Goal: Information Seeking & Learning: Learn about a topic

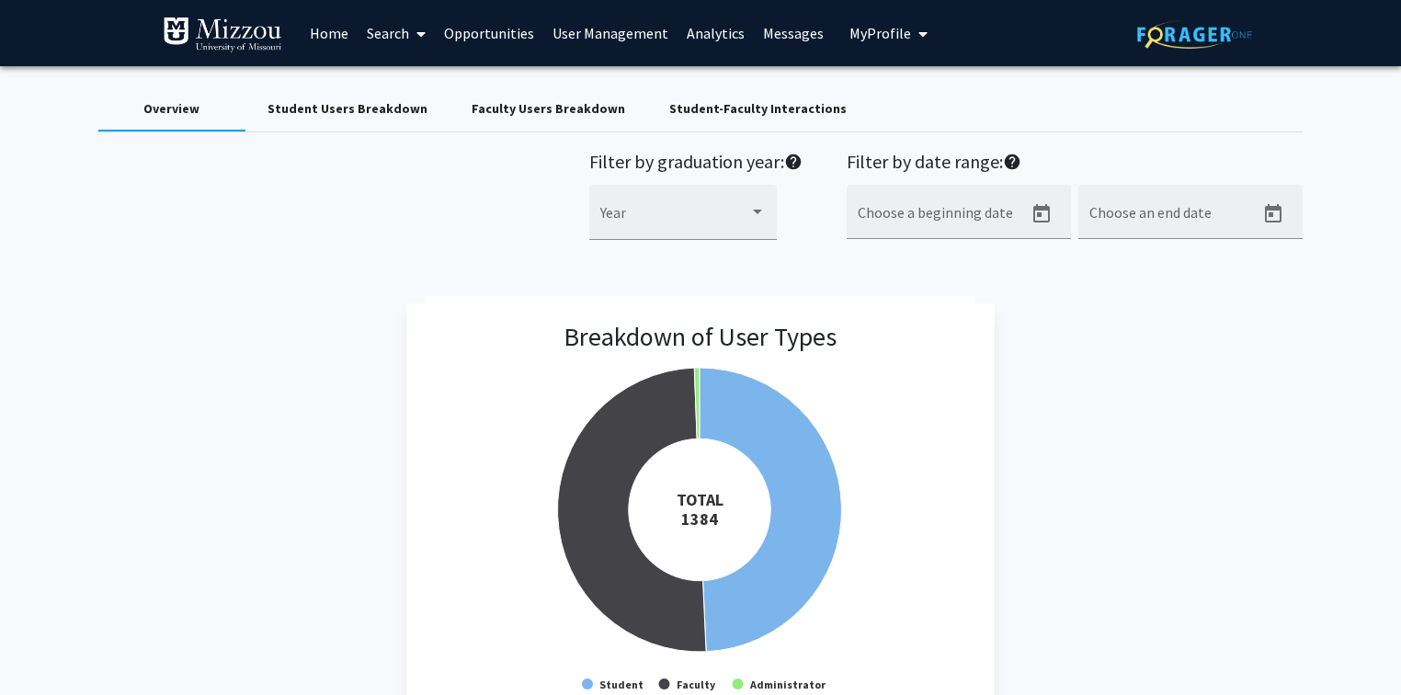
click at [620, 39] on link "User Management" at bounding box center [610, 33] width 134 height 64
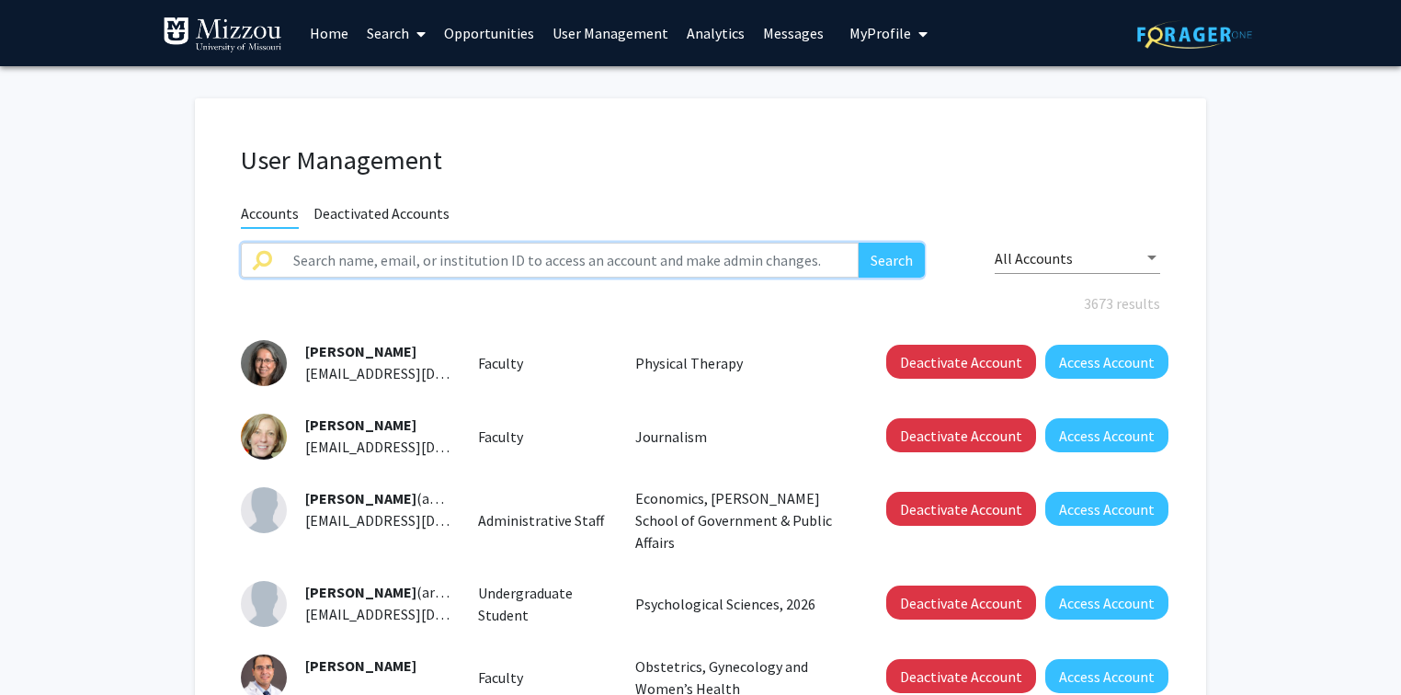
click at [483, 260] on input "text" at bounding box center [570, 260] width 576 height 35
type input "[PERSON_NAME]"
click at [858, 243] on button "Search" at bounding box center [891, 260] width 66 height 35
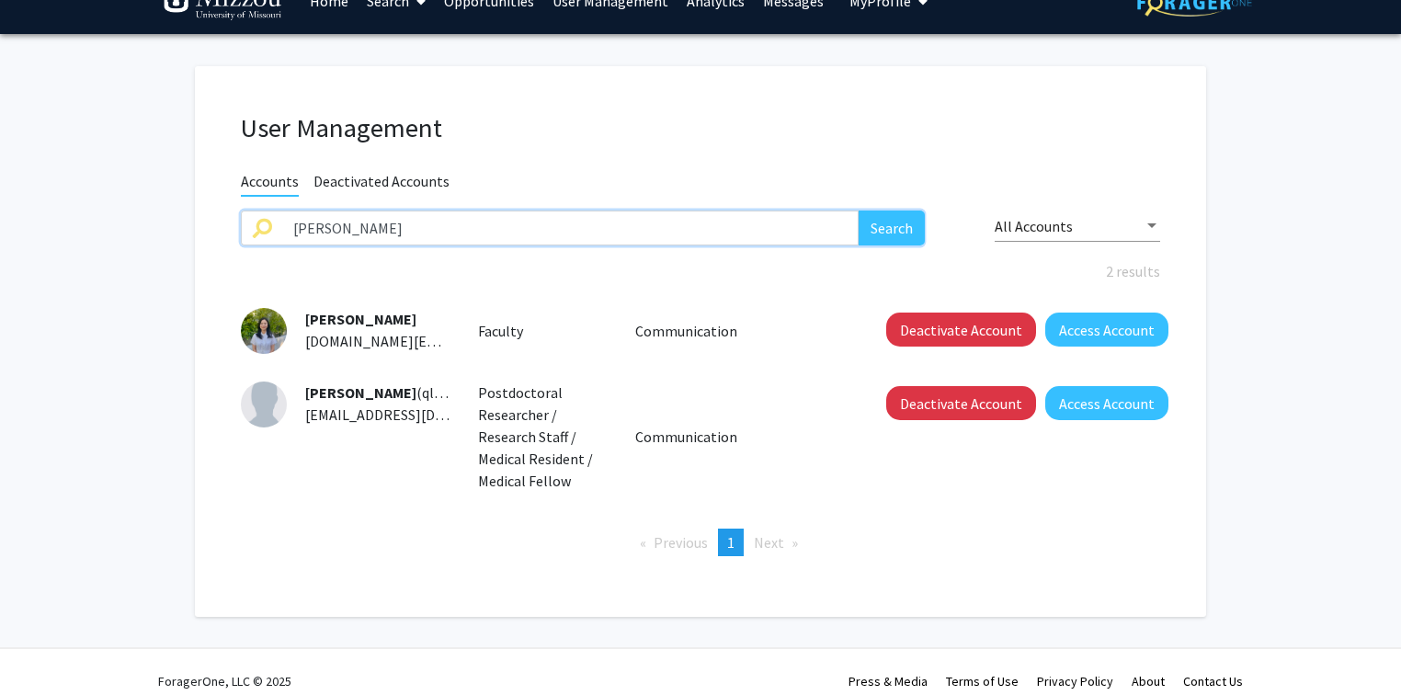
scroll to position [49, 0]
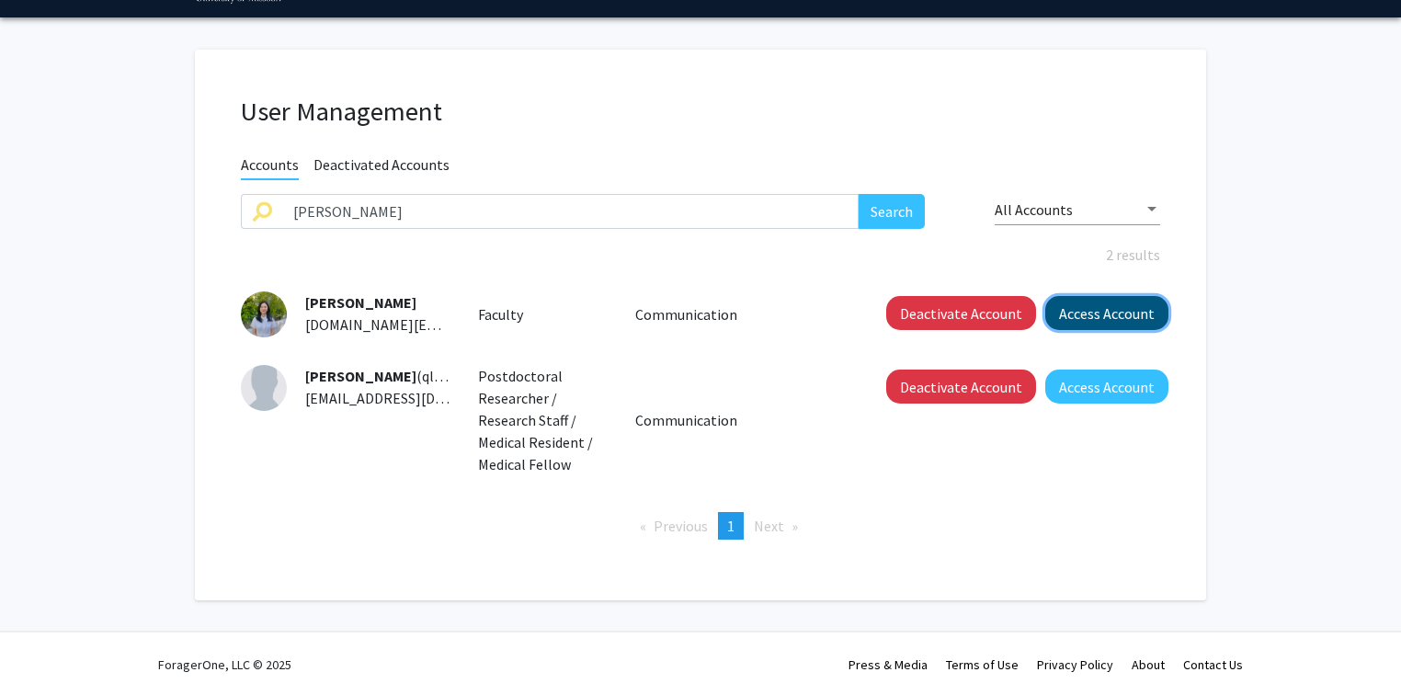
click at [1075, 310] on button "Access Account" at bounding box center [1106, 313] width 123 height 34
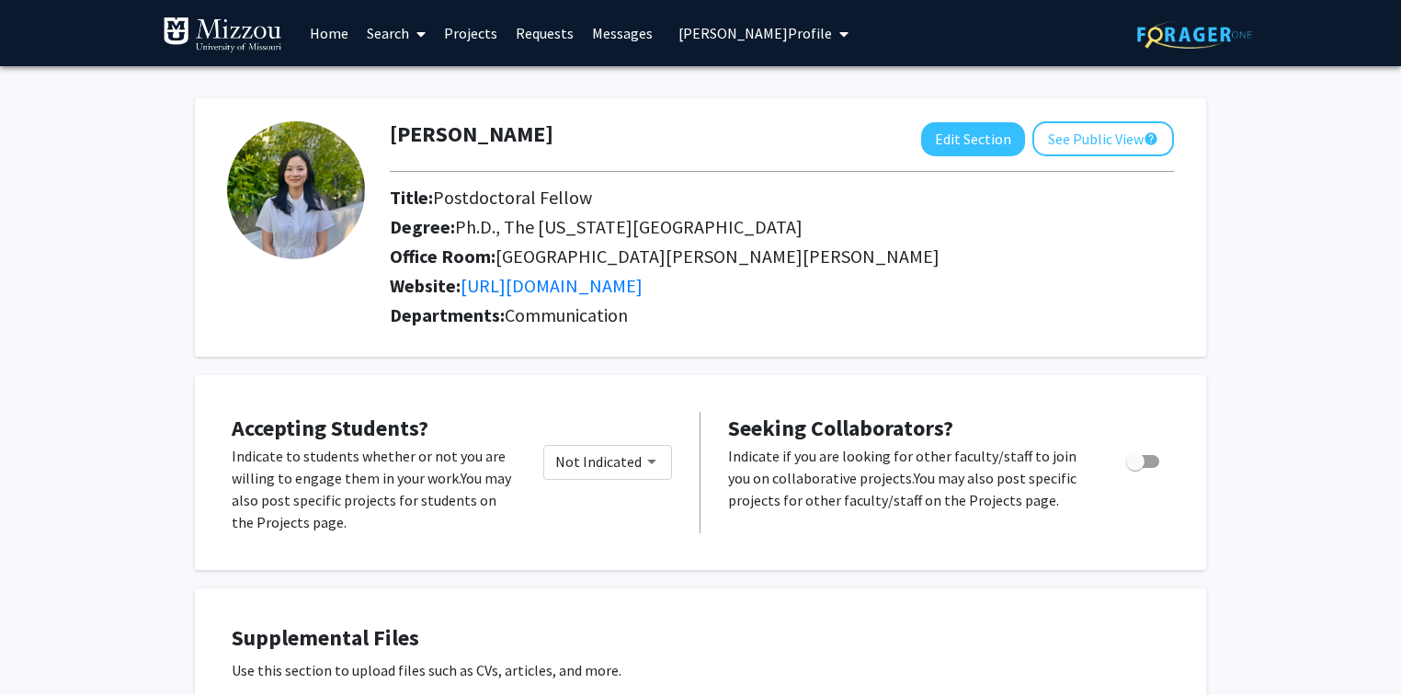
click at [750, 32] on span "[PERSON_NAME] Profile" at bounding box center [754, 33] width 153 height 18
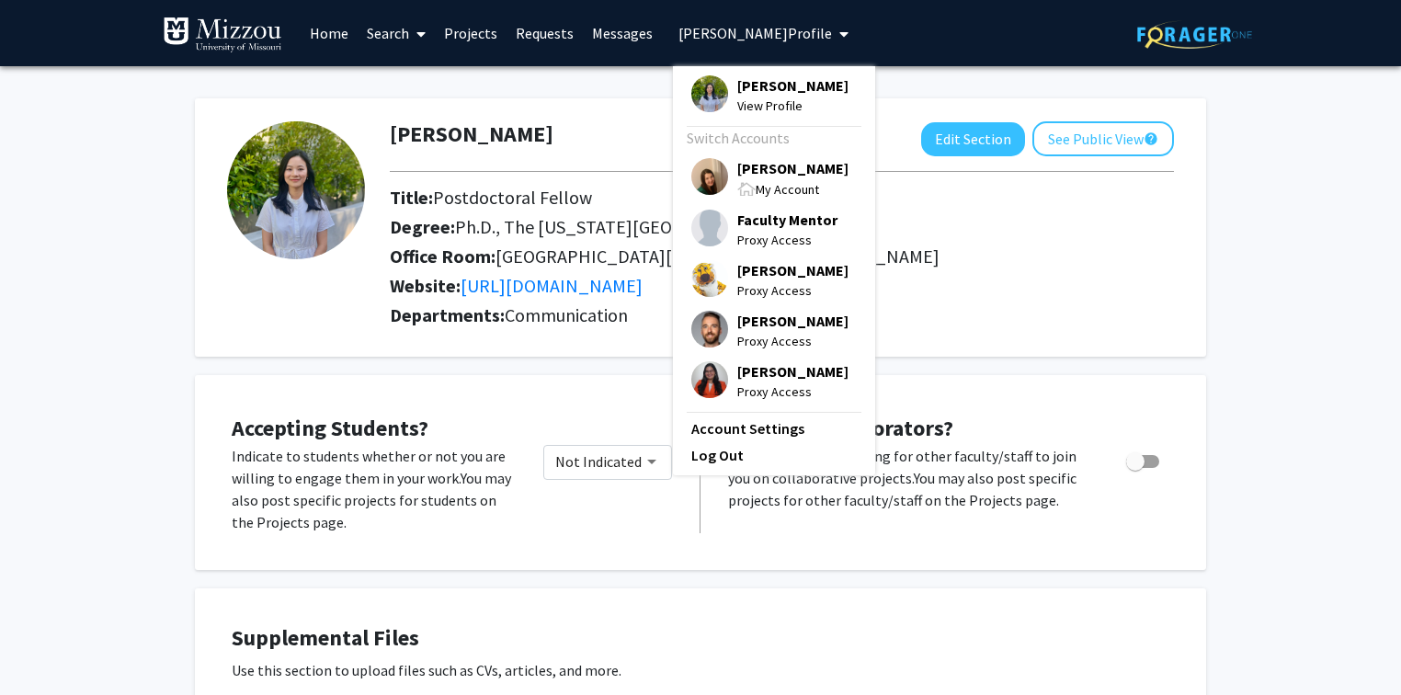
click at [599, 84] on div "[PERSON_NAME] Edit Section See Public View help Title: Postdoctoral Fellow Degr…" at bounding box center [700, 218] width 1011 height 277
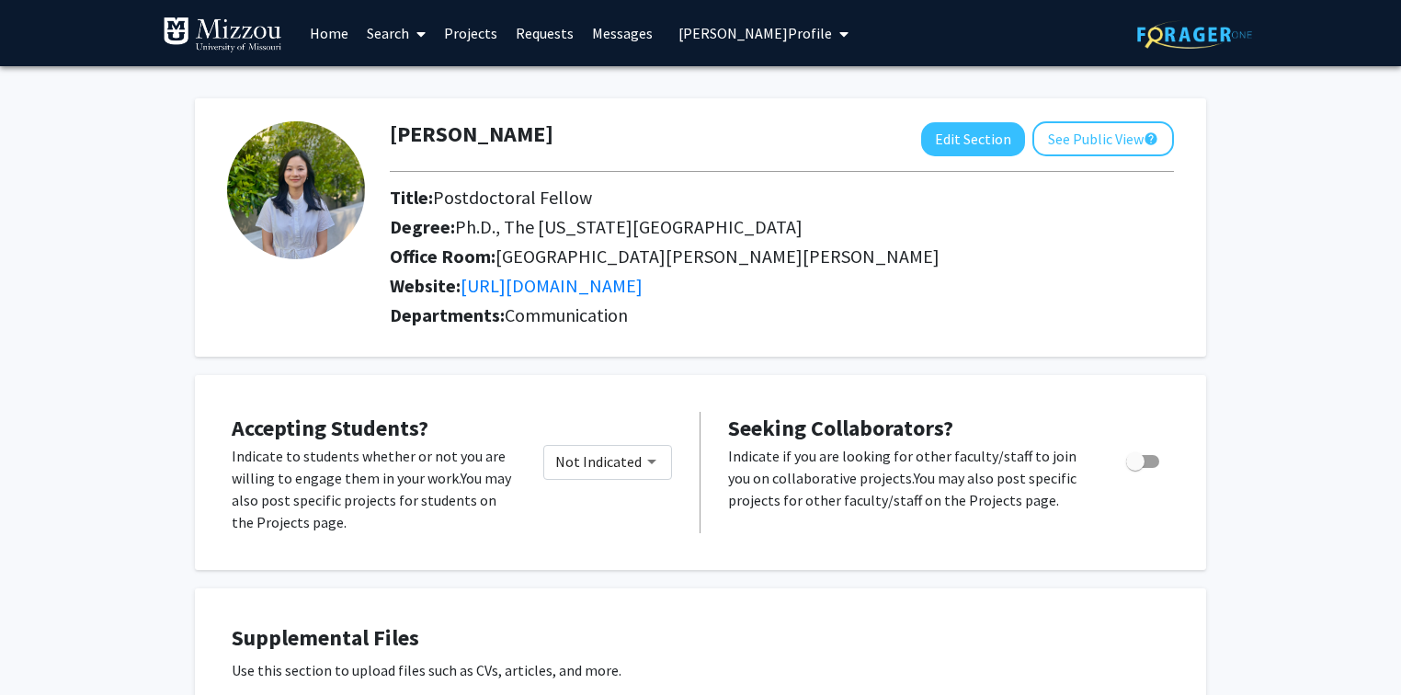
click at [680, 35] on span "[PERSON_NAME] Profile" at bounding box center [754, 33] width 153 height 18
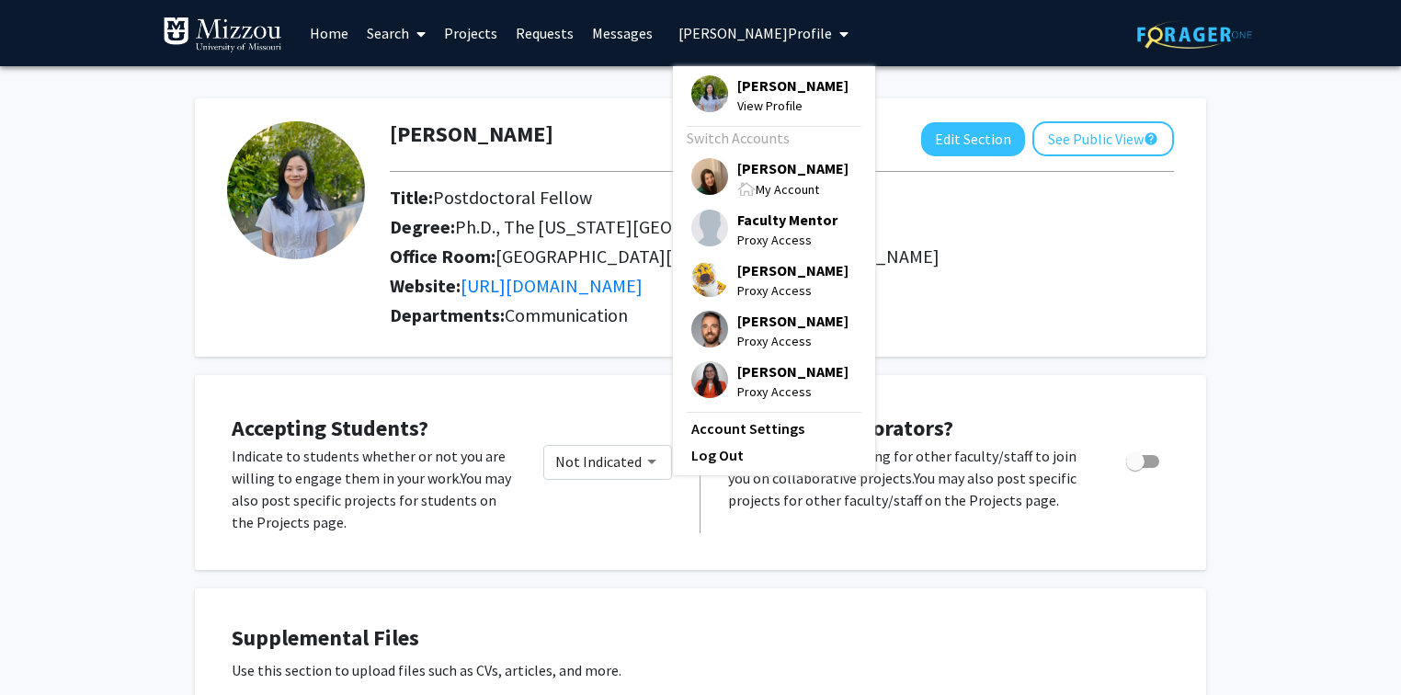
click at [745, 169] on span "[PERSON_NAME]" at bounding box center [792, 168] width 111 height 20
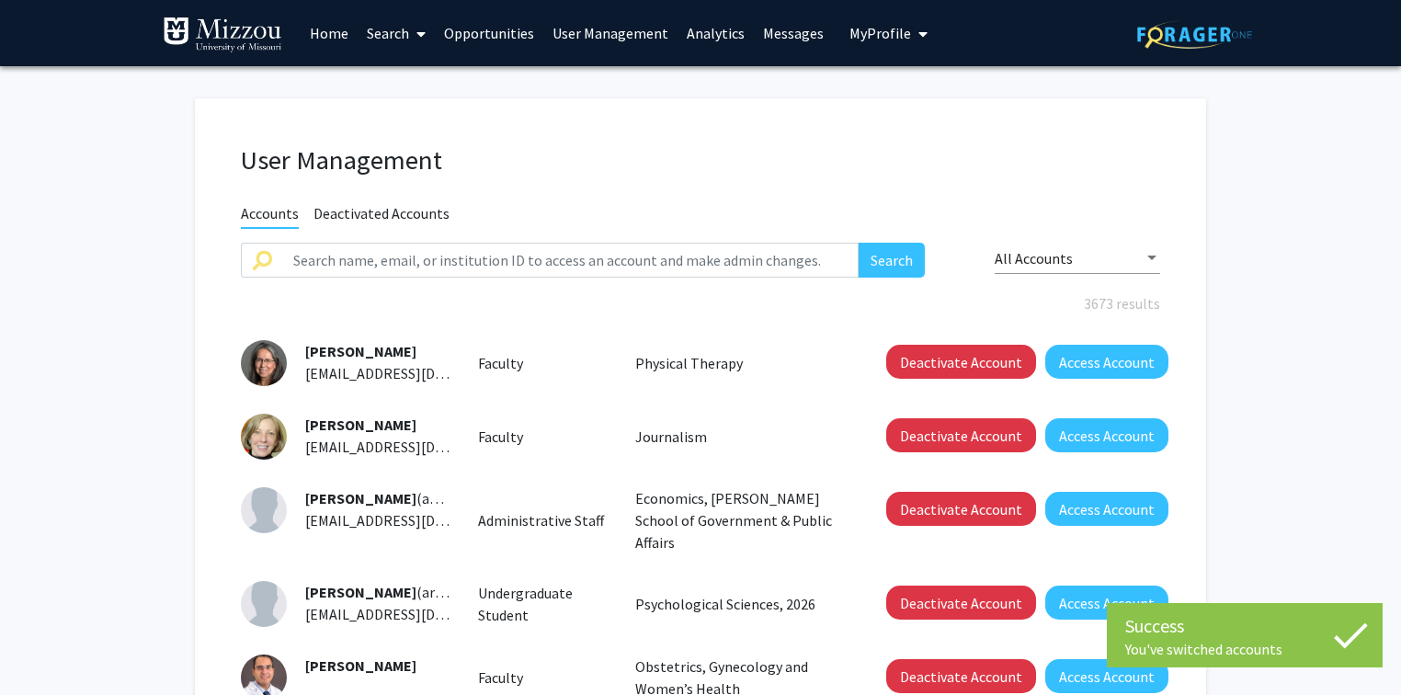
click at [562, 33] on link "User Management" at bounding box center [610, 33] width 134 height 64
click at [545, 261] on input "text" at bounding box center [570, 260] width 576 height 35
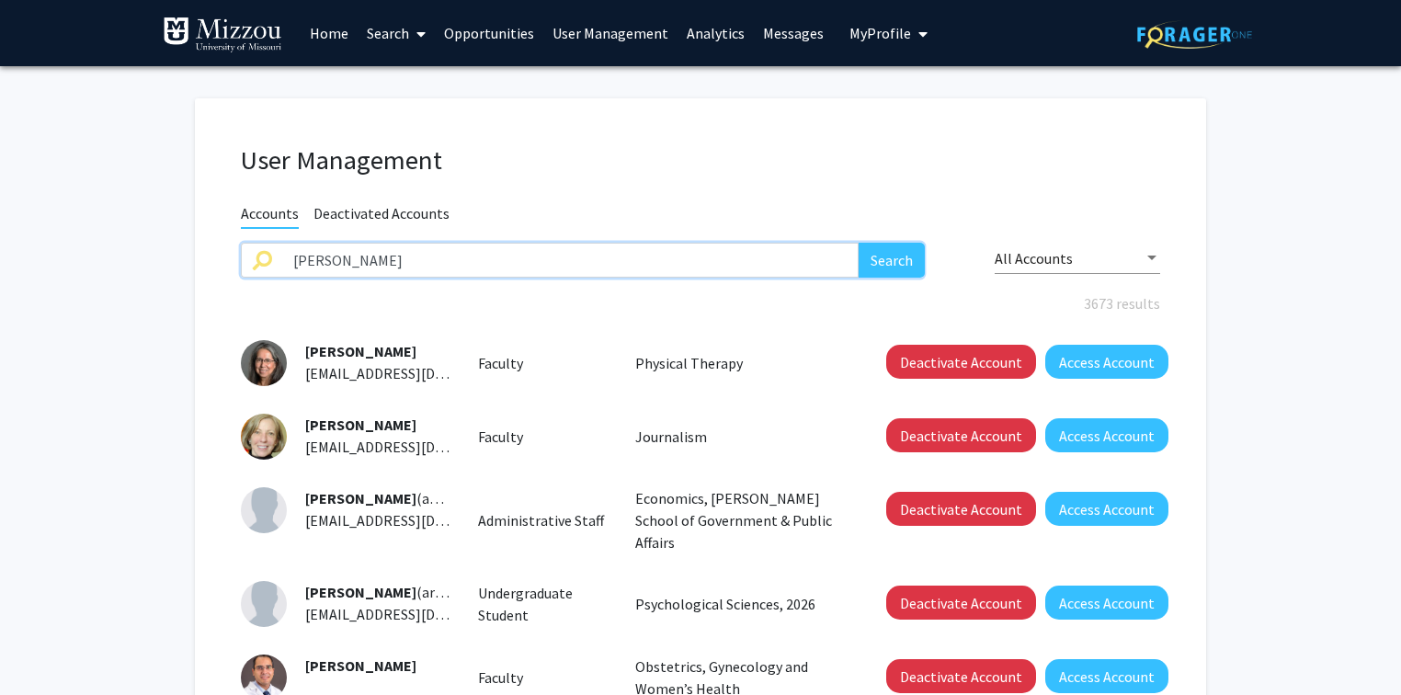
type input "[PERSON_NAME]"
click at [858, 243] on button "Search" at bounding box center [891, 260] width 66 height 35
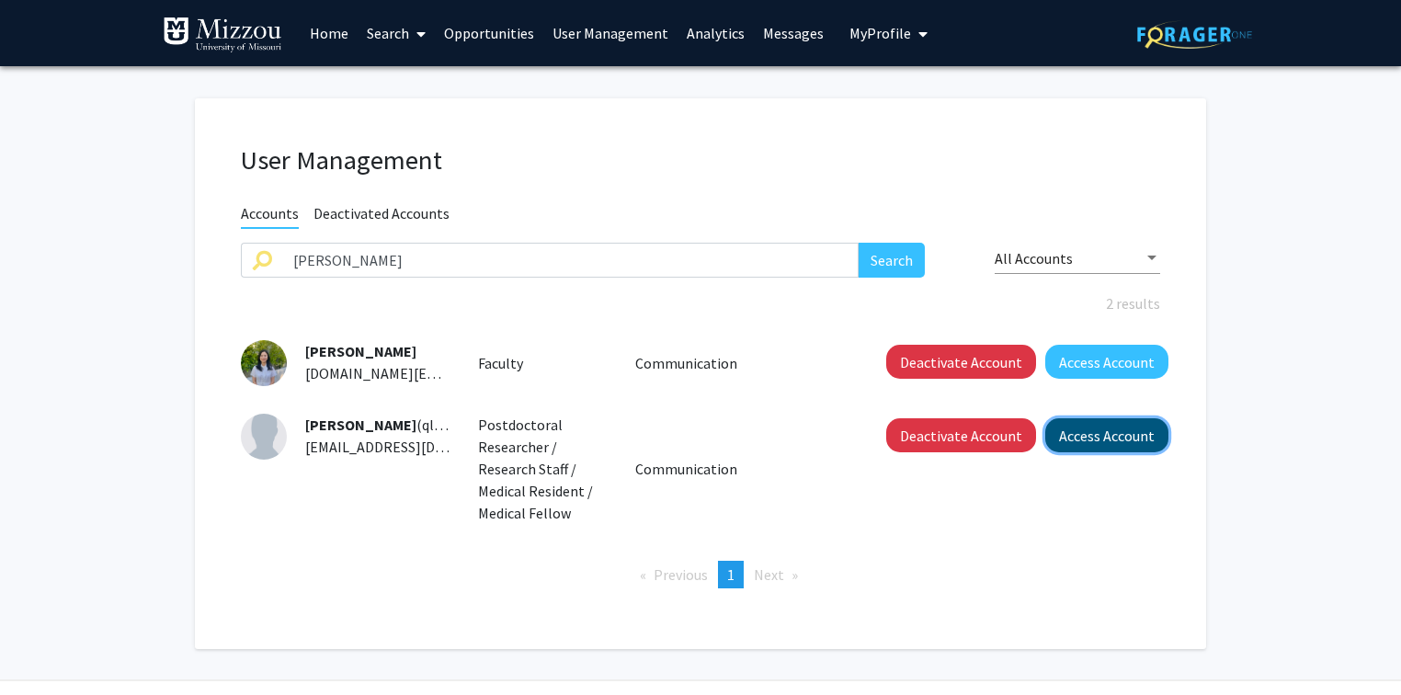
click at [1061, 430] on button "Access Account" at bounding box center [1106, 435] width 123 height 34
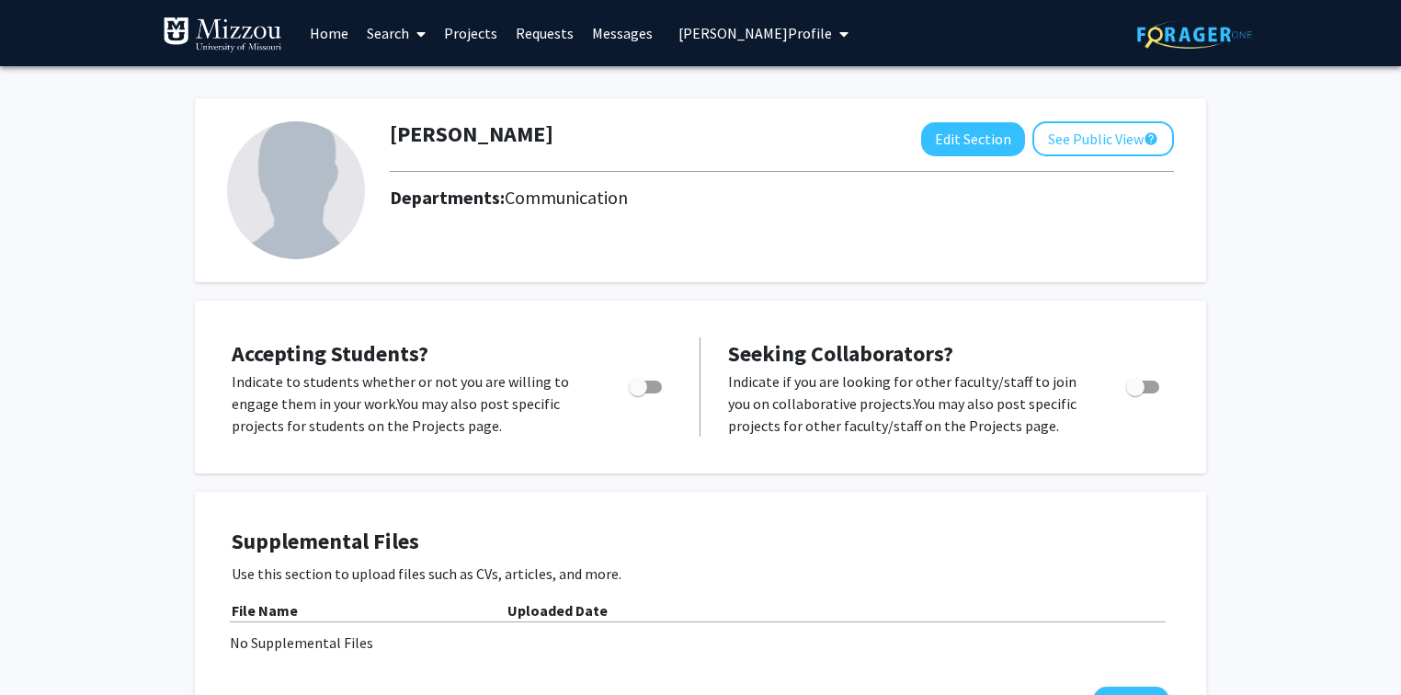
click at [743, 35] on span "[PERSON_NAME] Profile" at bounding box center [754, 33] width 153 height 18
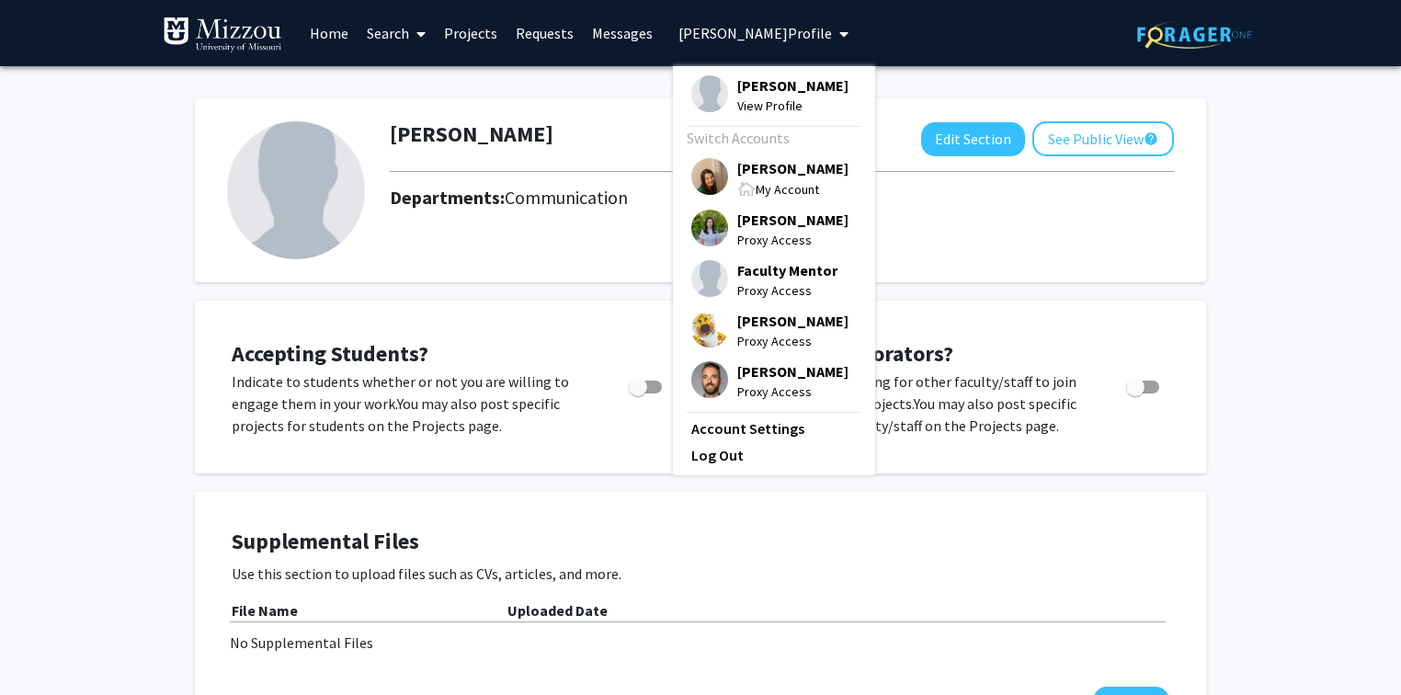
click at [744, 221] on span "[PERSON_NAME]" at bounding box center [792, 220] width 111 height 20
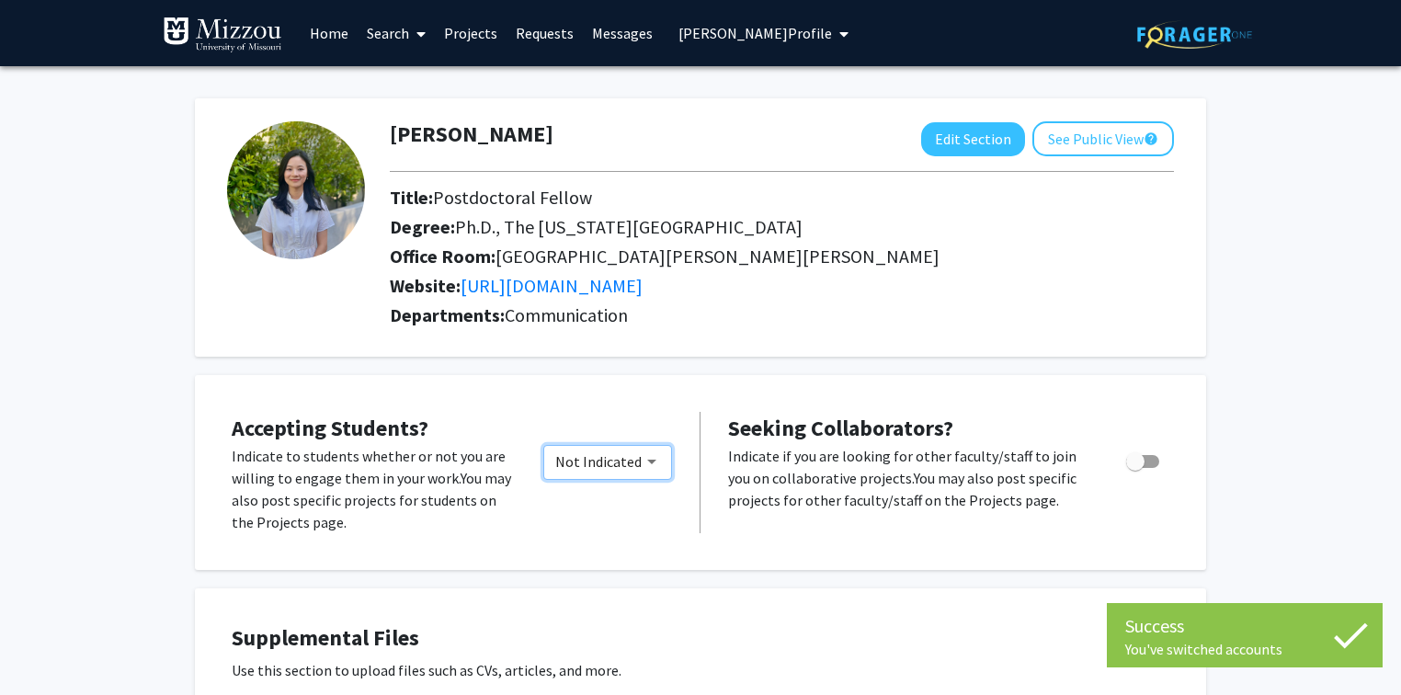
click at [653, 460] on div "Would you like to permit student requests?" at bounding box center [651, 462] width 9 height 5
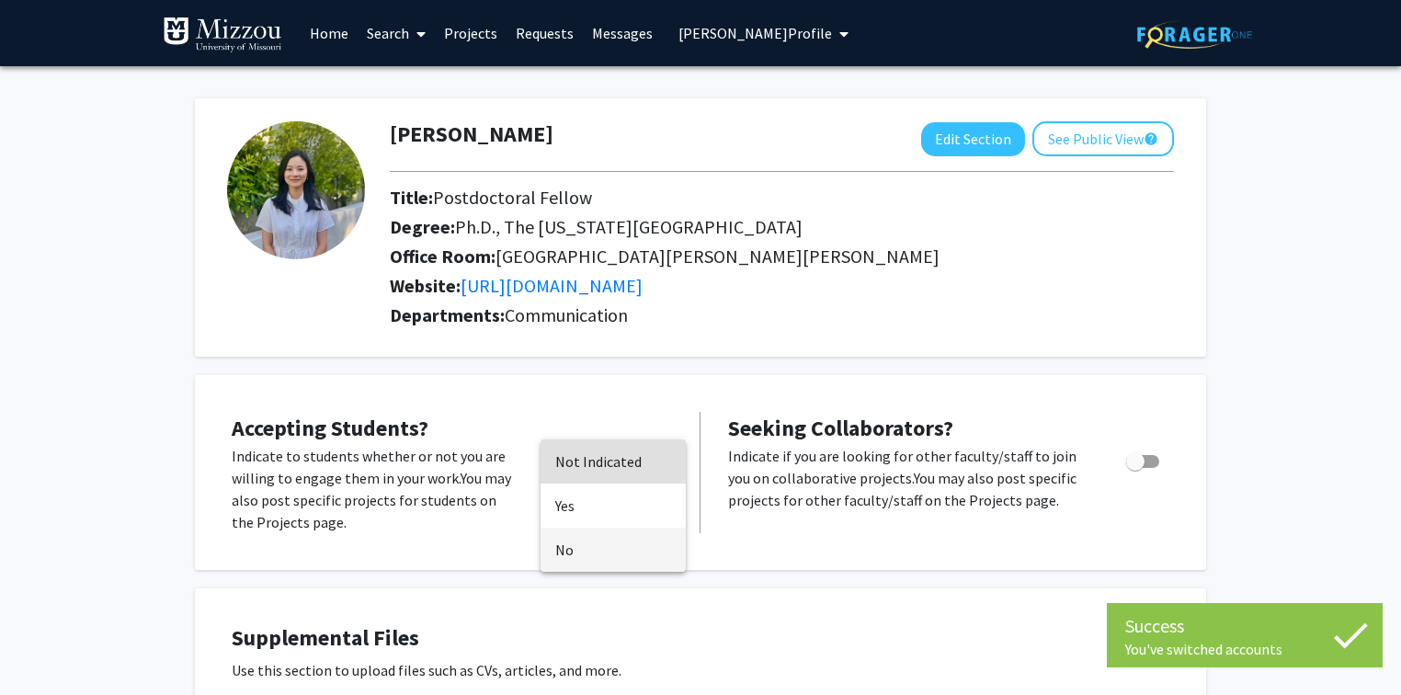
click at [581, 551] on span "No" at bounding box center [613, 550] width 116 height 44
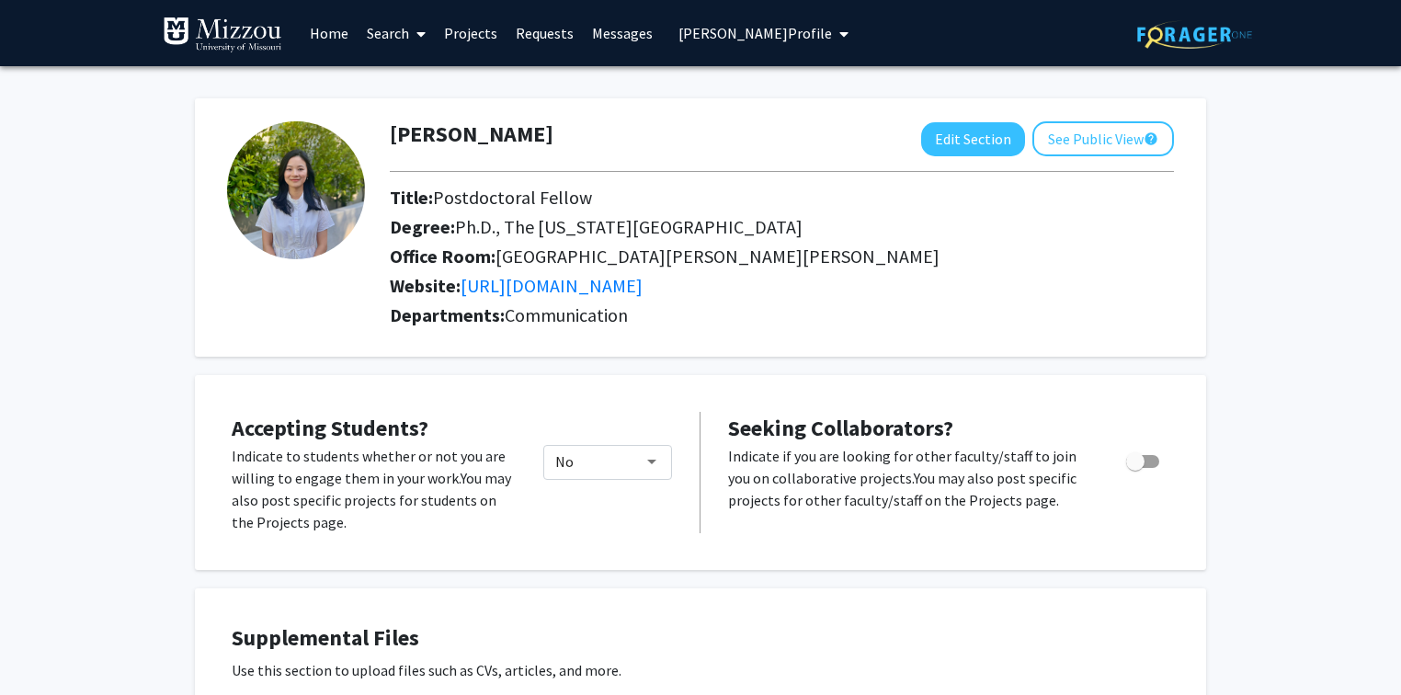
click at [687, 33] on span "[PERSON_NAME] Profile" at bounding box center [754, 33] width 153 height 18
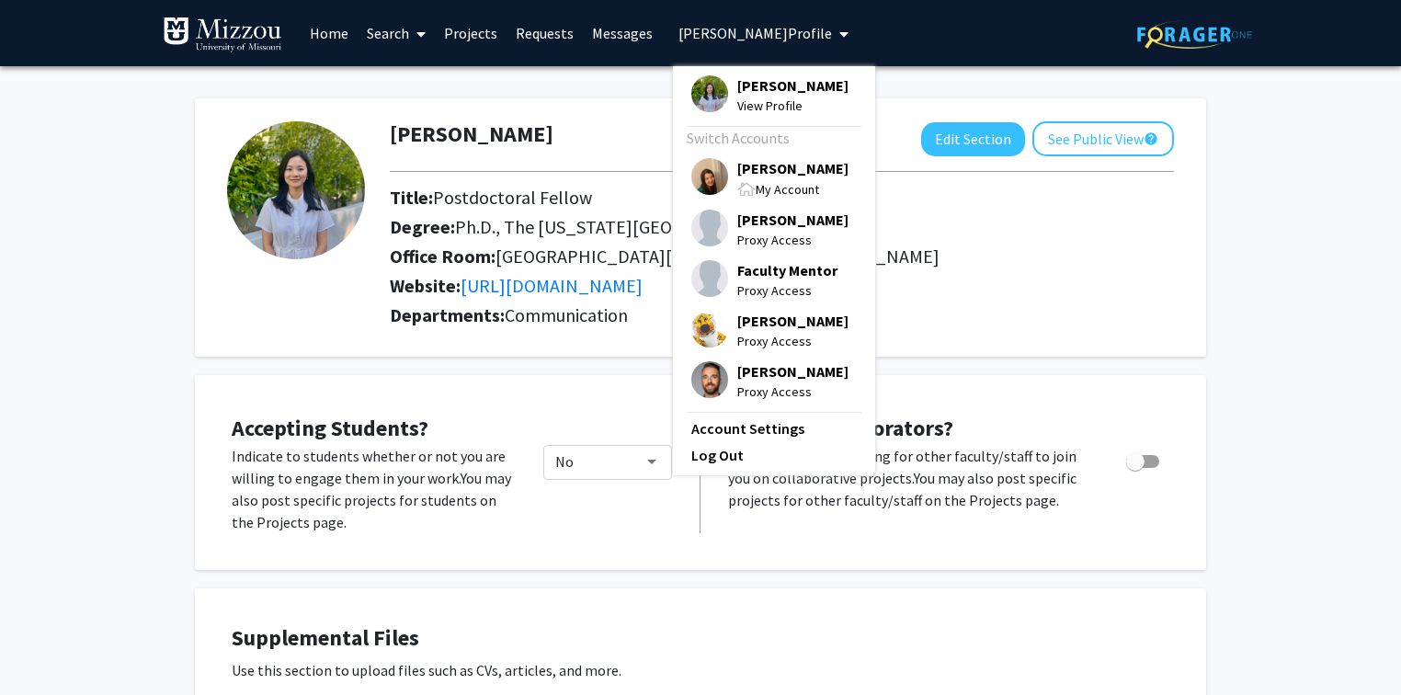
click at [743, 169] on span "[PERSON_NAME]" at bounding box center [792, 168] width 111 height 20
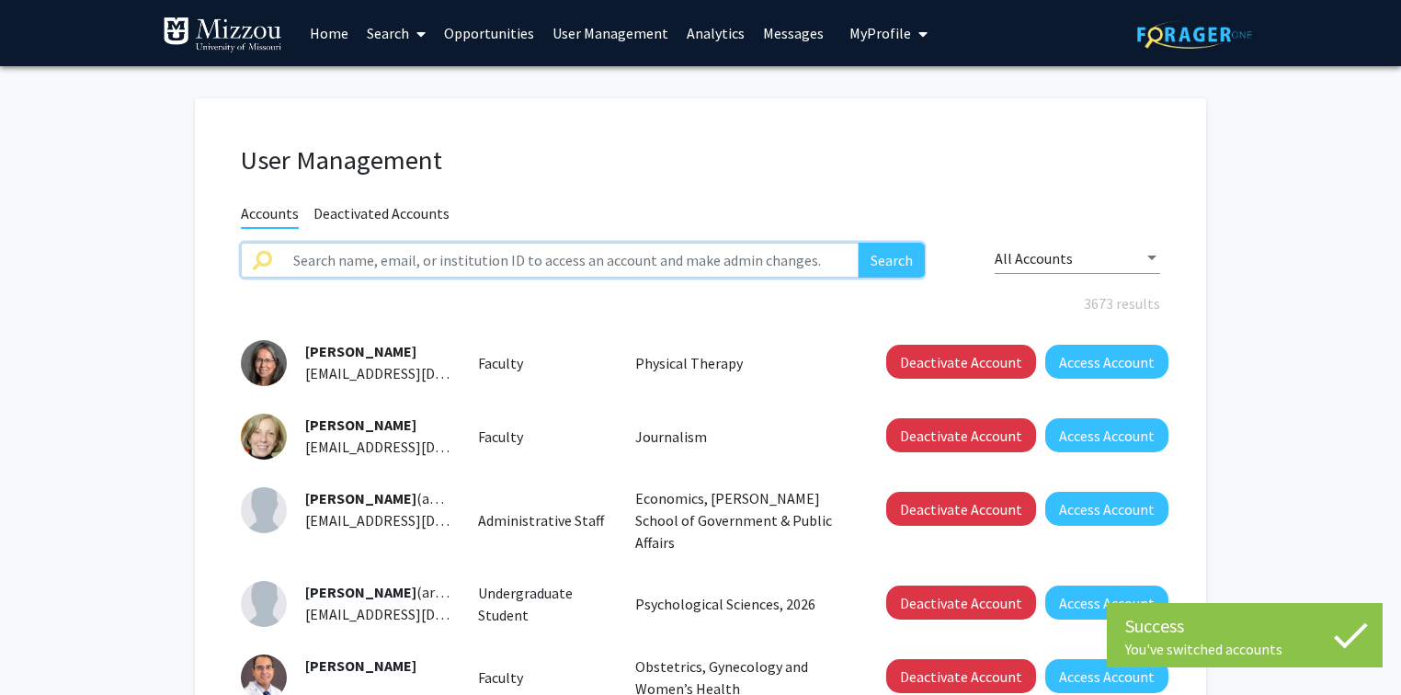
click at [648, 259] on input "text" at bounding box center [570, 260] width 576 height 35
click at [858, 243] on button "Search" at bounding box center [891, 260] width 66 height 35
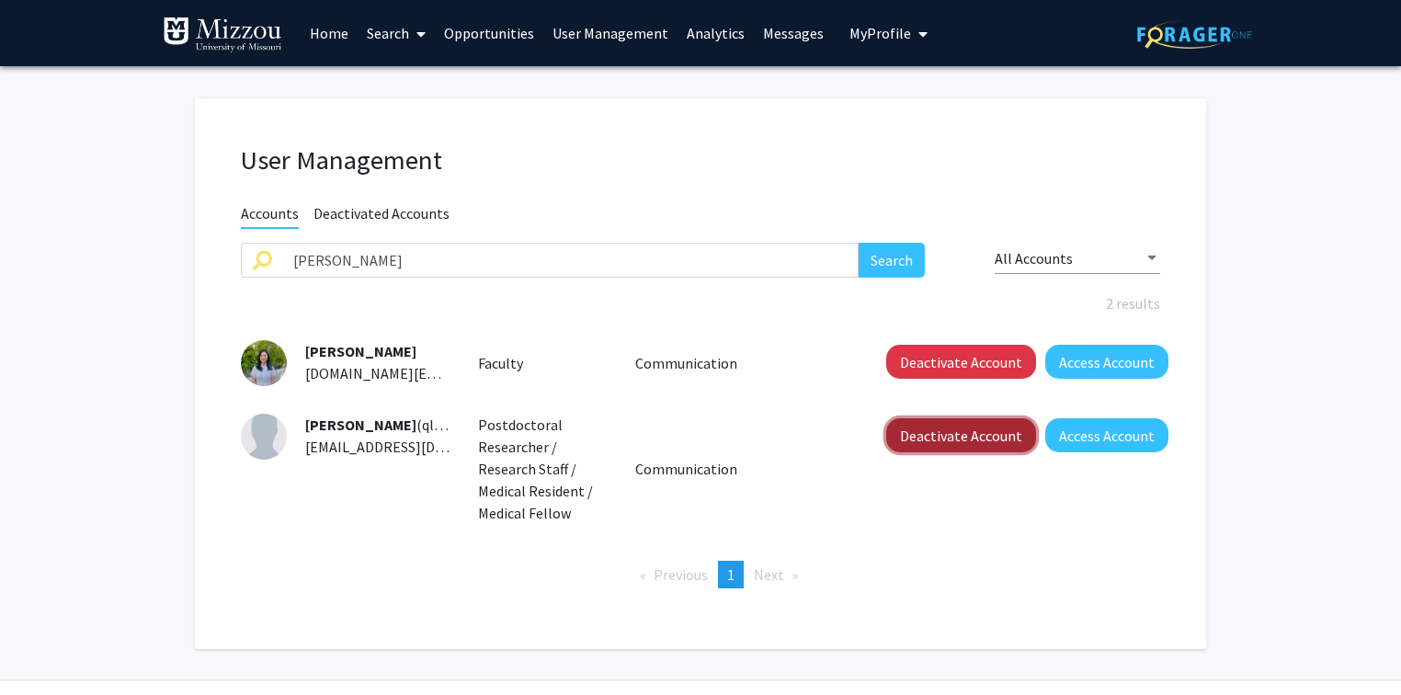
click at [962, 443] on button "Deactivate Account" at bounding box center [961, 435] width 150 height 34
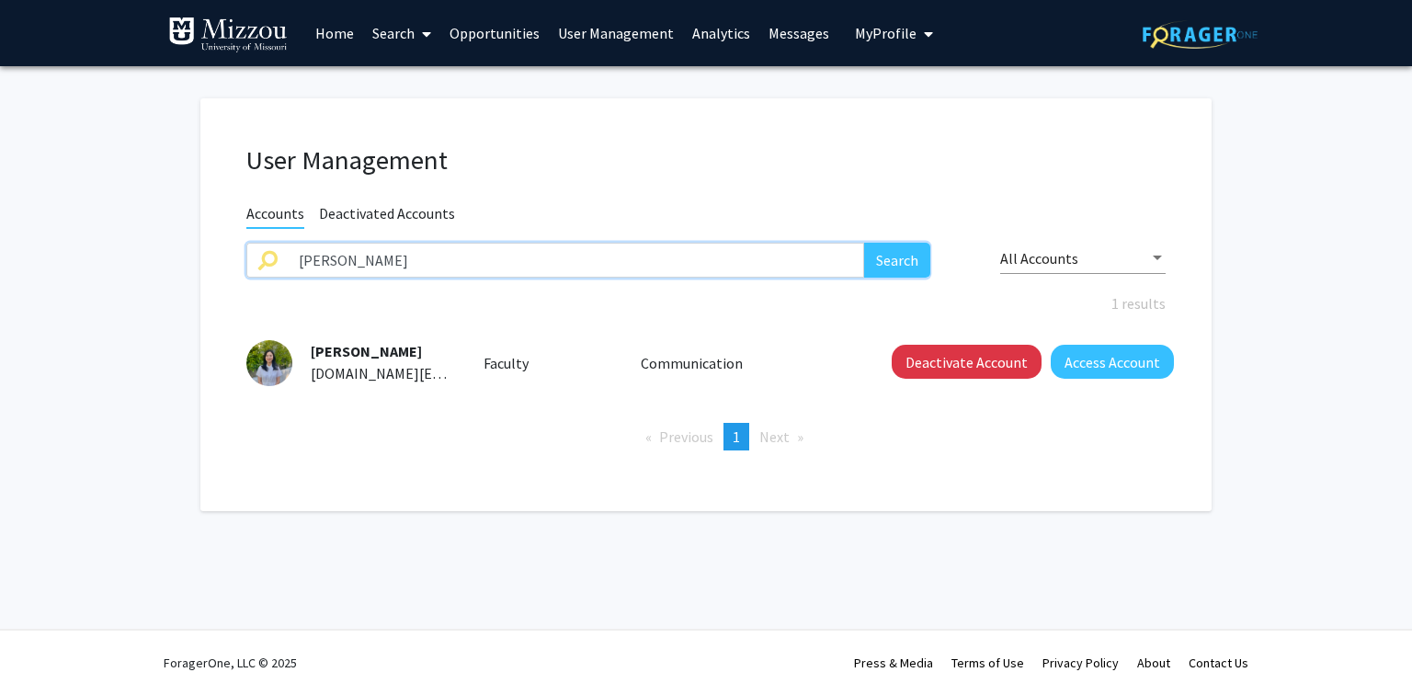
click at [392, 264] on input "[PERSON_NAME]" at bounding box center [576, 260] width 576 height 35
paste input "[PERSON_NAME]"
type input "[PERSON_NAME]"
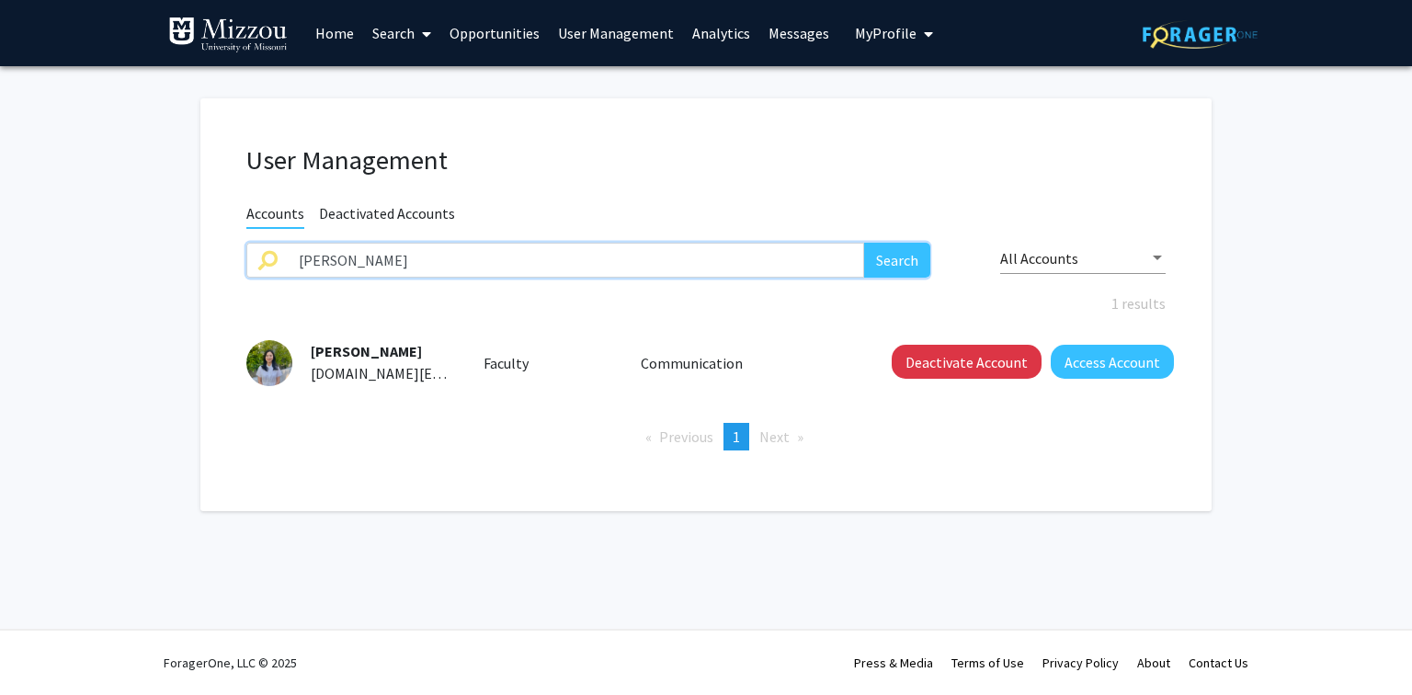
click at [864, 243] on button "Search" at bounding box center [897, 260] width 66 height 35
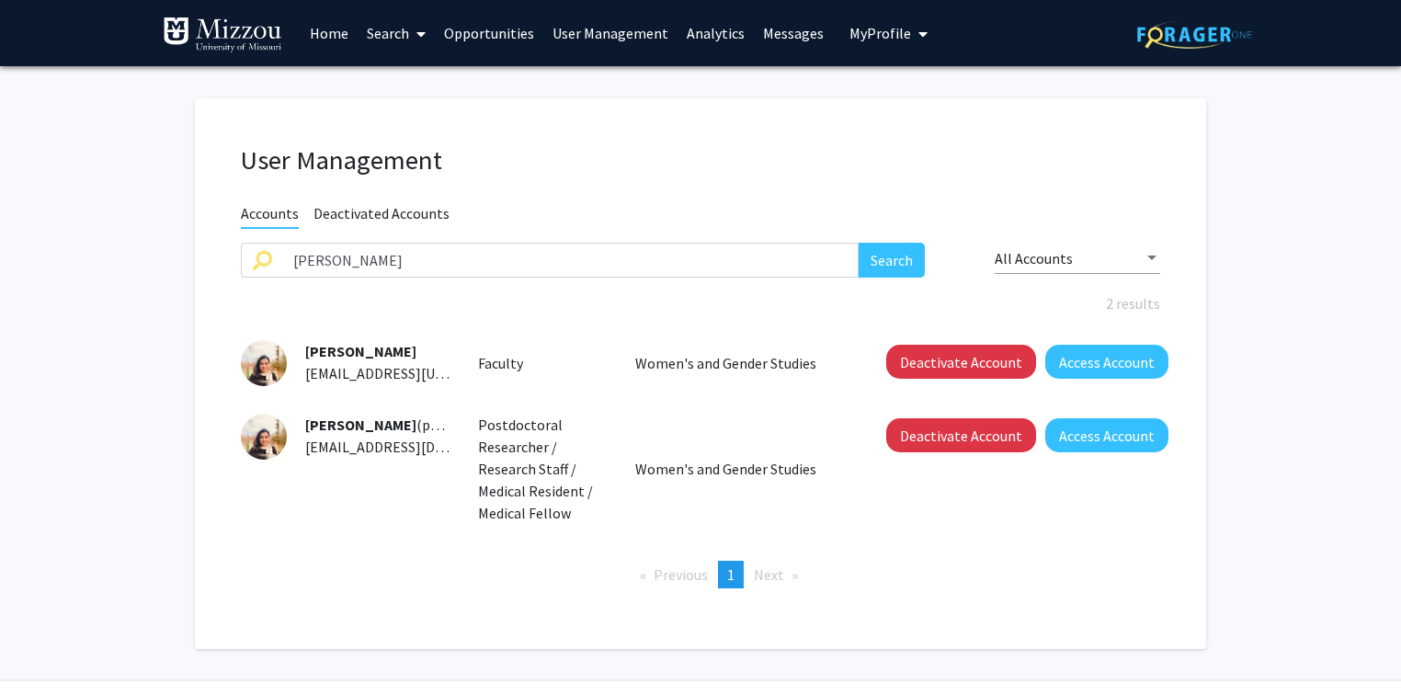
click at [115, 345] on fg-user-management "User Management Accounts Deactivated Accounts [PERSON_NAME] Search All Accounts…" at bounding box center [700, 378] width 1401 height 624
click at [1089, 439] on button "Access Account" at bounding box center [1106, 435] width 123 height 34
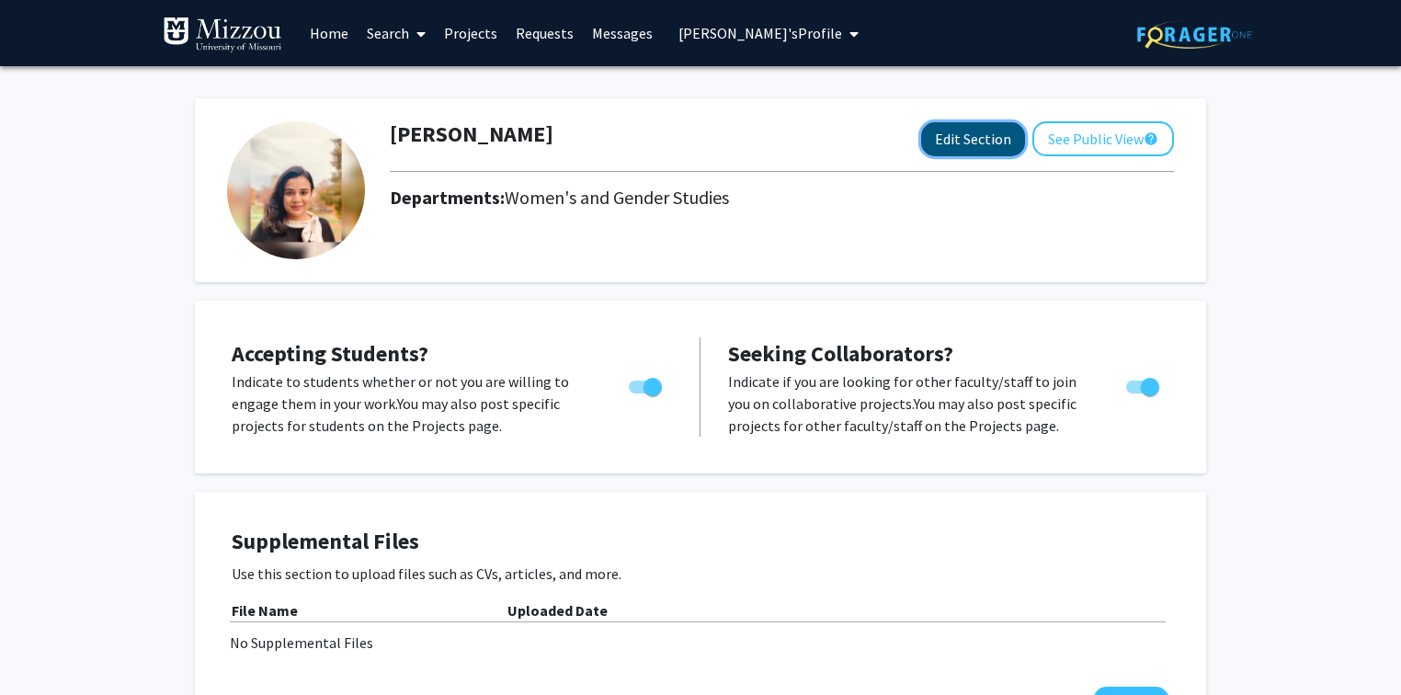
click at [983, 140] on button "Edit Section" at bounding box center [973, 139] width 104 height 34
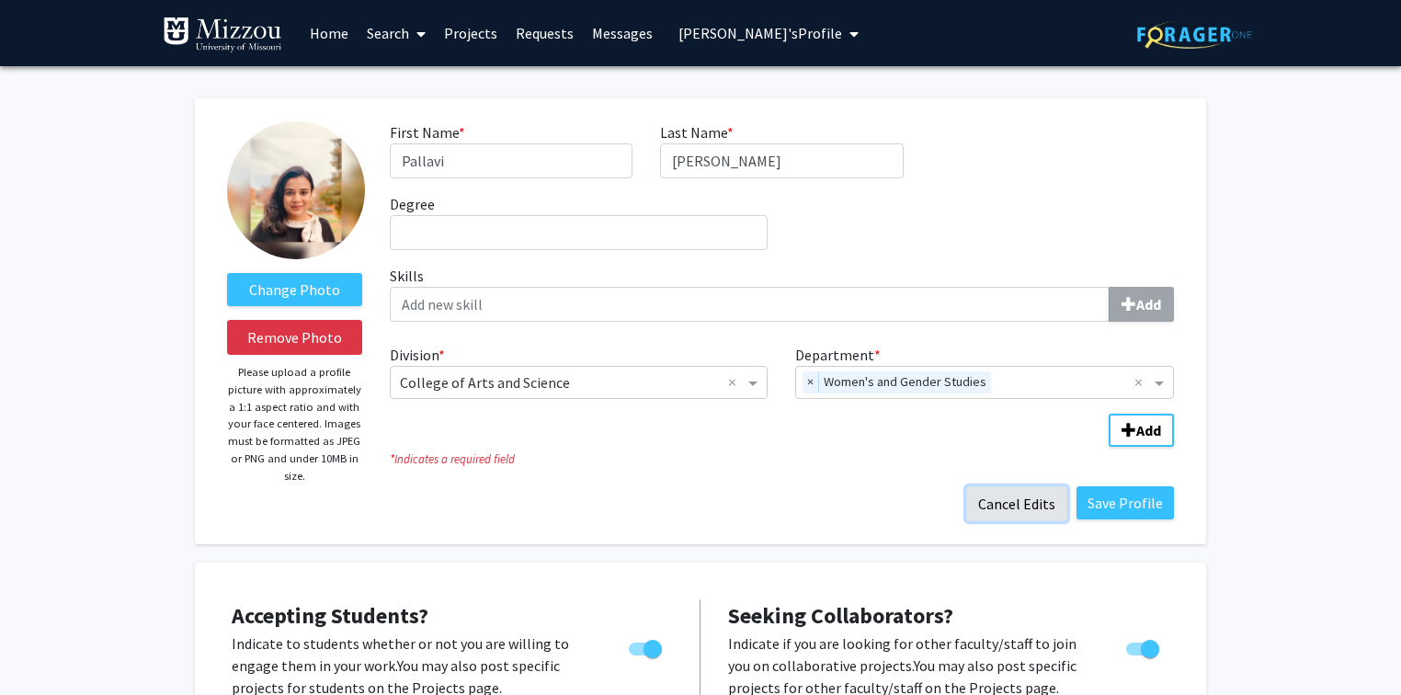
click at [991, 511] on button "Cancel Edits" at bounding box center [1016, 503] width 101 height 35
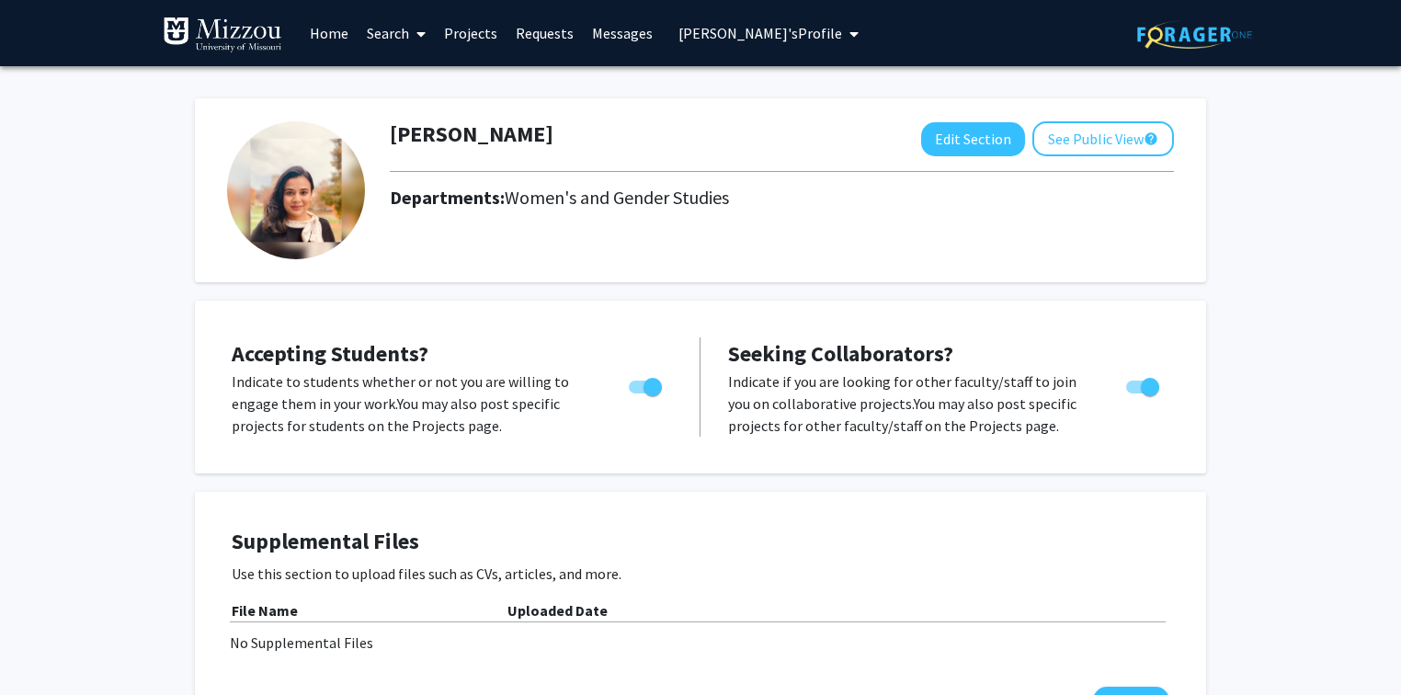
click at [687, 30] on span "[PERSON_NAME]'s Profile" at bounding box center [760, 33] width 164 height 18
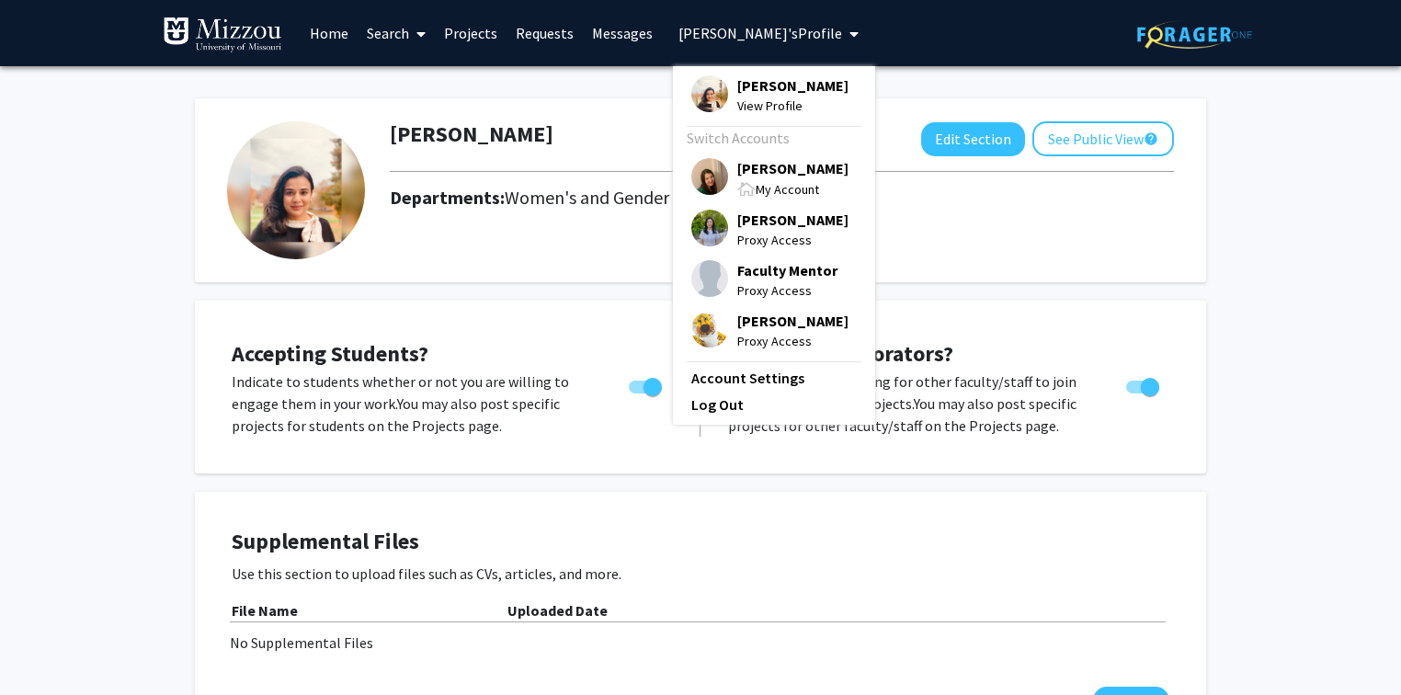
click at [751, 165] on span "[PERSON_NAME]" at bounding box center [792, 168] width 111 height 20
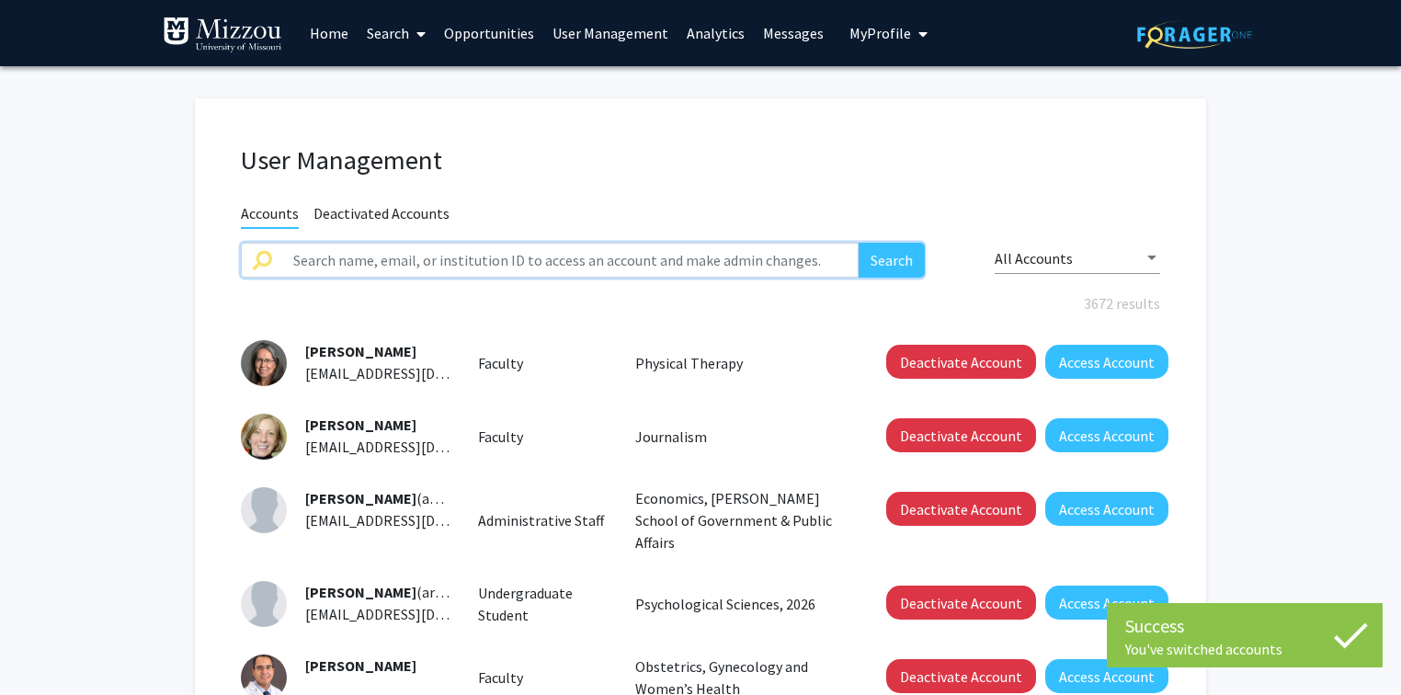
click at [610, 259] on input "text" at bounding box center [570, 260] width 576 height 35
paste input "[PERSON_NAME]"
type input "[PERSON_NAME]"
click at [876, 250] on button "Search" at bounding box center [891, 260] width 66 height 35
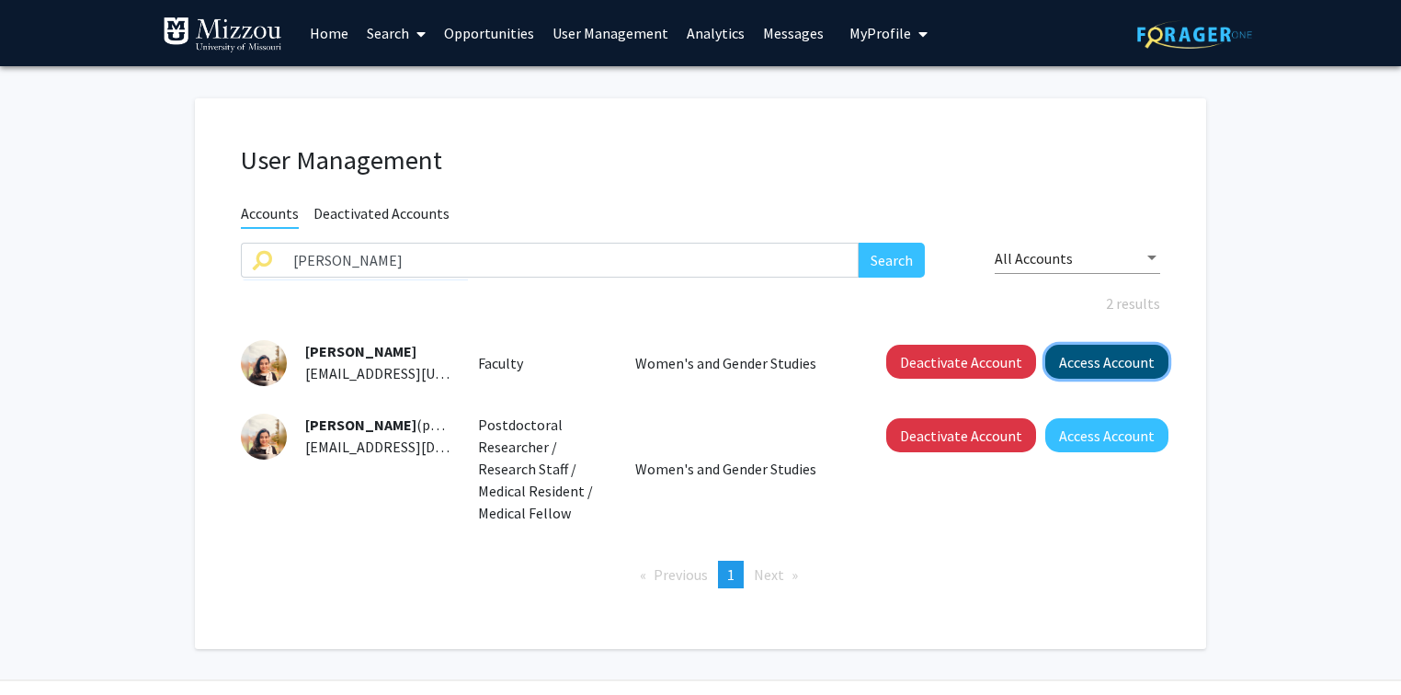
click at [1096, 362] on button "Access Account" at bounding box center [1106, 362] width 123 height 34
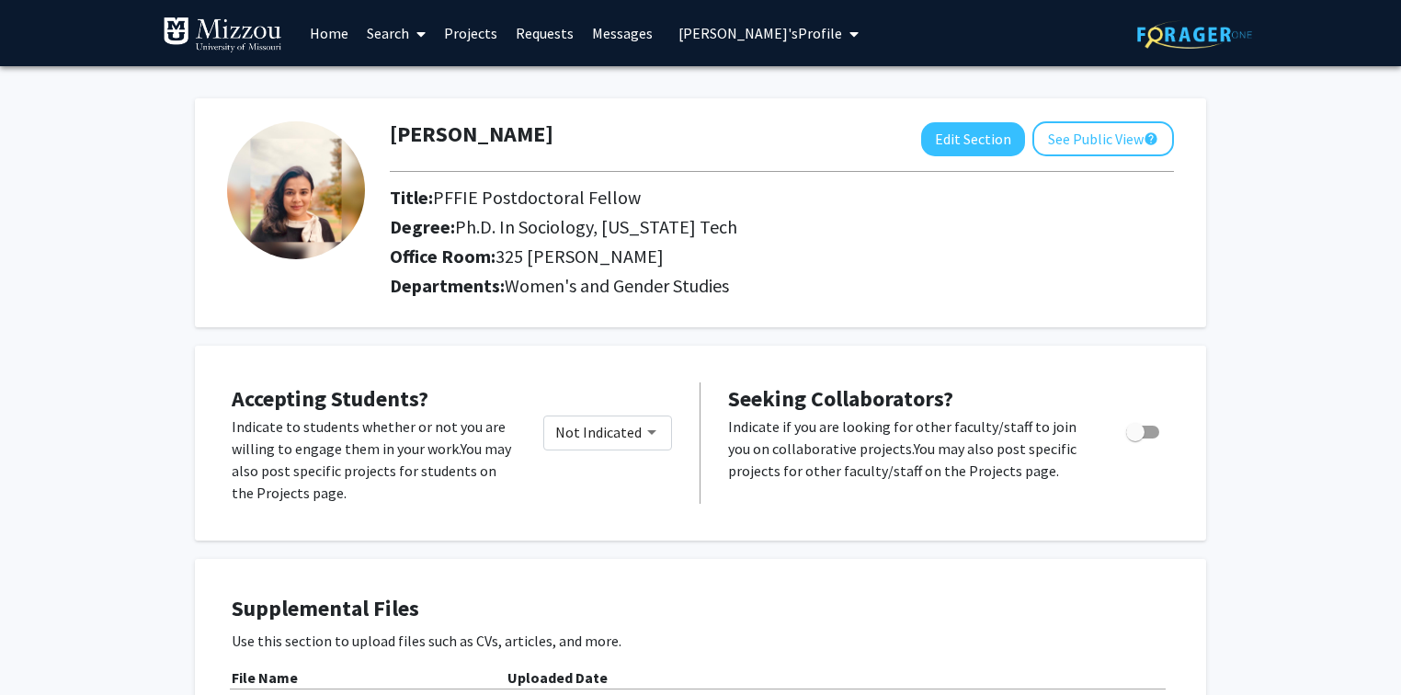
click at [742, 37] on span "[PERSON_NAME]'s Profile" at bounding box center [760, 33] width 164 height 18
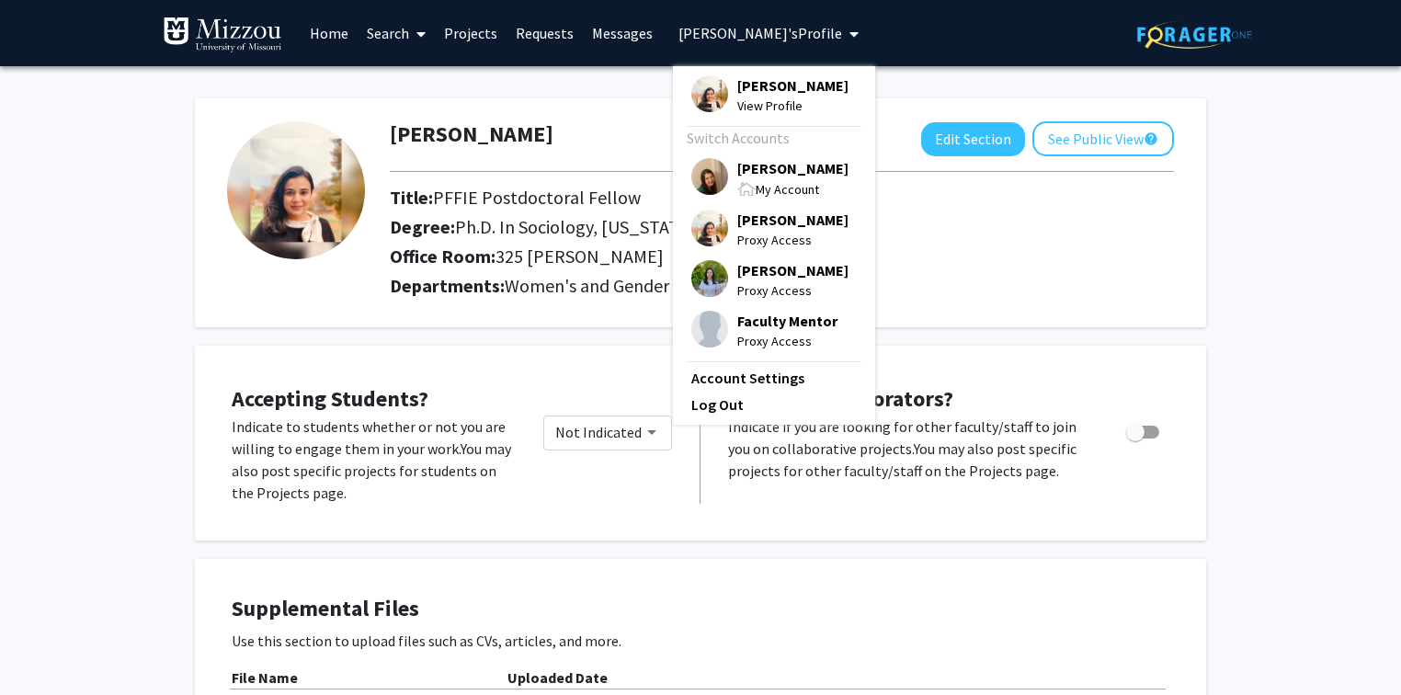
click at [749, 167] on span "[PERSON_NAME]" at bounding box center [792, 168] width 111 height 20
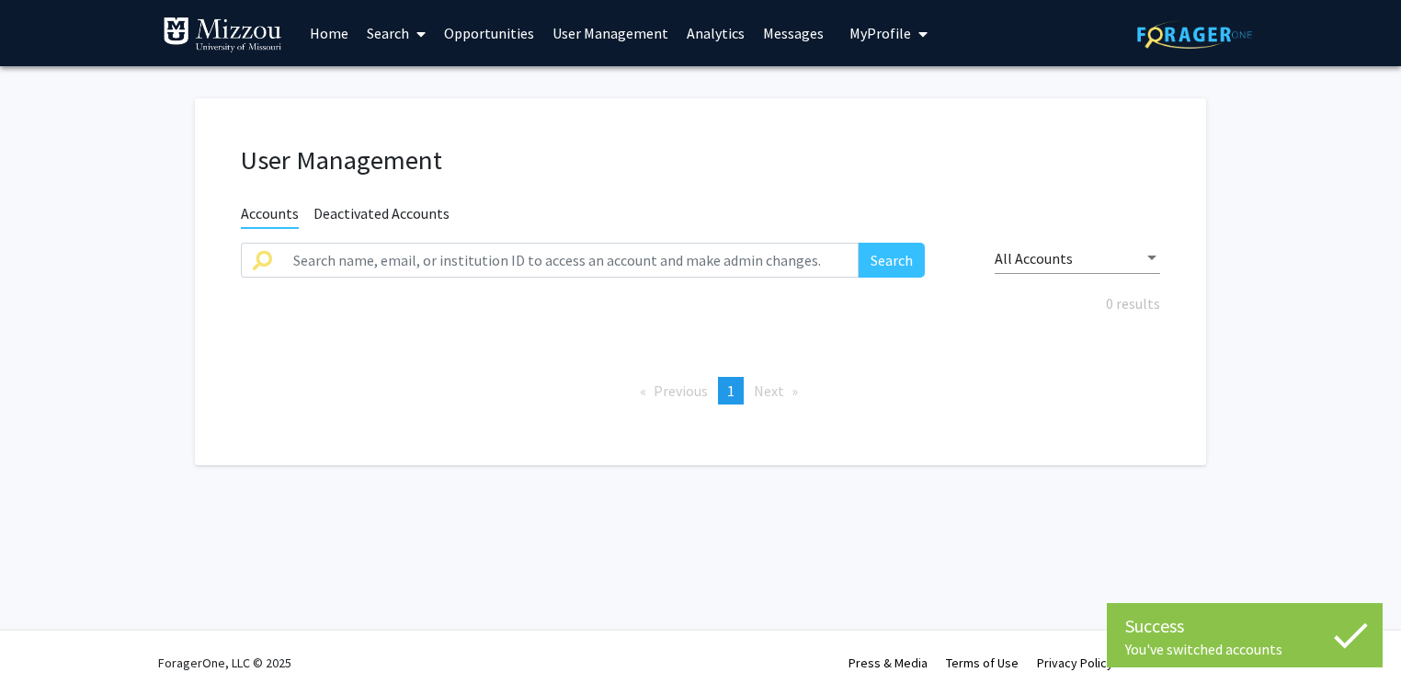
click at [579, 38] on link "User Management" at bounding box center [610, 33] width 134 height 64
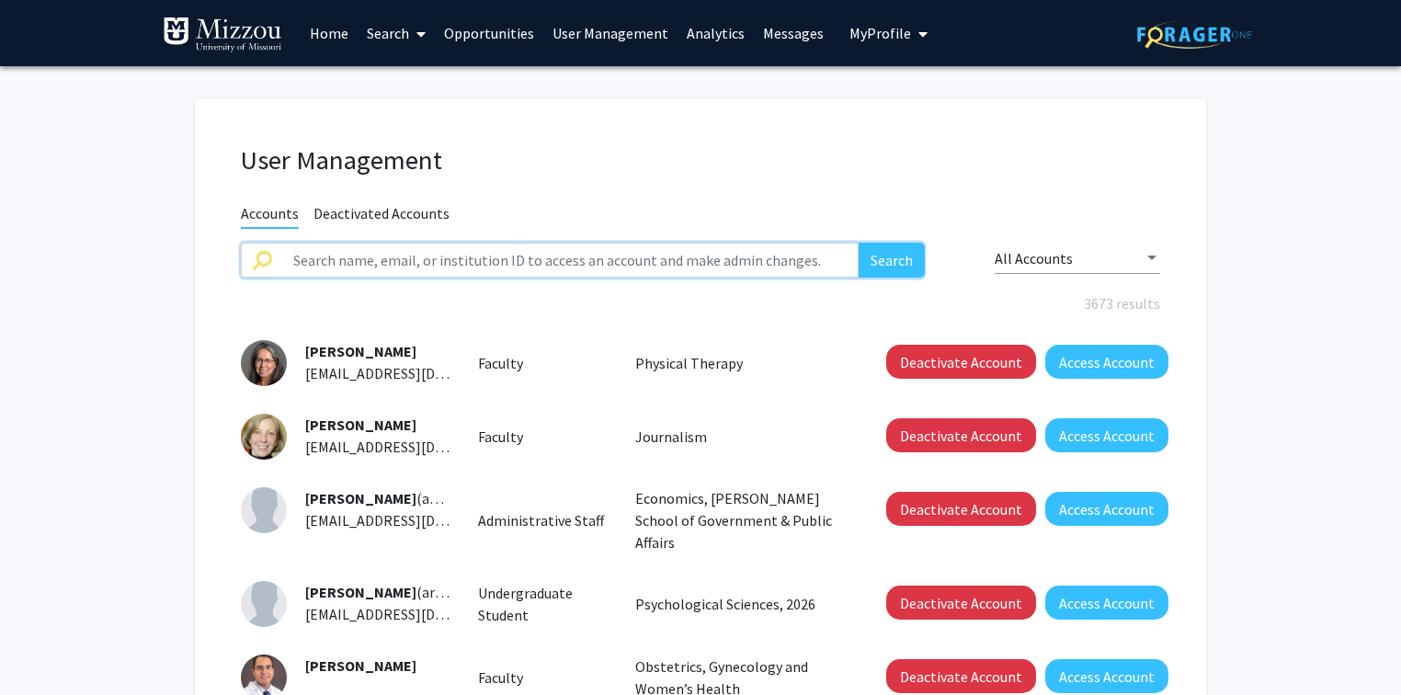
drag, startPoint x: 569, startPoint y: 264, endPoint x: 505, endPoint y: 265, distance: 64.3
click at [505, 265] on input "text" at bounding box center [570, 260] width 576 height 35
type input "pallavi"
click at [858, 243] on button "Search" at bounding box center [891, 260] width 66 height 35
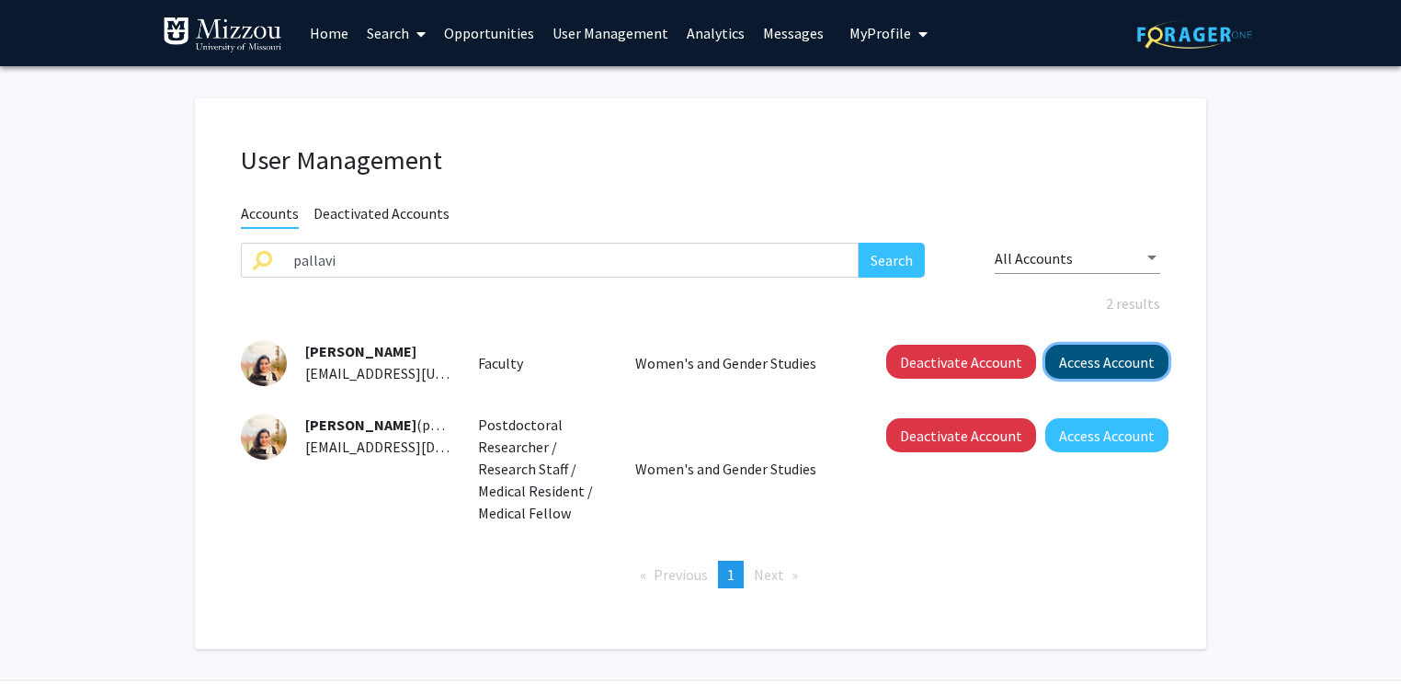
click at [1074, 360] on button "Access Account" at bounding box center [1106, 362] width 123 height 34
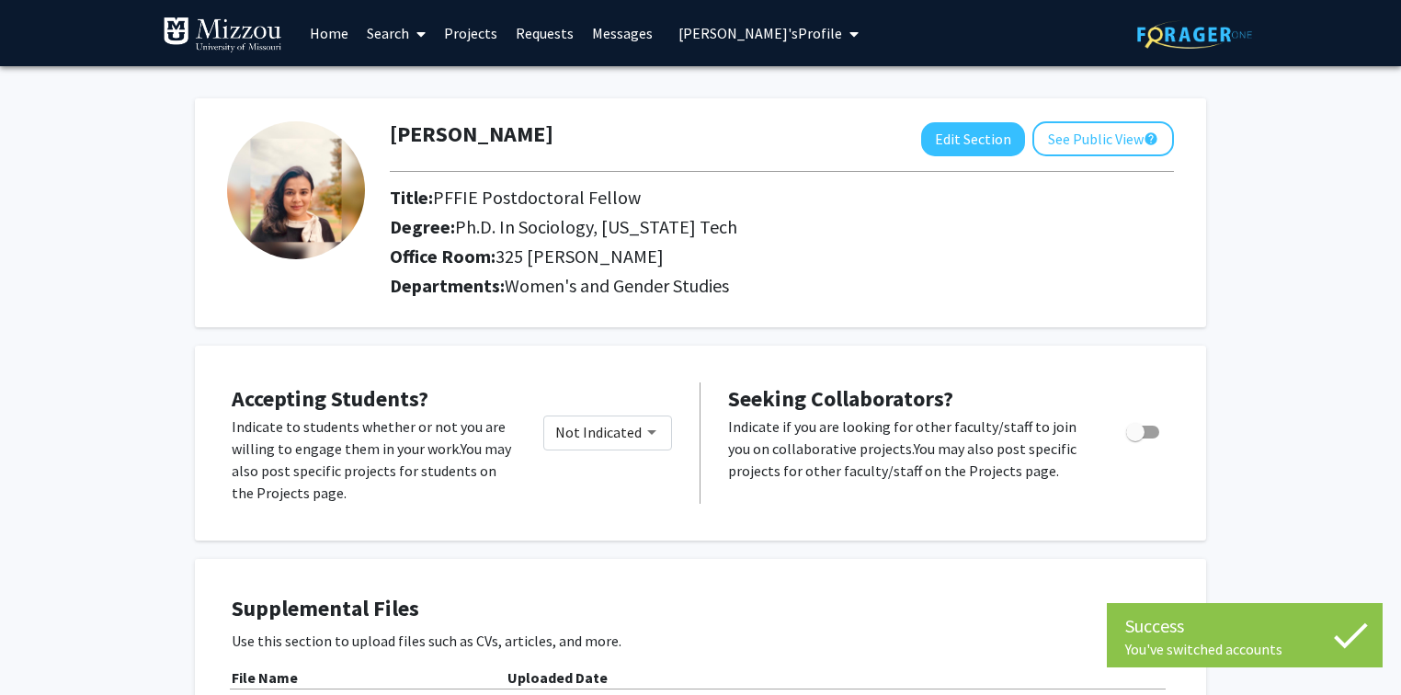
click at [706, 33] on span "[PERSON_NAME]'s Profile" at bounding box center [760, 33] width 164 height 18
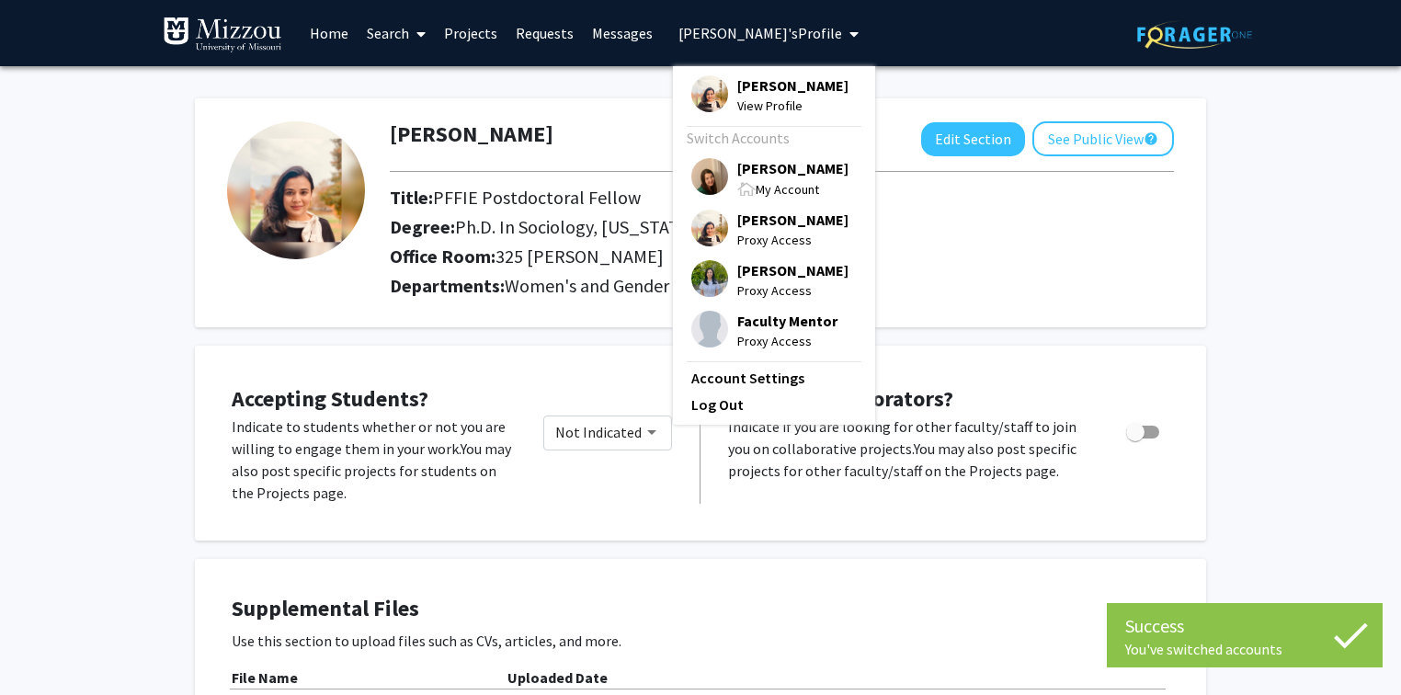
click at [742, 169] on span "[PERSON_NAME]" at bounding box center [792, 168] width 111 height 20
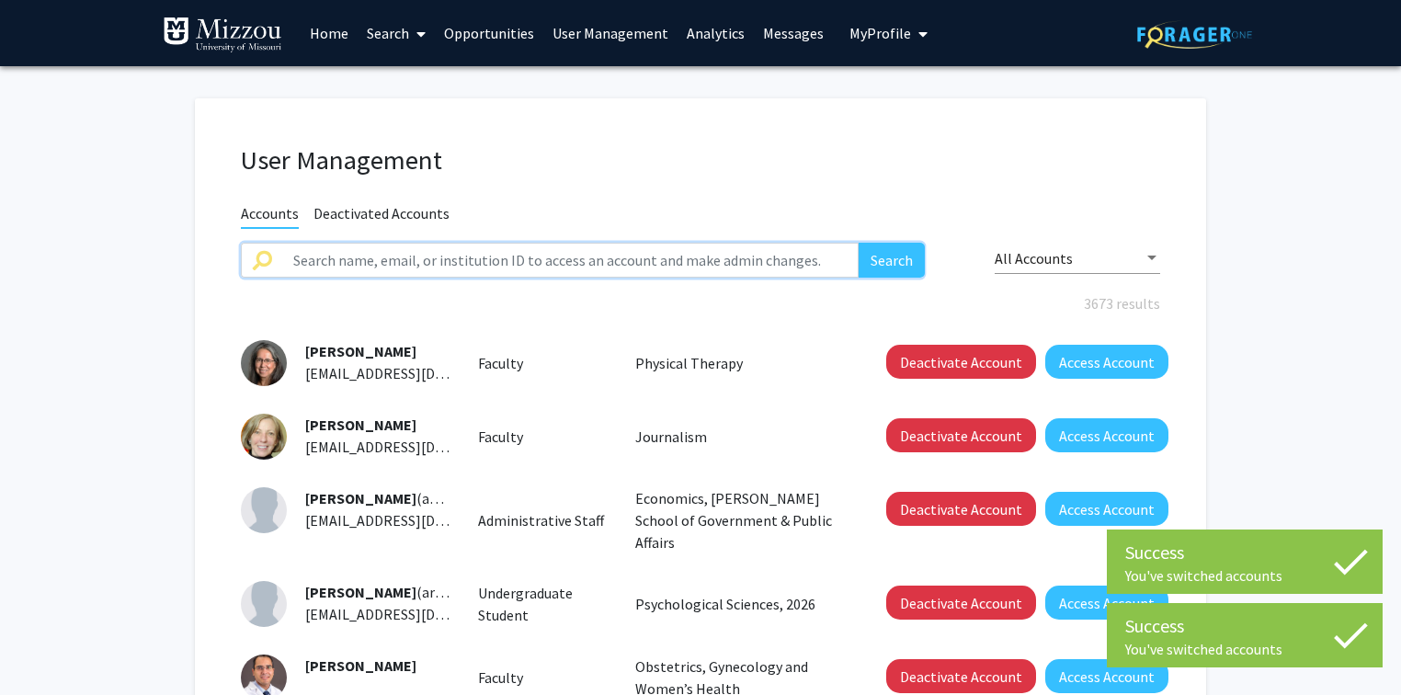
drag, startPoint x: 611, startPoint y: 260, endPoint x: 603, endPoint y: 252, distance: 11.7
click at [611, 260] on input "text" at bounding box center [570, 260] width 576 height 35
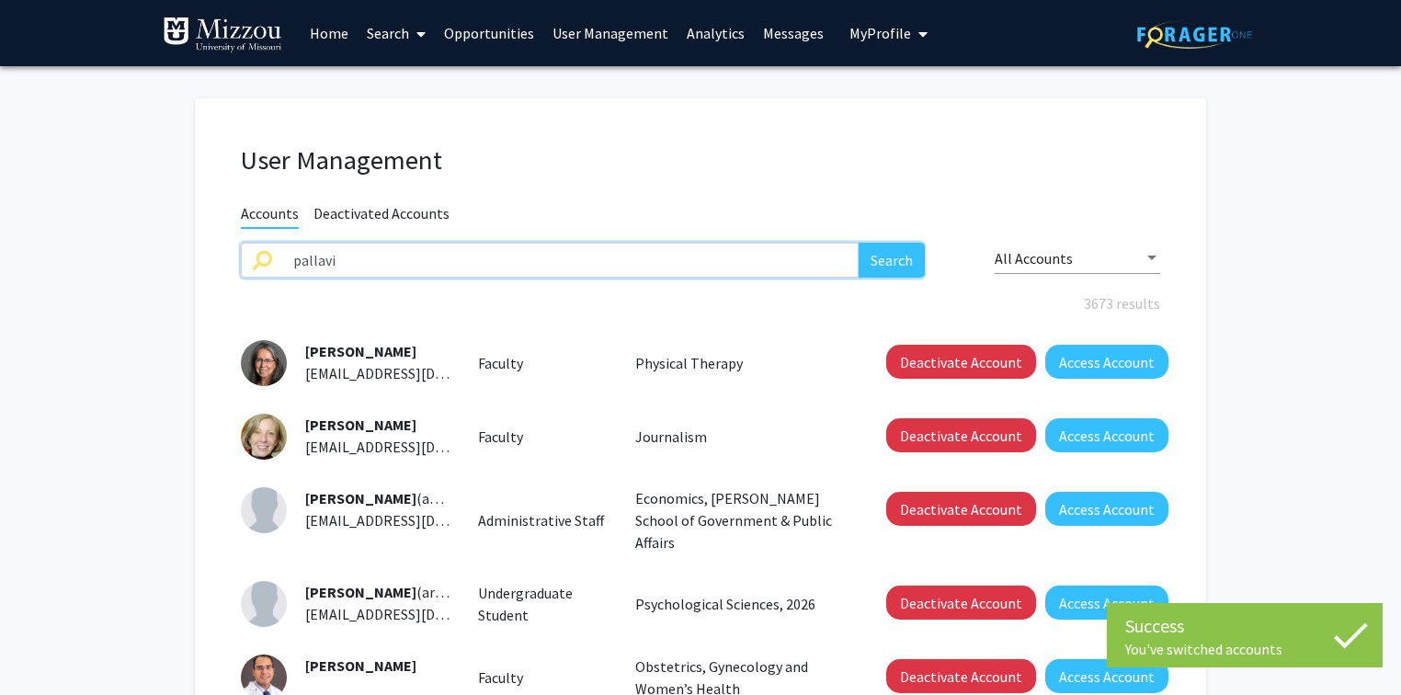
type input "pallavi"
click at [858, 243] on button "Search" at bounding box center [891, 260] width 66 height 35
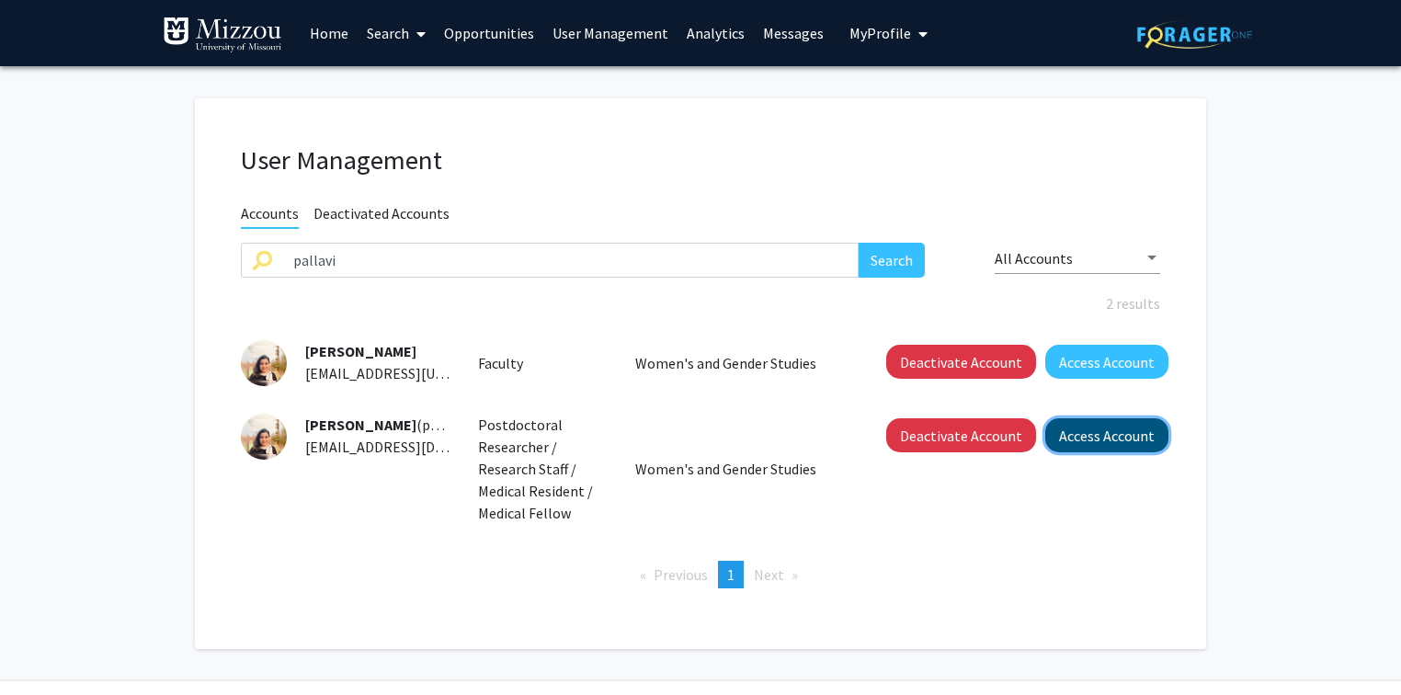
click at [1090, 441] on button "Access Account" at bounding box center [1106, 435] width 123 height 34
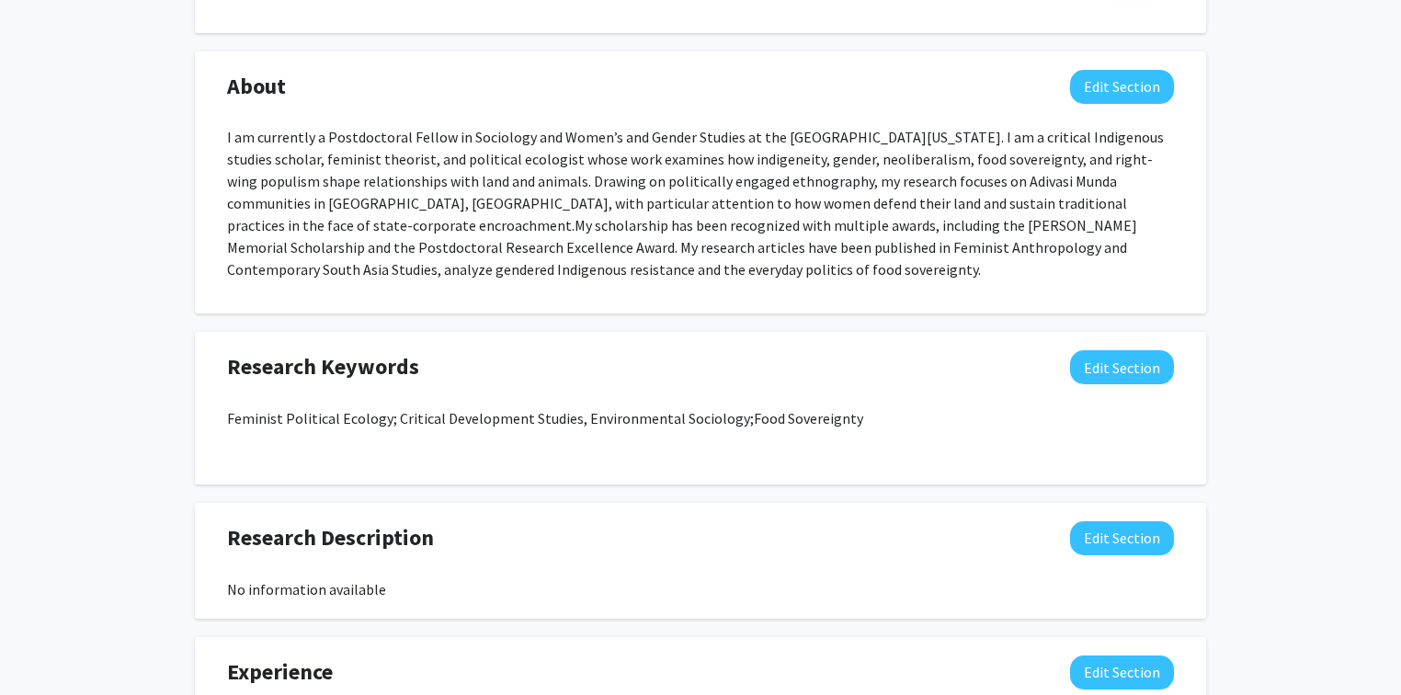
scroll to position [710, 0]
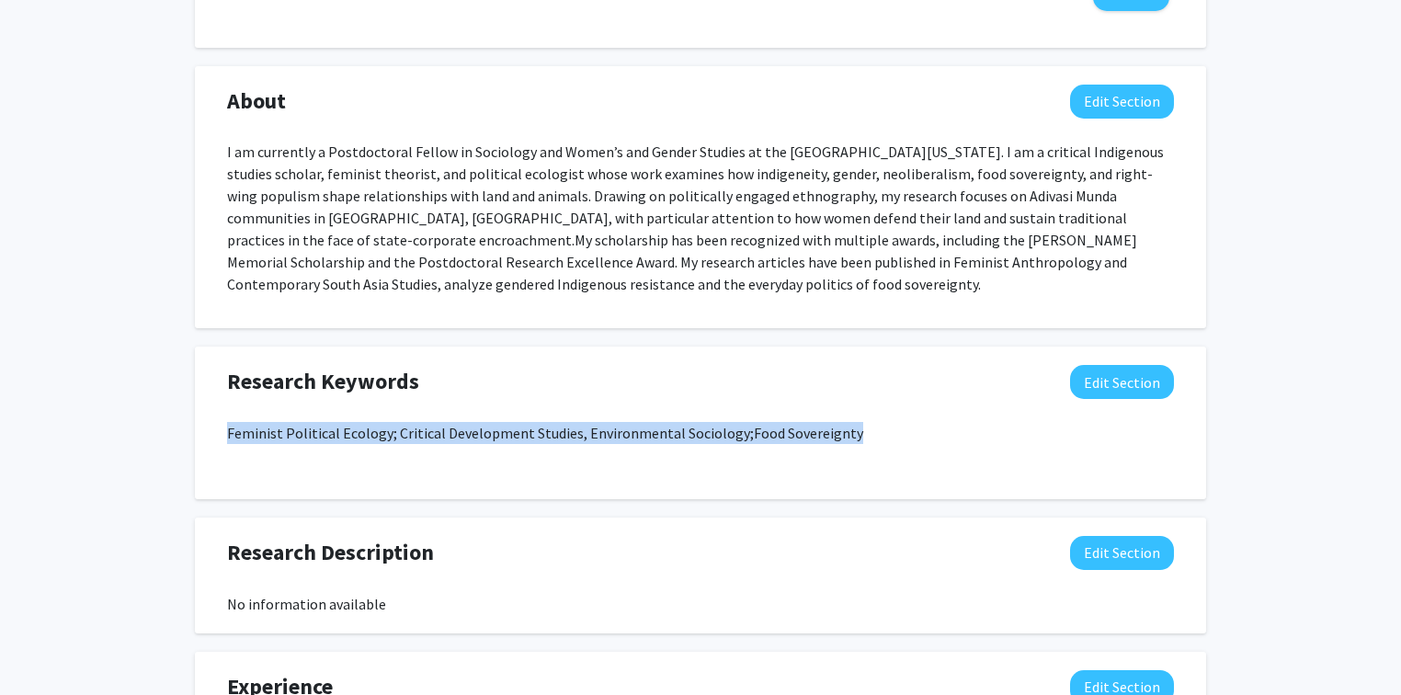
drag, startPoint x: 845, startPoint y: 436, endPoint x: 226, endPoint y: 434, distance: 618.6
click at [227, 434] on p "Feminist Political Ecology; Critical Development Studies, Environmental Sociolo…" at bounding box center [700, 433] width 947 height 22
copy p "Feminist Political Ecology; Critical Development Studies, Environmental Sociolo…"
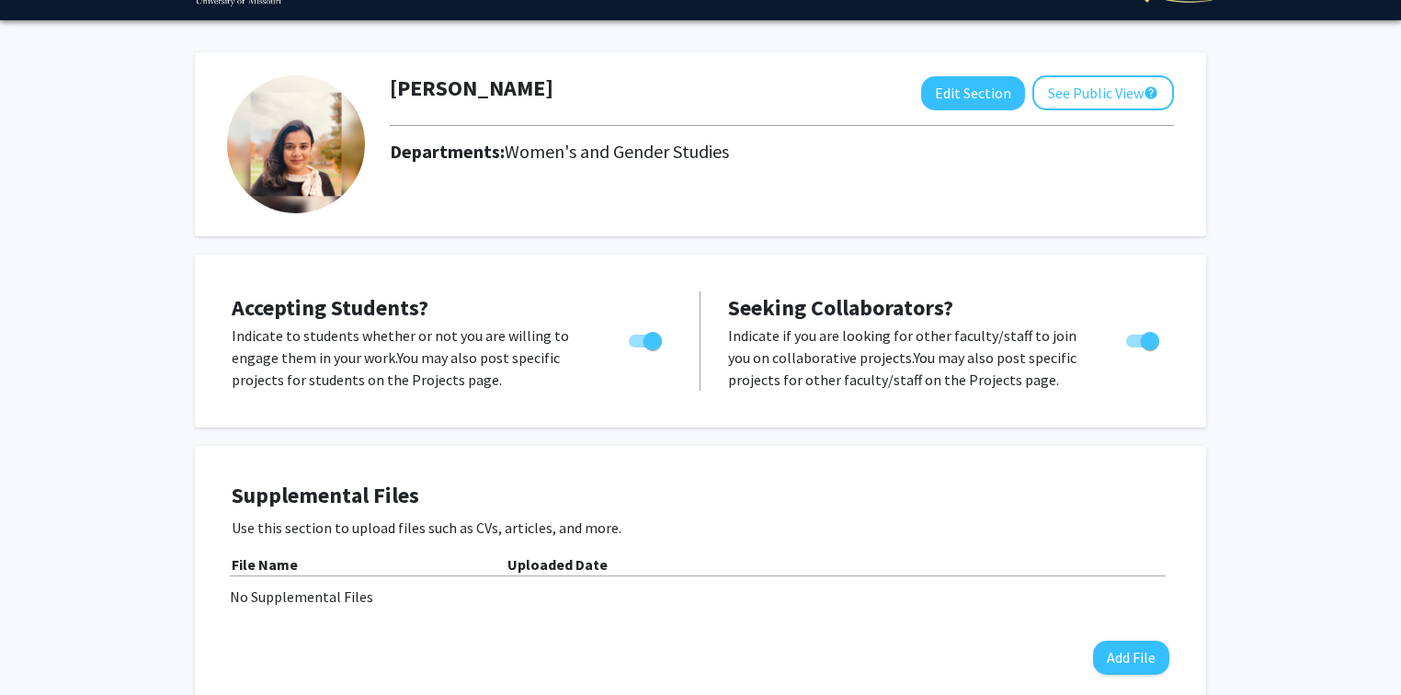
scroll to position [0, 0]
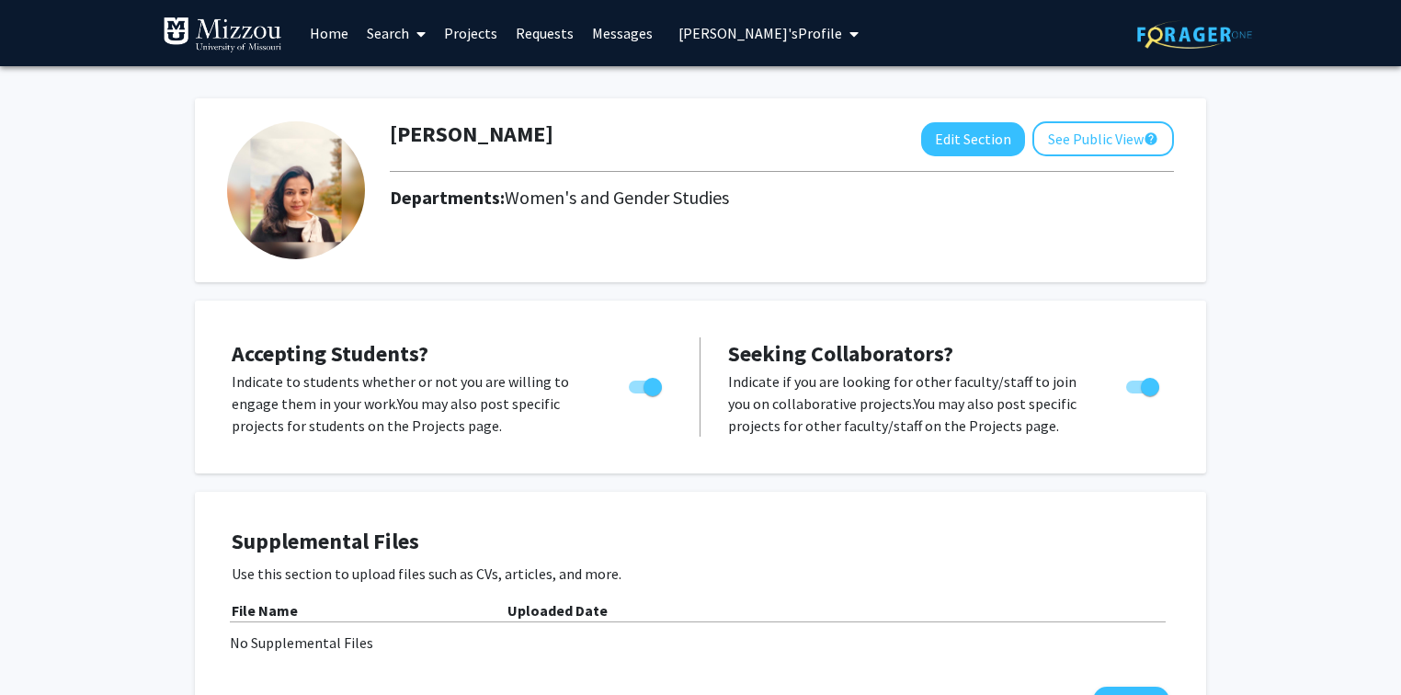
click at [699, 33] on span "[PERSON_NAME]'s Profile" at bounding box center [760, 33] width 164 height 18
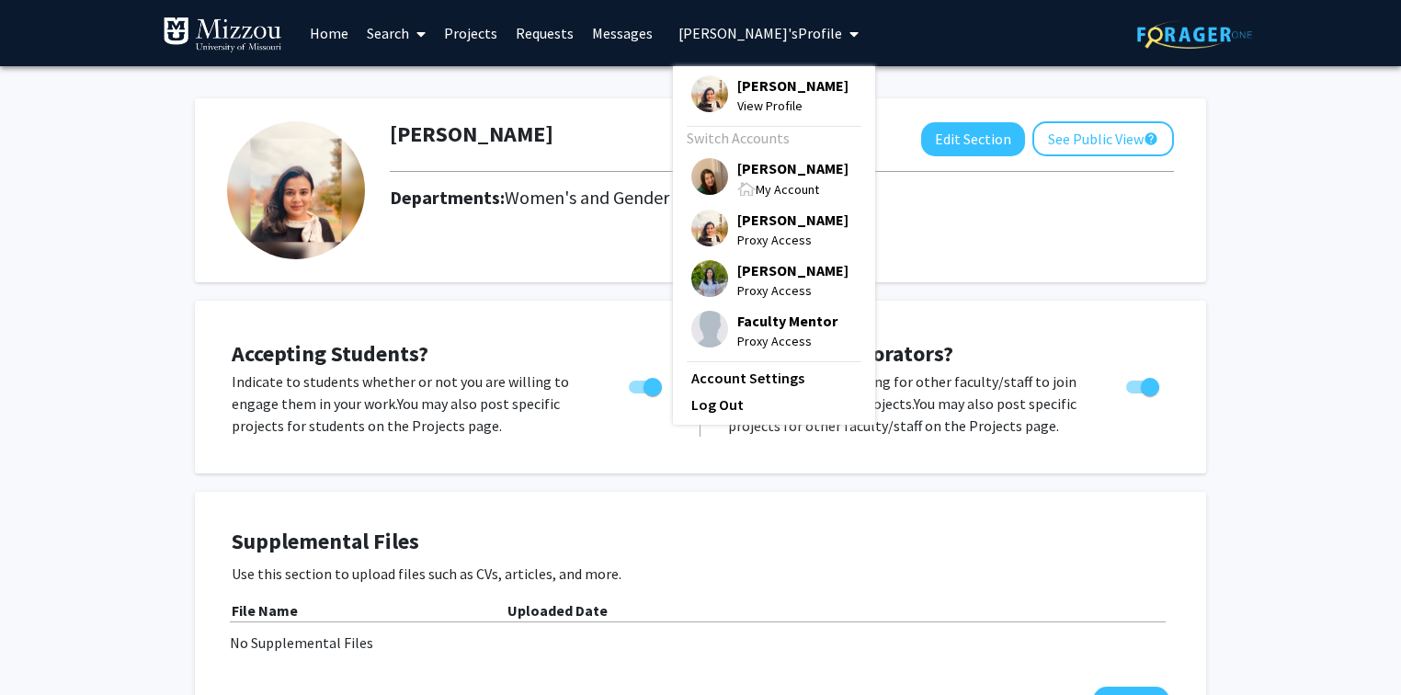
click at [610, 81] on div "[PERSON_NAME] Edit Section See Public View help Departments: Women's and Gender…" at bounding box center [700, 181] width 1011 height 202
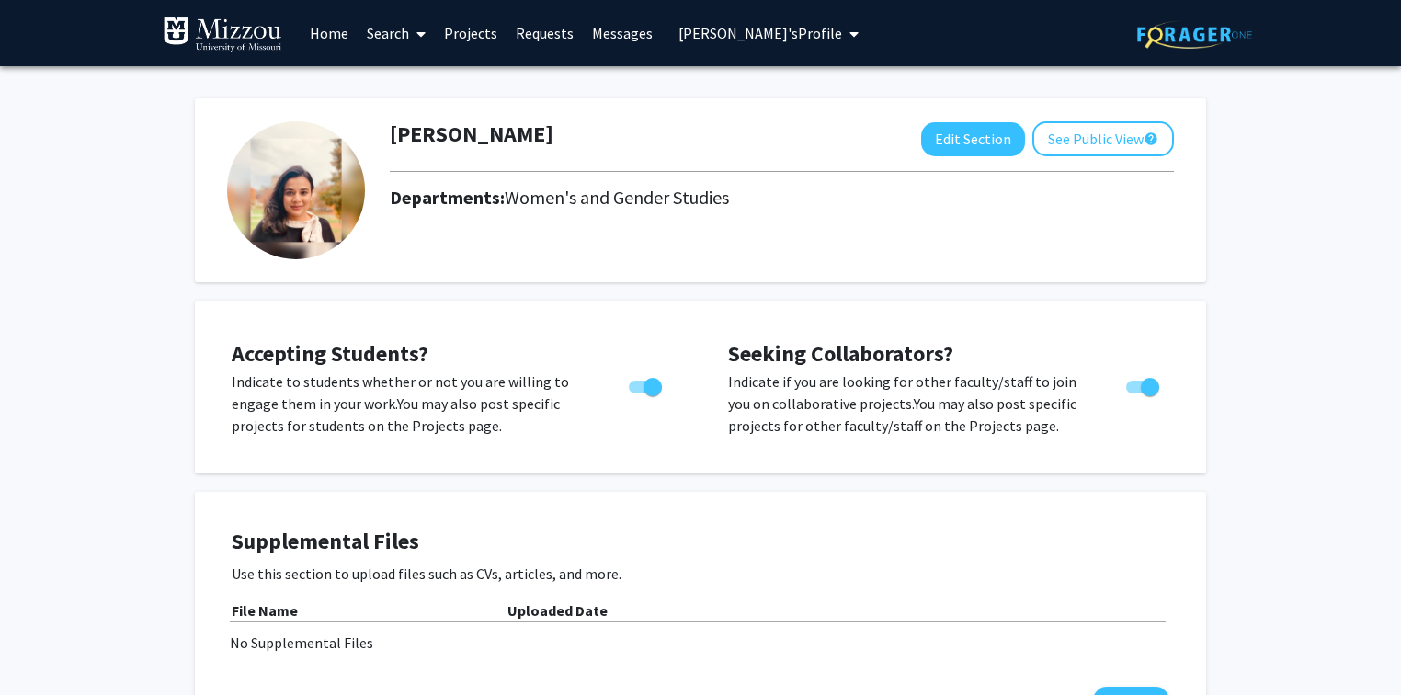
click at [772, 33] on span "[PERSON_NAME]'s Profile" at bounding box center [760, 33] width 164 height 18
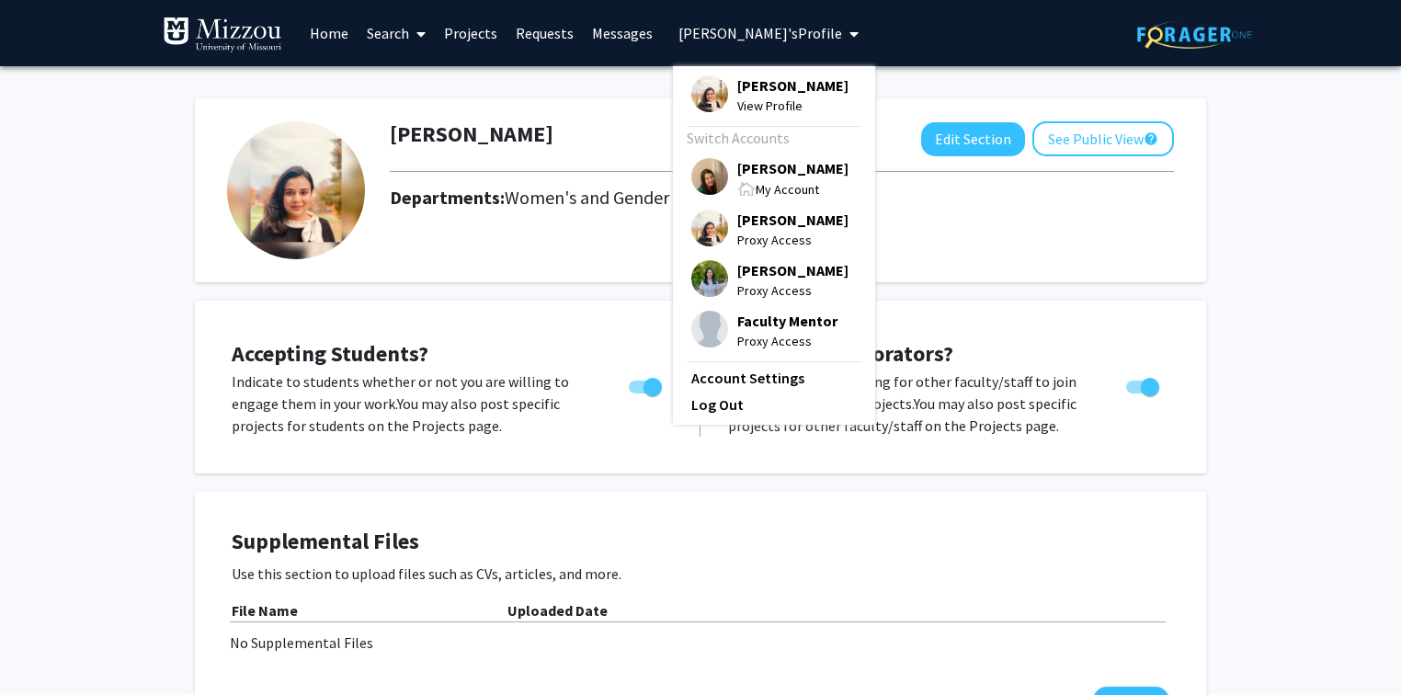
click at [768, 221] on span "[PERSON_NAME]" at bounding box center [792, 220] width 111 height 20
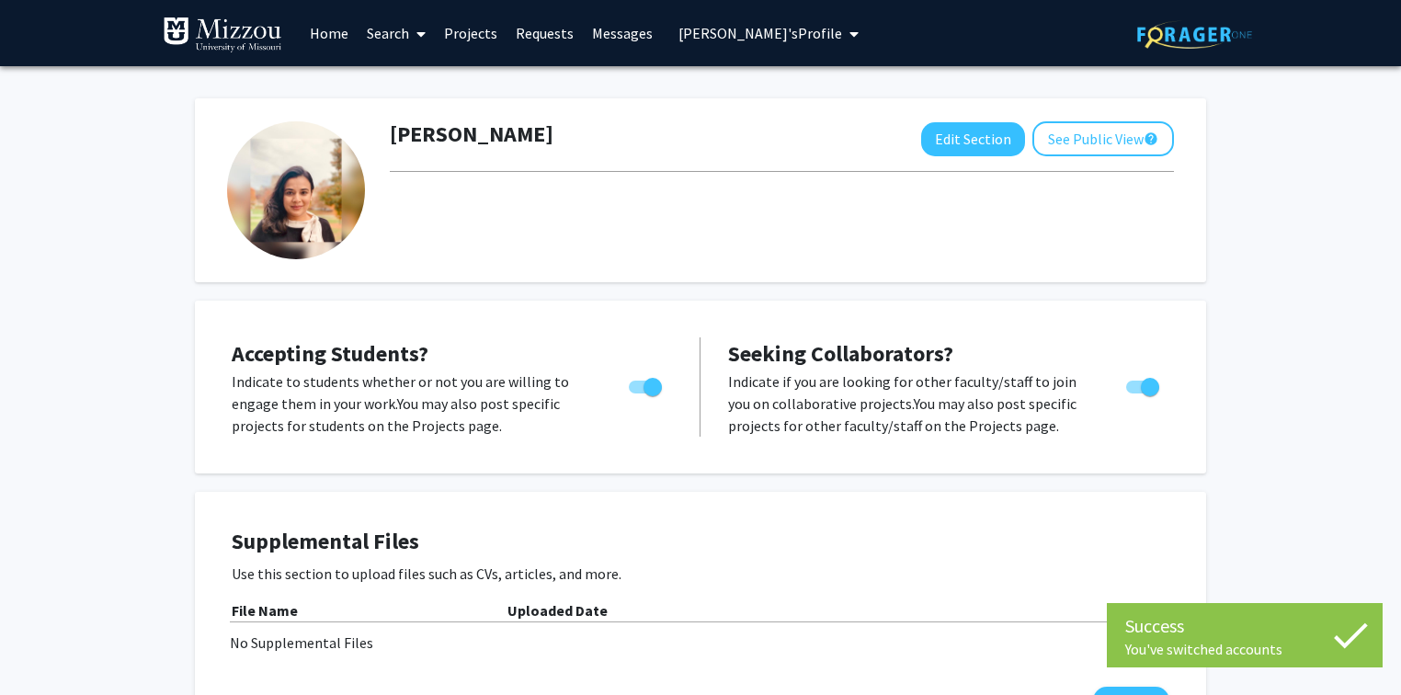
checkbox input "false"
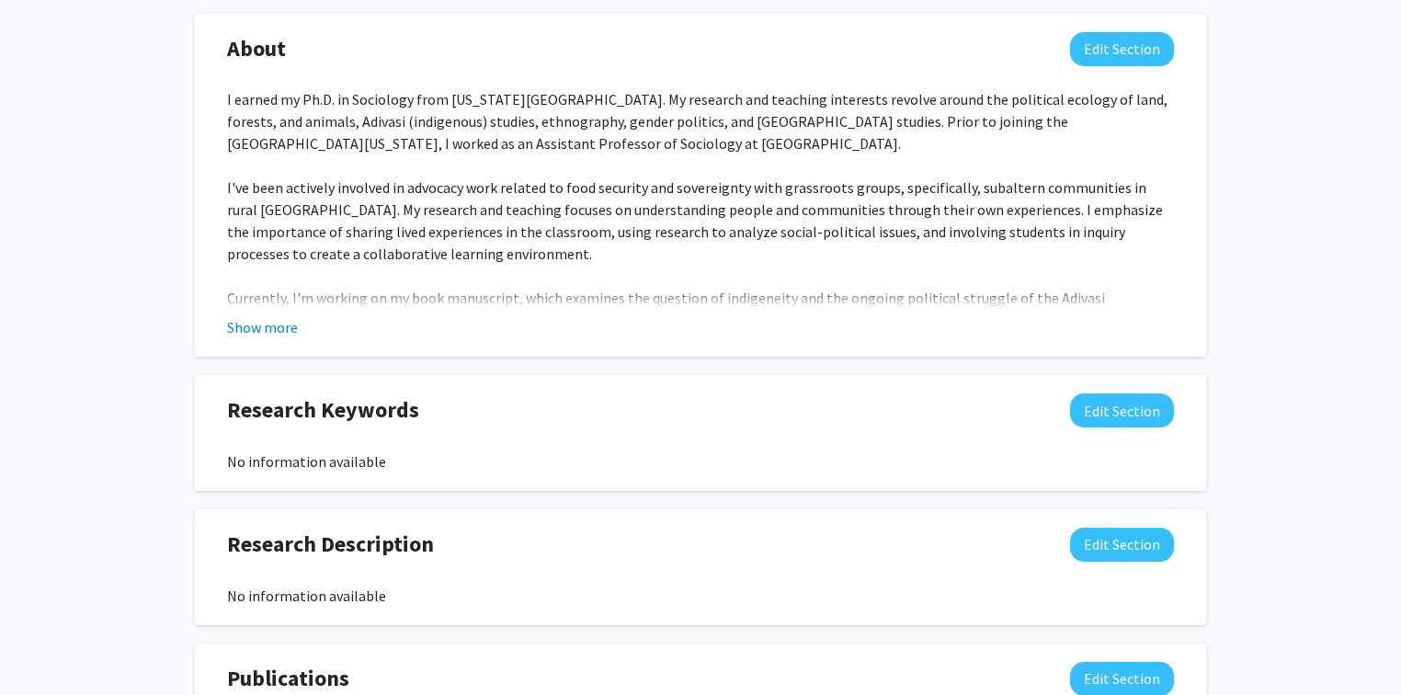
scroll to position [882, 0]
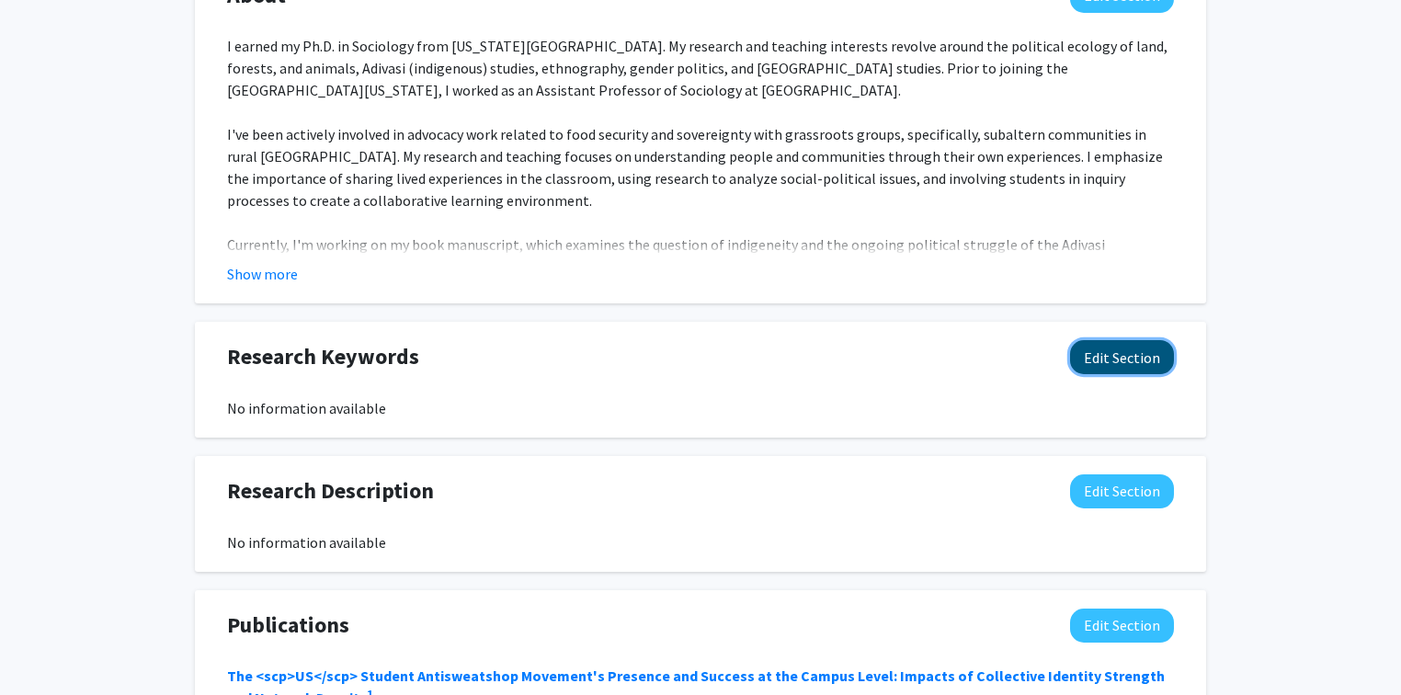
click at [1106, 354] on button "Edit Section" at bounding box center [1122, 357] width 104 height 34
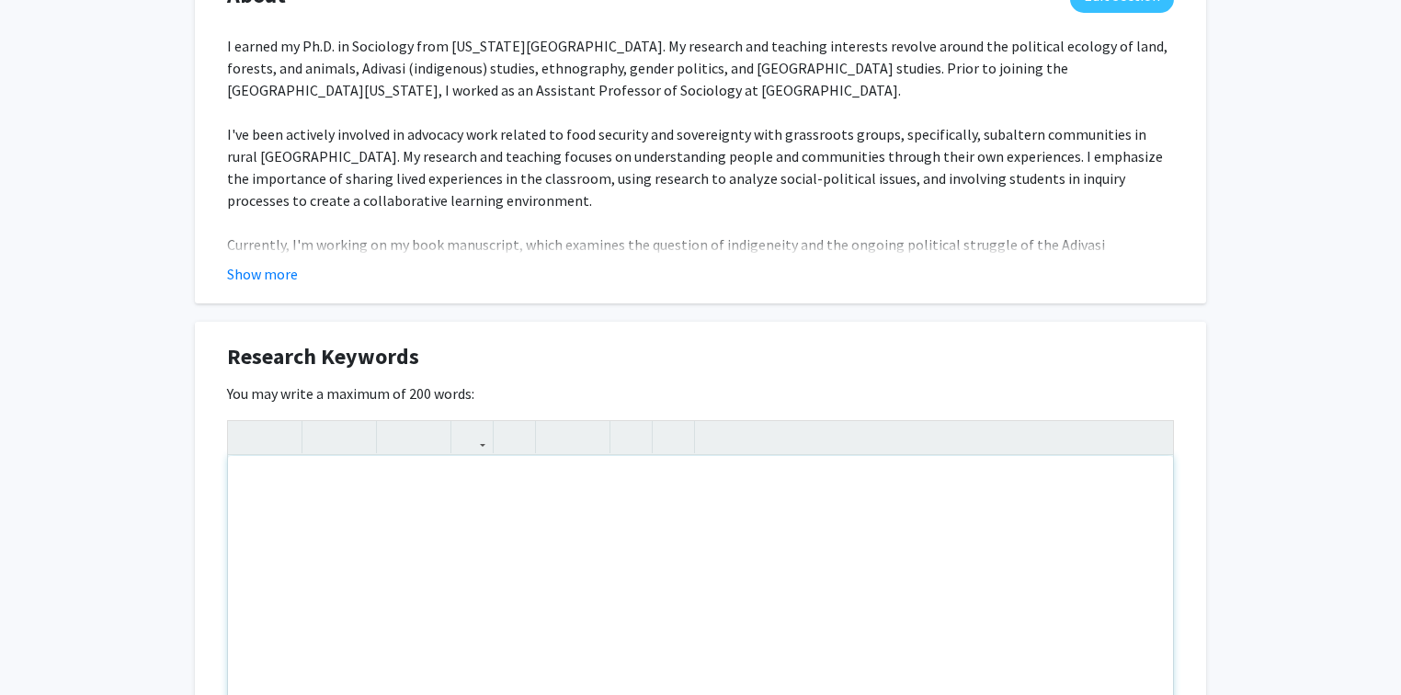
click at [473, 489] on div "Note to users with screen readers: Please deactivate our accessibility plugin f…" at bounding box center [700, 594] width 945 height 276
paste div "Note to users with screen readers: Please deactivate our accessibility plugin f…"
type textarea "<p>Feminist Political Ecology; Critical Development Studies, Environmental Soci…"
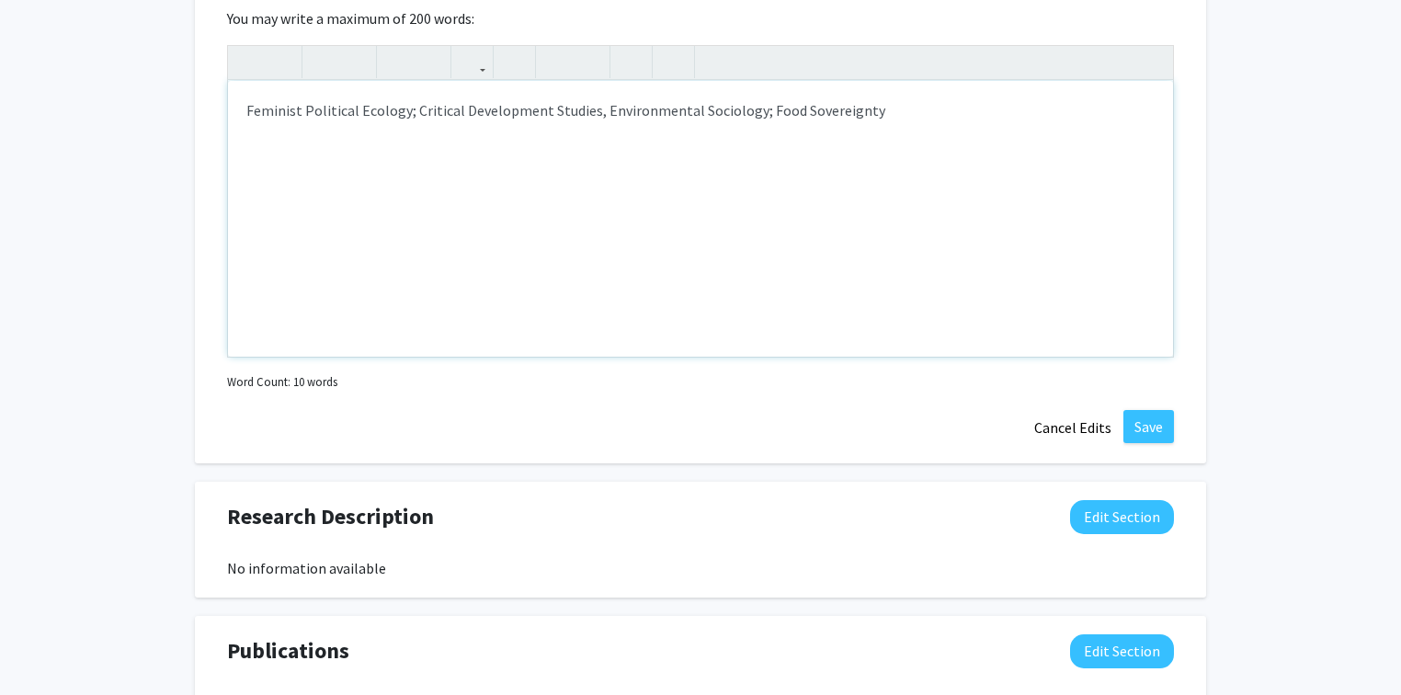
scroll to position [1397, 0]
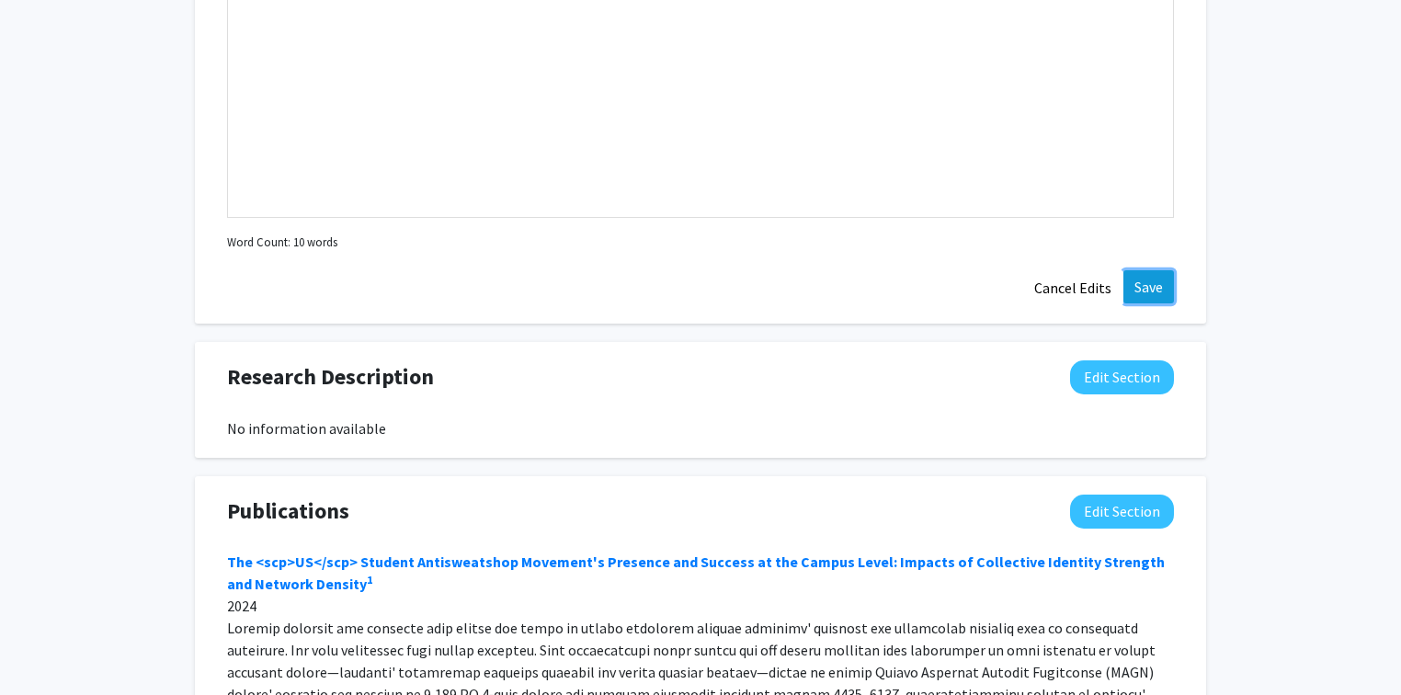
click at [1140, 292] on button "Save" at bounding box center [1148, 286] width 51 height 33
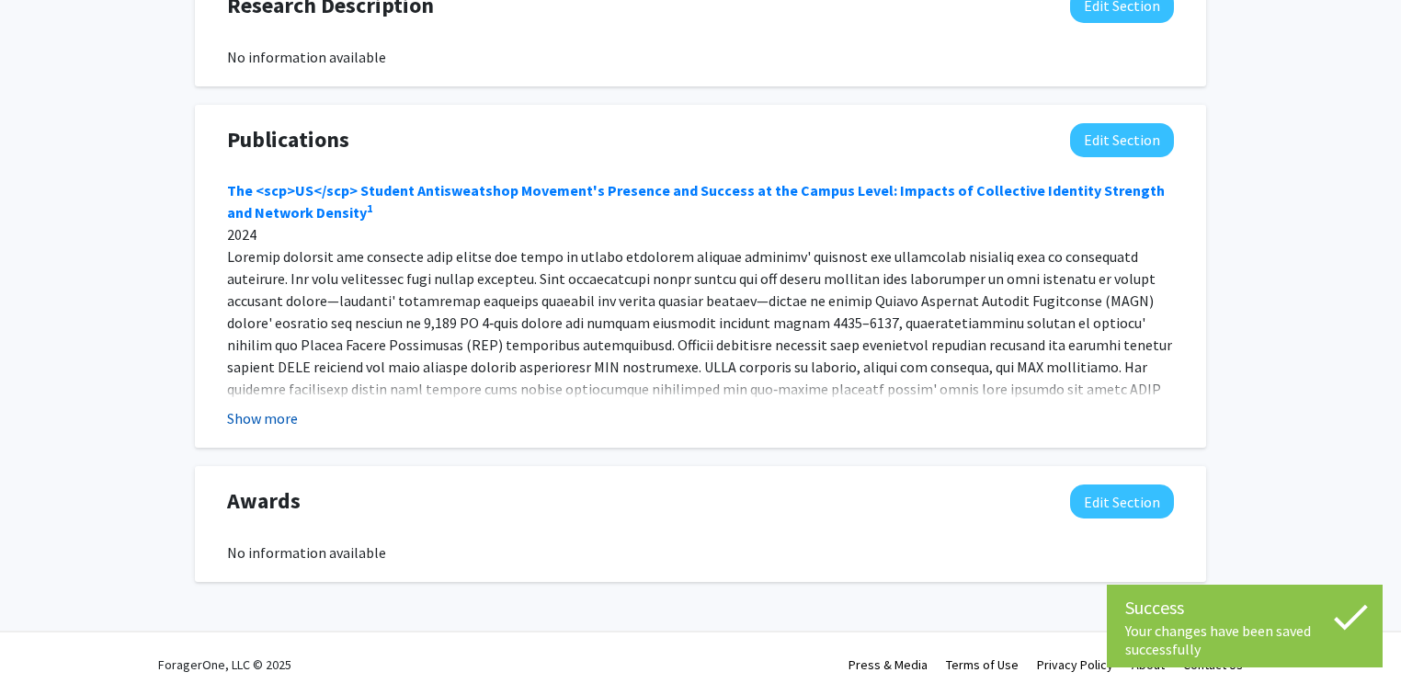
click at [285, 420] on button "Show more" at bounding box center [262, 418] width 71 height 22
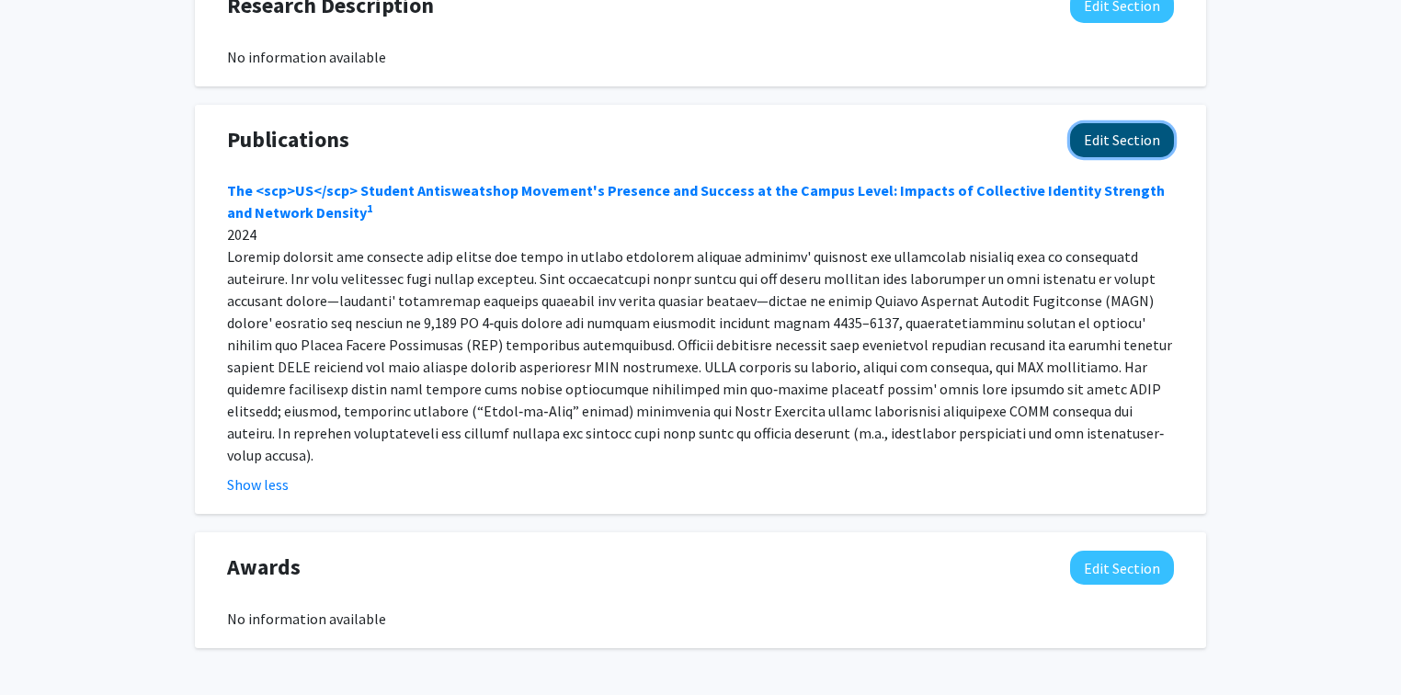
click at [1117, 139] on button "Edit Section" at bounding box center [1122, 140] width 104 height 34
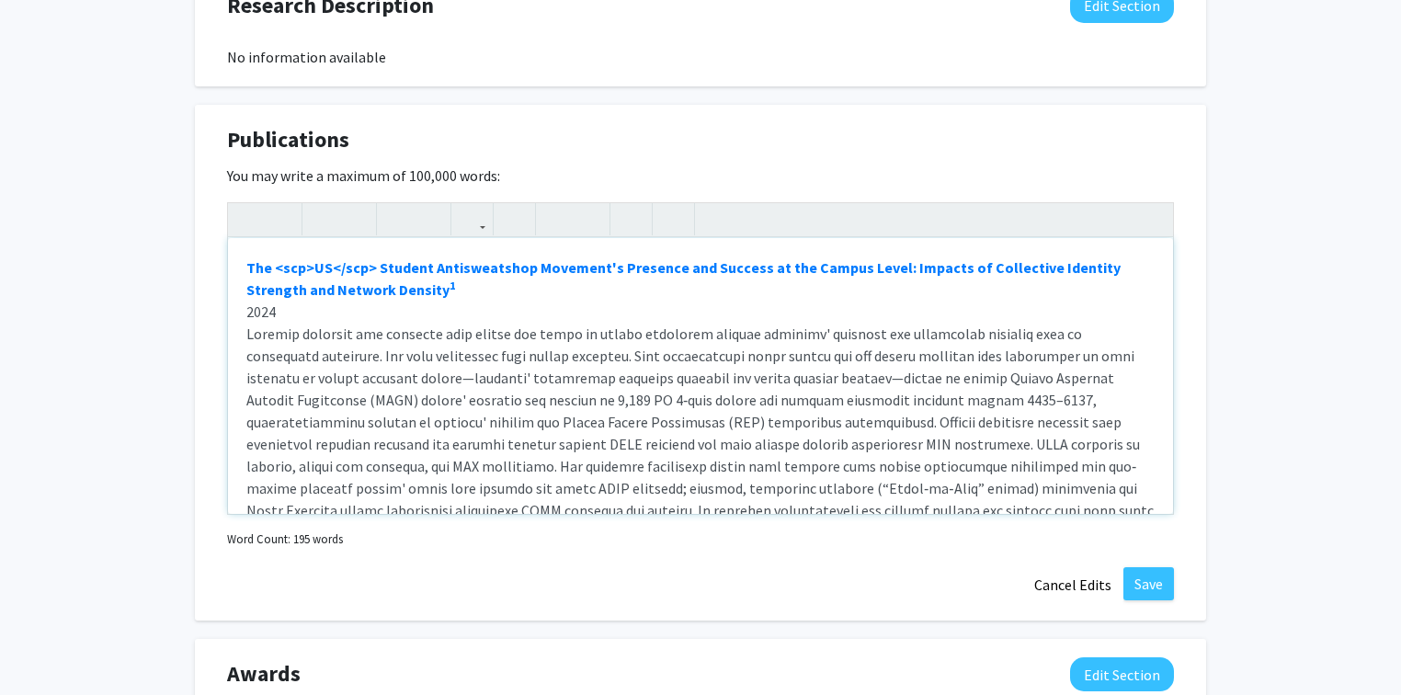
click at [371, 249] on div "The <scp>US</scp> Student Antisweatshop Movement's Presence and Success at the …" at bounding box center [700, 376] width 945 height 276
click at [1051, 590] on button "Cancel Edits" at bounding box center [1072, 584] width 101 height 35
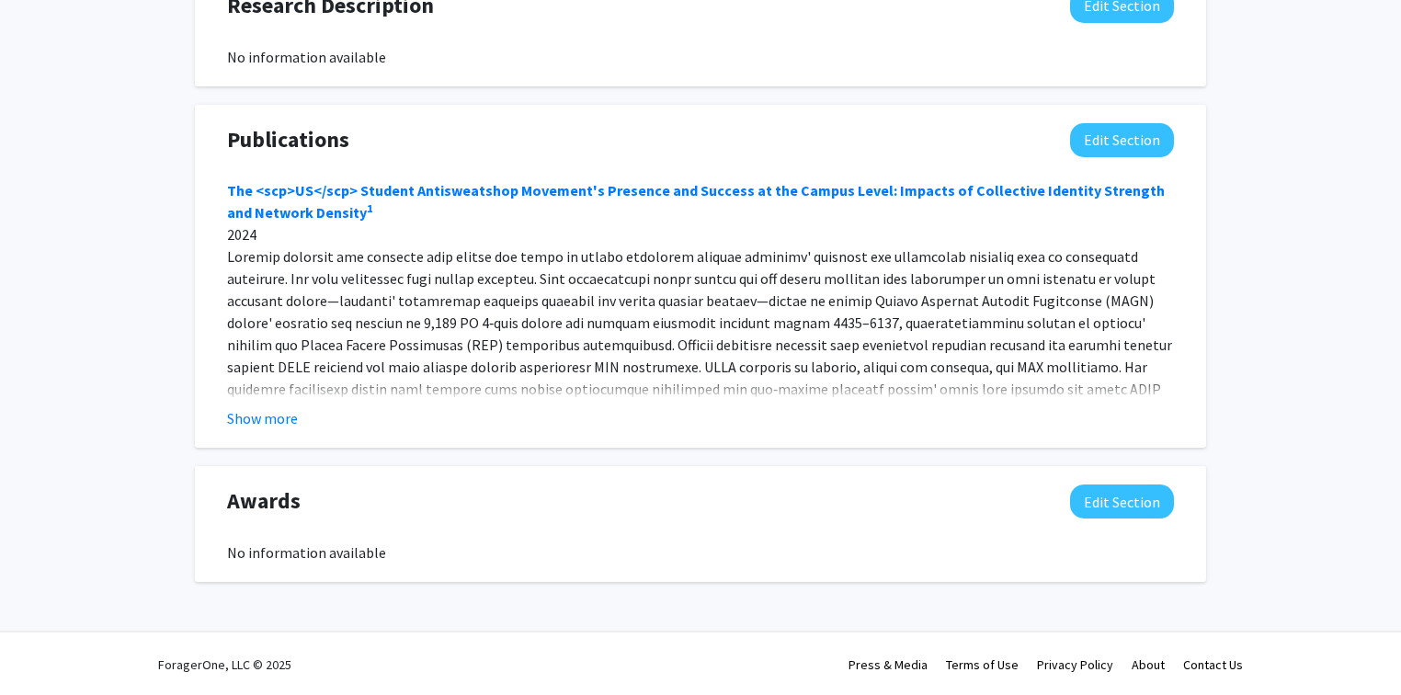
scroll to position [1353, 0]
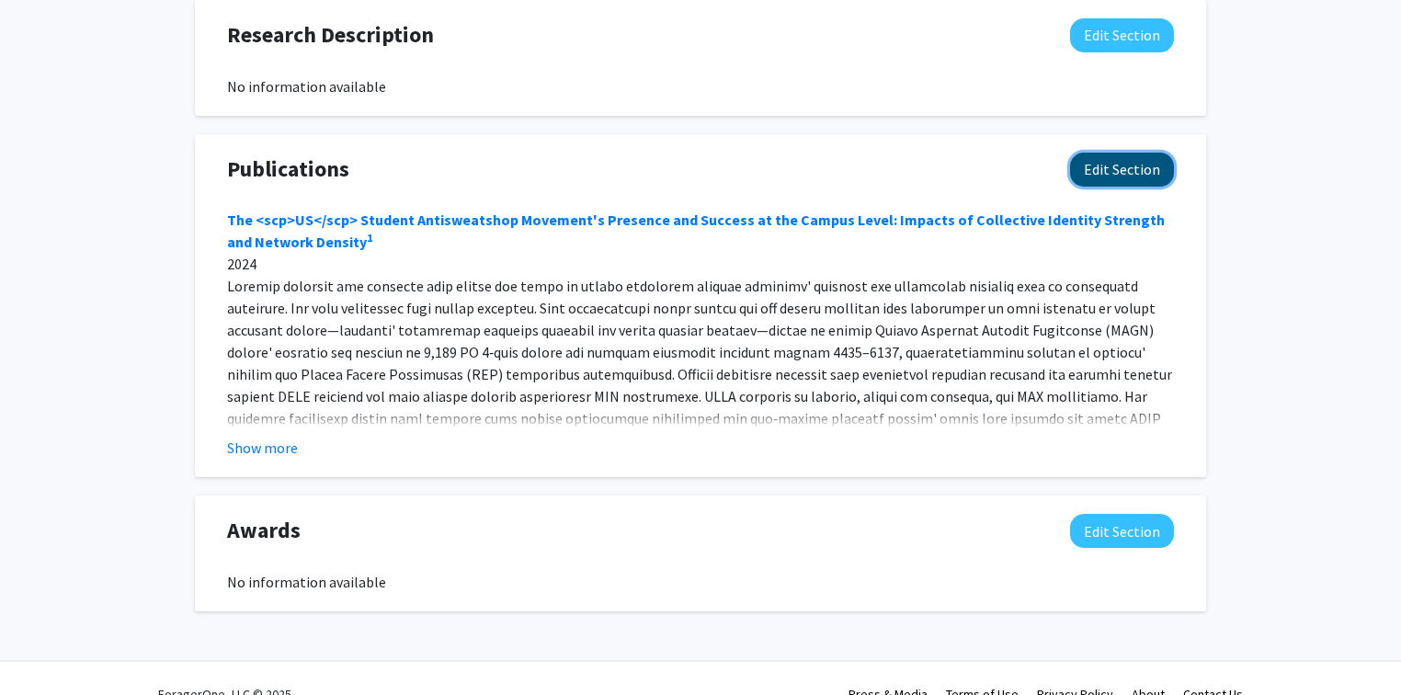
click at [1116, 176] on button "Edit Section" at bounding box center [1122, 170] width 104 height 34
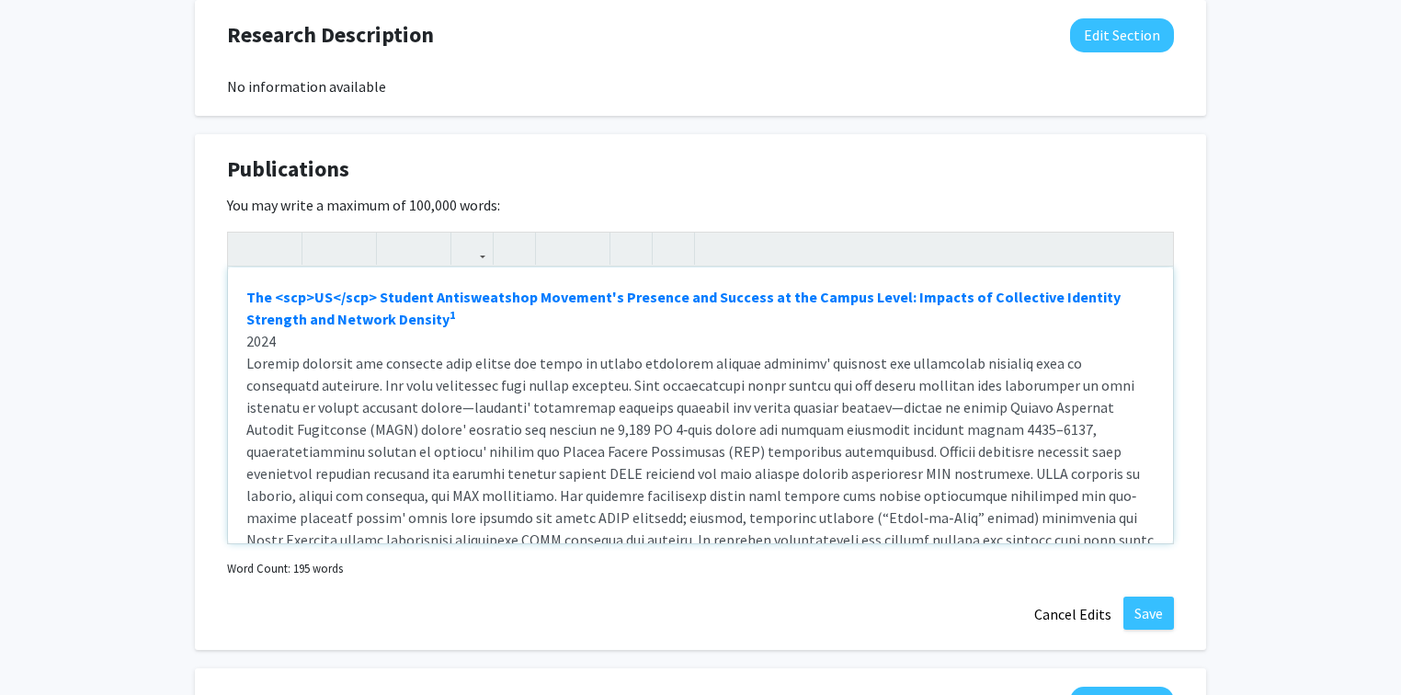
click at [390, 274] on div "The <scp>US</scp> Student Antisweatshop Movement's Presence and Success at the …" at bounding box center [700, 405] width 945 height 276
click at [1065, 615] on button "Cancel Edits" at bounding box center [1072, 613] width 101 height 35
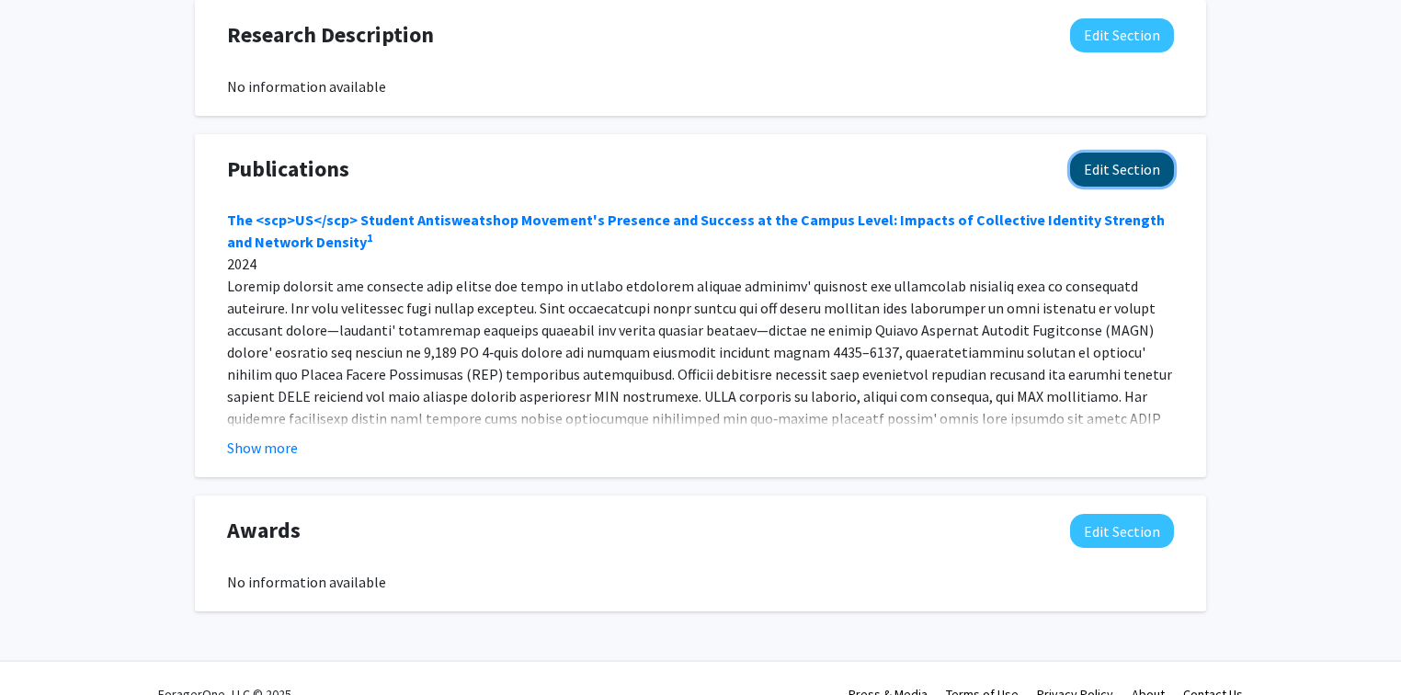
click at [1140, 173] on button "Edit Section" at bounding box center [1122, 170] width 104 height 34
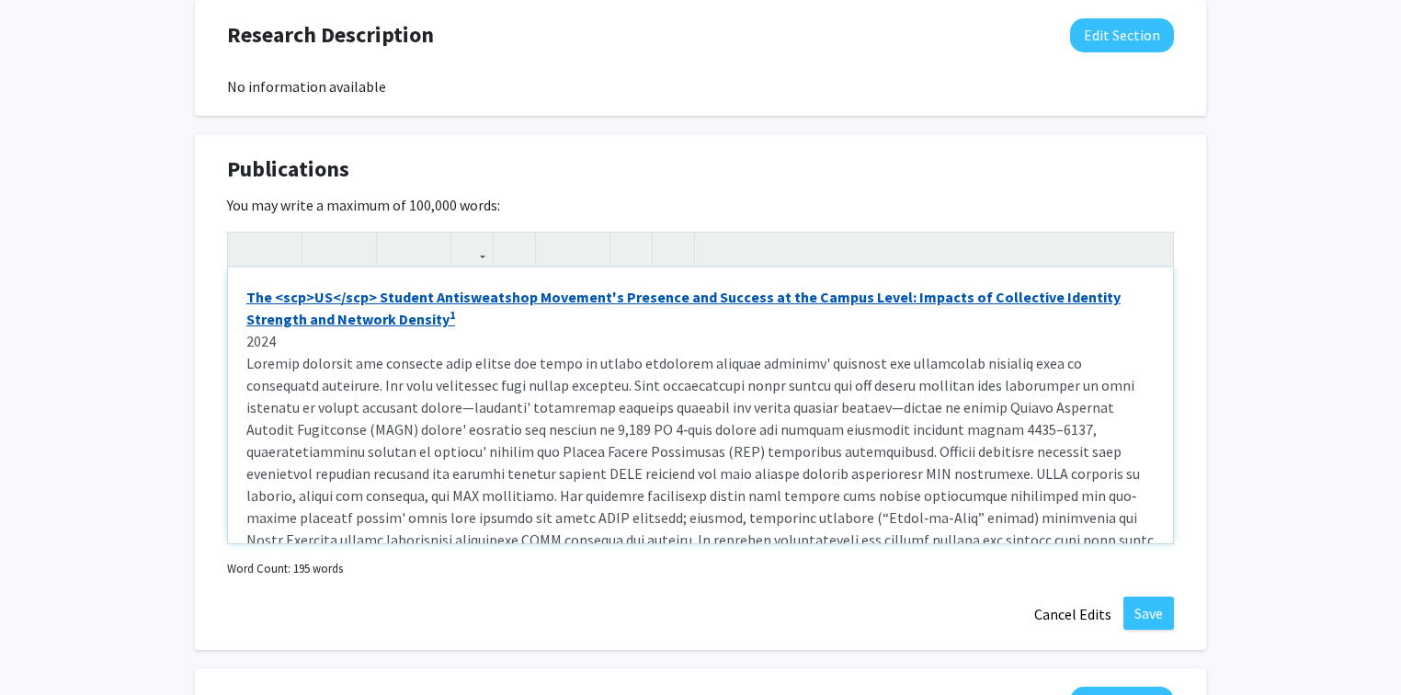
click at [373, 294] on link "The <scp>US</scp> Student Antisweatshop Movement's Presence and Success at the …" at bounding box center [683, 308] width 874 height 40
click at [371, 292] on link "The <scp>US</scp>Student Antisweatshop Movement's Presence and Success at the C…" at bounding box center [681, 308] width 871 height 40
click at [310, 292] on link "The <scp>US Student Antisweatshop Movement's Presence and Success at the Campus…" at bounding box center [692, 308] width 893 height 40
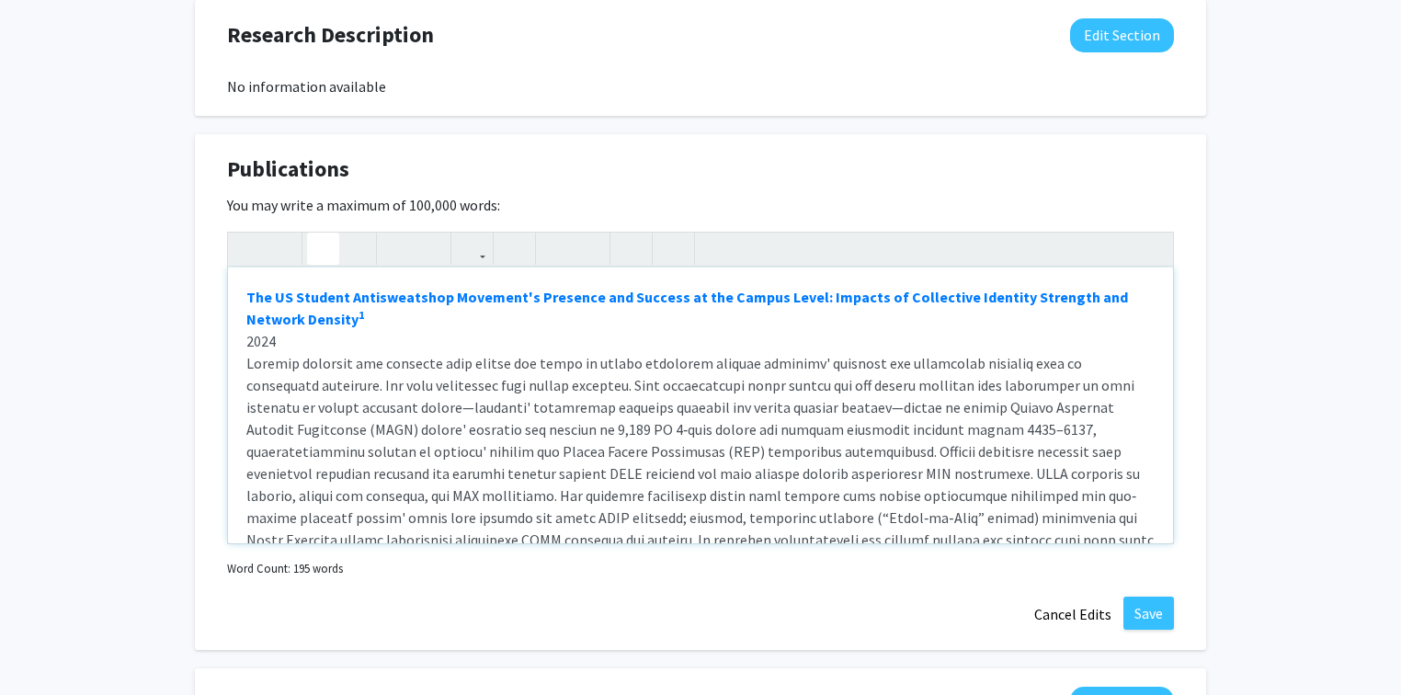
click at [363, 314] on div "The US Student Antisweatshop Movement's Presence and Success at the Campus Leve…" at bounding box center [700, 405] width 945 height 276
type textarea "<loremi><d sita="conse://adi.eli/00.1100/sedd.52205" eiusmo="_tempo">Inc UT Lab…"
click at [1151, 607] on button "Save" at bounding box center [1148, 612] width 51 height 33
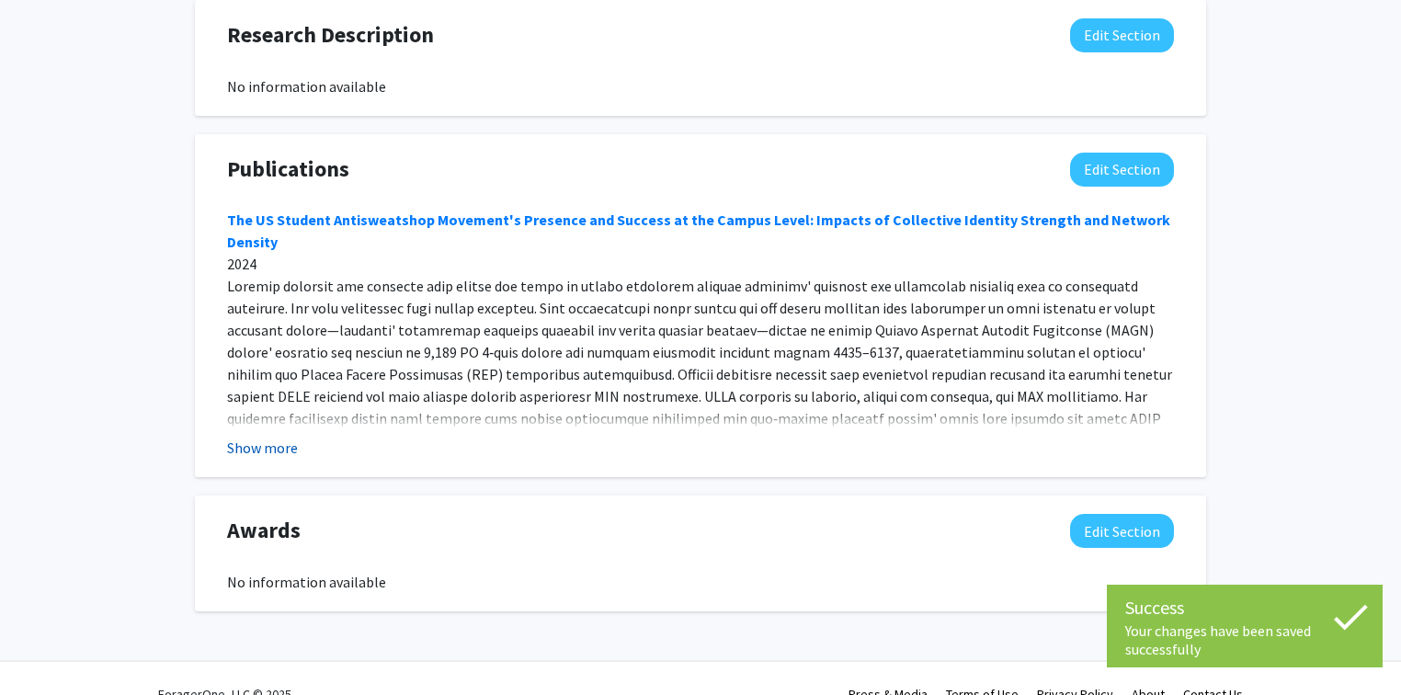
click at [290, 449] on button "Show more" at bounding box center [262, 448] width 71 height 22
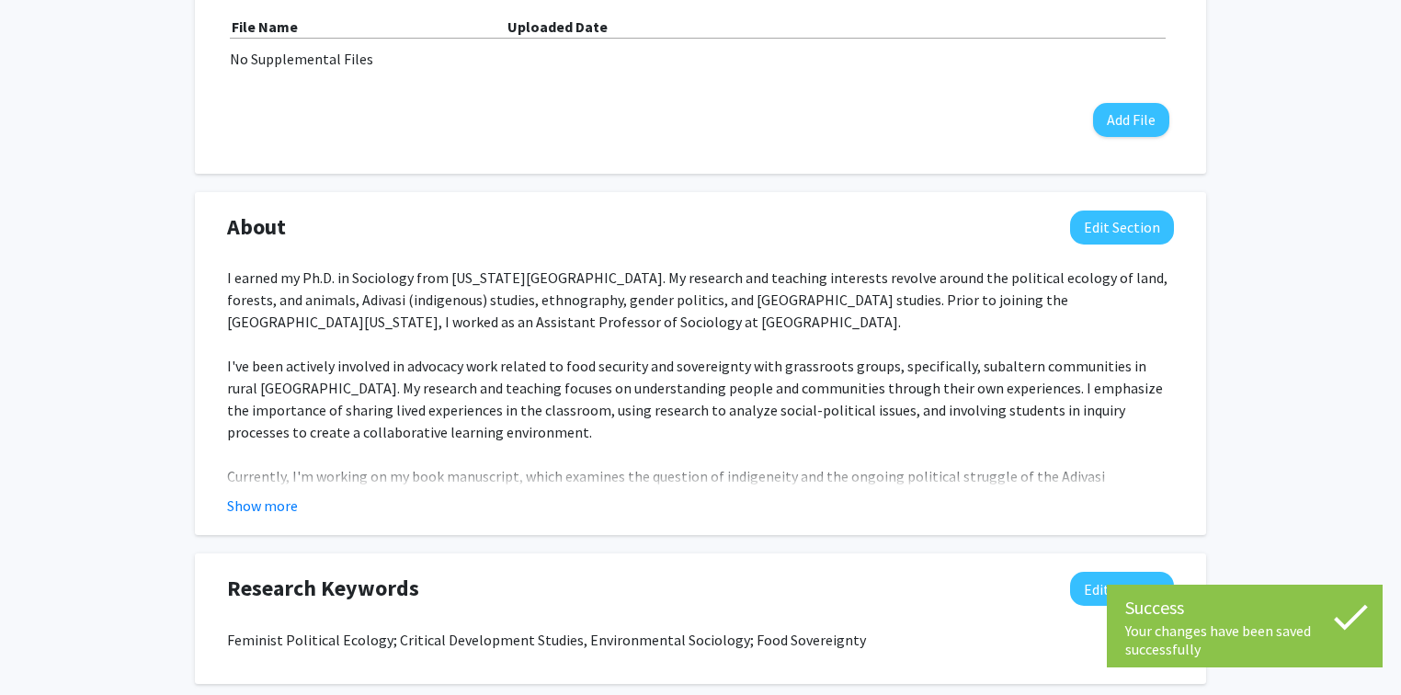
scroll to position [618, 0]
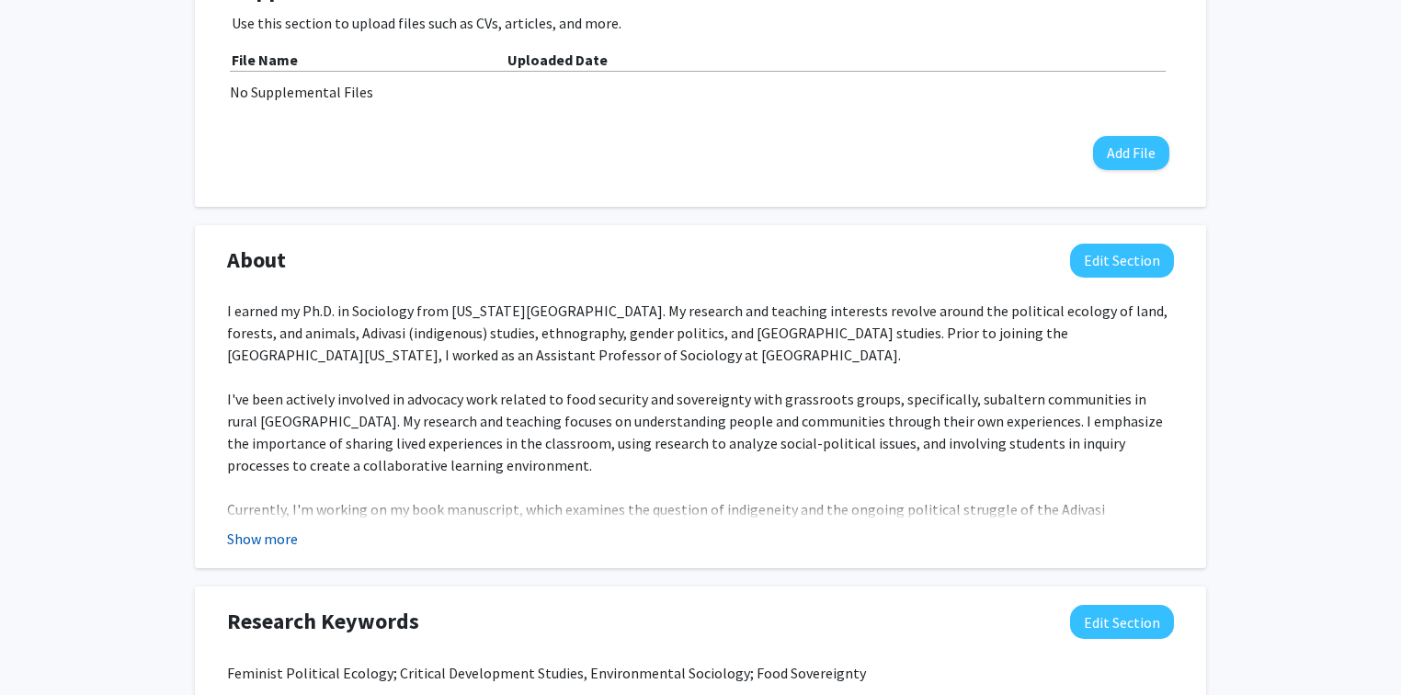
click at [282, 538] on button "Show more" at bounding box center [262, 539] width 71 height 22
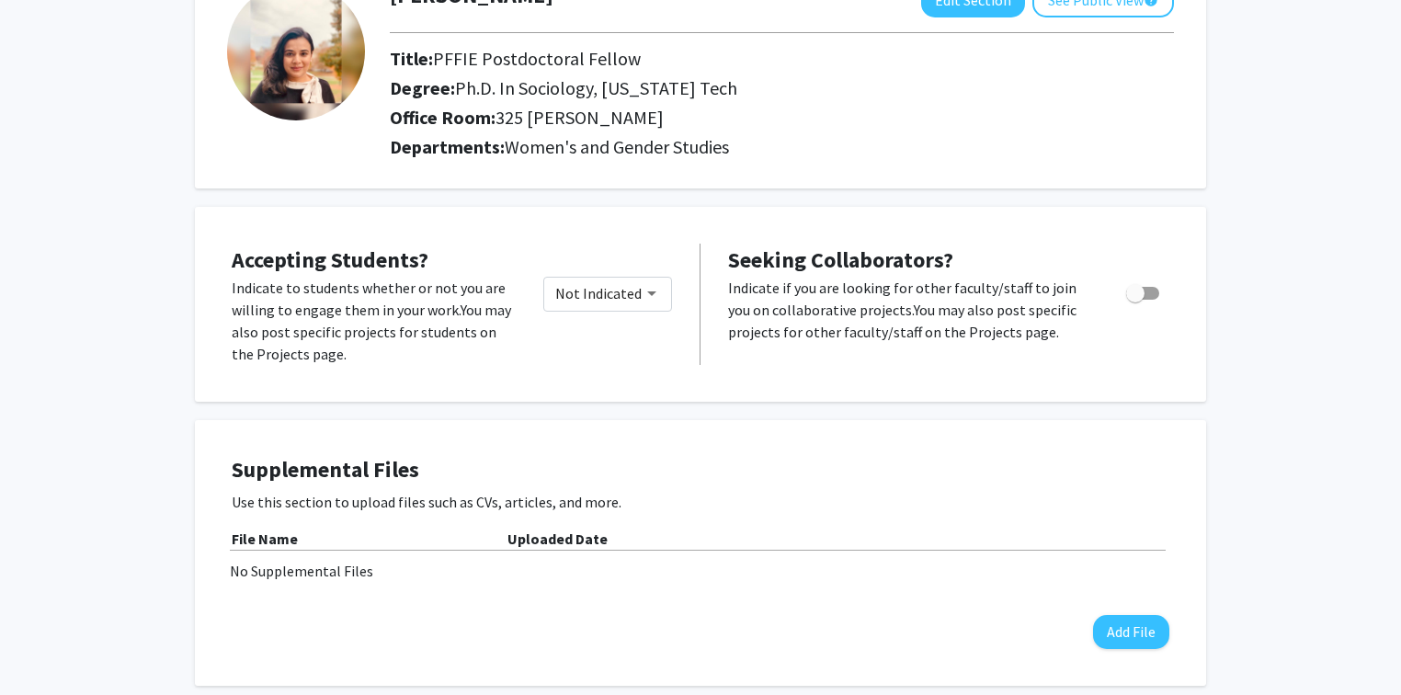
scroll to position [103, 0]
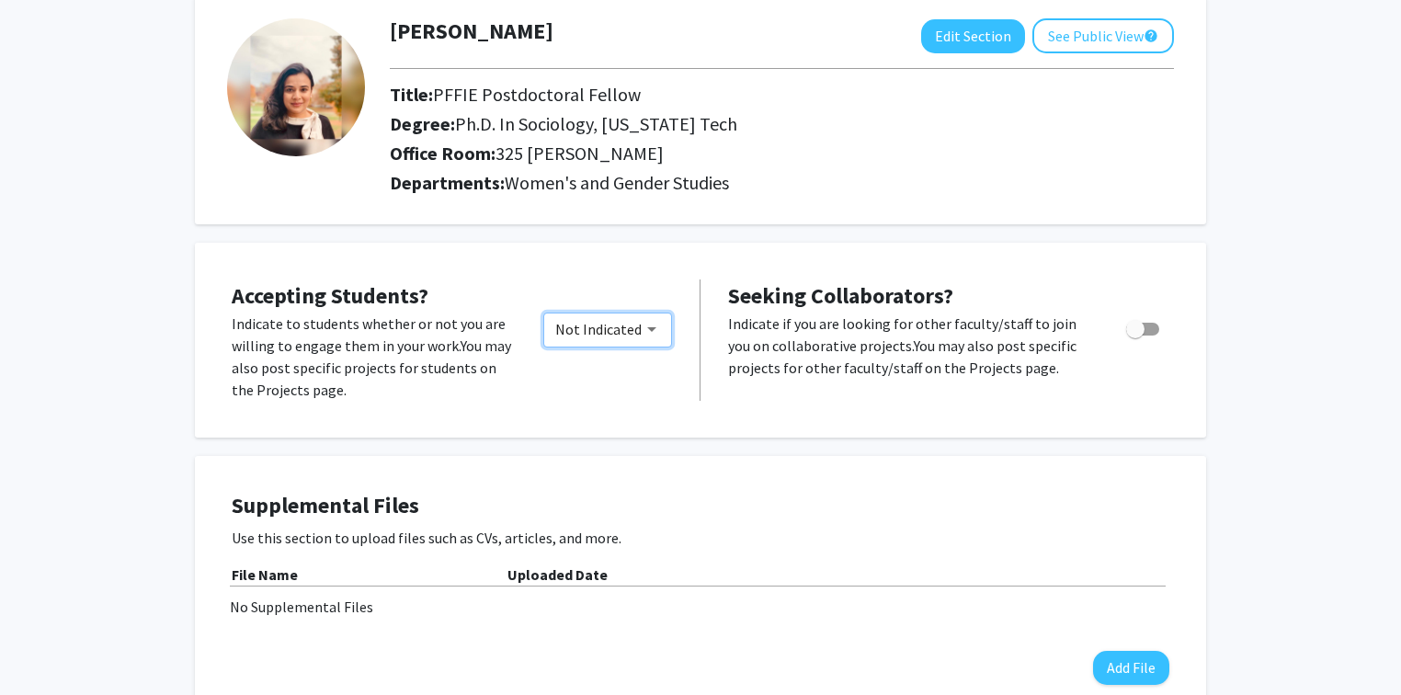
click at [591, 333] on span "Not Indicated" at bounding box center [598, 329] width 86 height 18
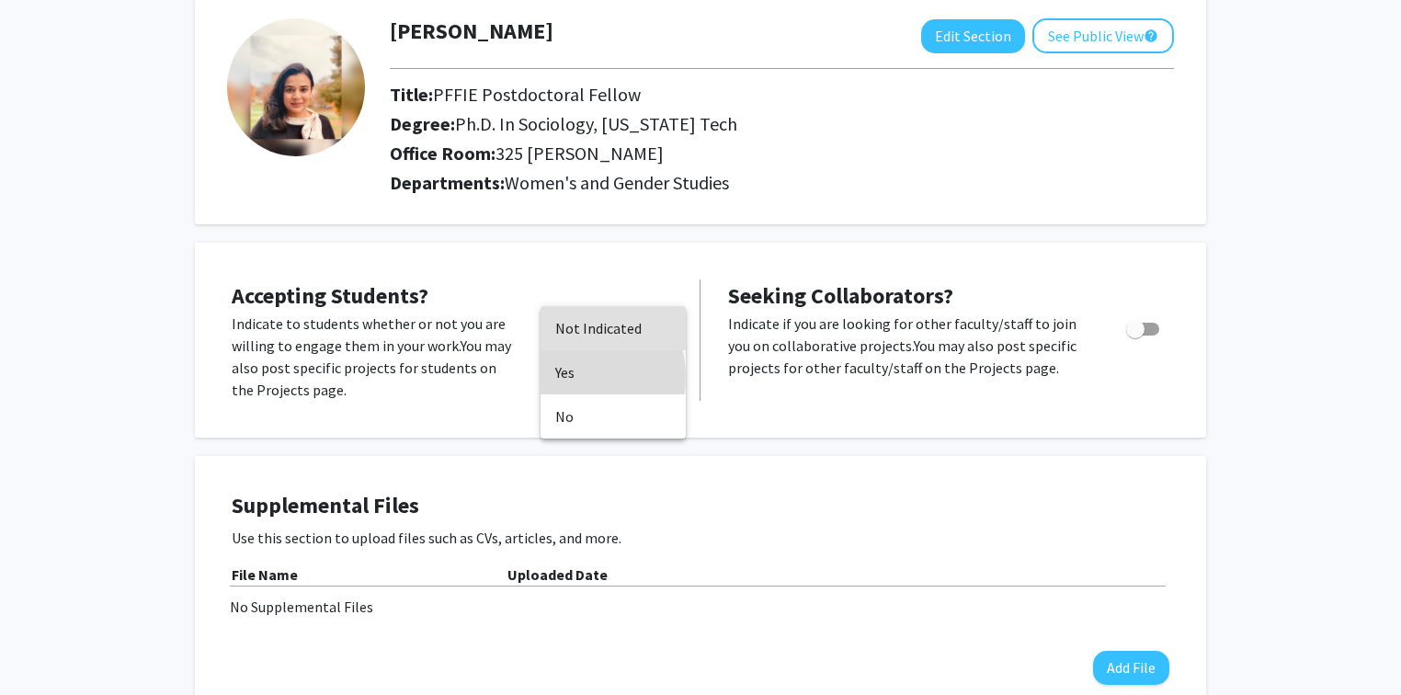
click at [574, 377] on span "Yes" at bounding box center [613, 372] width 116 height 44
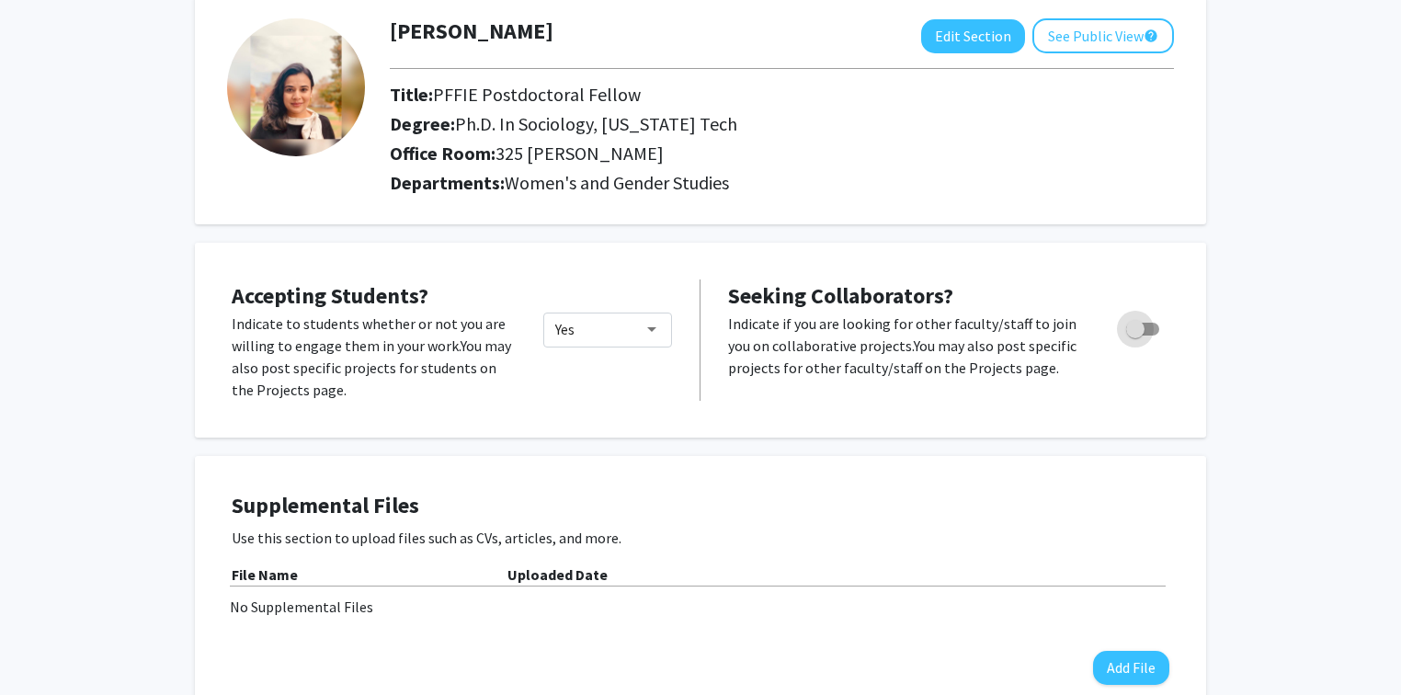
click at [1140, 331] on span "Toggle" at bounding box center [1135, 329] width 18 height 18
click at [1135, 335] on input "Toggle" at bounding box center [1134, 335] width 1 height 1
checkbox input "true"
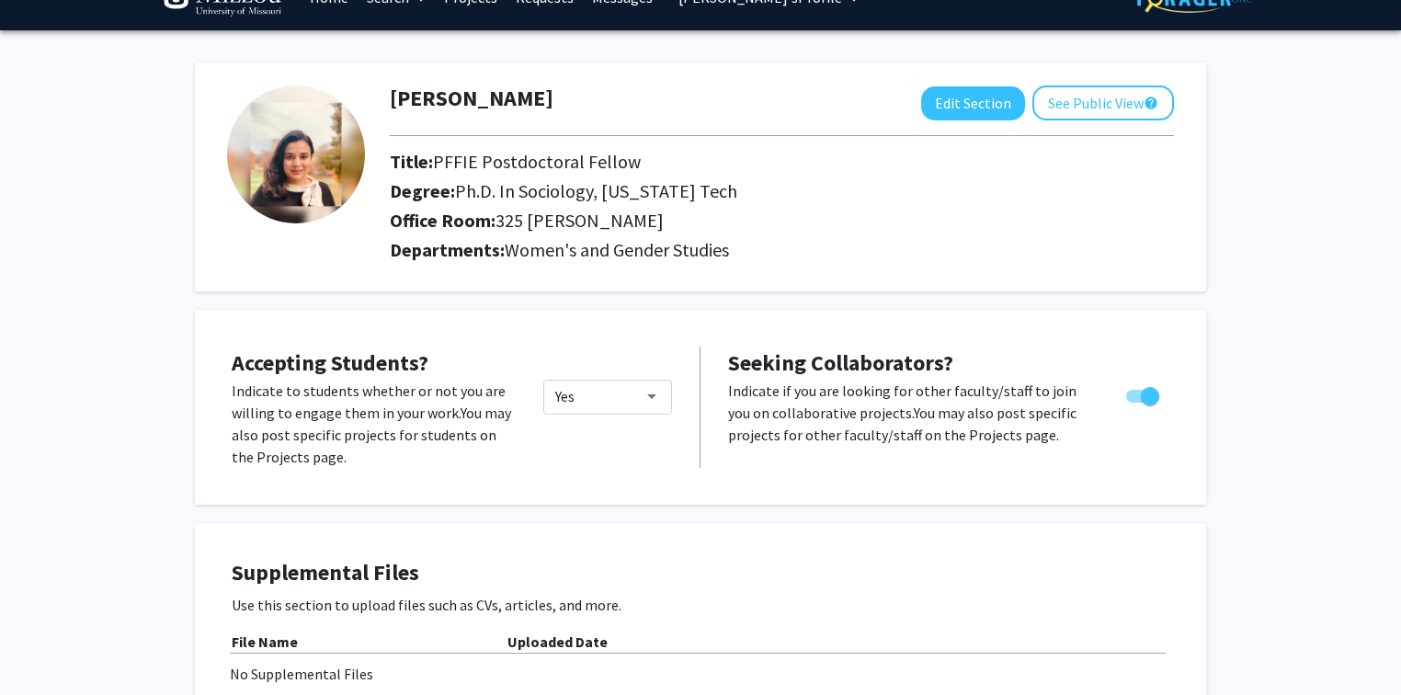
scroll to position [0, 0]
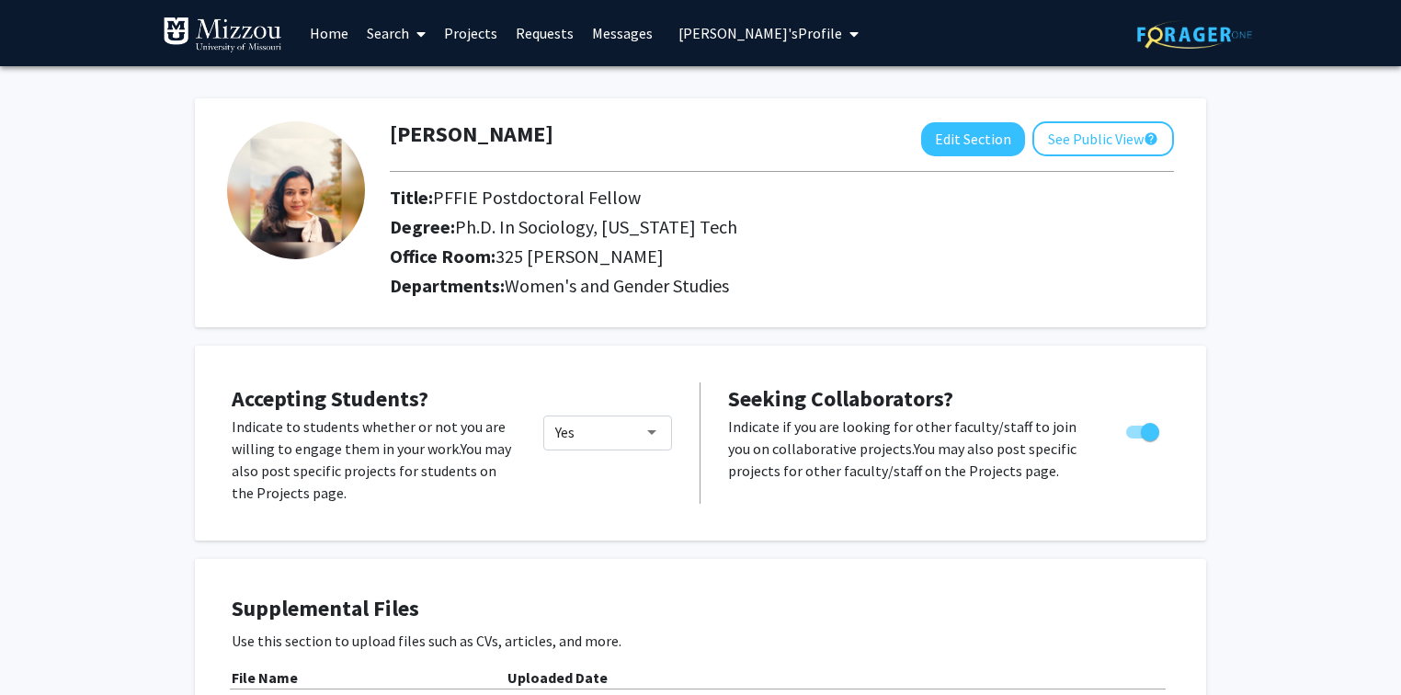
click at [691, 37] on span "[PERSON_NAME]'s Profile" at bounding box center [760, 33] width 164 height 18
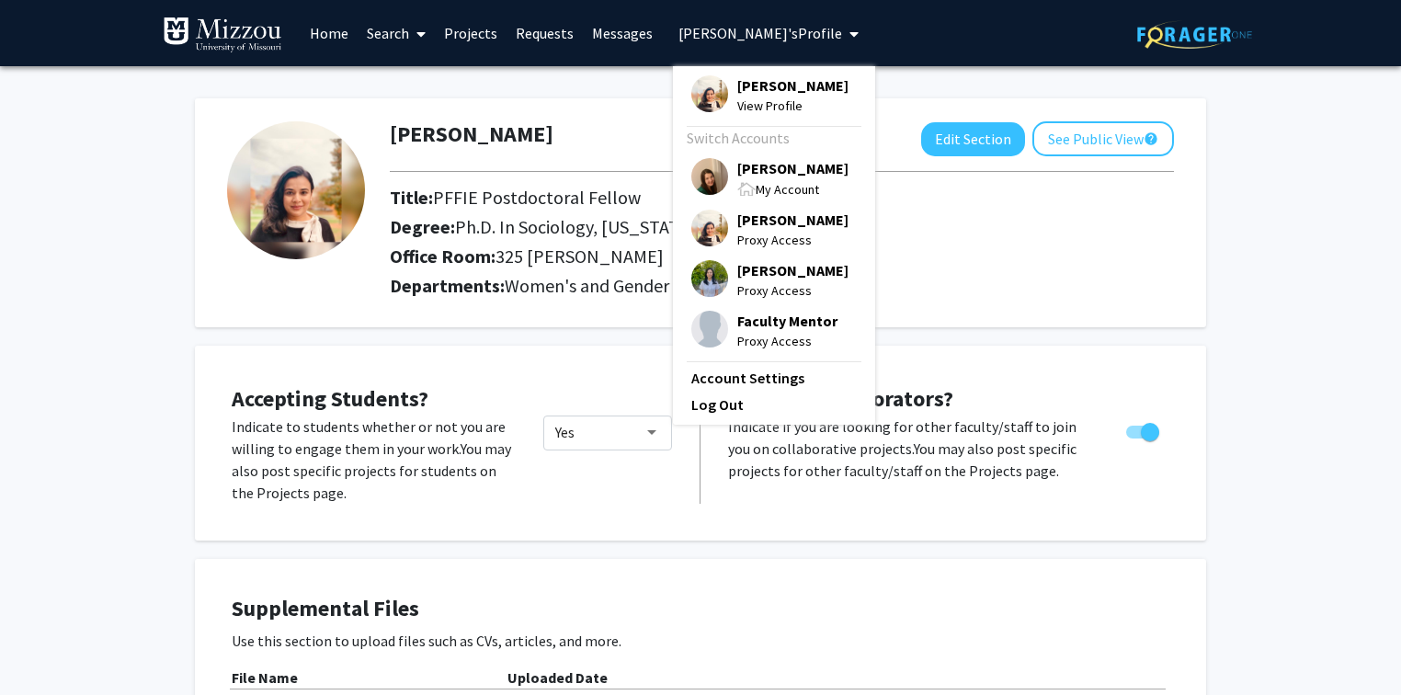
click at [759, 225] on span "[PERSON_NAME]" at bounding box center [792, 220] width 111 height 20
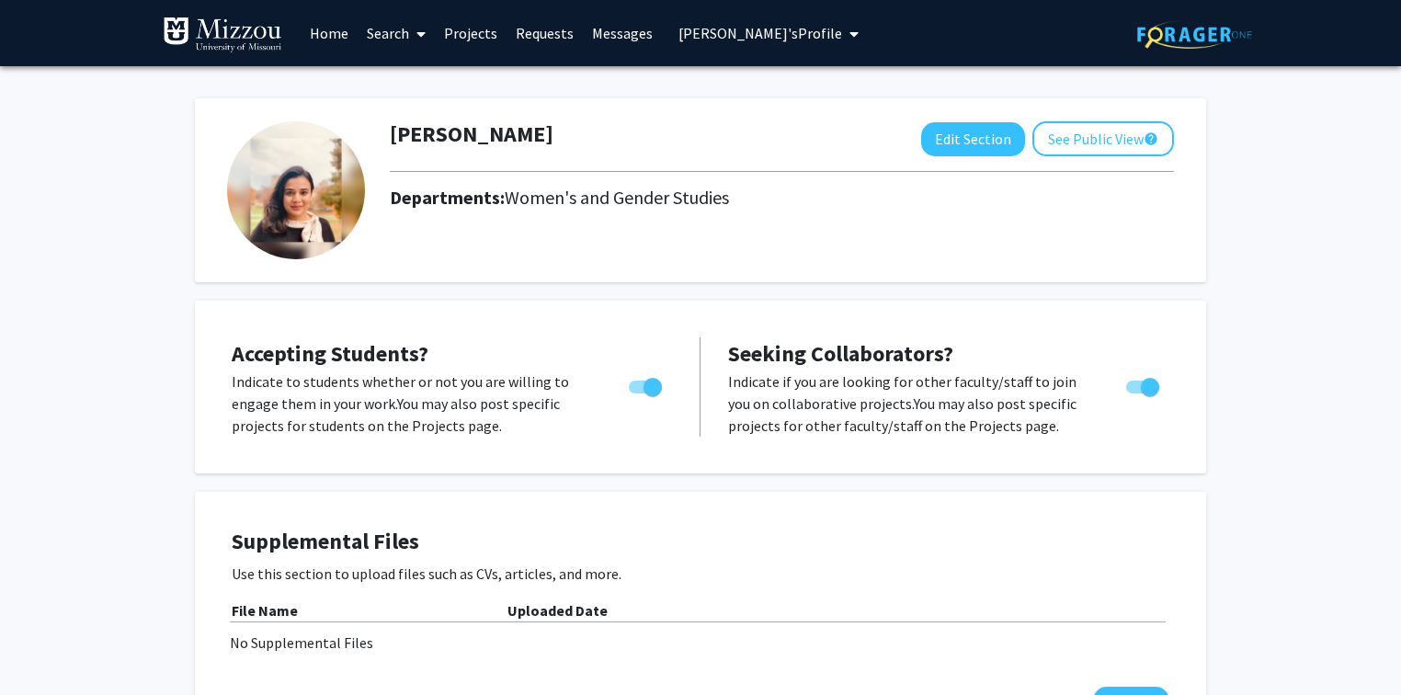
click at [739, 35] on span "[PERSON_NAME]'s Profile" at bounding box center [760, 33] width 164 height 18
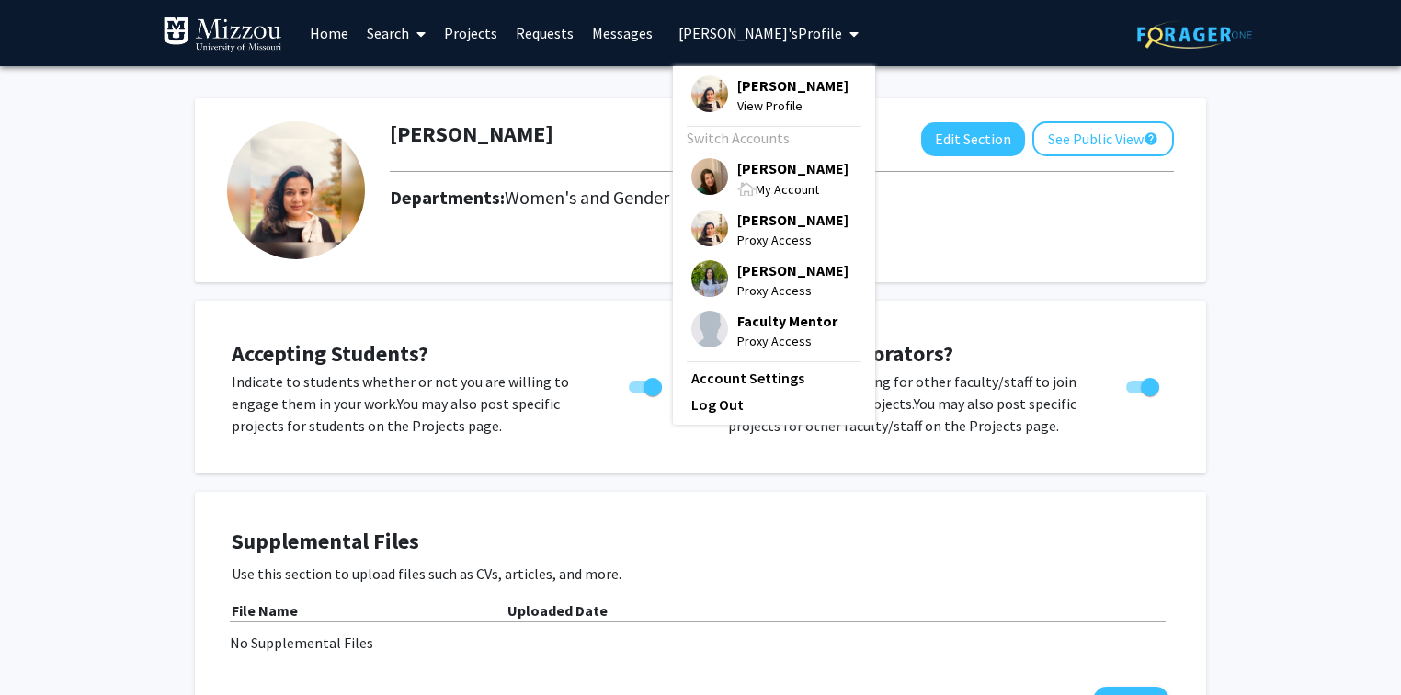
click at [735, 36] on span "[PERSON_NAME]'s Profile" at bounding box center [760, 33] width 164 height 18
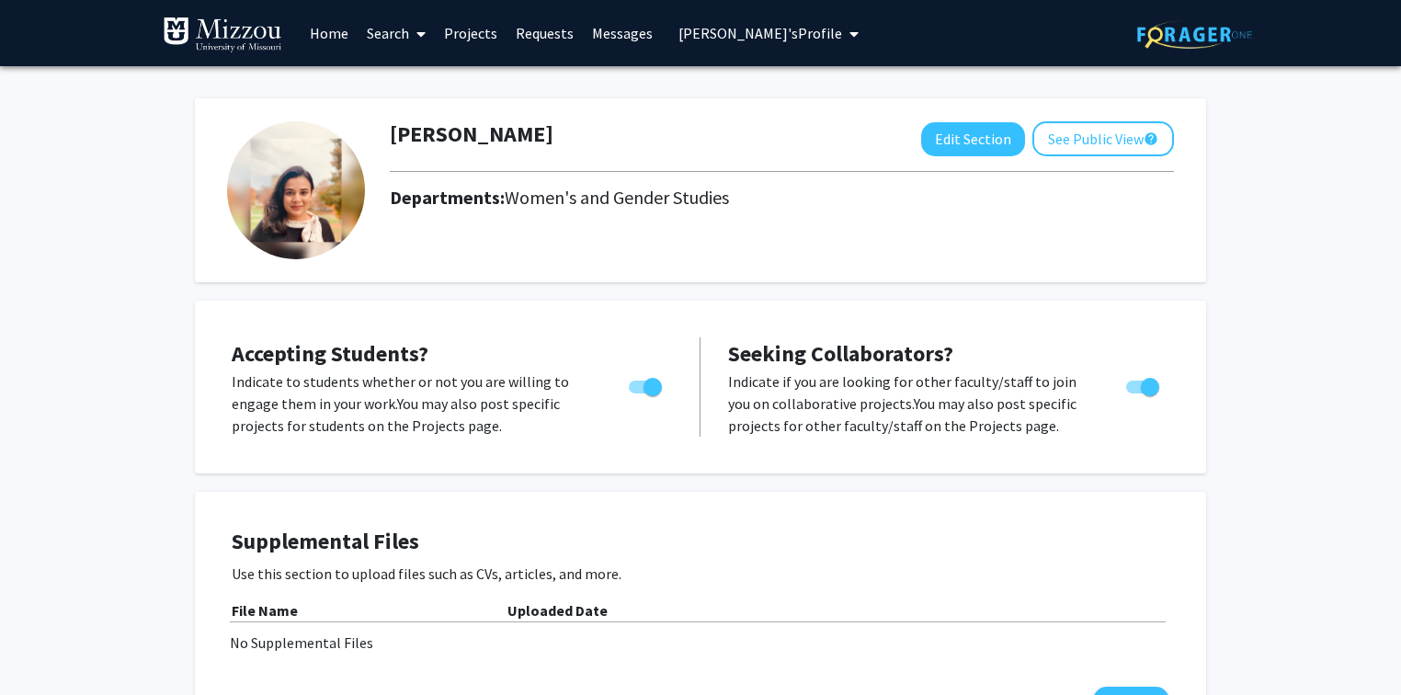
click at [735, 36] on span "[PERSON_NAME]'s Profile" at bounding box center [760, 33] width 164 height 18
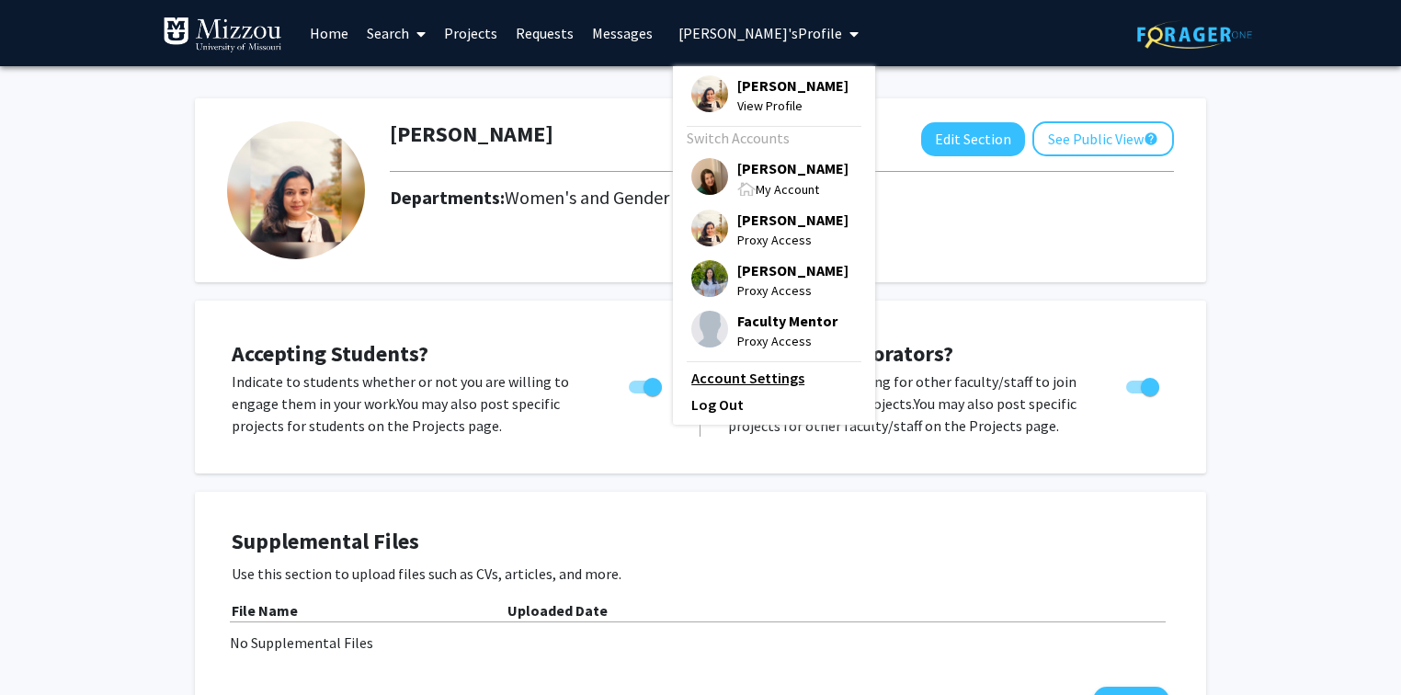
click at [719, 378] on link "Account Settings" at bounding box center [773, 378] width 165 height 22
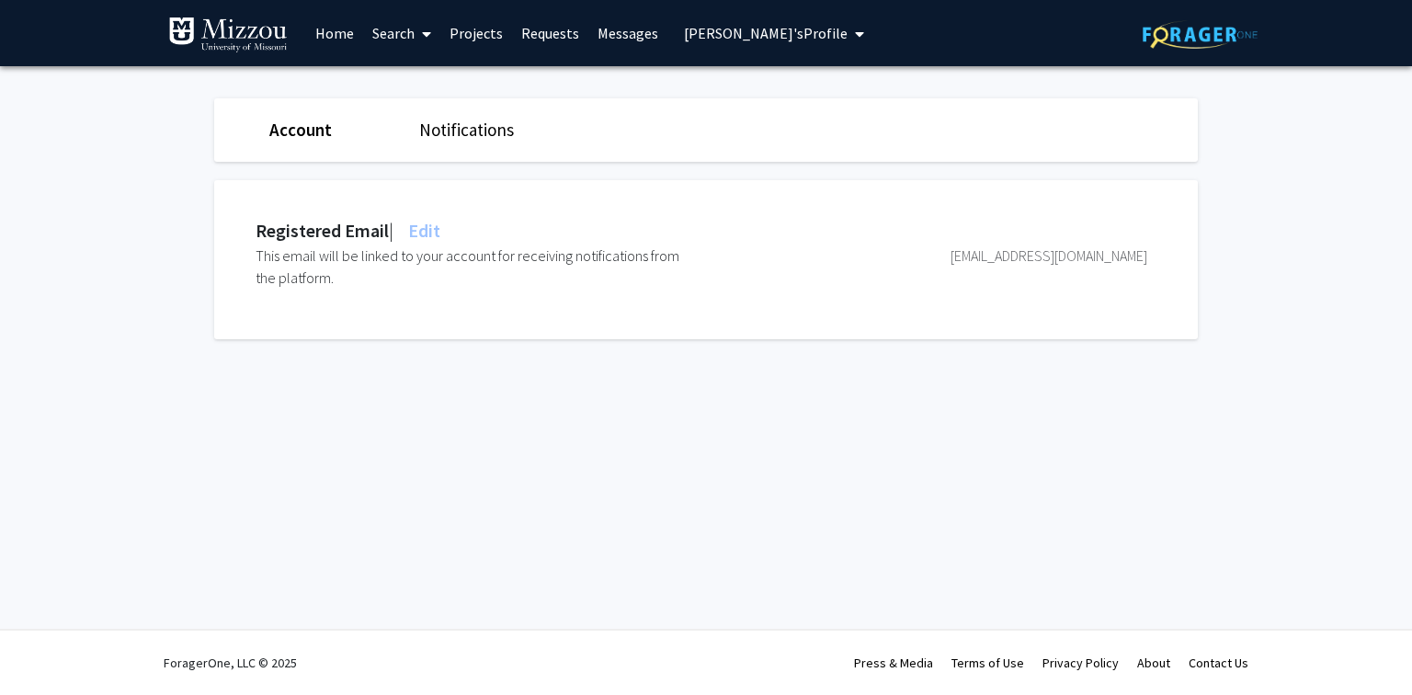
click at [436, 231] on span "Edit" at bounding box center [422, 230] width 36 height 23
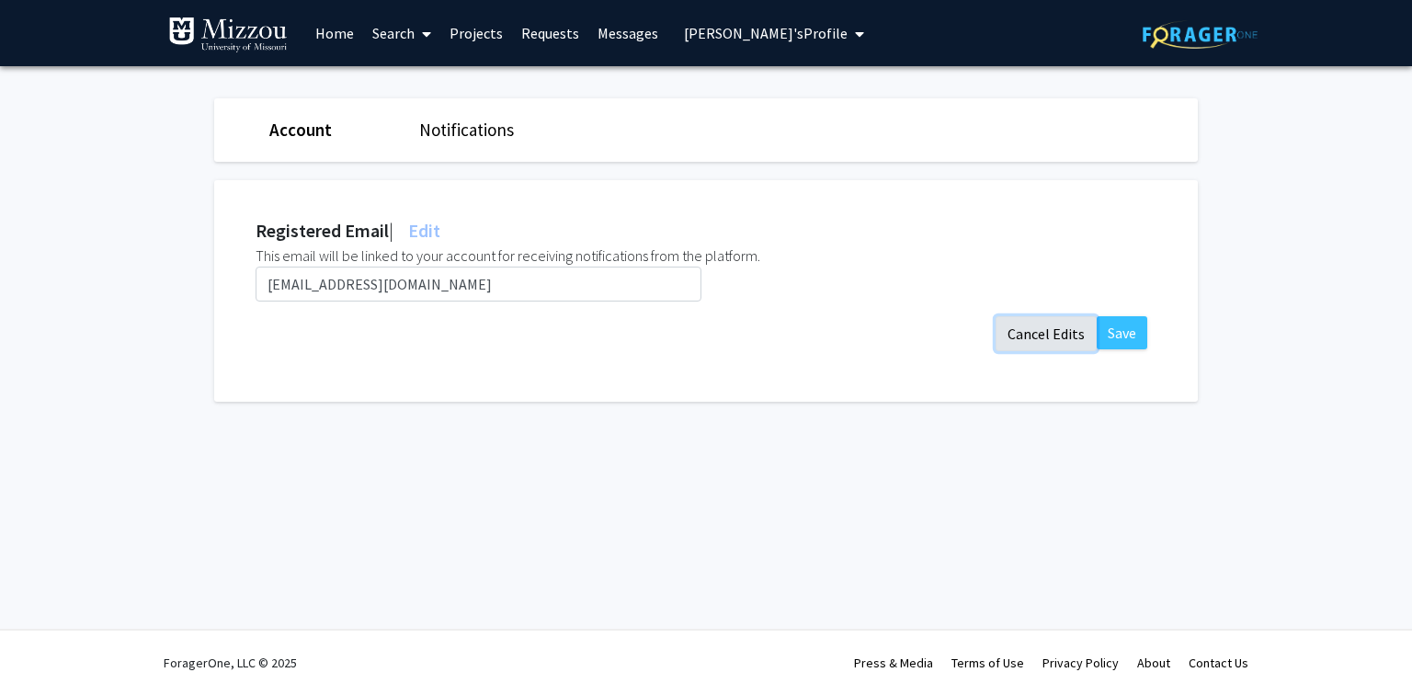
click at [1033, 331] on button "Cancel Edits" at bounding box center [1045, 333] width 101 height 35
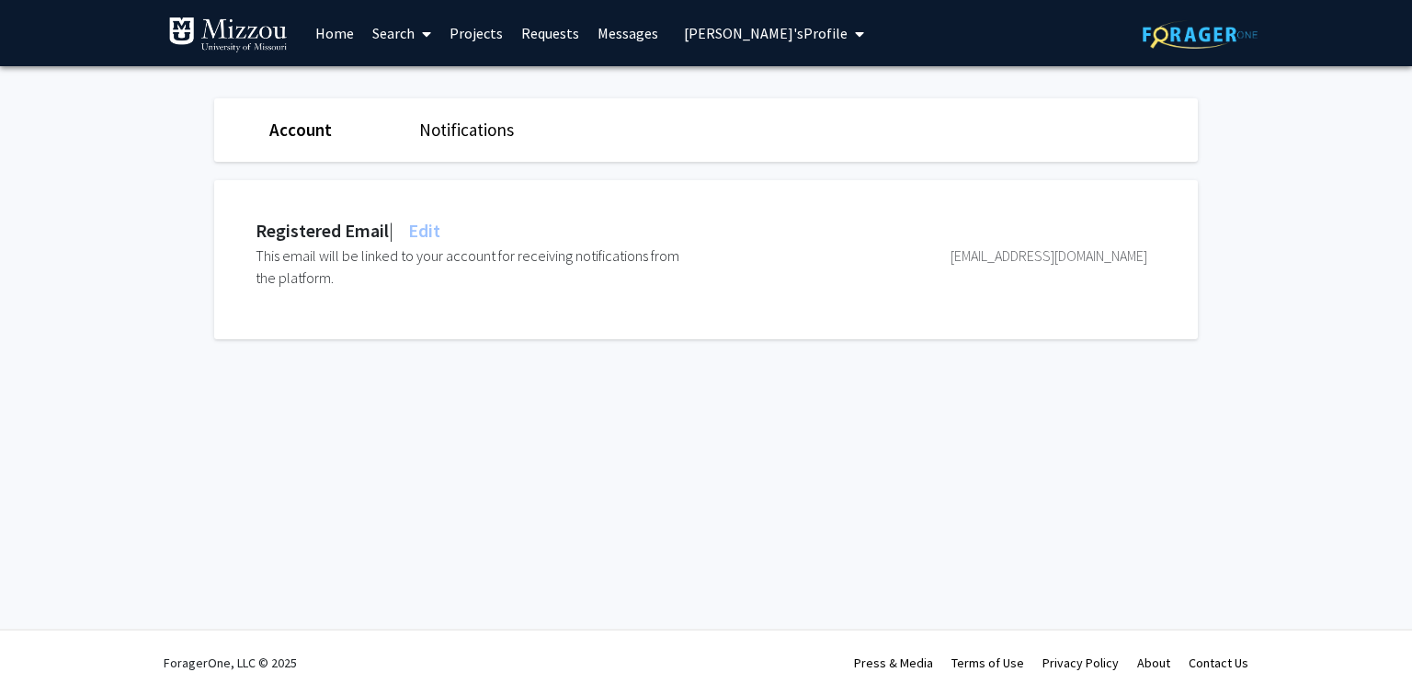
click at [393, 37] on link "Search" at bounding box center [401, 33] width 77 height 64
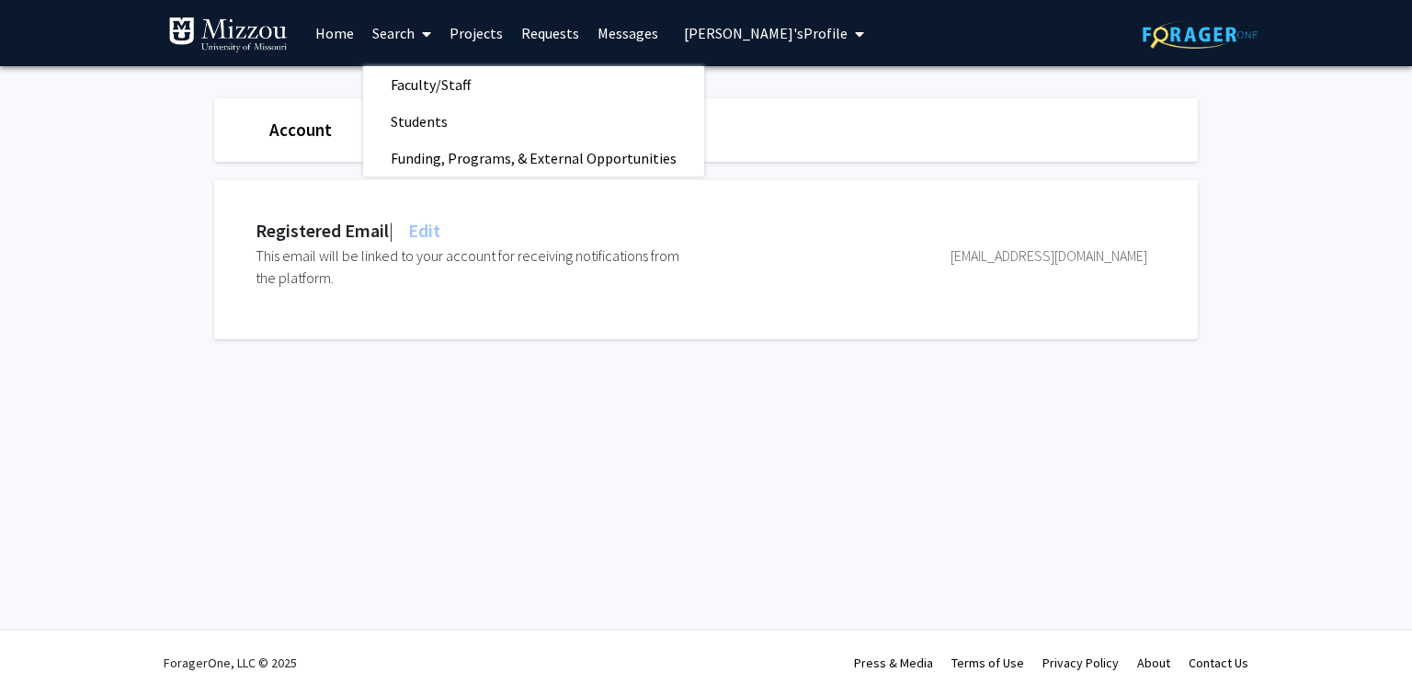
click at [687, 36] on span "[PERSON_NAME]'s Profile" at bounding box center [766, 33] width 164 height 18
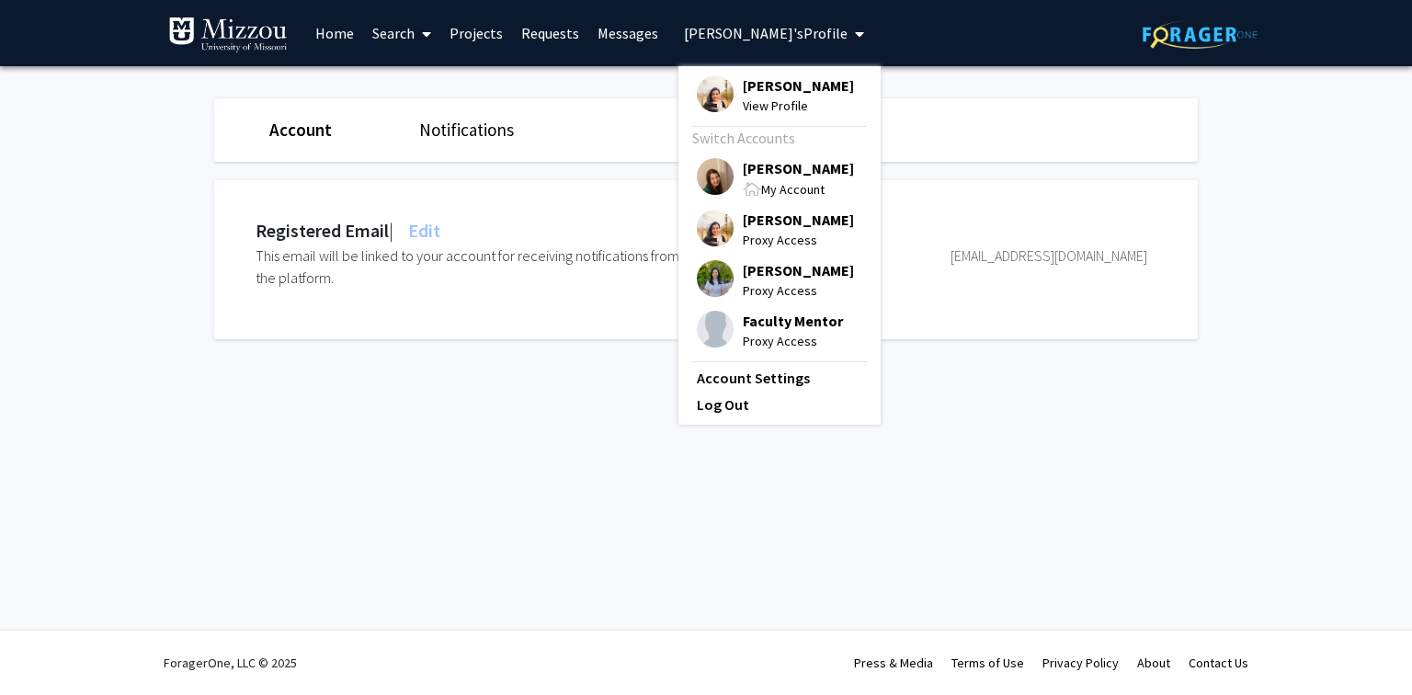
click at [758, 165] on span "[PERSON_NAME]" at bounding box center [798, 168] width 111 height 20
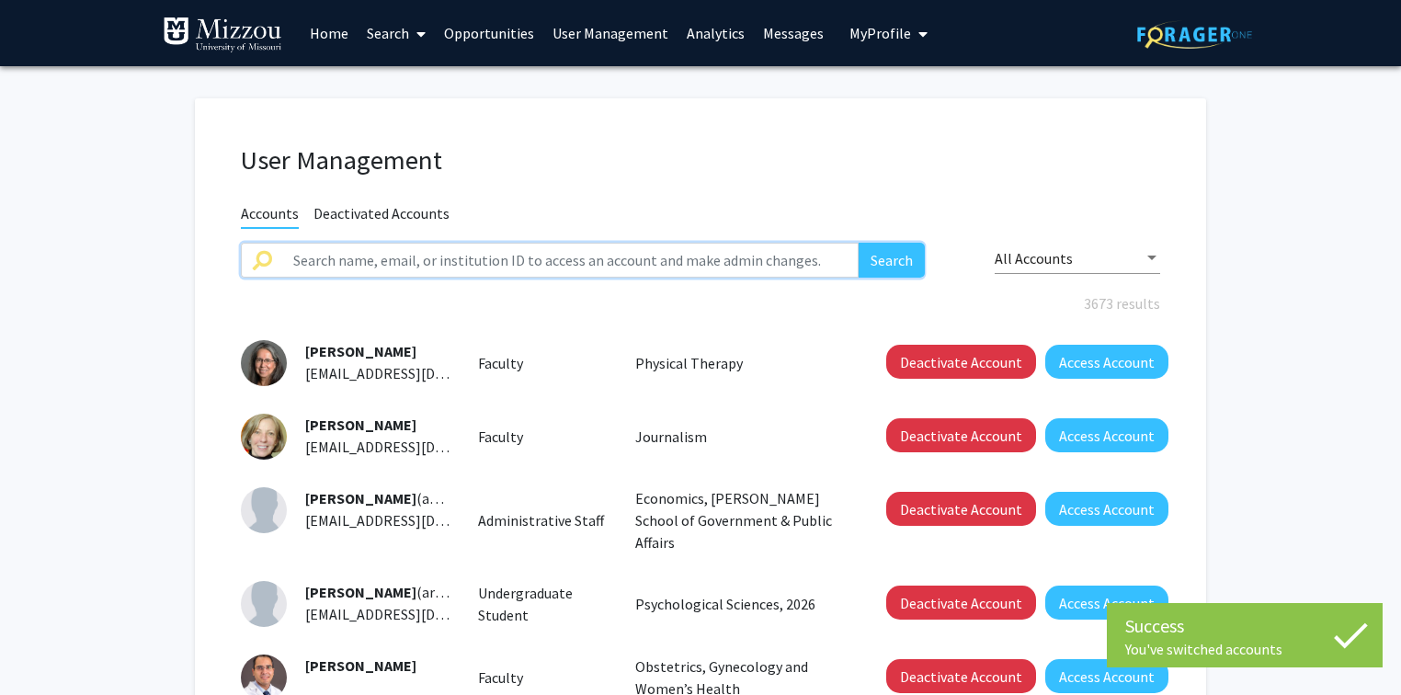
click at [529, 251] on input "text" at bounding box center [570, 260] width 576 height 35
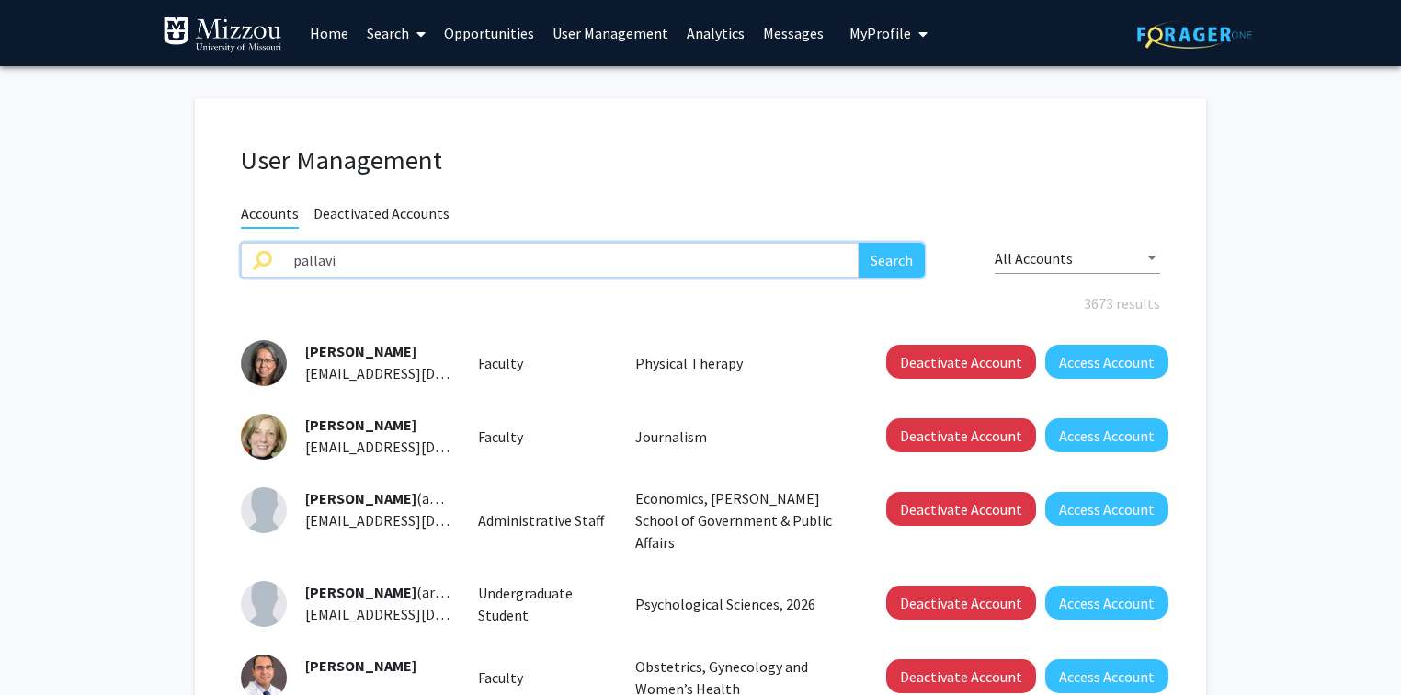
type input "pallavi"
click at [858, 243] on button "Search" at bounding box center [891, 260] width 66 height 35
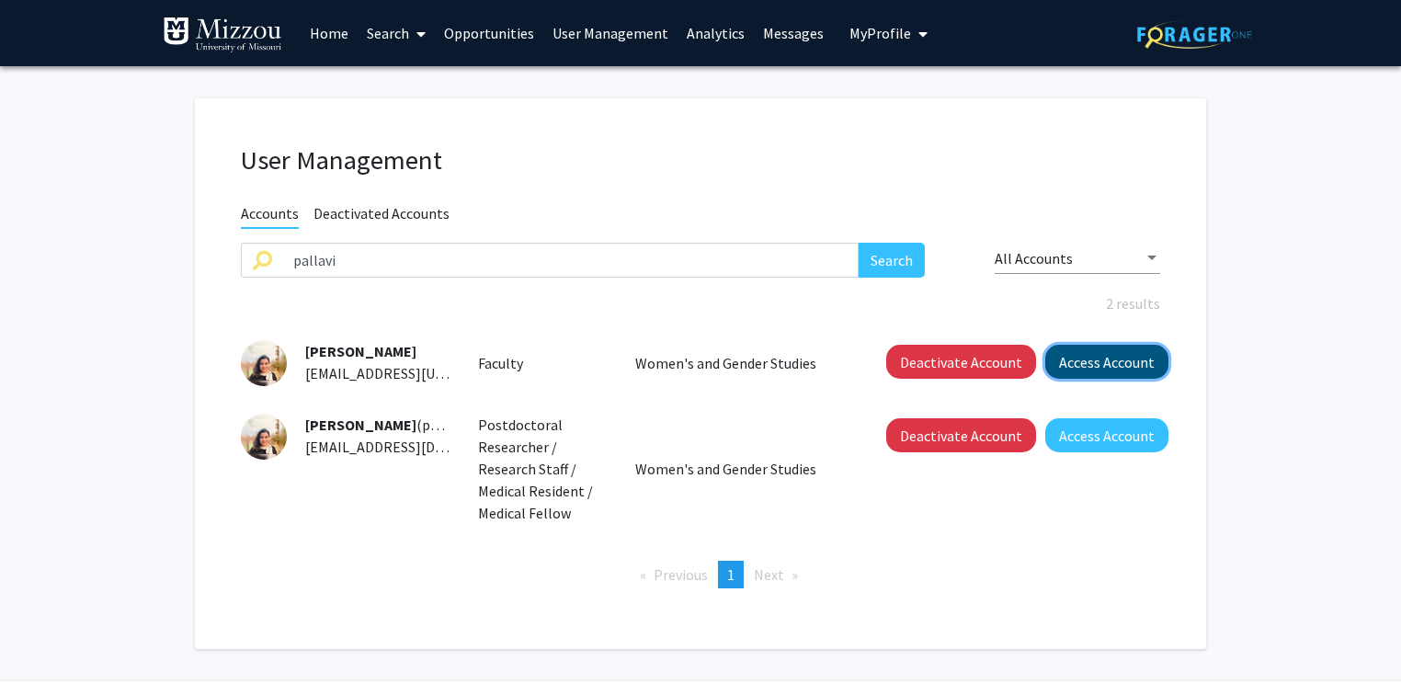
click at [1077, 369] on button "Access Account" at bounding box center [1106, 362] width 123 height 34
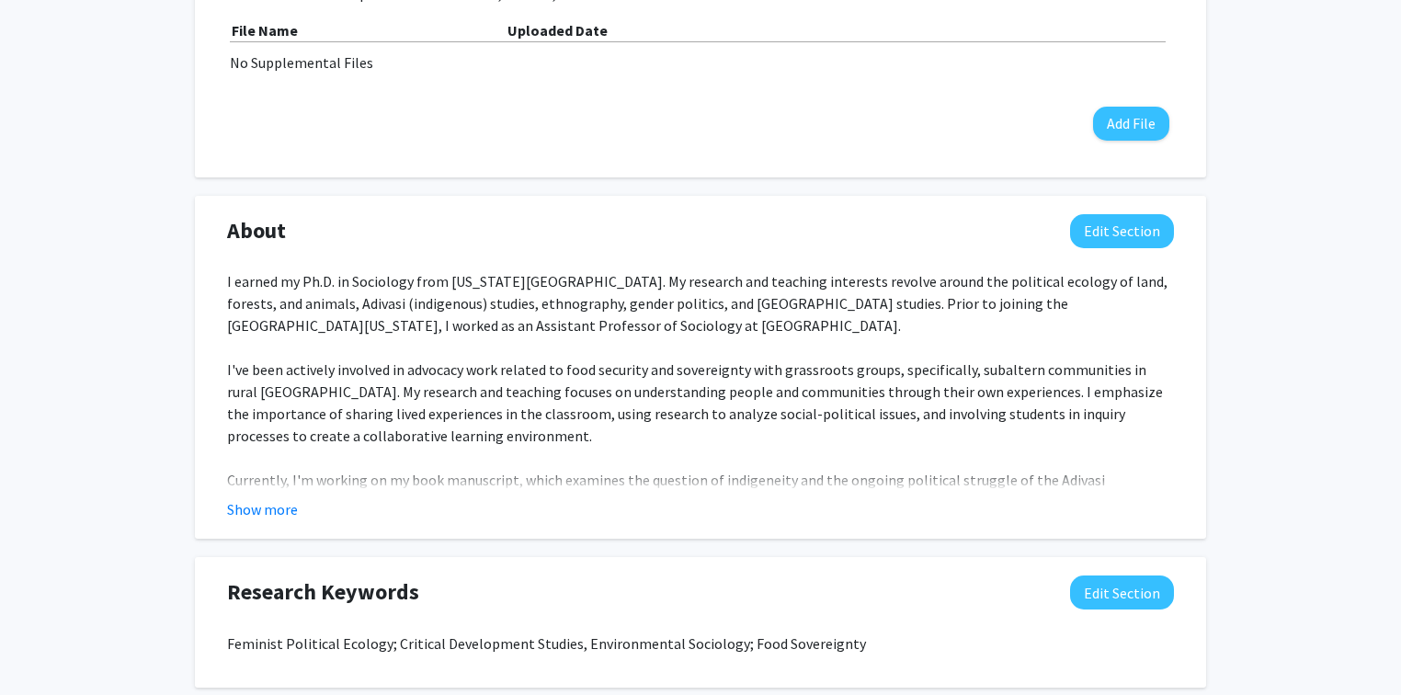
scroll to position [662, 0]
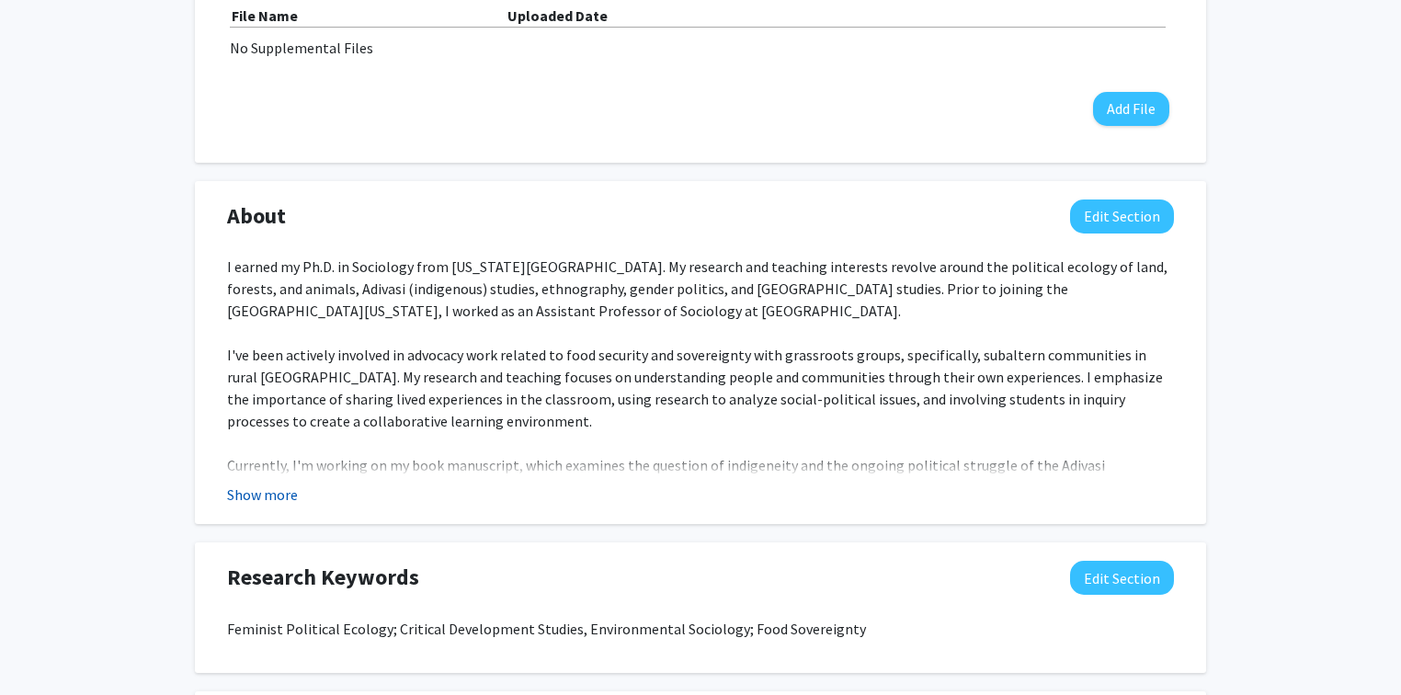
click at [278, 496] on button "Show more" at bounding box center [262, 494] width 71 height 22
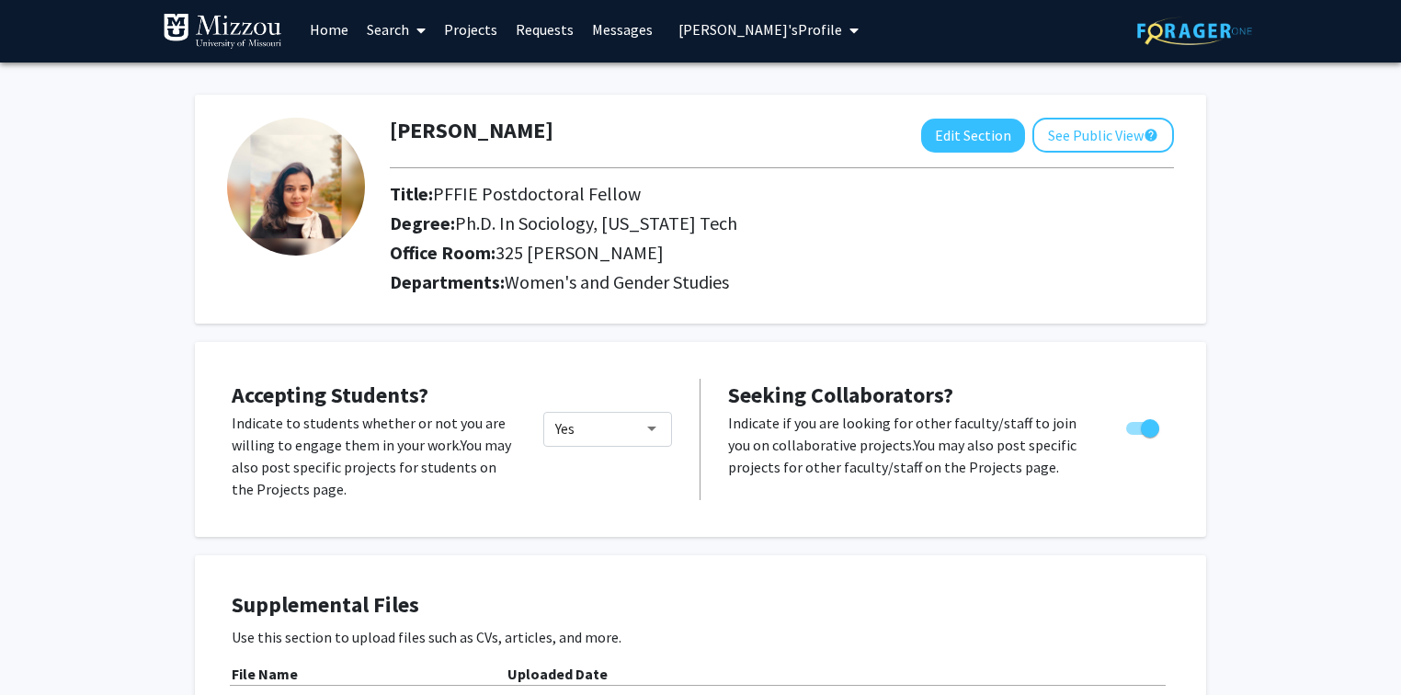
scroll to position [0, 0]
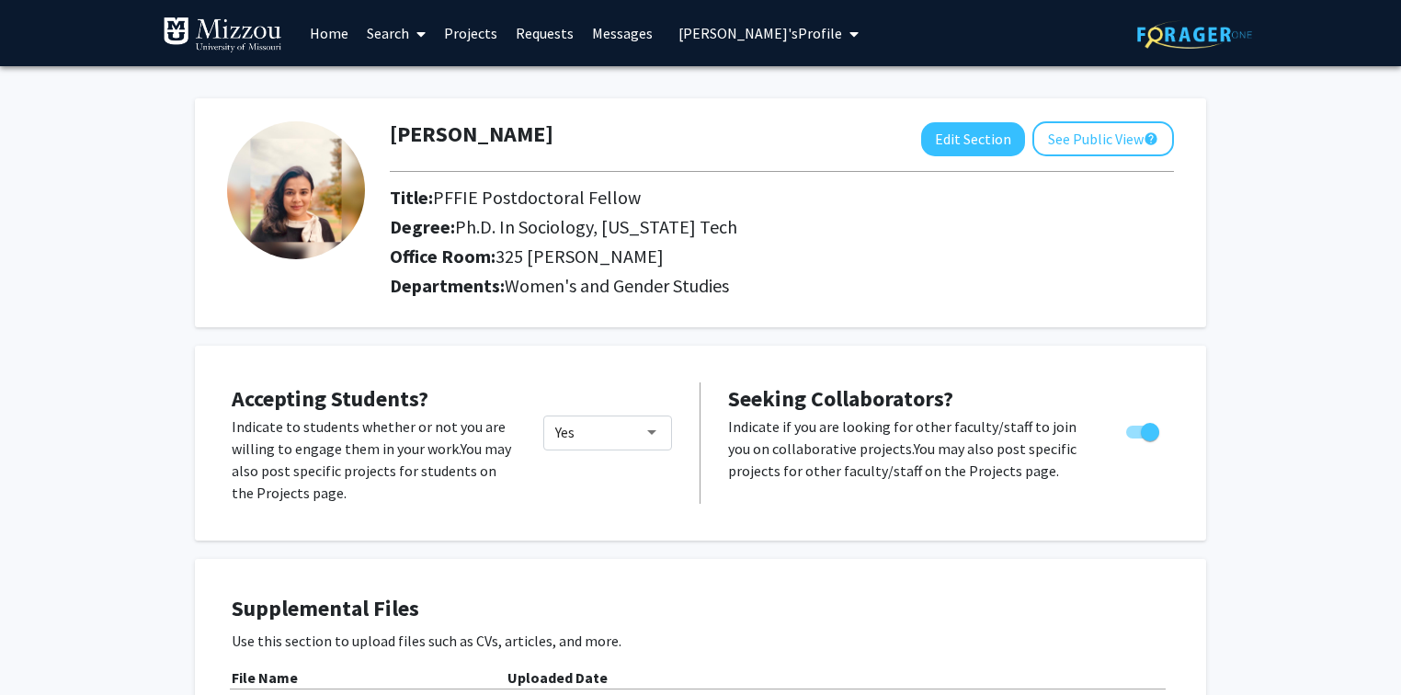
click at [691, 31] on span "[PERSON_NAME]'s Profile" at bounding box center [760, 33] width 164 height 18
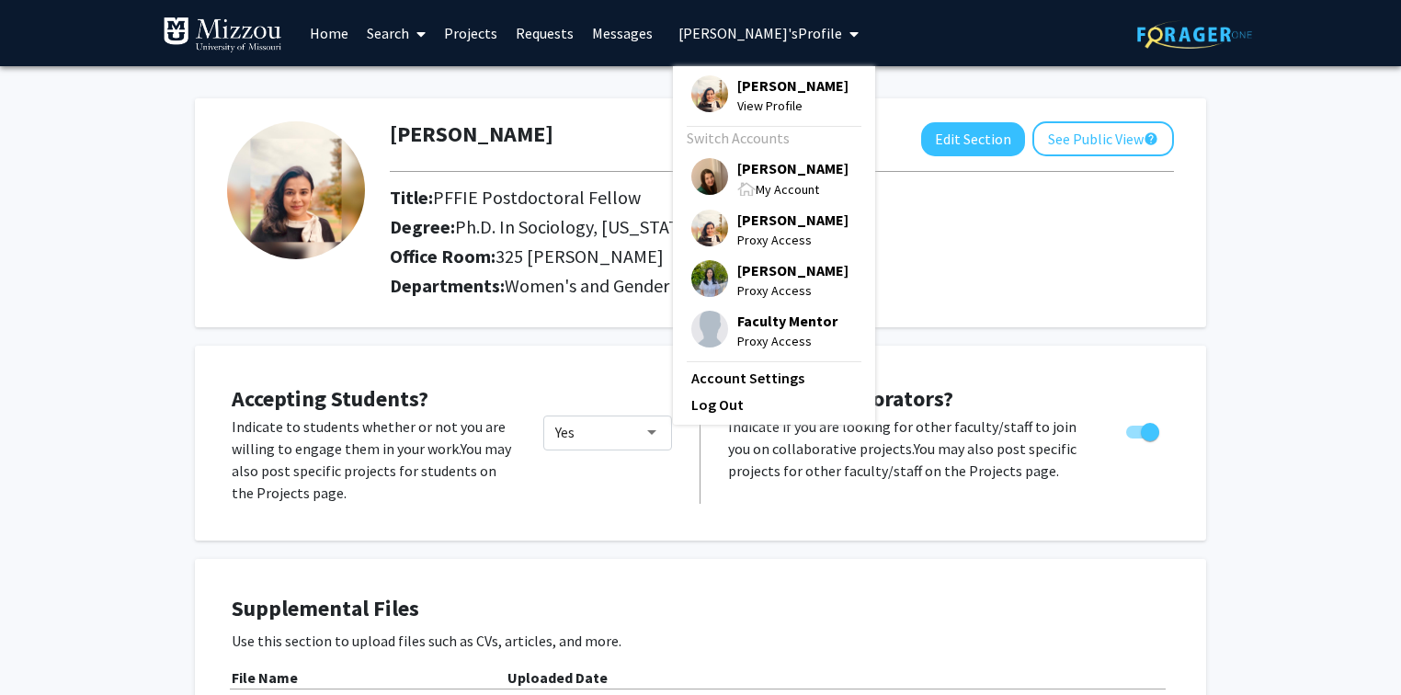
click at [744, 169] on span "[PERSON_NAME]" at bounding box center [792, 168] width 111 height 20
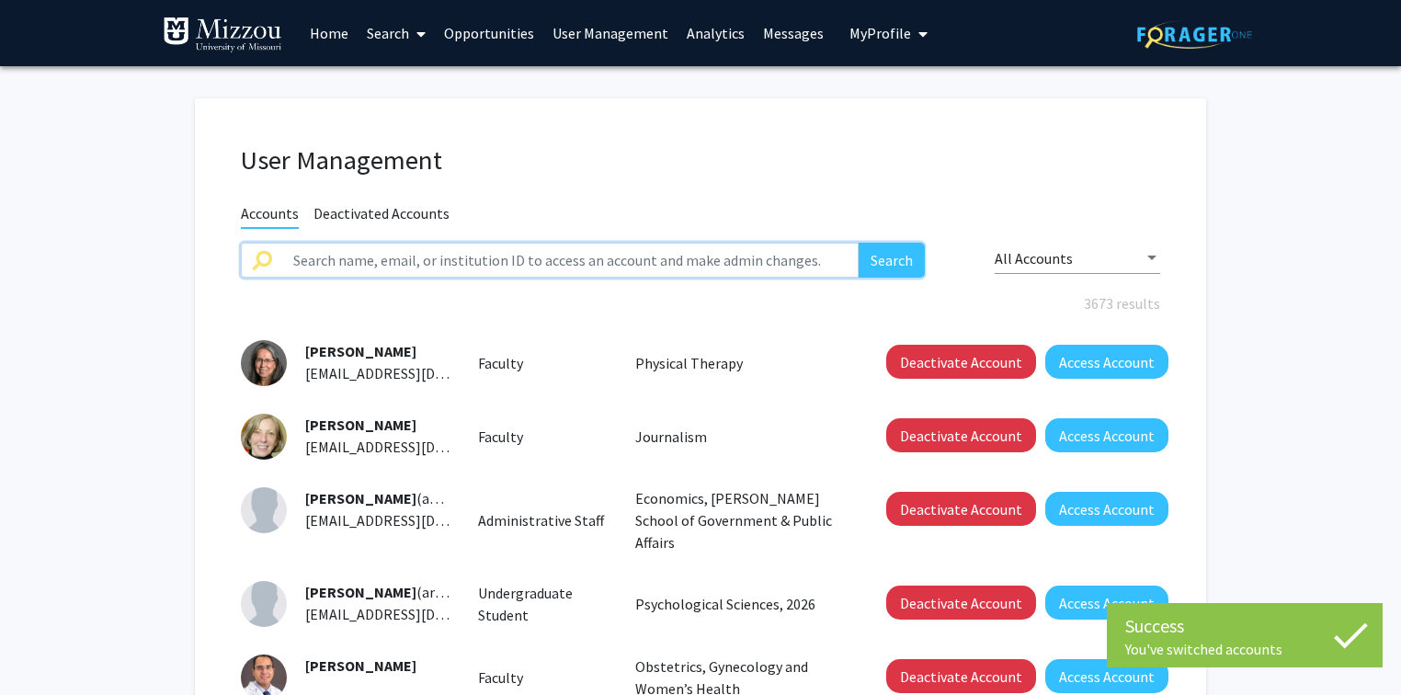
click at [605, 258] on input "text" at bounding box center [570, 260] width 576 height 35
type input "pallavi"
click at [858, 243] on button "Search" at bounding box center [891, 260] width 66 height 35
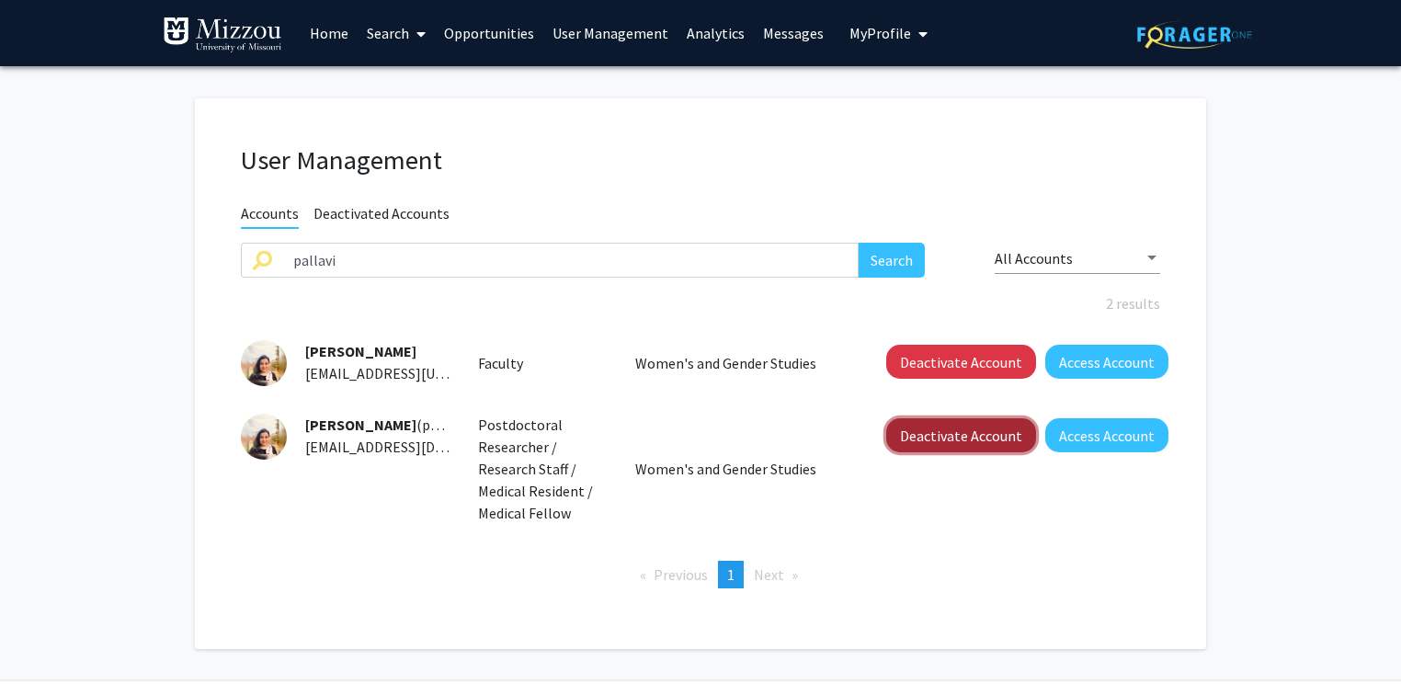
click at [974, 439] on button "Deactivate Account" at bounding box center [961, 435] width 150 height 34
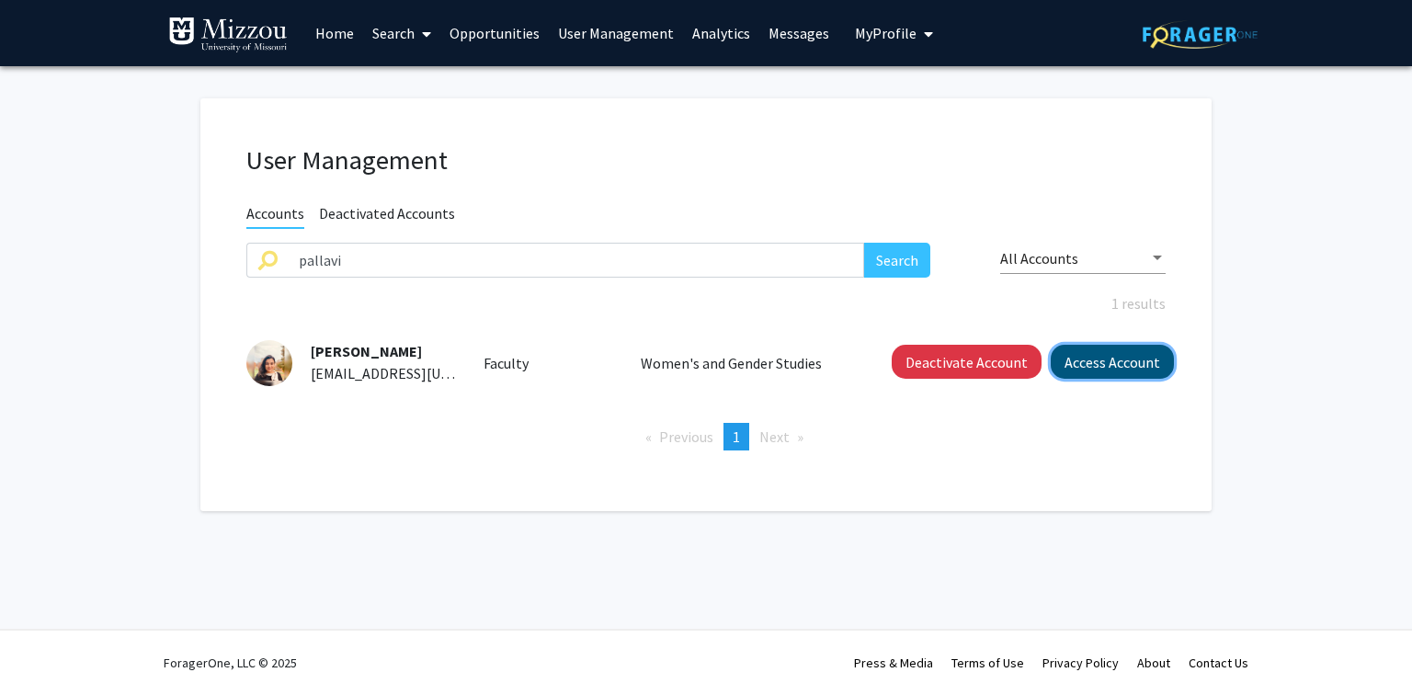
click at [1096, 364] on button "Access Account" at bounding box center [1112, 362] width 123 height 34
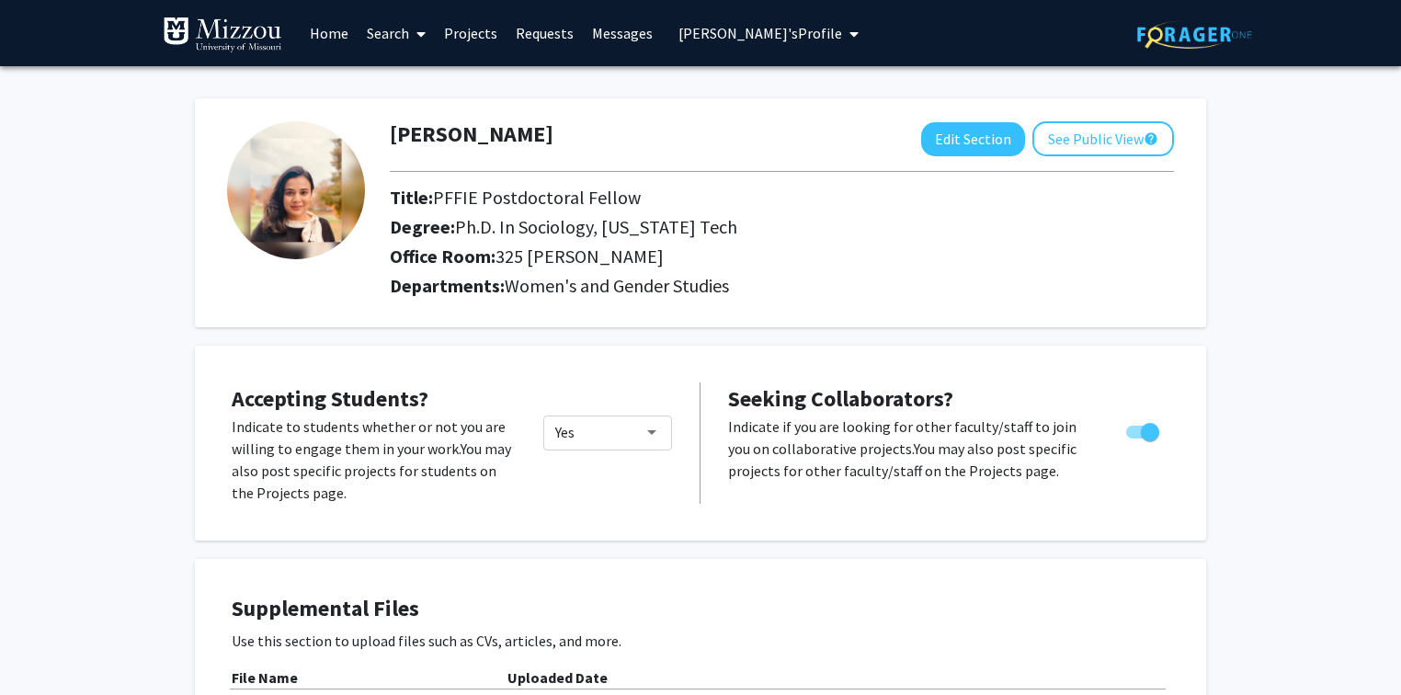
click at [528, 136] on div "[PERSON_NAME] Edit Section See Public View help" at bounding box center [782, 138] width 812 height 35
copy h1 "[PERSON_NAME]"
click at [695, 35] on span "[PERSON_NAME]'s Profile" at bounding box center [760, 33] width 164 height 18
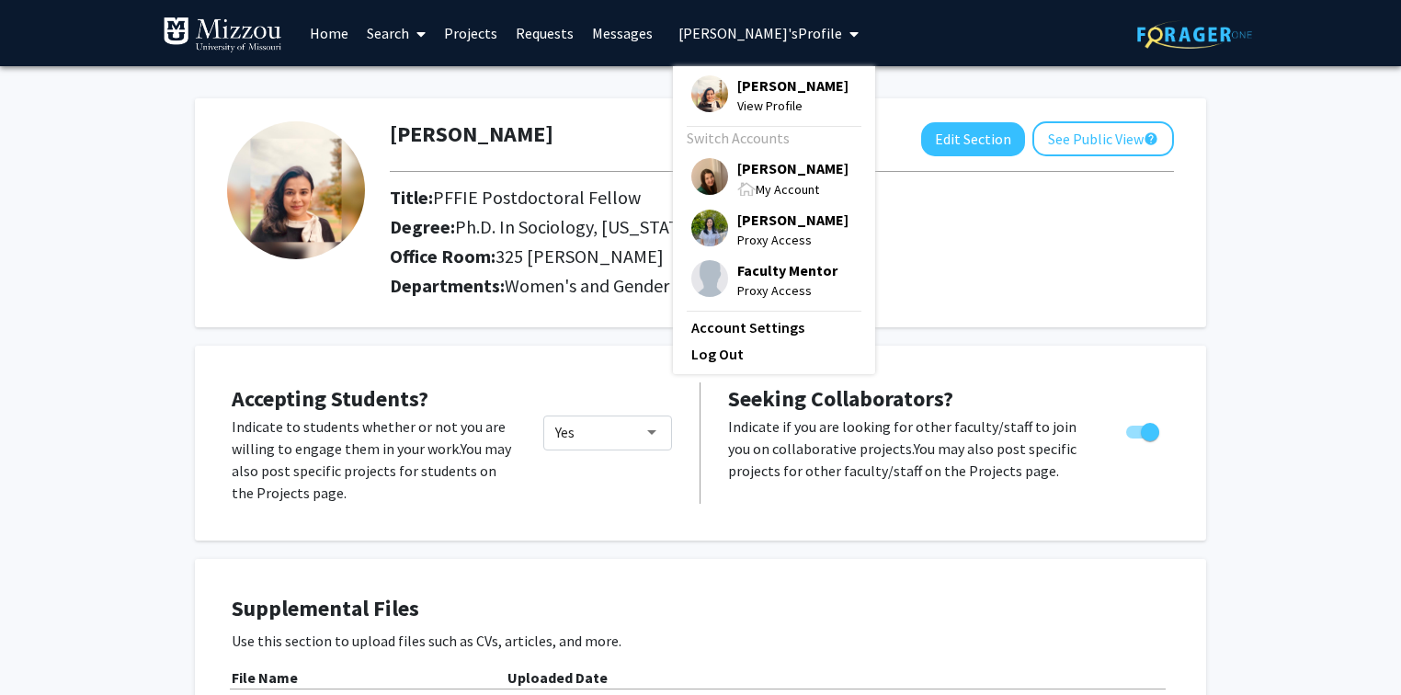
click at [750, 169] on span "[PERSON_NAME]" at bounding box center [792, 168] width 111 height 20
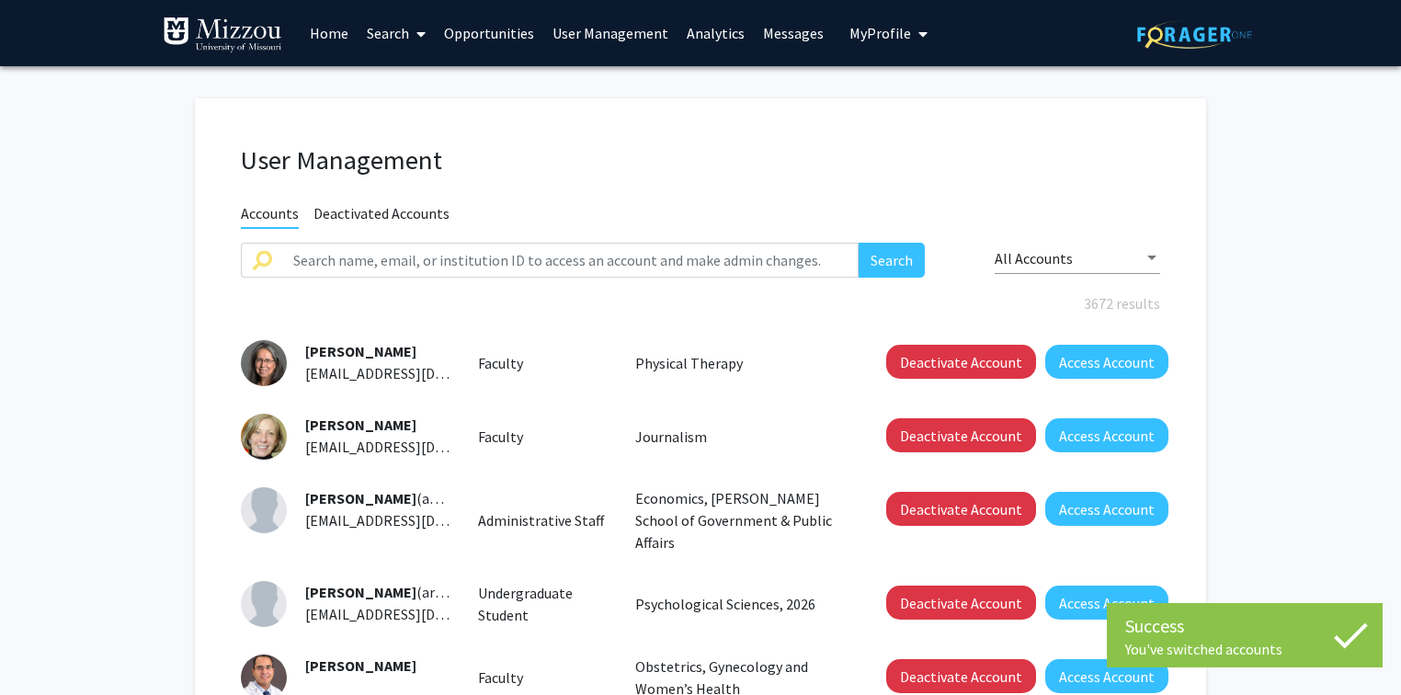
click at [706, 29] on link "Analytics" at bounding box center [715, 33] width 76 height 64
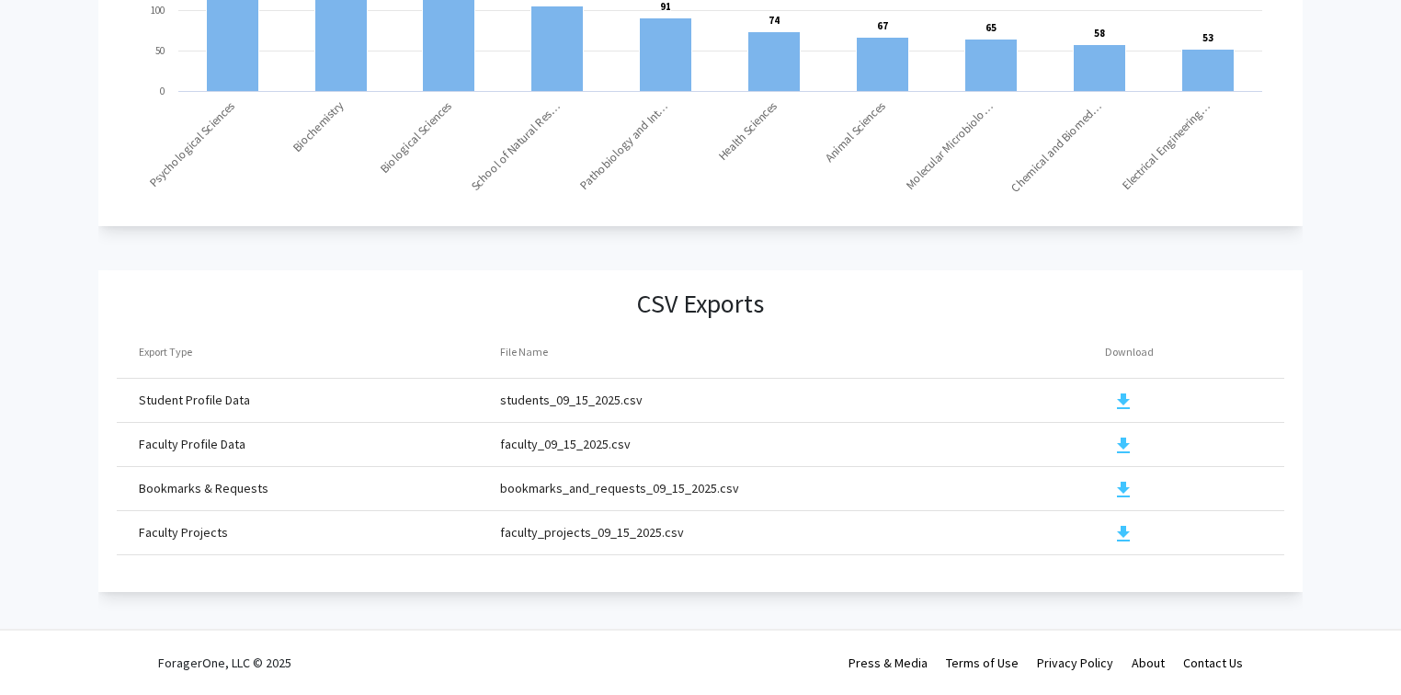
scroll to position [1972, 0]
click at [1121, 523] on mat-icon "download" at bounding box center [1123, 534] width 22 height 22
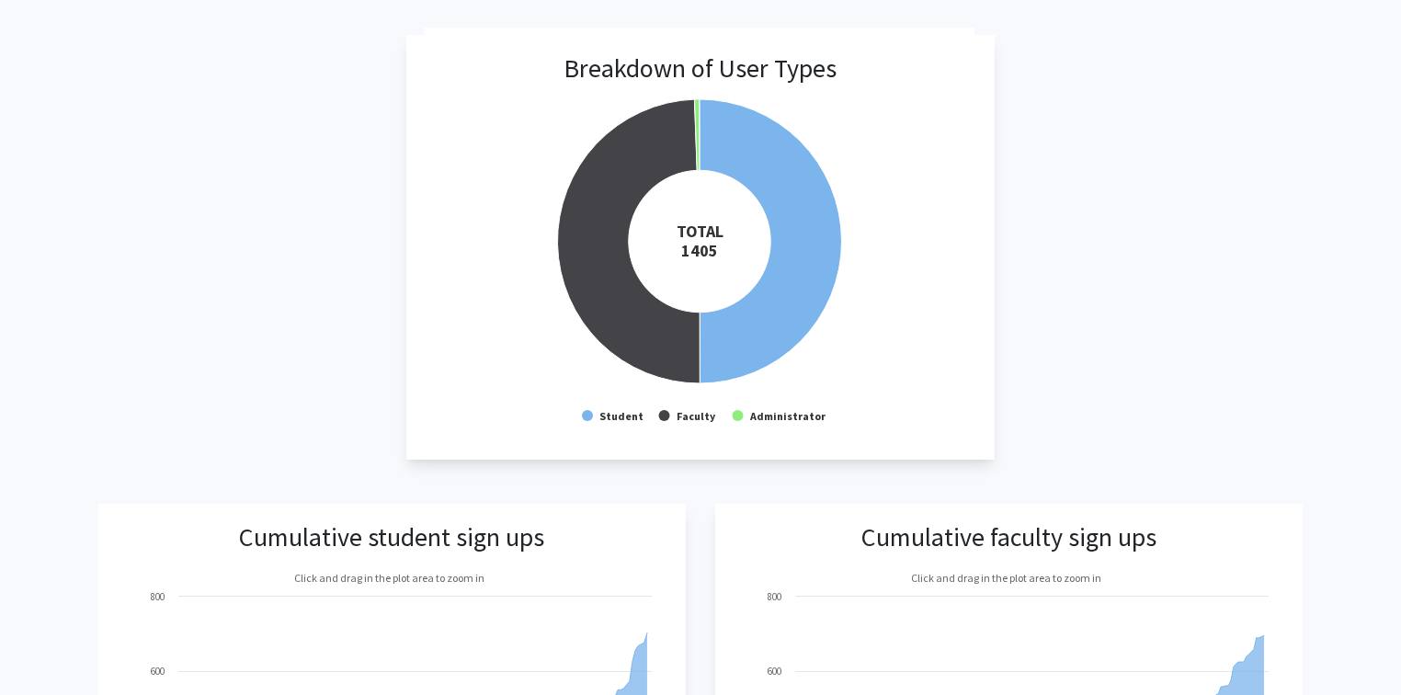
scroll to position [0, 0]
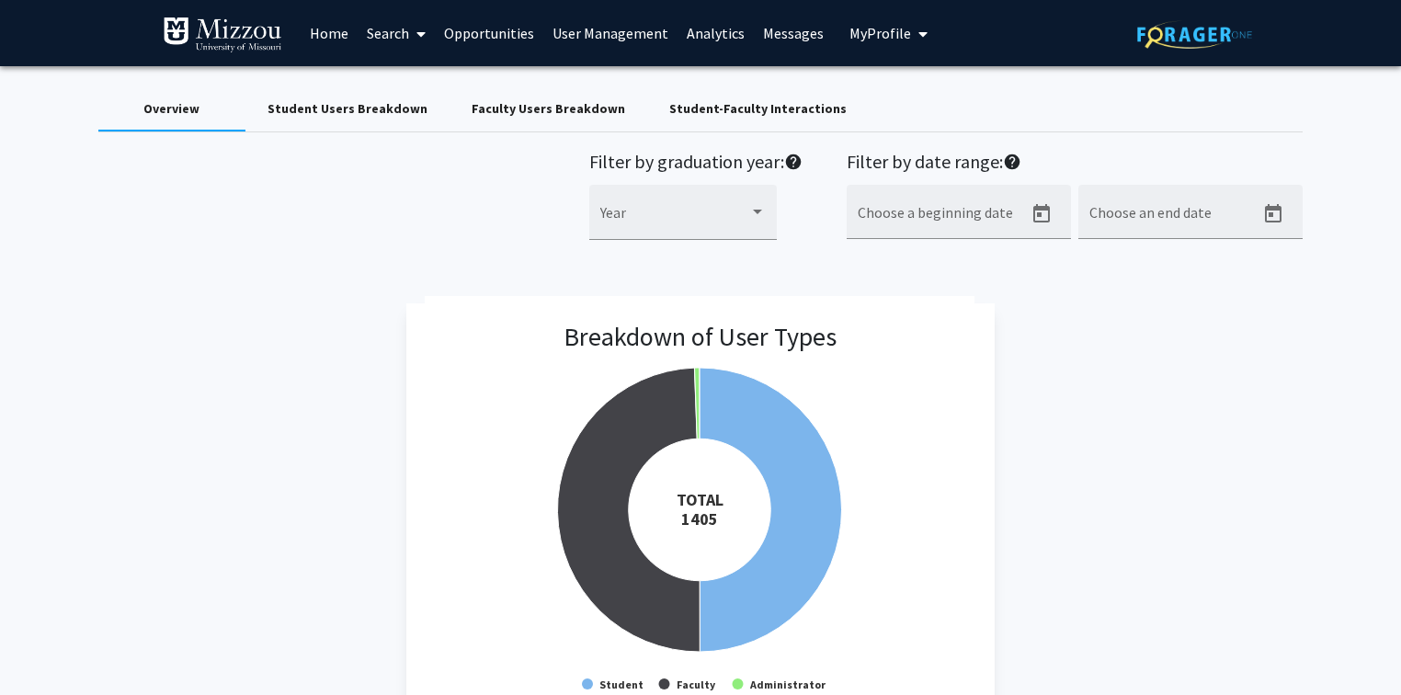
click at [267, 315] on div "Breakdown of User Types Created with Highcharts 9.3.3 TOTAL ​ 1405 Student Facu…" at bounding box center [700, 515] width 1205 height 425
click at [268, 311] on div "Breakdown of User Types Created with Highcharts 9.3.3 TOTAL ​ 1405 Student Facu…" at bounding box center [700, 515] width 1205 height 425
click at [608, 32] on link "User Management" at bounding box center [610, 33] width 134 height 64
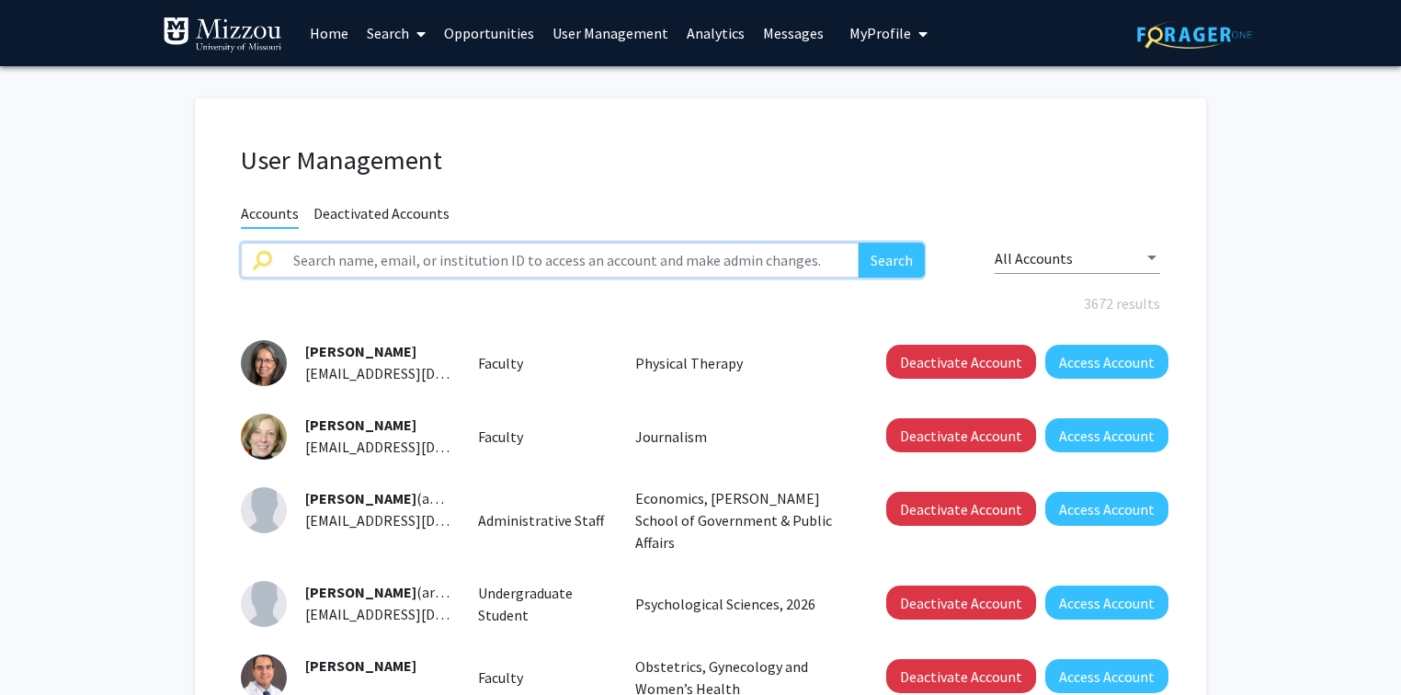
click at [506, 261] on input "text" at bounding box center [570, 260] width 576 height 35
paste input "ar8nt"
type input "ar8nt"
click at [858, 243] on button "Search" at bounding box center [891, 260] width 66 height 35
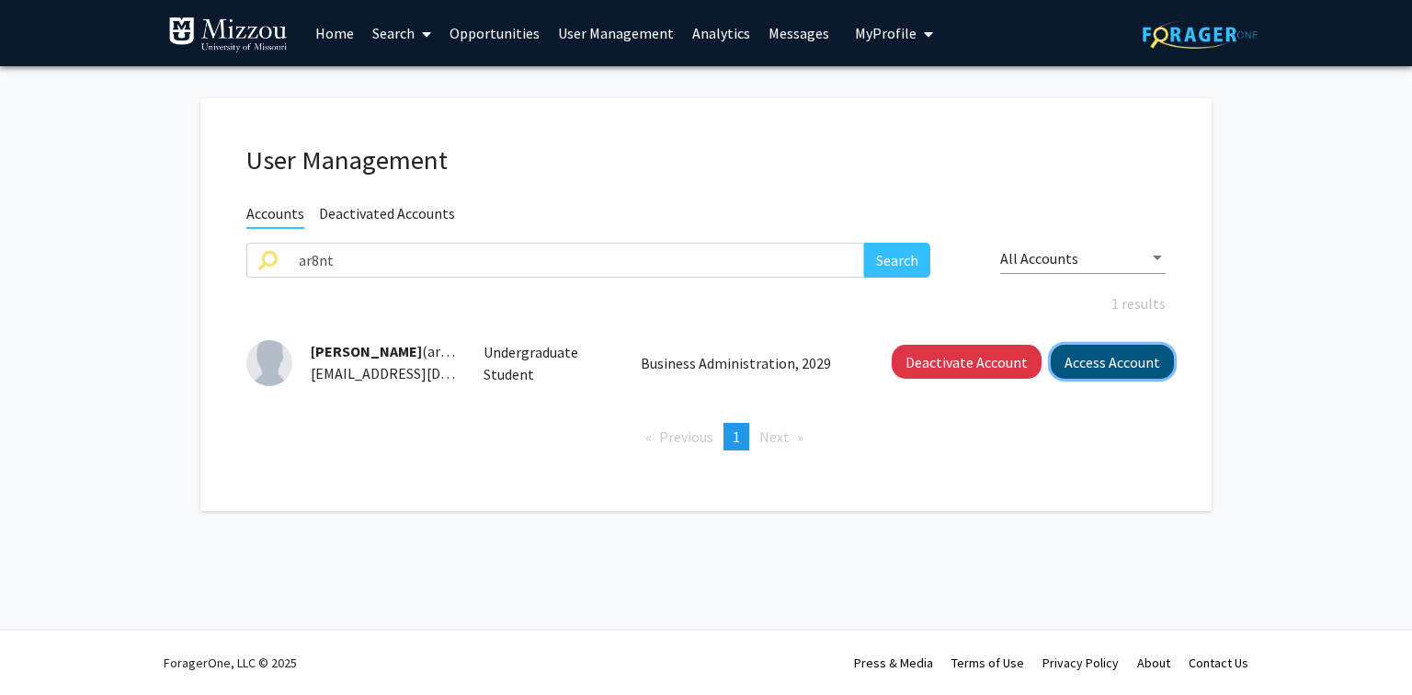
click at [1114, 366] on button "Access Account" at bounding box center [1112, 362] width 123 height 34
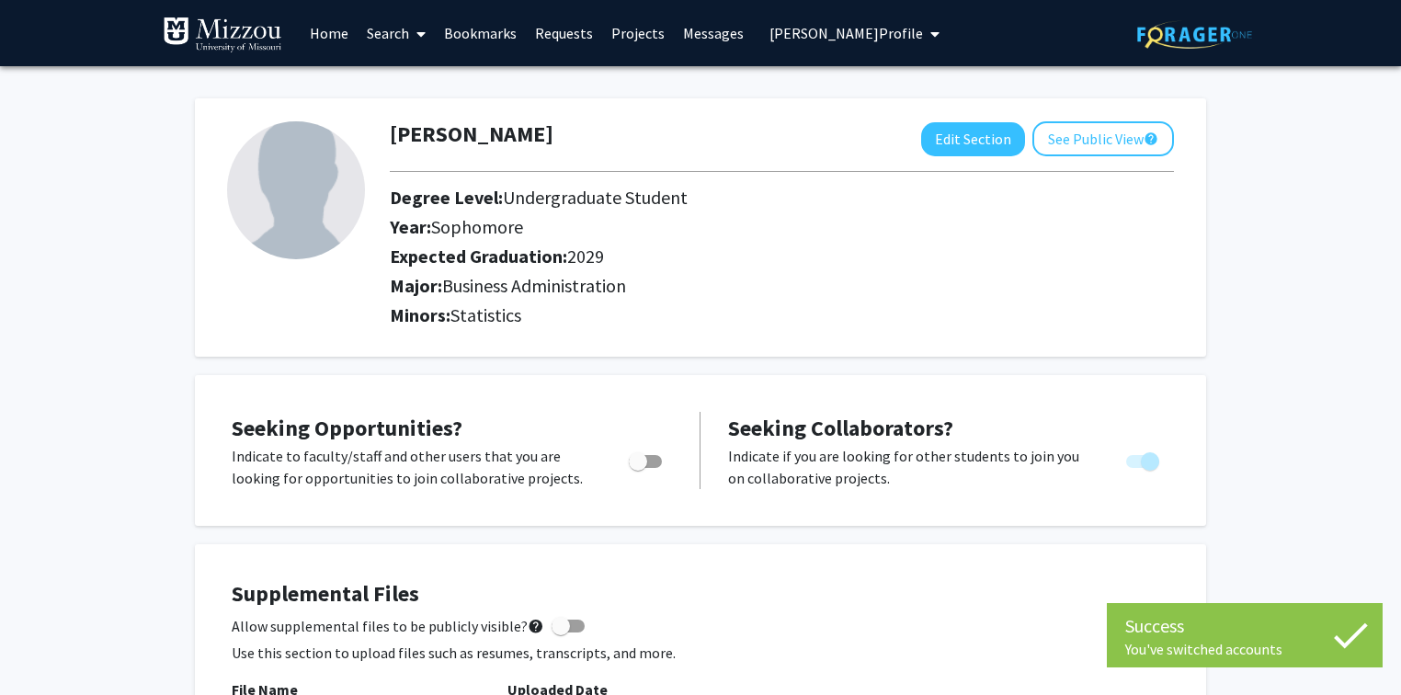
click at [626, 36] on link "Projects" at bounding box center [638, 33] width 72 height 64
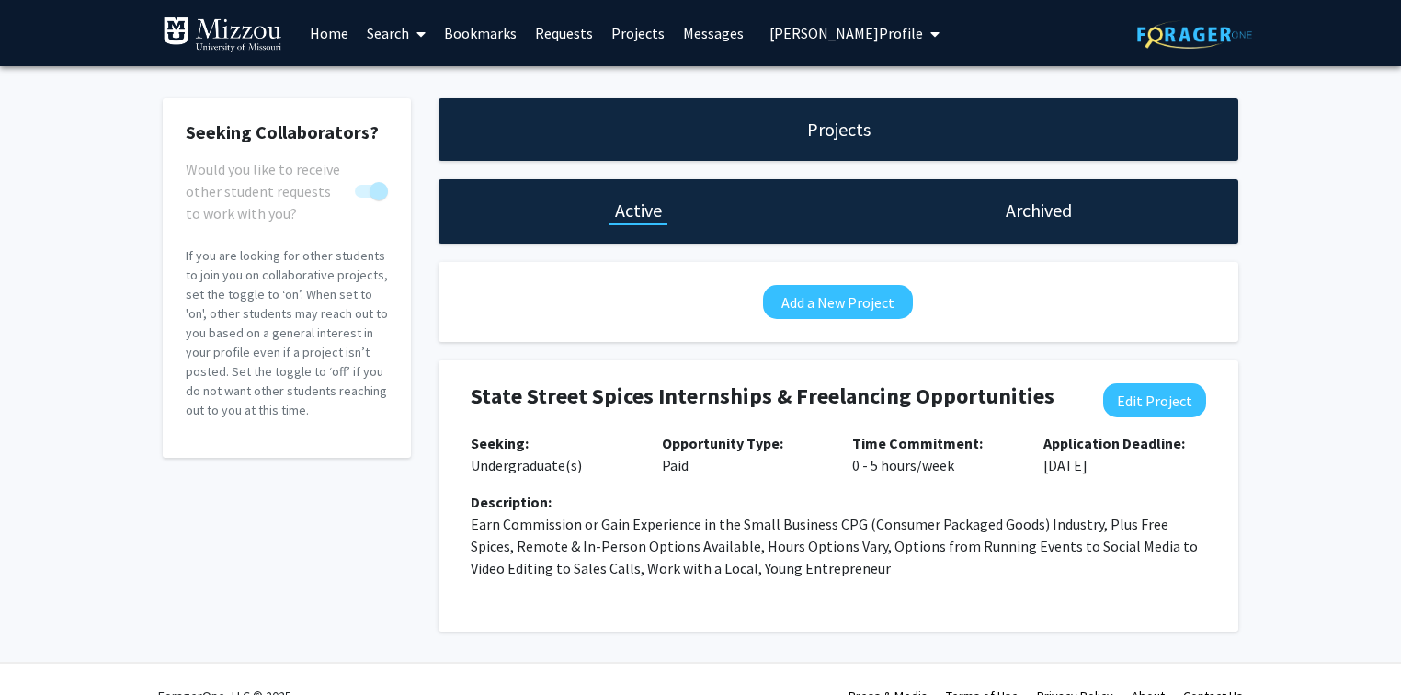
click at [851, 32] on span "[PERSON_NAME] Profile" at bounding box center [845, 33] width 153 height 18
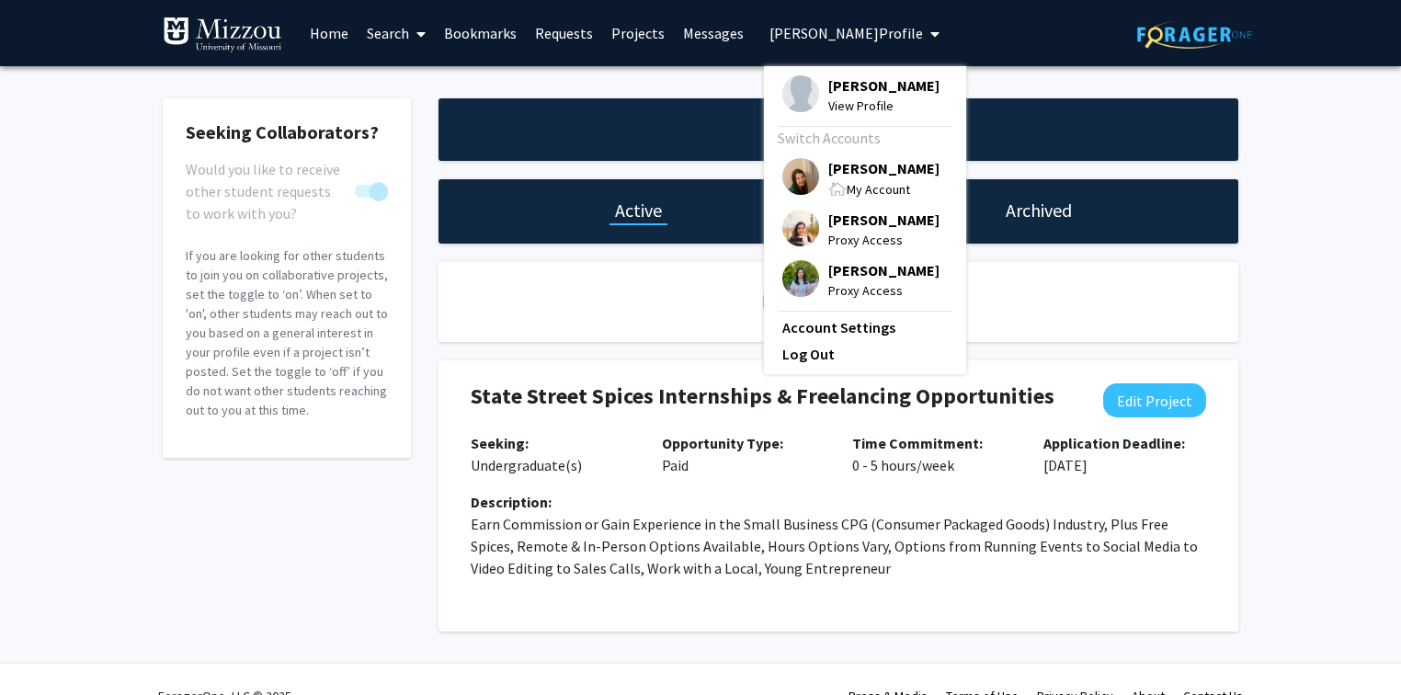
click at [842, 173] on span "[PERSON_NAME]" at bounding box center [883, 168] width 111 height 20
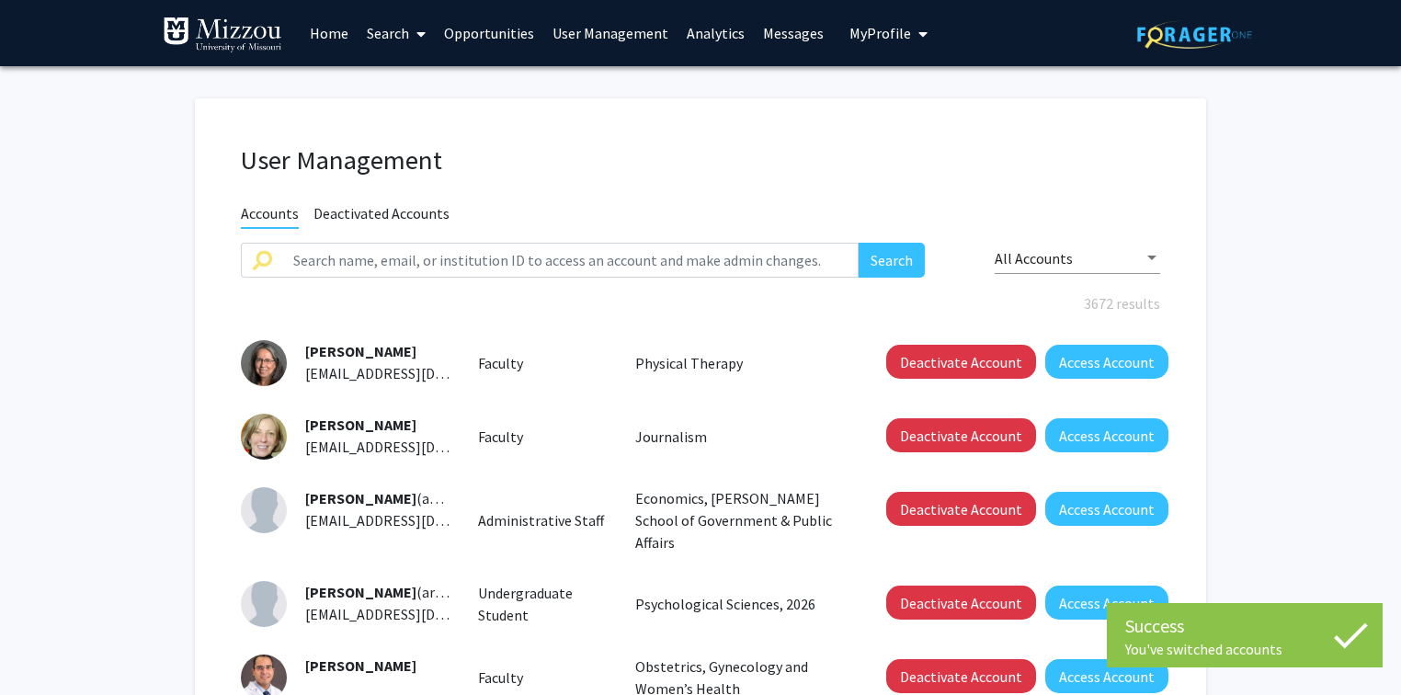
click at [592, 32] on link "User Management" at bounding box center [610, 33] width 134 height 64
click at [599, 35] on link "User Management" at bounding box center [610, 33] width 134 height 64
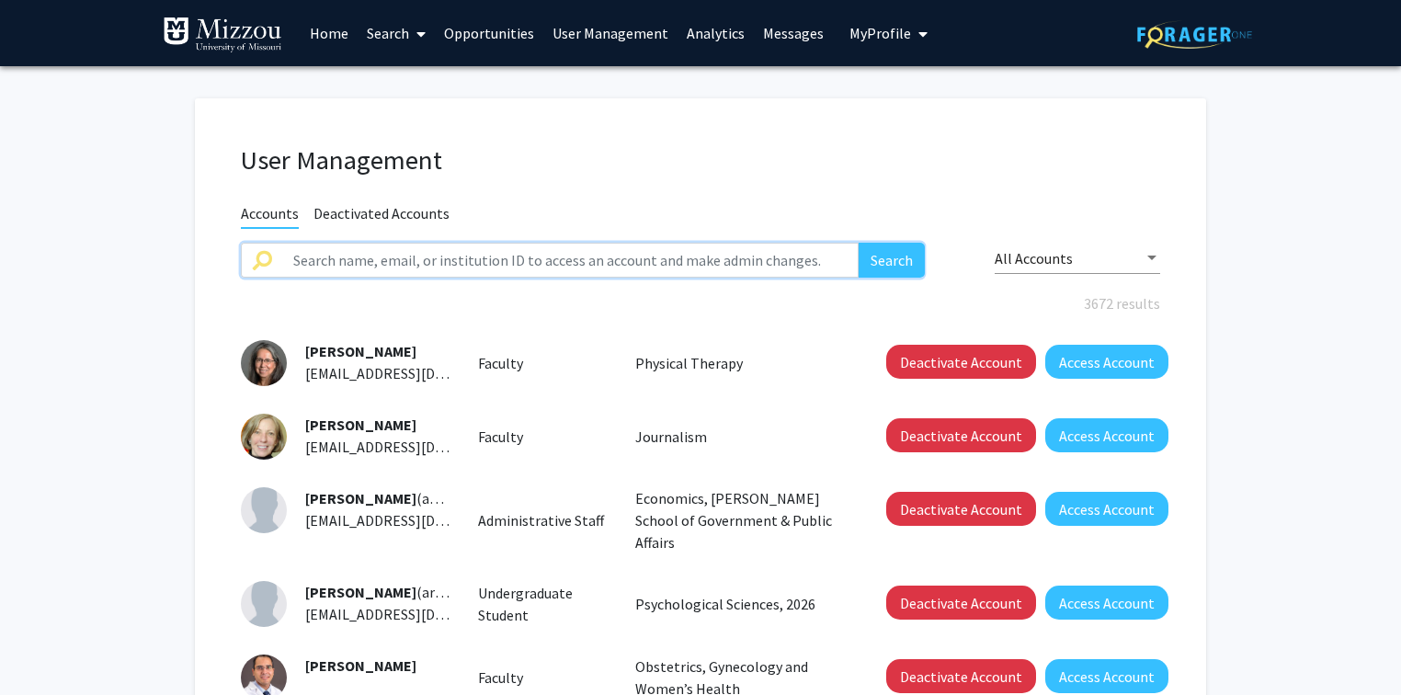
click at [305, 263] on input "text" at bounding box center [570, 260] width 576 height 35
paste input "mlh27"
type input "mlh27"
click at [858, 243] on button "Search" at bounding box center [891, 260] width 66 height 35
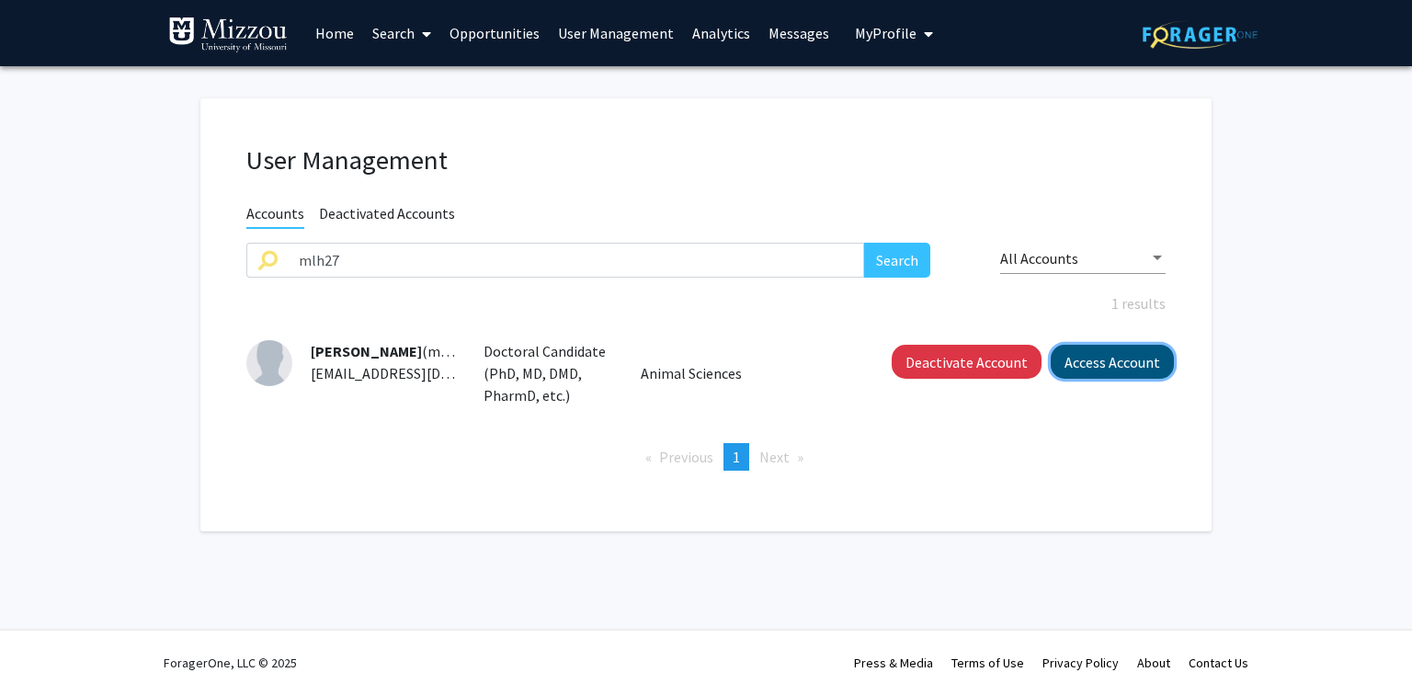
click at [1078, 358] on button "Access Account" at bounding box center [1112, 362] width 123 height 34
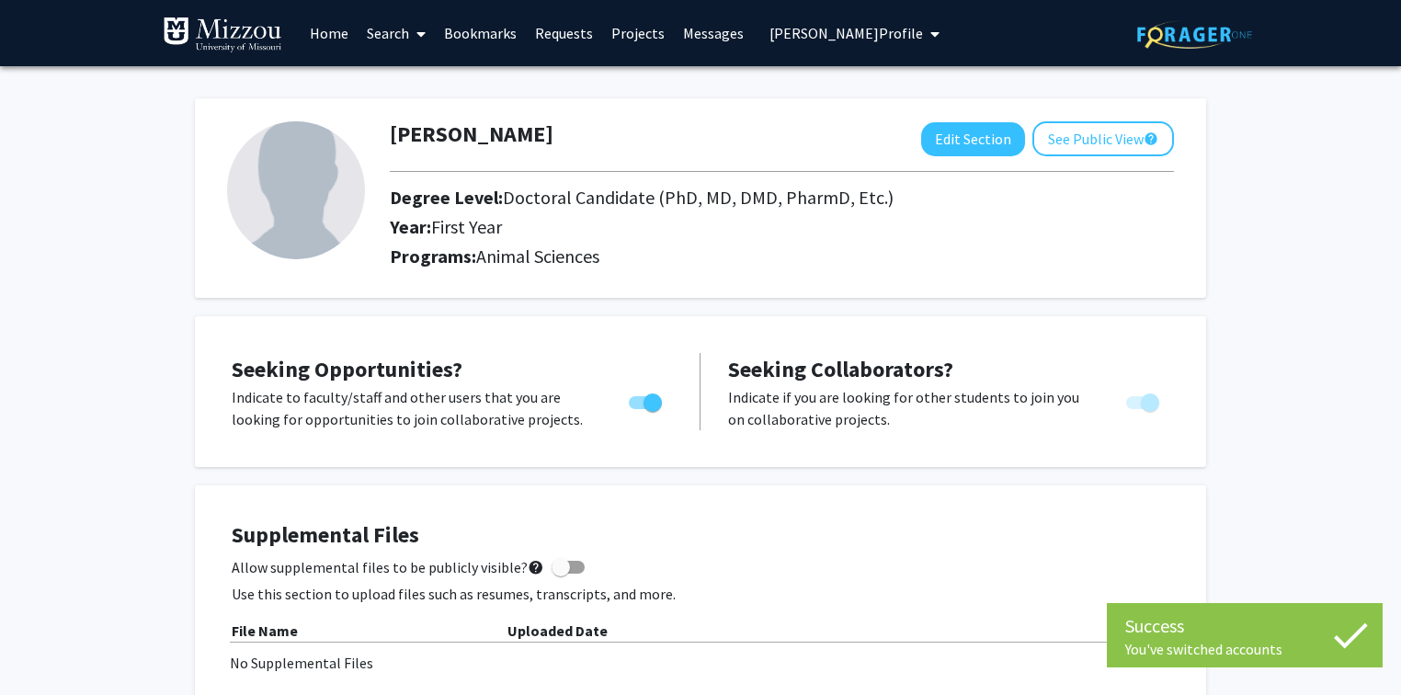
click at [780, 30] on span "[PERSON_NAME] Profile" at bounding box center [845, 33] width 153 height 18
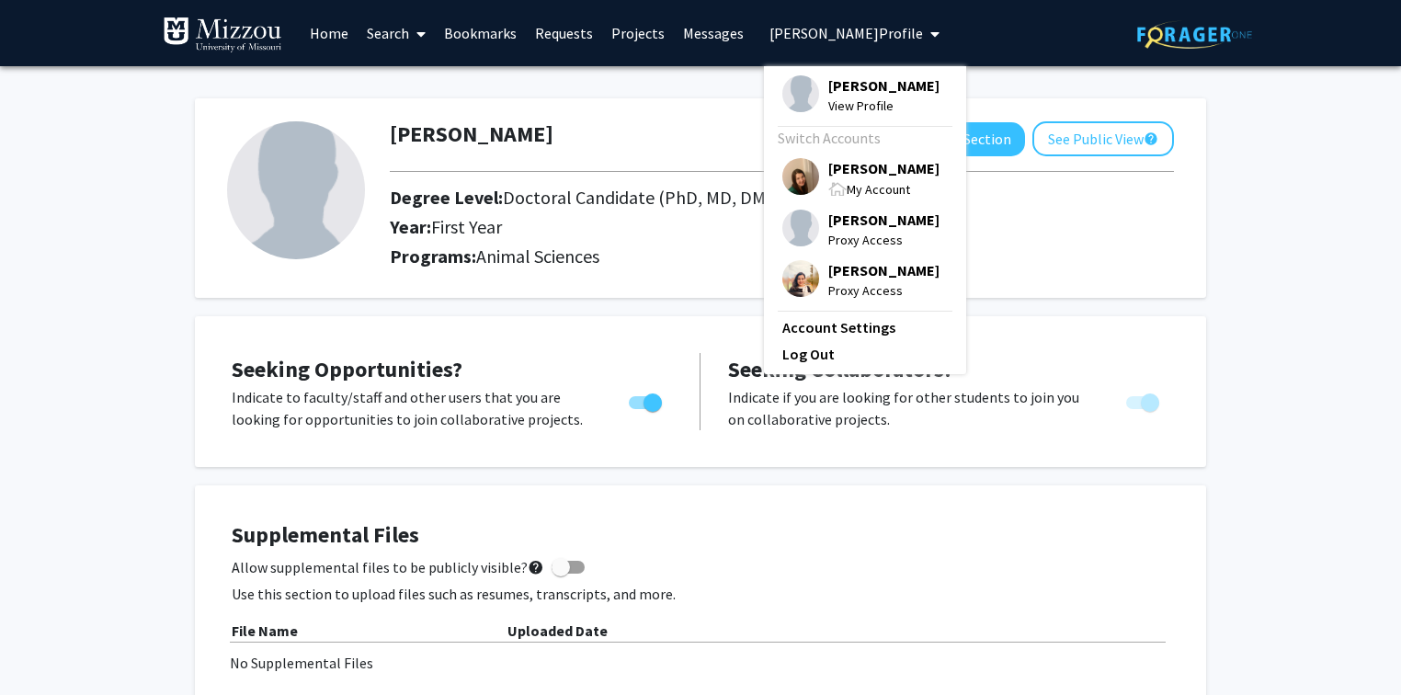
click at [840, 170] on span "[PERSON_NAME]" at bounding box center [883, 168] width 111 height 20
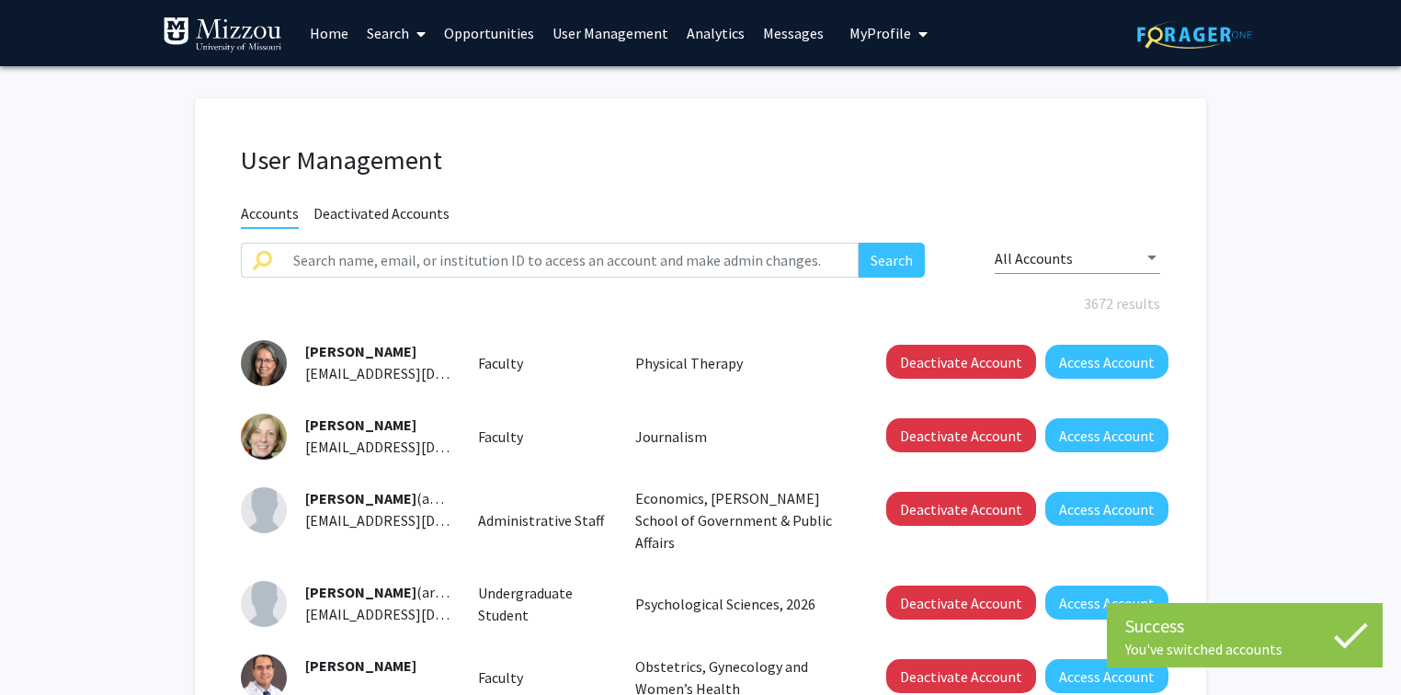
click at [711, 37] on link "Analytics" at bounding box center [715, 33] width 76 height 64
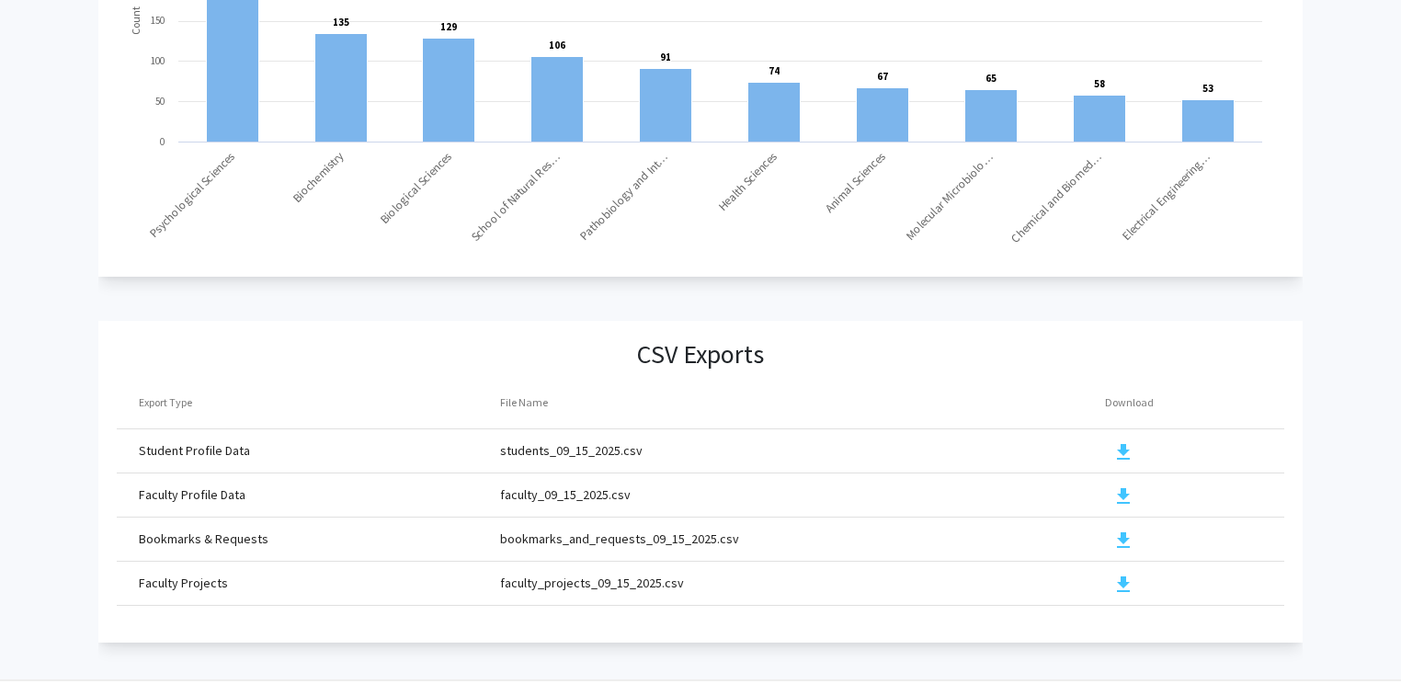
scroll to position [1972, 0]
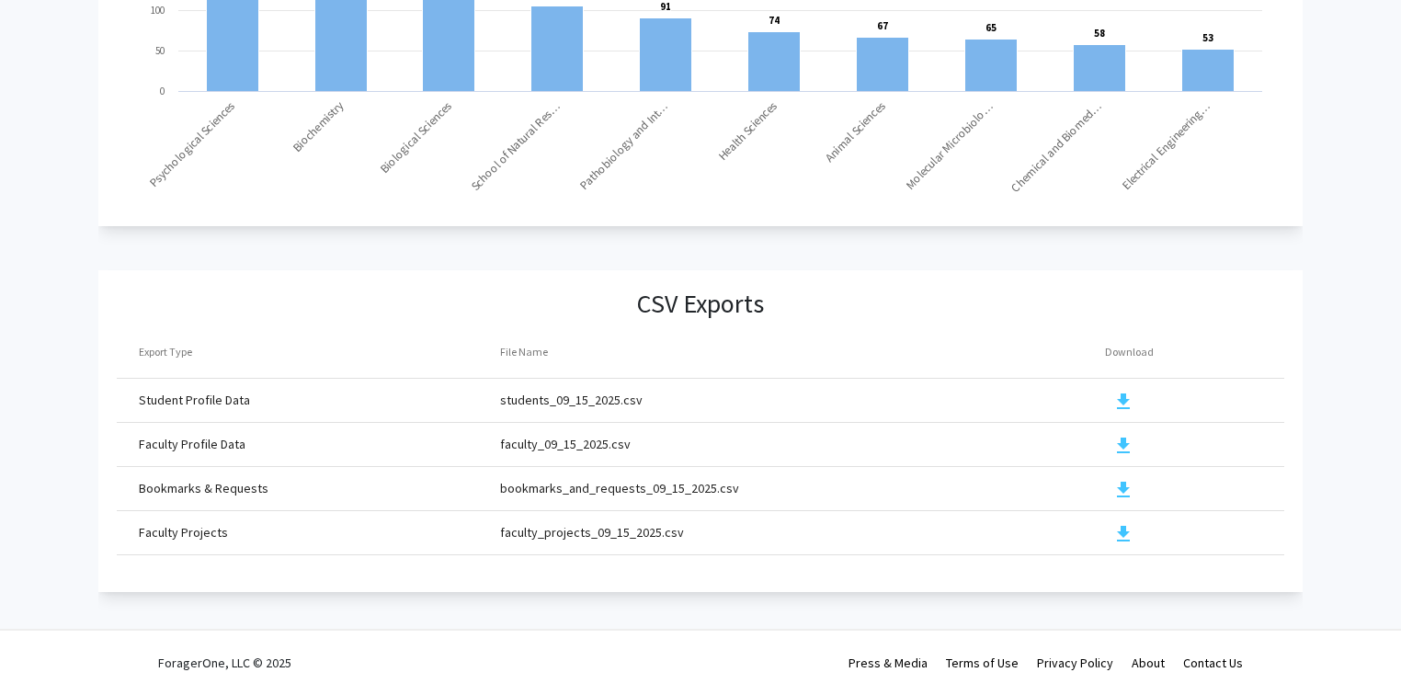
click at [280, 301] on fg-analytics-export-table "CSV Exports Export Type File Name Download Student Profile Data students_09_15_…" at bounding box center [700, 431] width 1205 height 322
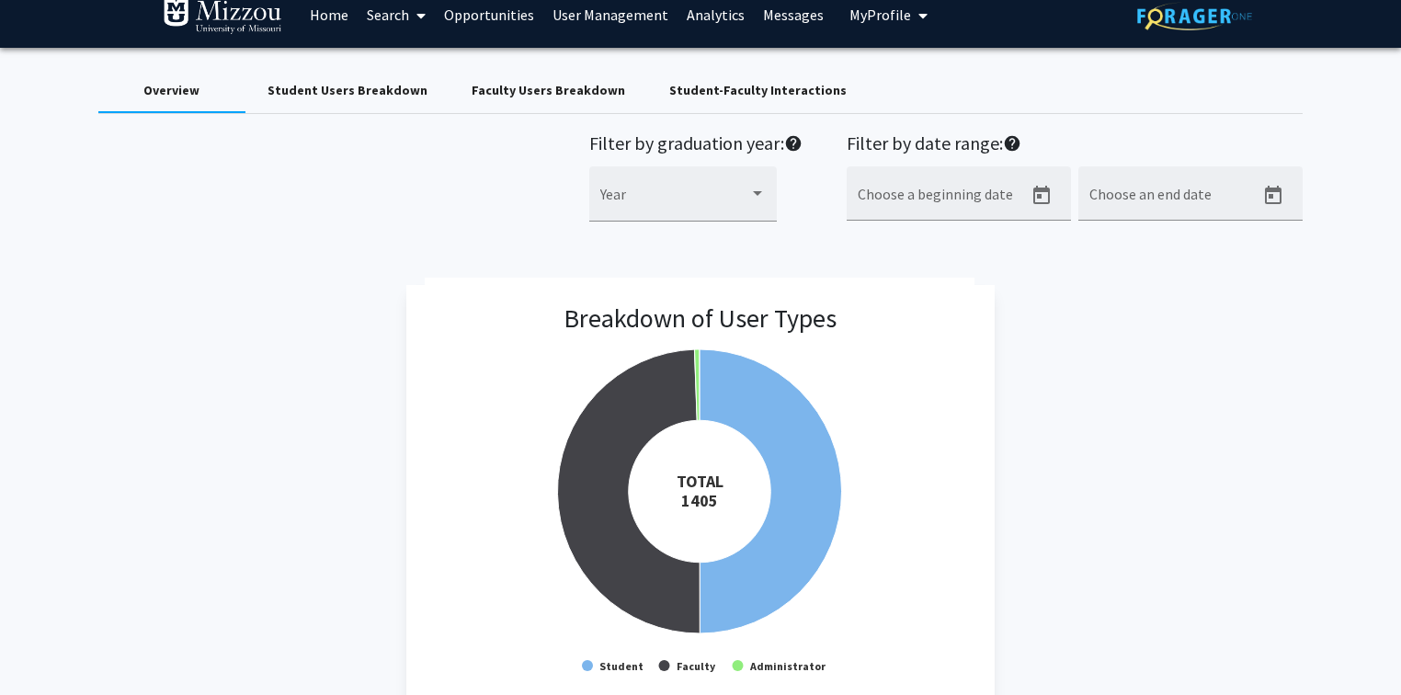
scroll to position [0, 0]
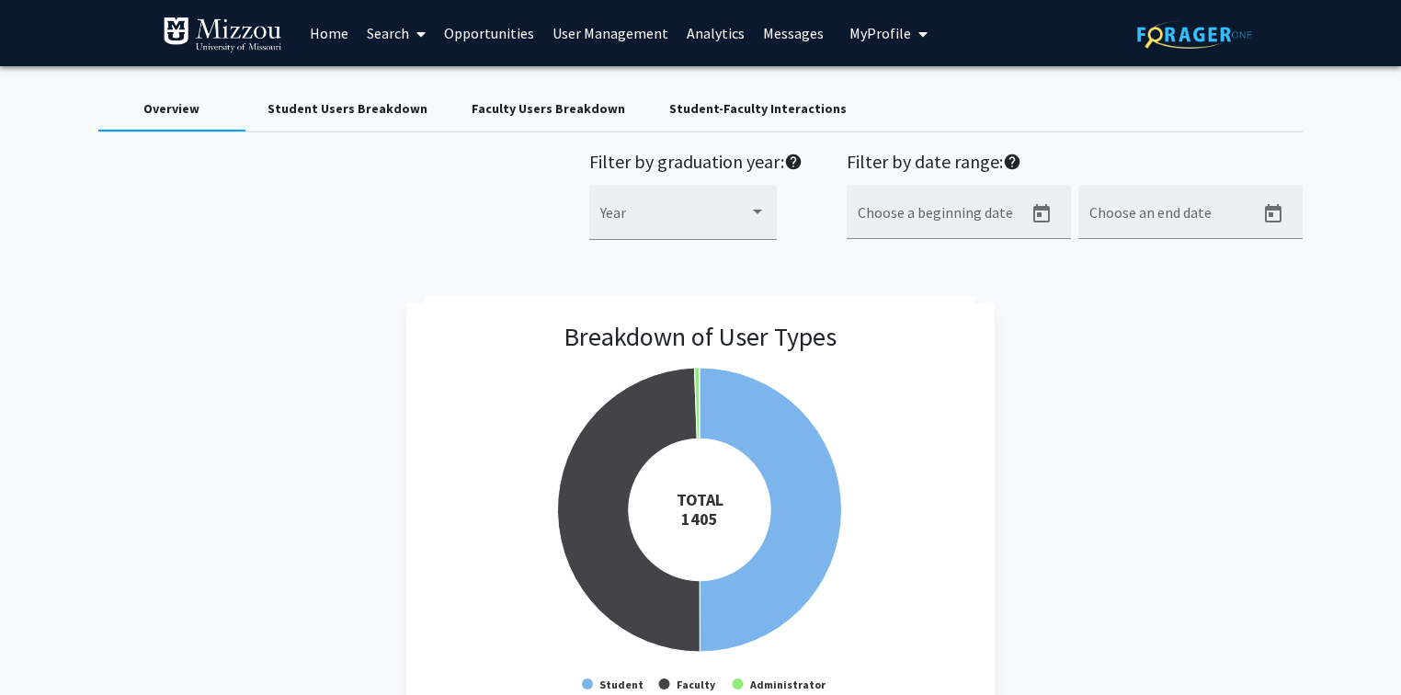
click at [384, 31] on link "Search" at bounding box center [396, 33] width 77 height 64
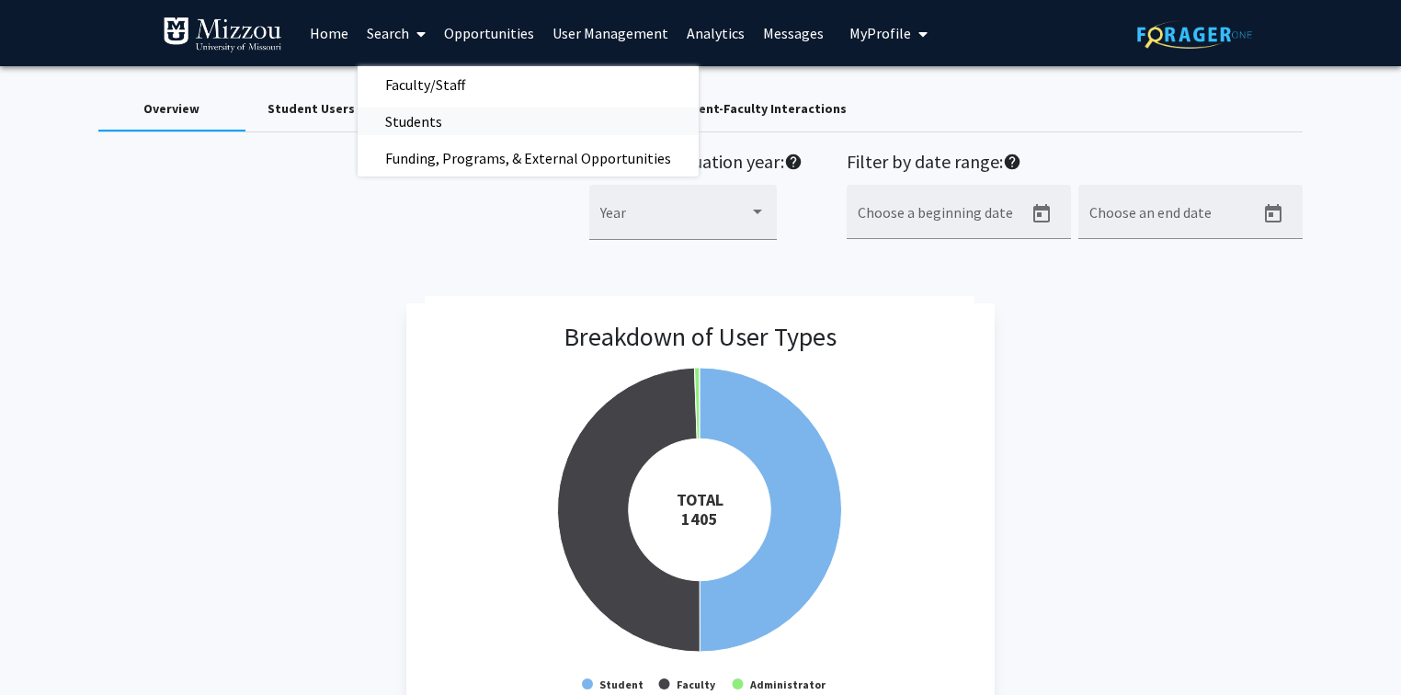
click at [412, 121] on span "Students" at bounding box center [414, 121] width 112 height 37
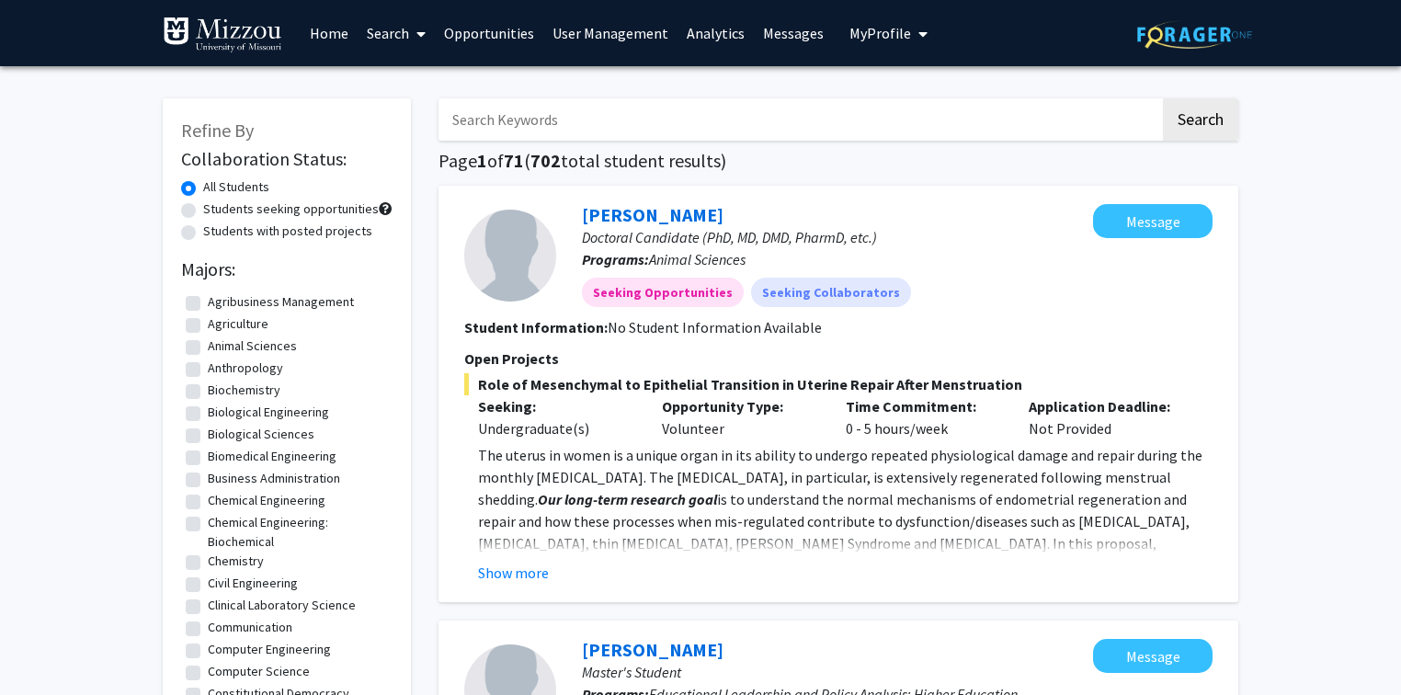
click at [316, 228] on label "Students with posted projects" at bounding box center [287, 231] width 169 height 19
click at [215, 228] on input "Students with posted projects" at bounding box center [209, 228] width 12 height 12
radio input "true"
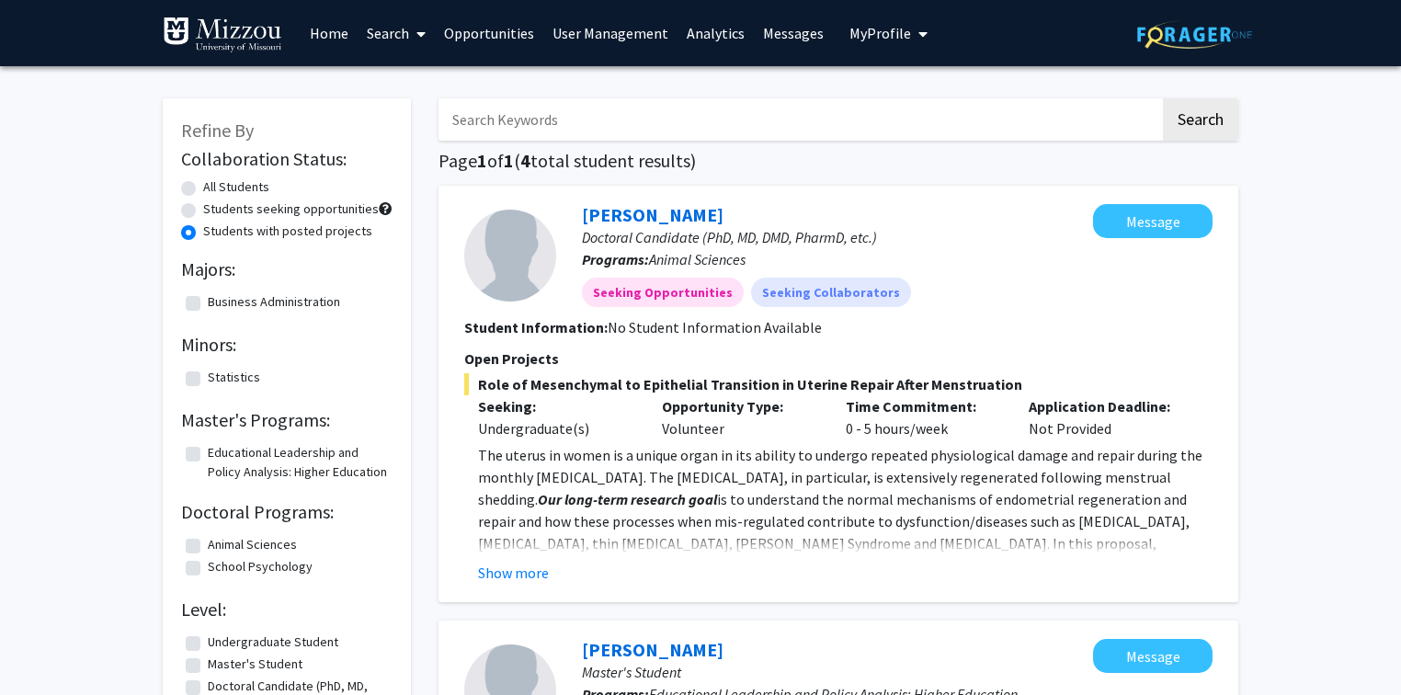
click at [692, 35] on link "Analytics" at bounding box center [715, 33] width 76 height 64
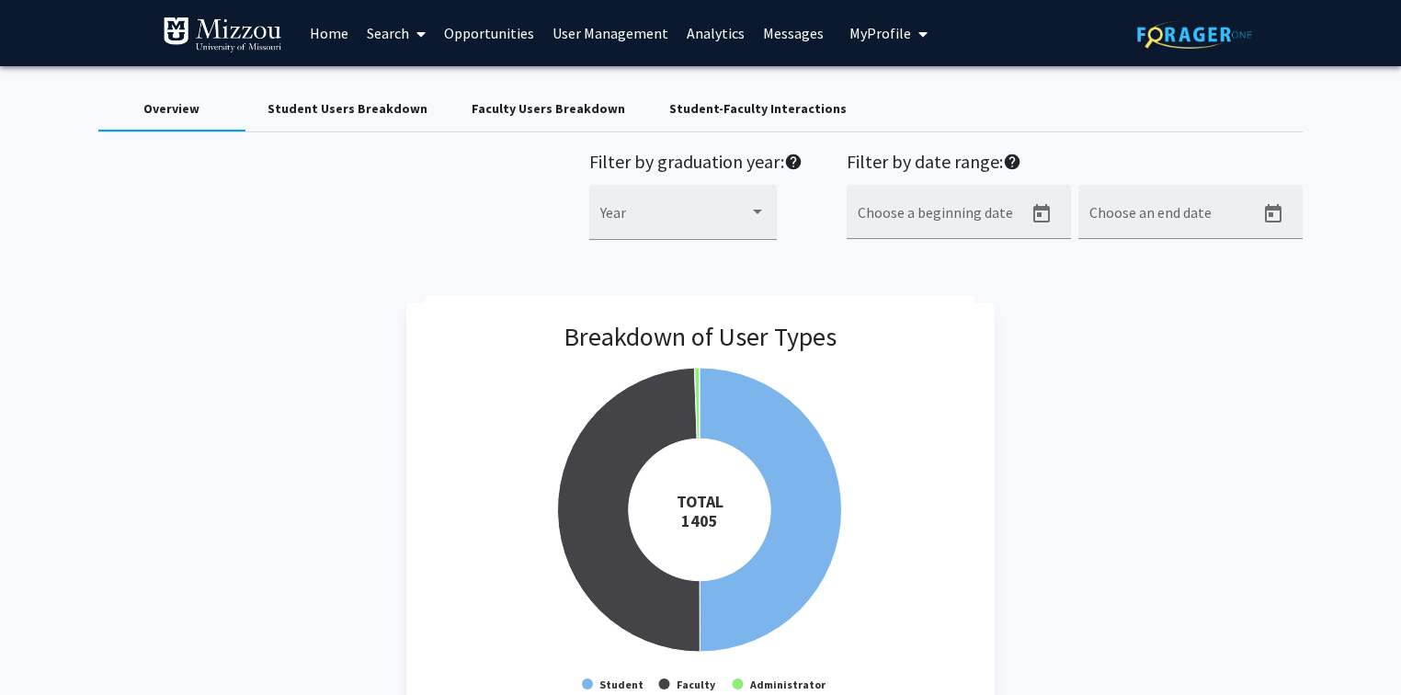
click at [299, 110] on div "Student Users Breakdown" at bounding box center [347, 108] width 160 height 19
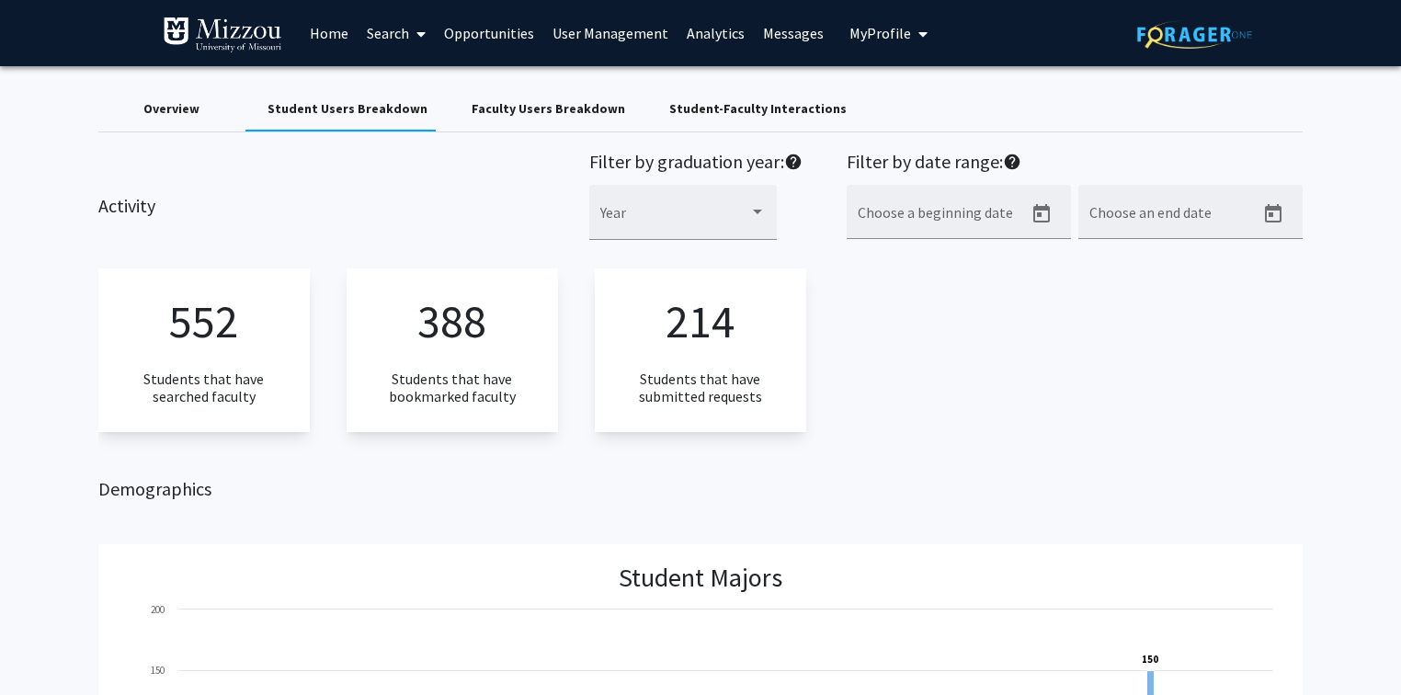
click at [506, 107] on div "Faculty Users Breakdown" at bounding box center [547, 108] width 153 height 19
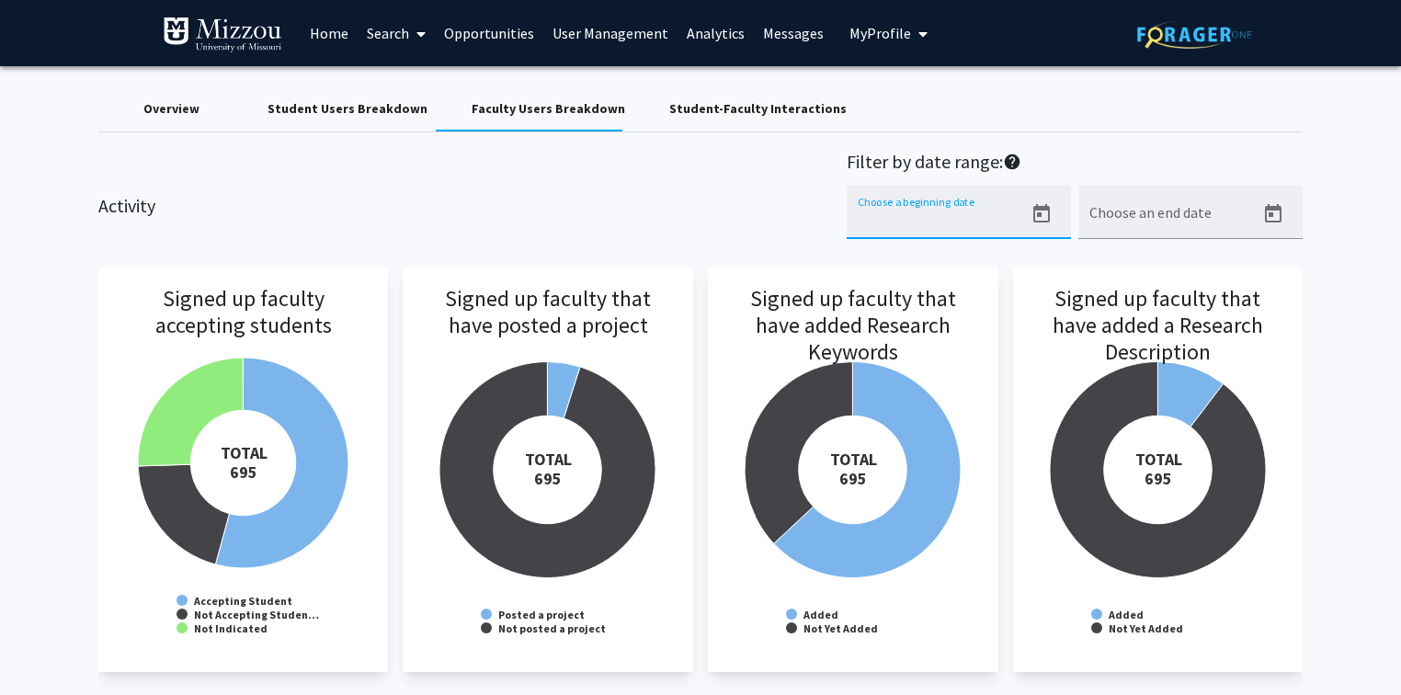
click at [876, 211] on input "Choose a beginning date" at bounding box center [940, 219] width 165 height 17
click at [1039, 217] on icon "Open calendar" at bounding box center [1041, 214] width 22 height 22
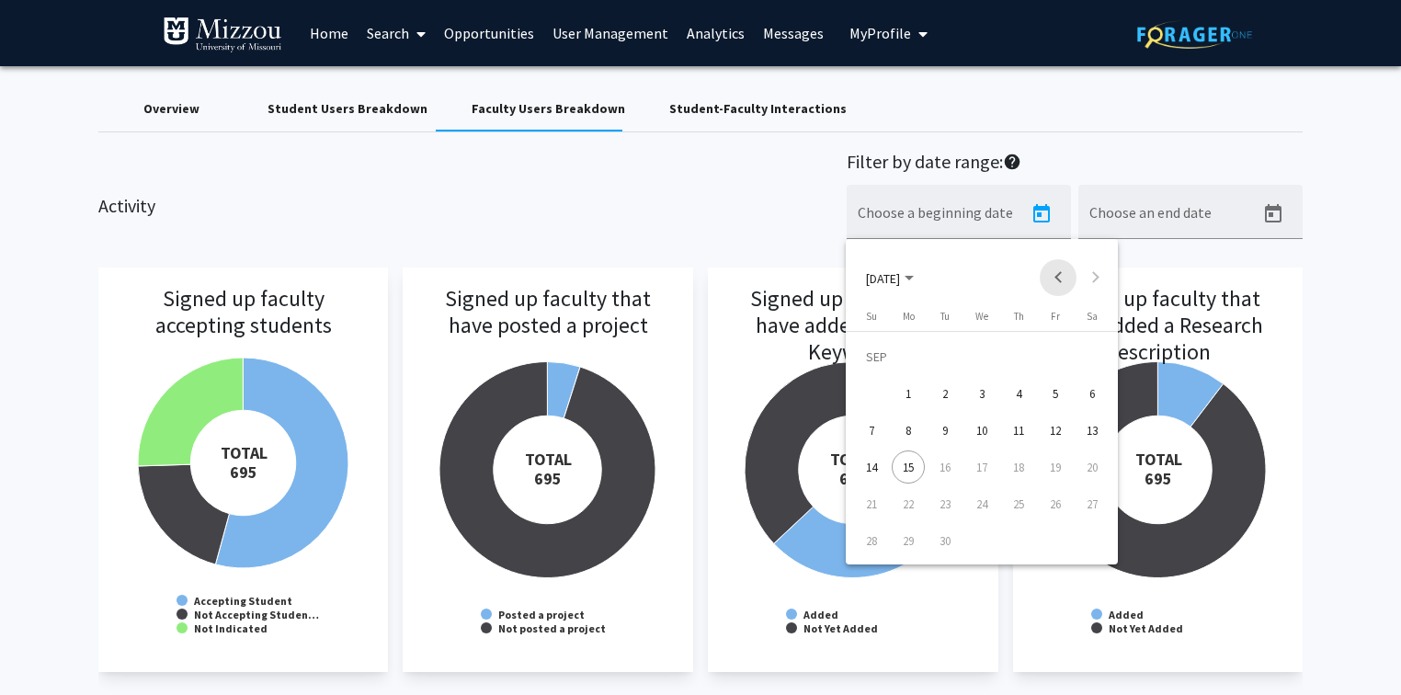
click at [1059, 278] on button "Previous month" at bounding box center [1058, 277] width 37 height 37
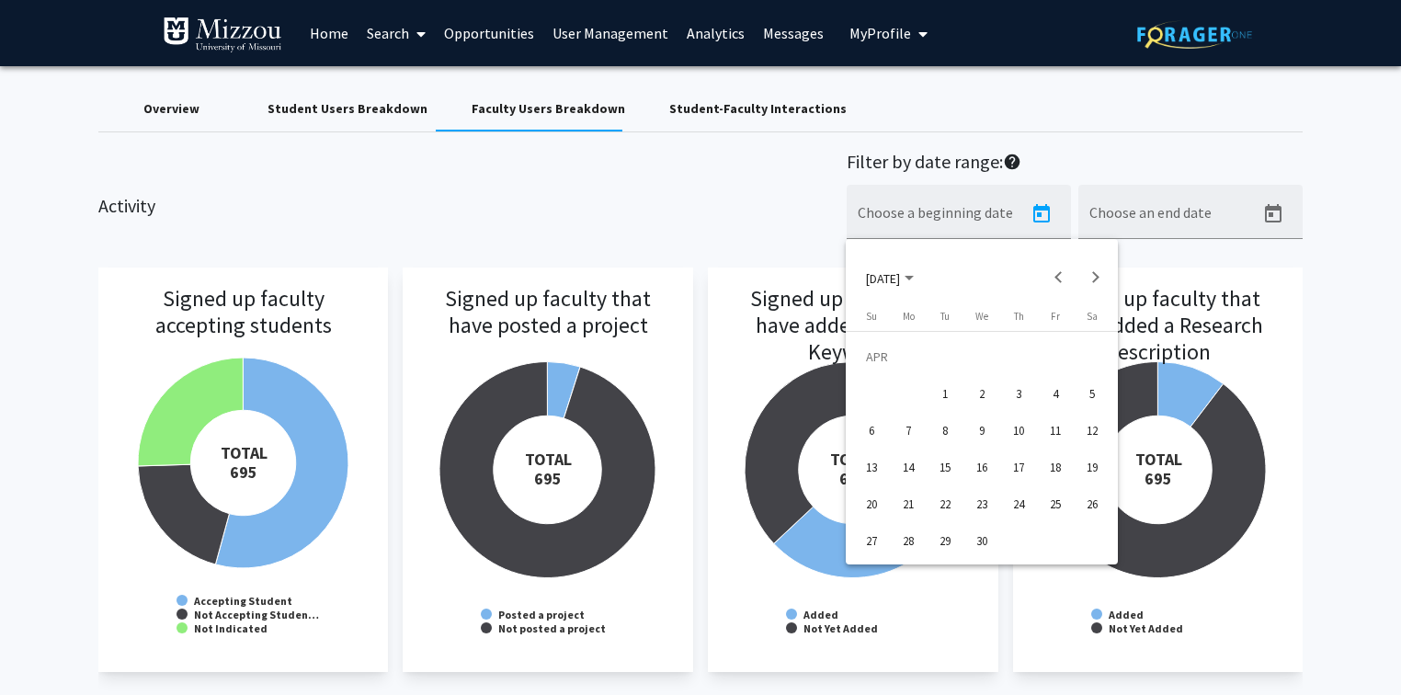
click at [946, 392] on div "1" at bounding box center [944, 393] width 33 height 33
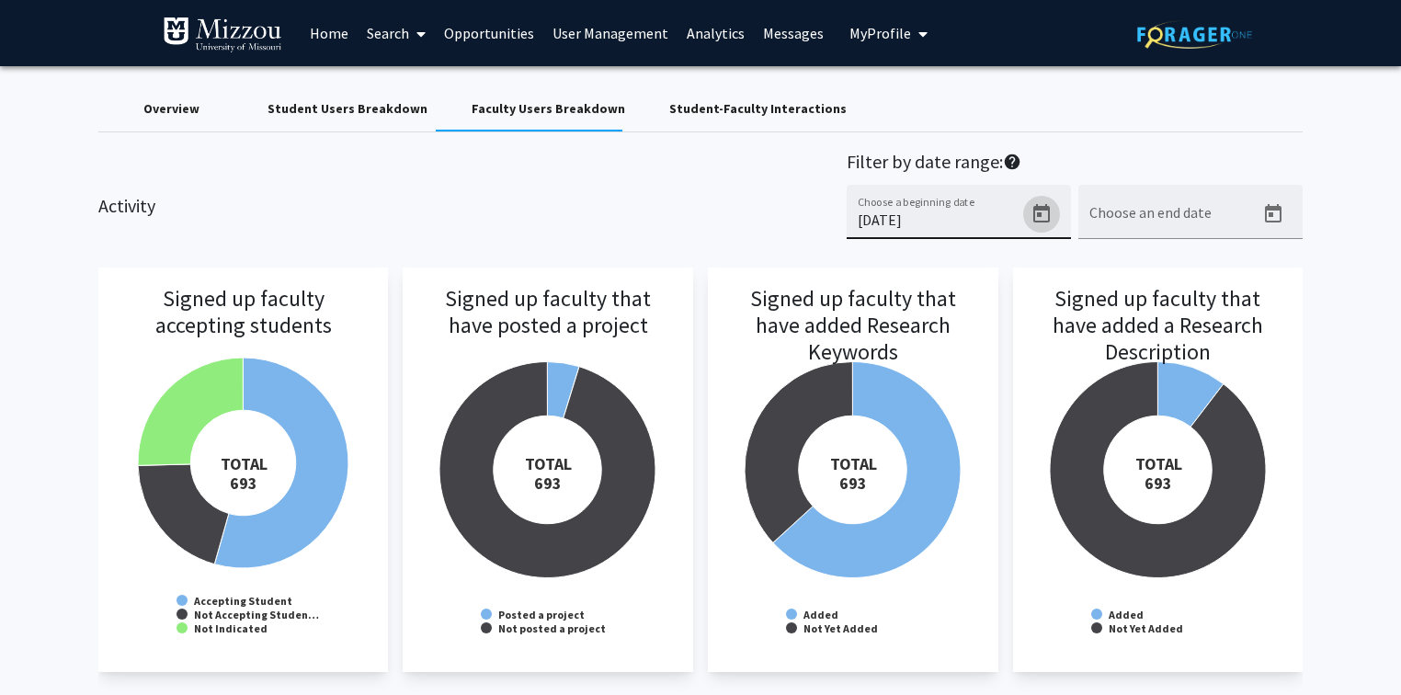
click at [1043, 213] on icon "Open calendar" at bounding box center [1041, 214] width 22 height 22
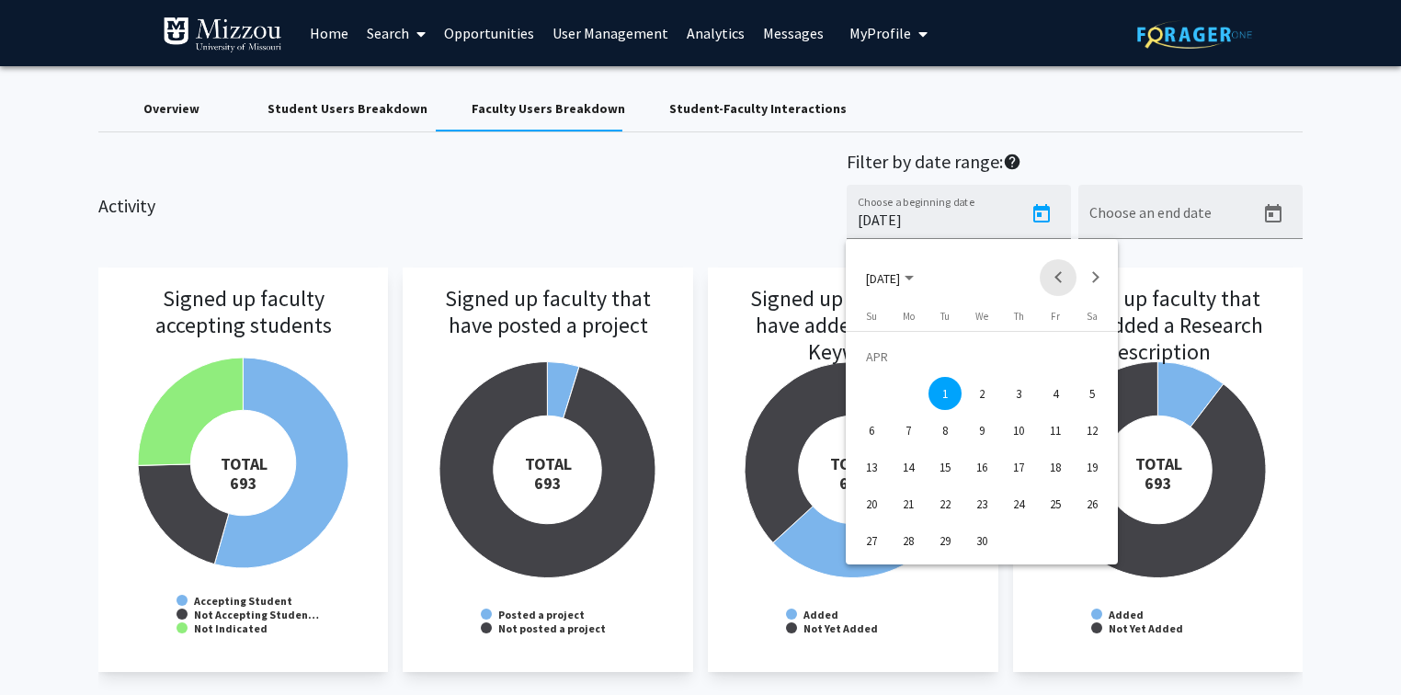
click at [1062, 279] on button "Previous month" at bounding box center [1058, 277] width 37 height 37
click at [1061, 278] on button "Previous month" at bounding box center [1058, 277] width 37 height 37
click at [1083, 279] on button "Next month" at bounding box center [1094, 277] width 37 height 37
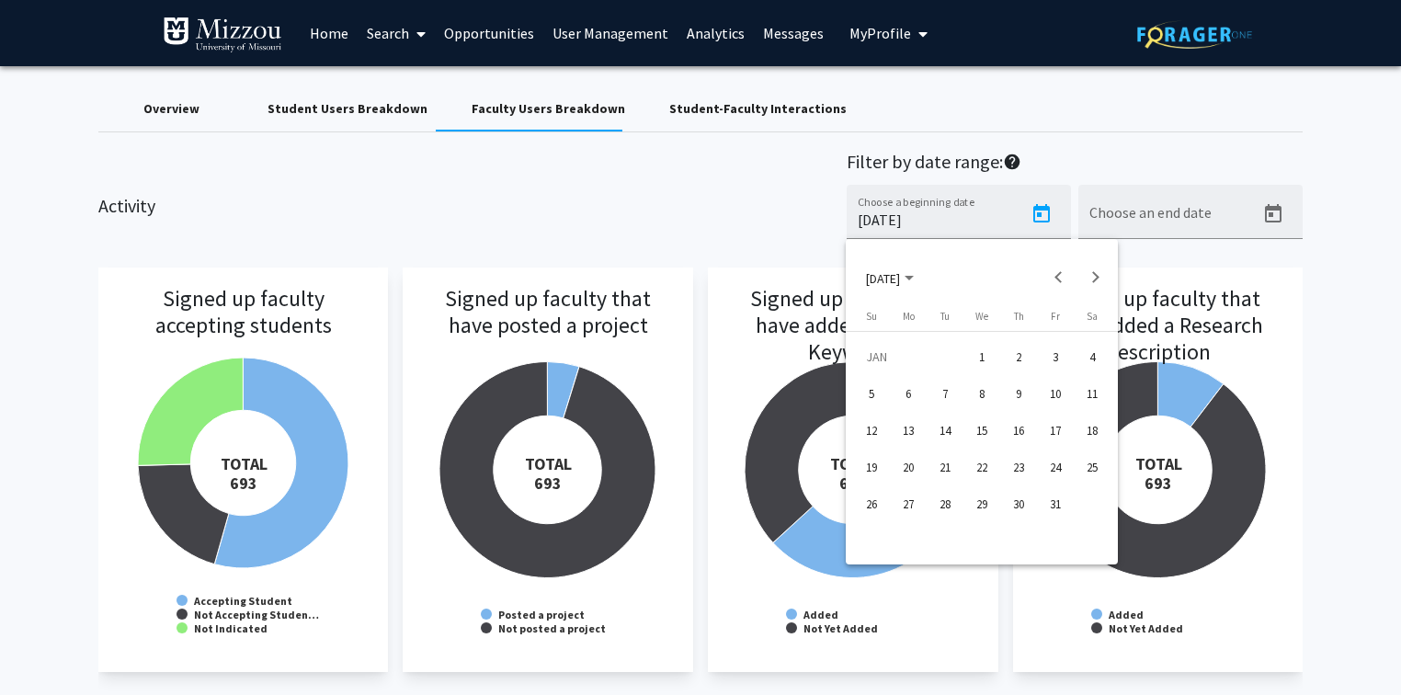
click at [983, 354] on div "1" at bounding box center [981, 356] width 33 height 33
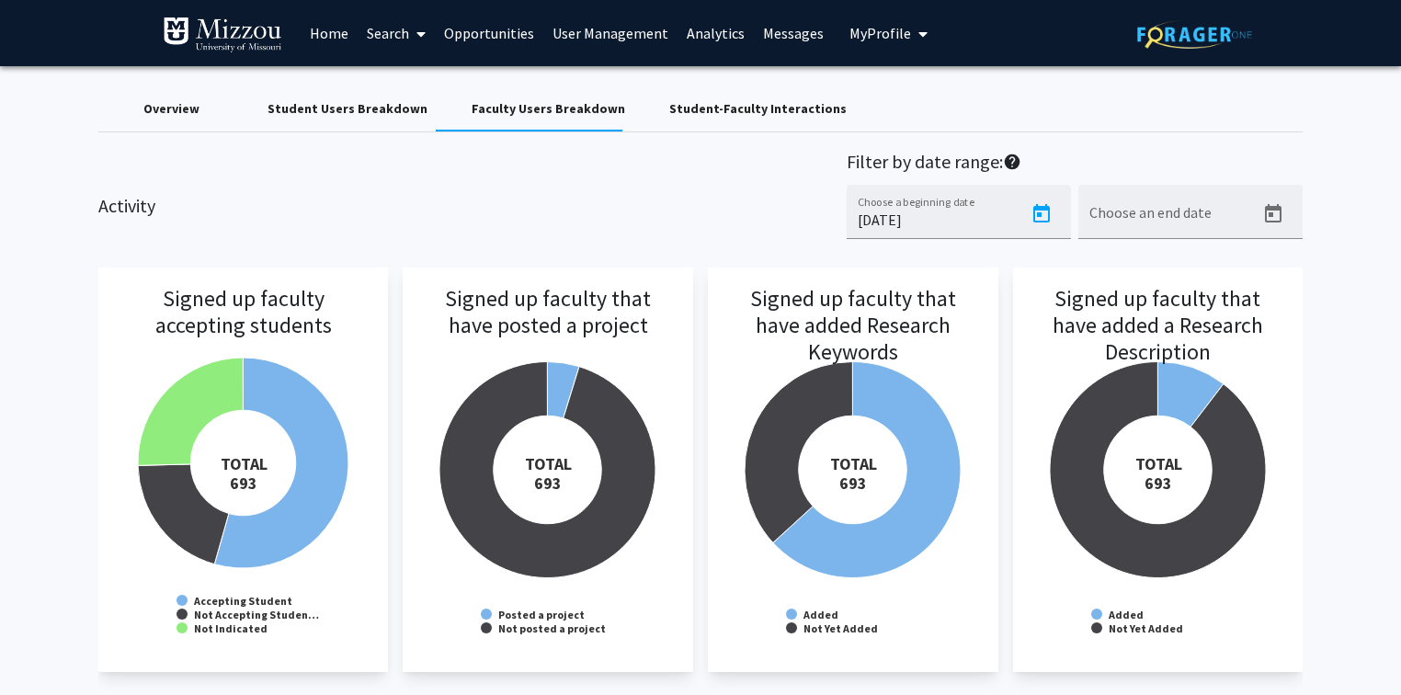
type input "[DATE]"
click at [1272, 215] on icon "Open calendar" at bounding box center [1273, 214] width 22 height 22
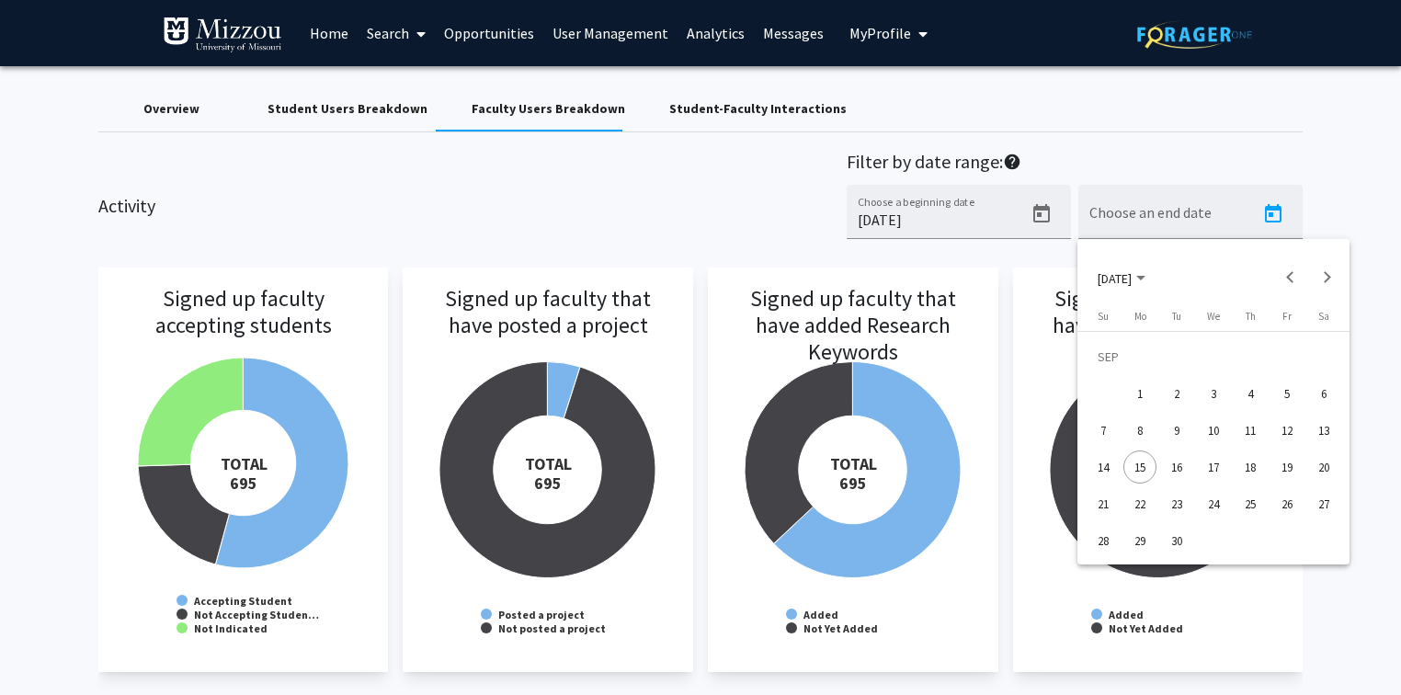
click at [1213, 210] on div at bounding box center [700, 347] width 1401 height 695
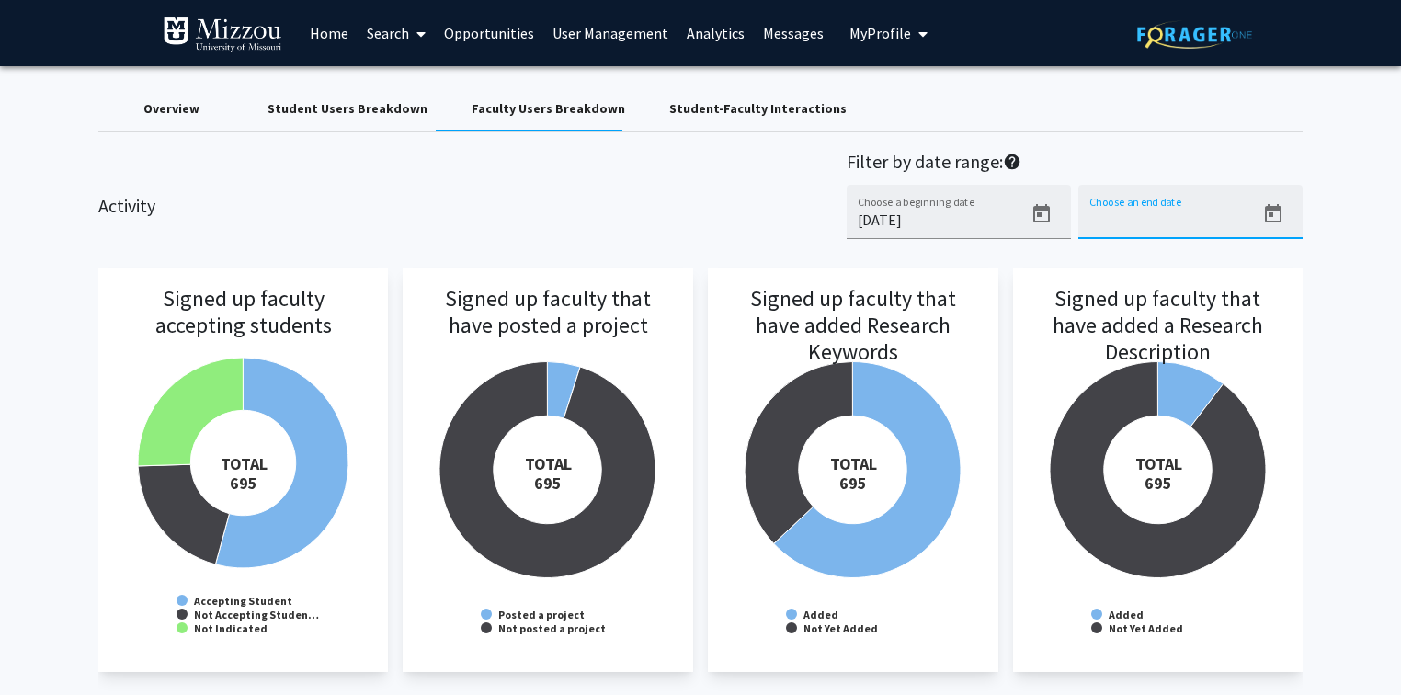
click at [1213, 211] on input "Choose an end date" at bounding box center [1171, 219] width 165 height 17
click at [1278, 210] on icon "Open calendar" at bounding box center [1273, 213] width 17 height 18
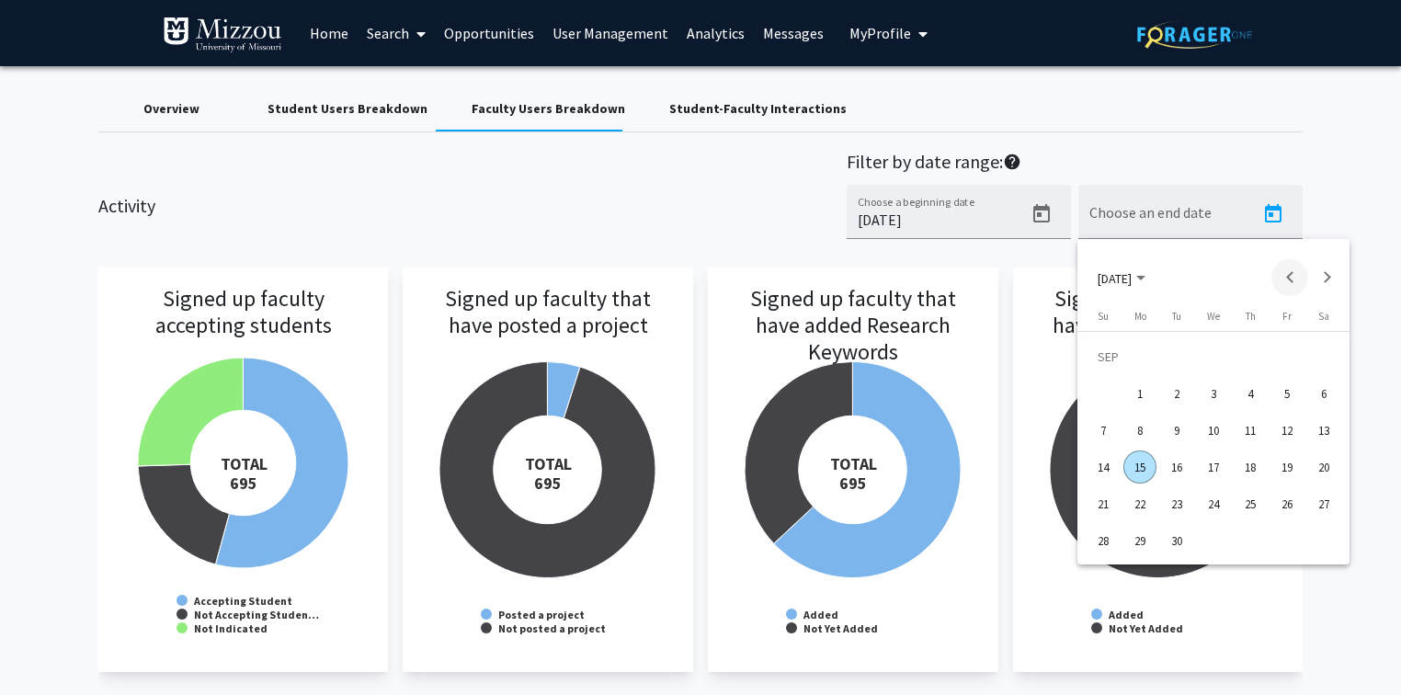
click at [1286, 272] on button "Previous month" at bounding box center [1289, 277] width 37 height 37
click at [1250, 542] on div "31" at bounding box center [1249, 540] width 33 height 33
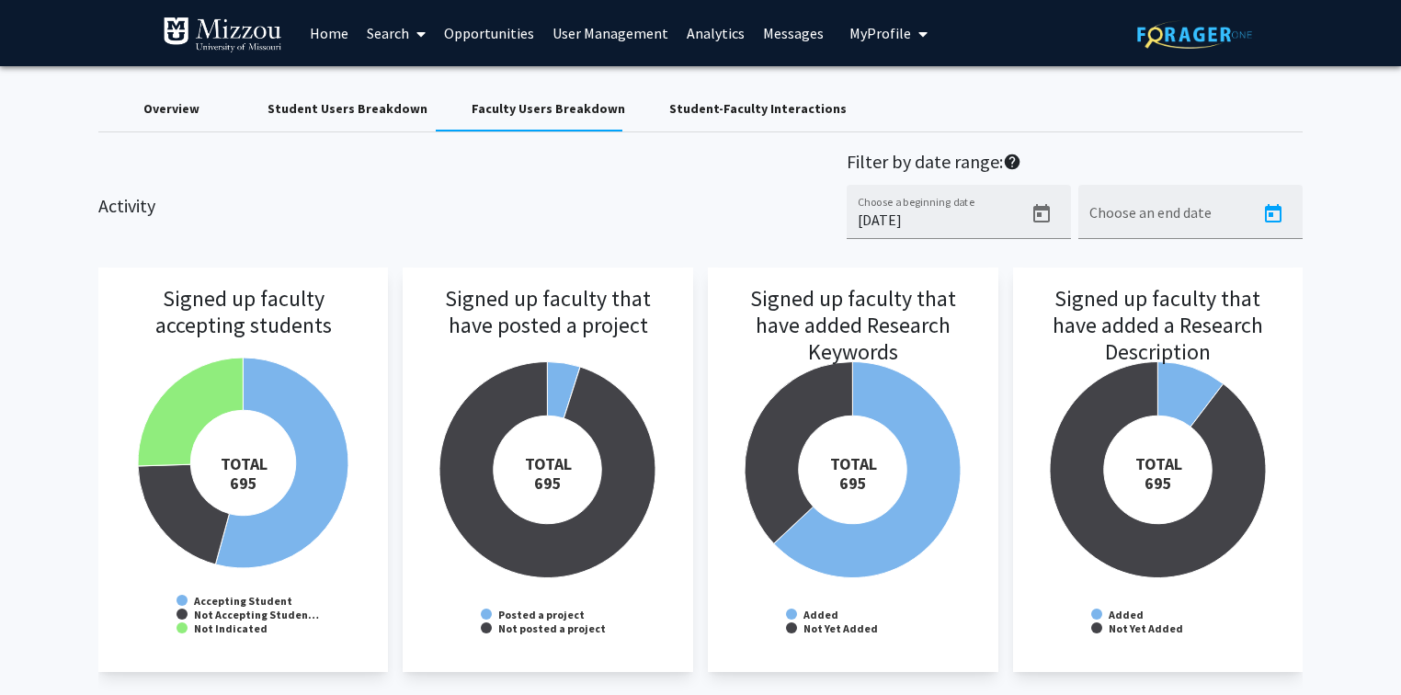
type input "[DATE]"
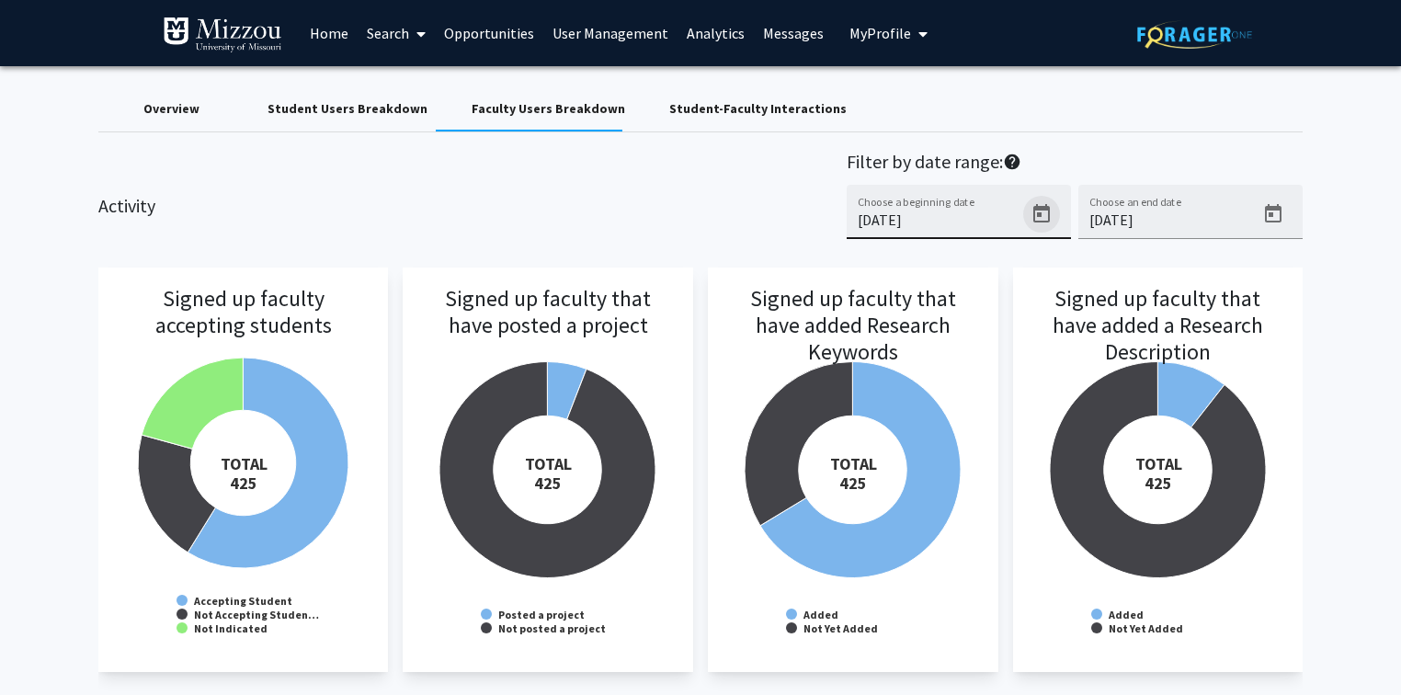
click at [1040, 206] on icon "Open calendar" at bounding box center [1041, 213] width 17 height 18
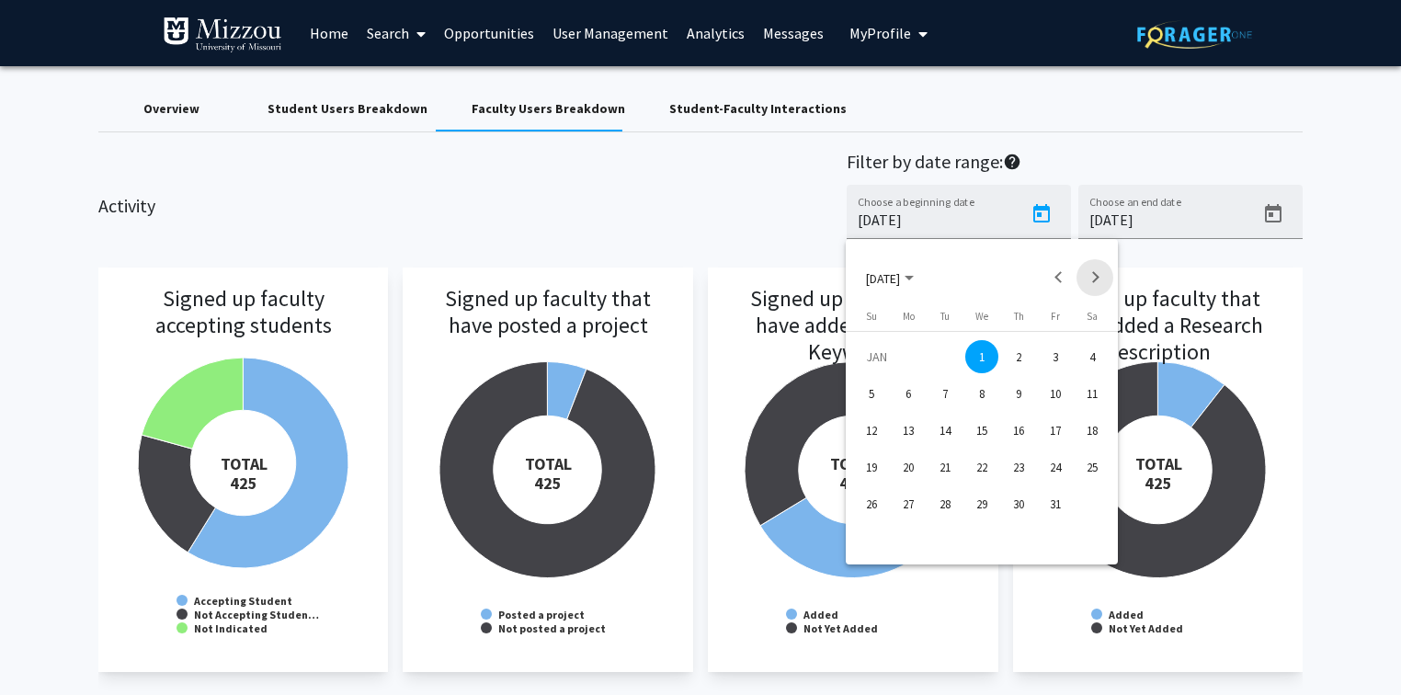
click at [1098, 278] on button "Next month" at bounding box center [1094, 277] width 37 height 37
click at [940, 390] on div "1" at bounding box center [944, 393] width 33 height 33
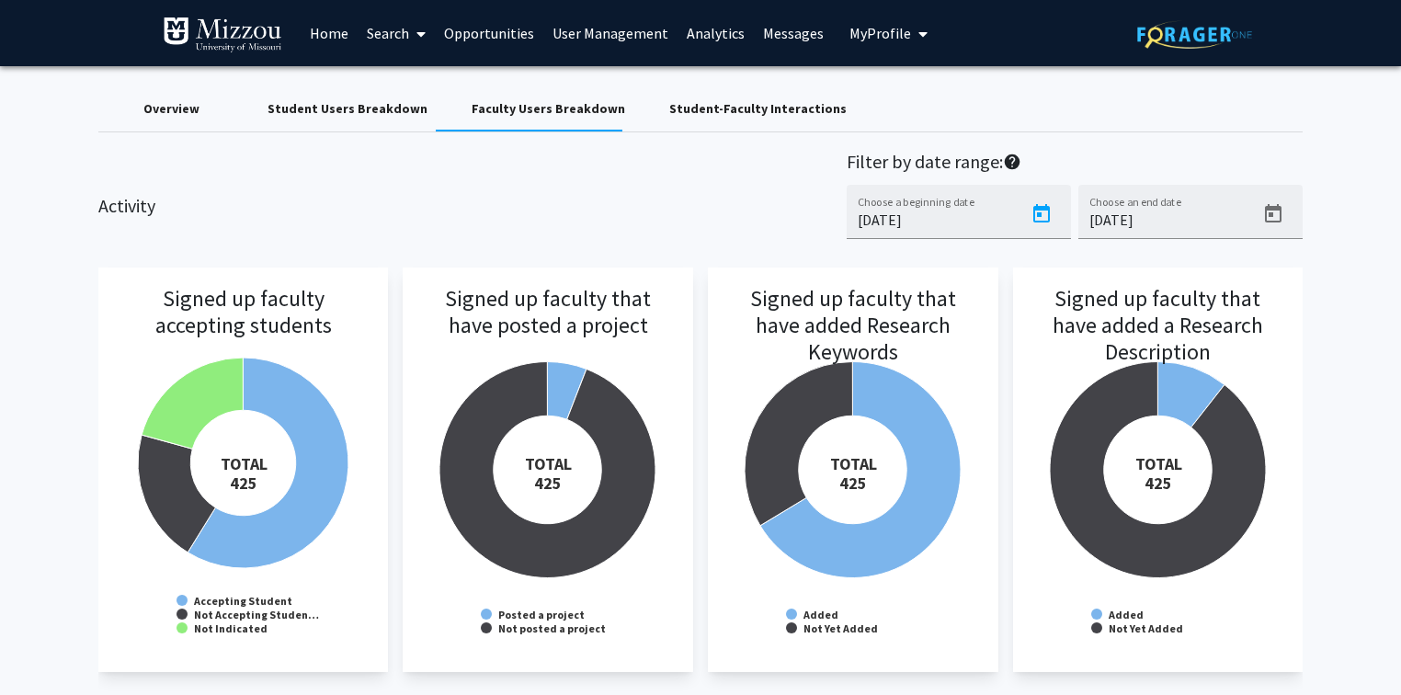
type input "[DATE]"
click at [720, 180] on div "Activity Filter by date range: help [DATE] Choose a beginning date [DATE] Choos…" at bounding box center [701, 205] width 1233 height 108
click at [1122, 209] on div "[DATE] Choose an end date" at bounding box center [1171, 217] width 165 height 43
click at [1274, 208] on icon "Open calendar" at bounding box center [1273, 213] width 17 height 18
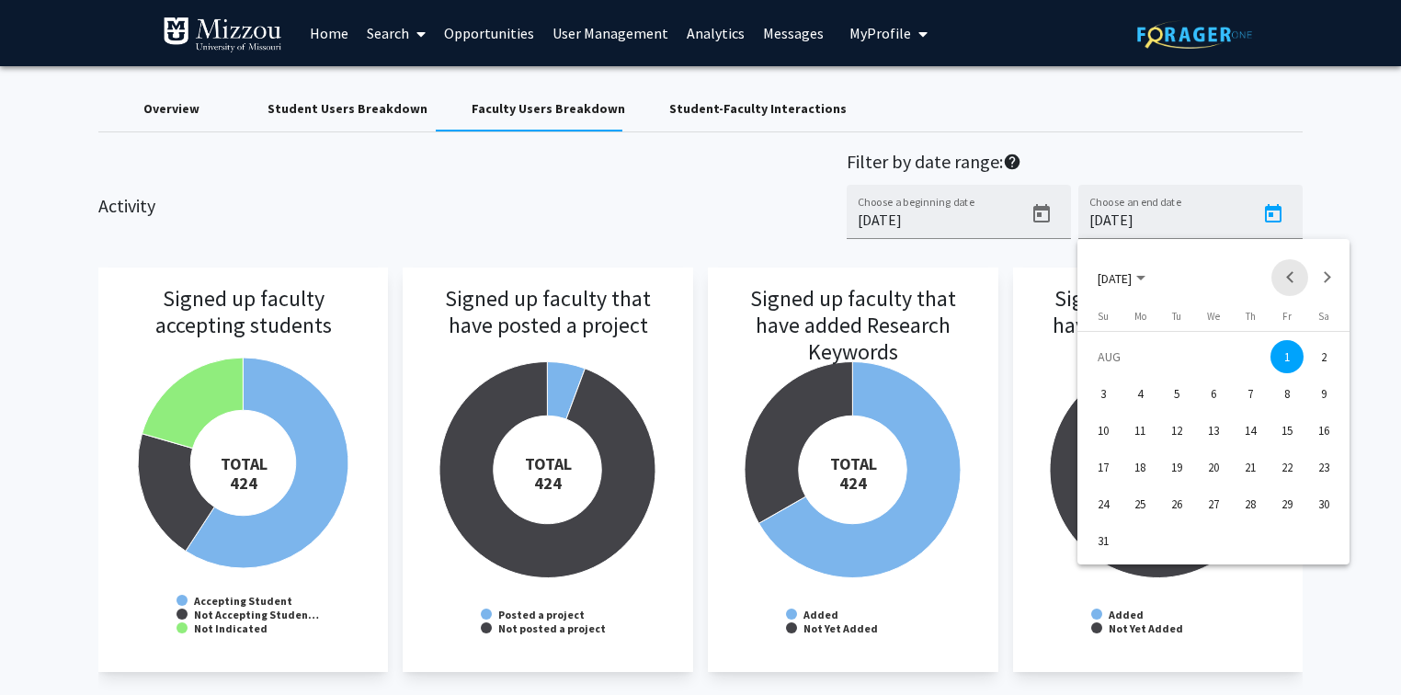
click at [1284, 278] on button "Previous month" at bounding box center [1289, 277] width 37 height 37
click at [1212, 537] on div "30" at bounding box center [1213, 540] width 33 height 33
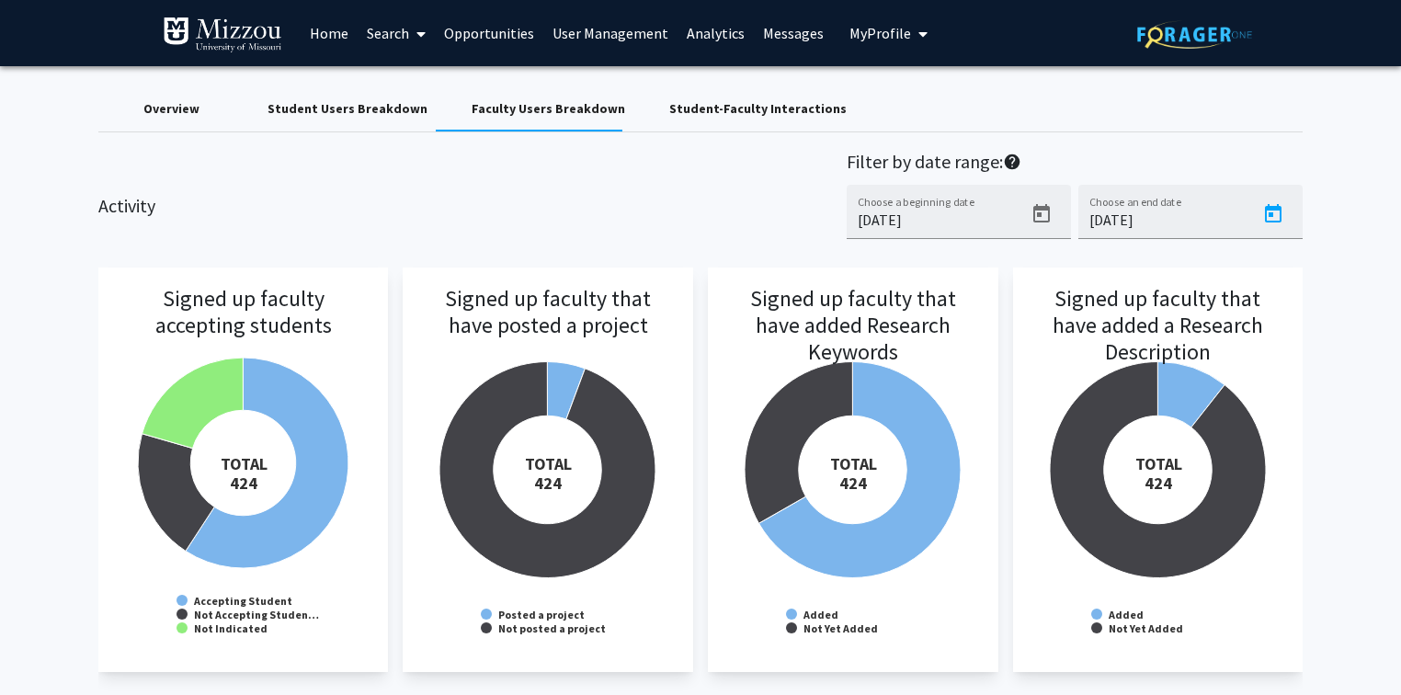
type input "[DATE]"
click at [1099, 99] on div "Overview Student Users Breakdown Faculty Users Breakdown Student-Faculty Intera…" at bounding box center [700, 109] width 1205 height 44
click at [690, 36] on link "Analytics" at bounding box center [715, 33] width 76 height 64
click at [695, 33] on link "Analytics" at bounding box center [715, 33] width 76 height 64
click at [169, 111] on div "Overview" at bounding box center [171, 108] width 56 height 19
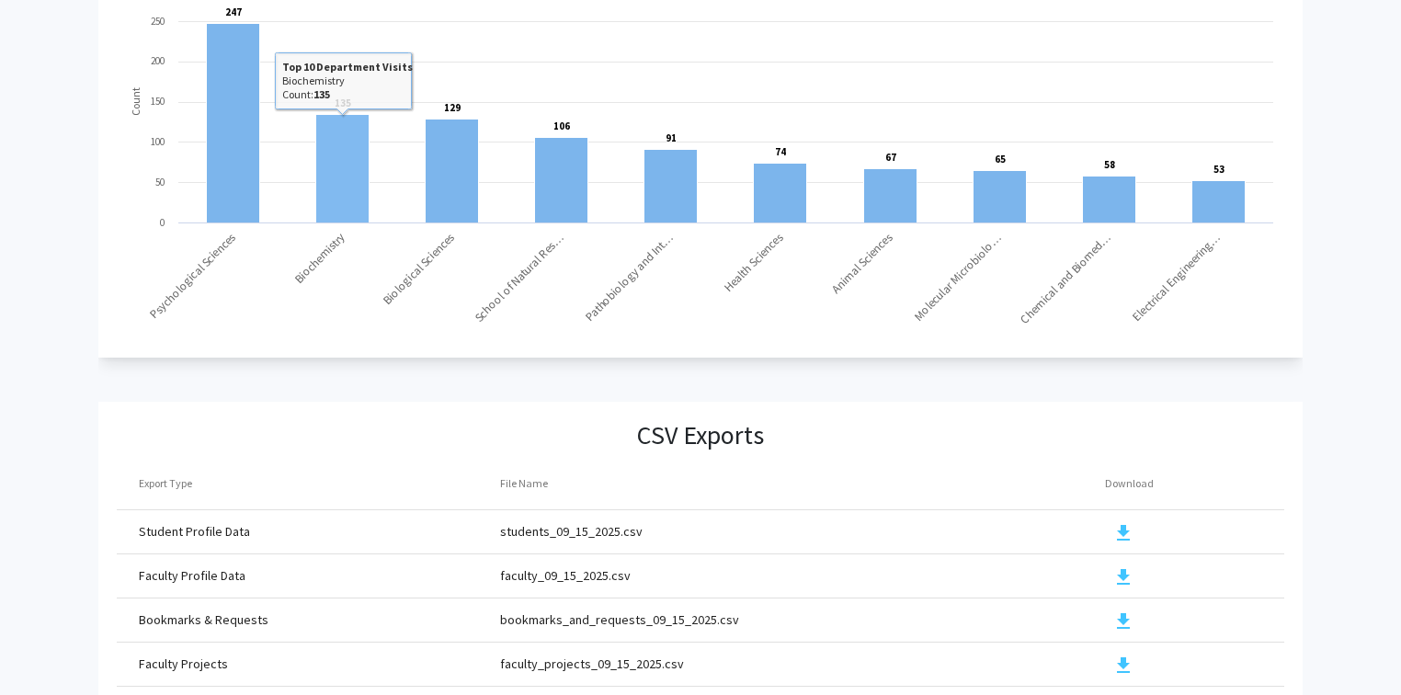
scroll to position [1972, 0]
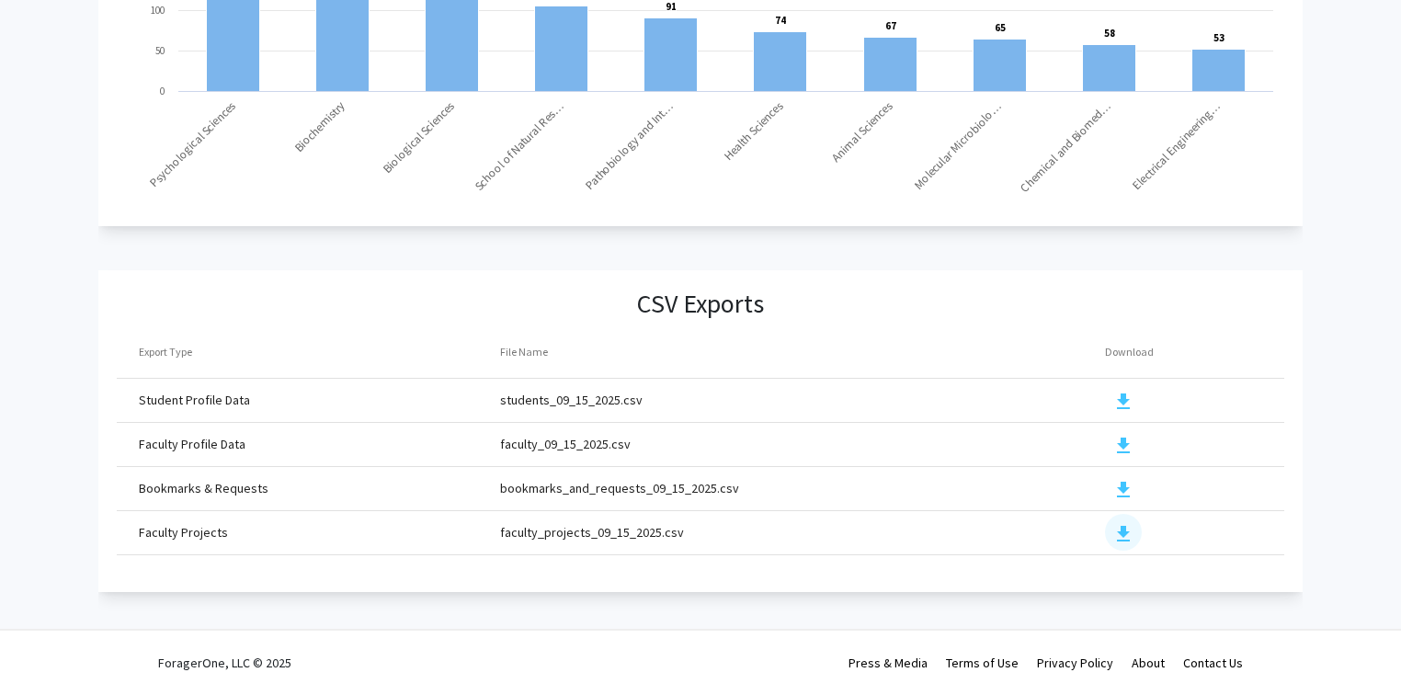
click at [1120, 523] on mat-icon "download" at bounding box center [1123, 534] width 22 height 22
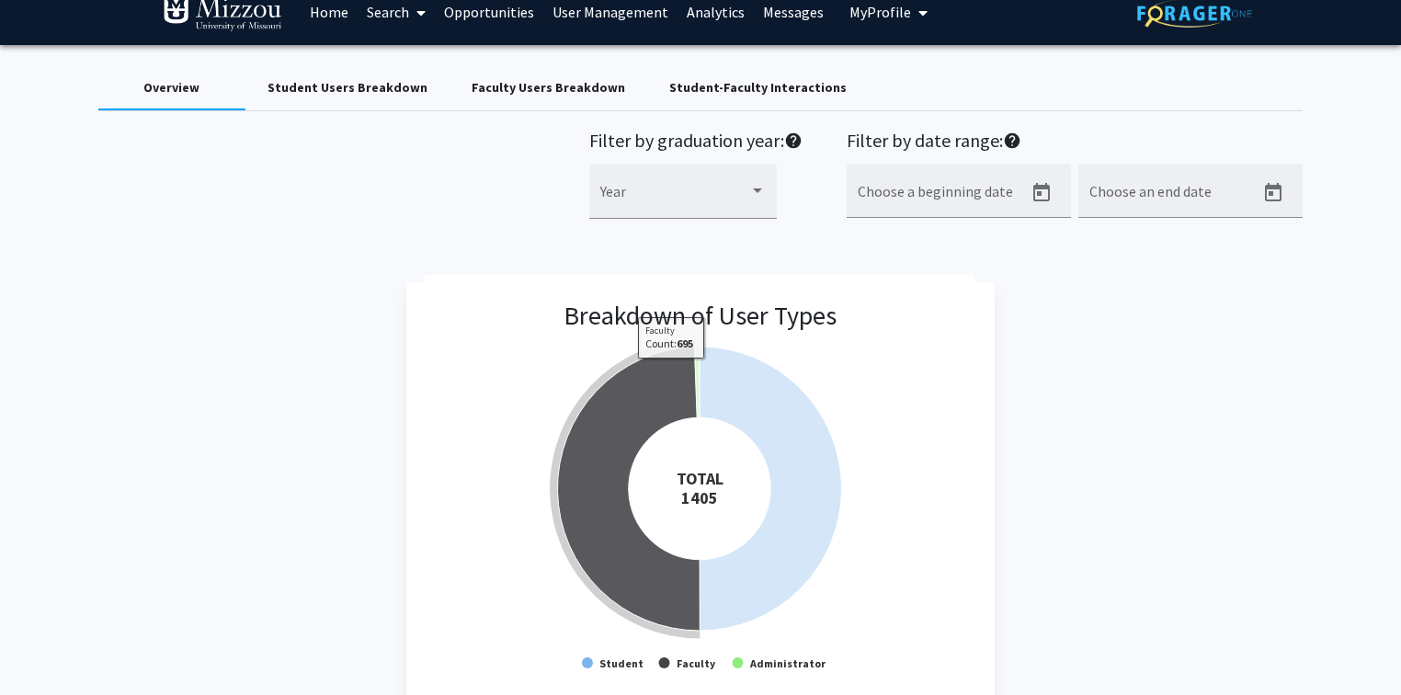
scroll to position [0, 0]
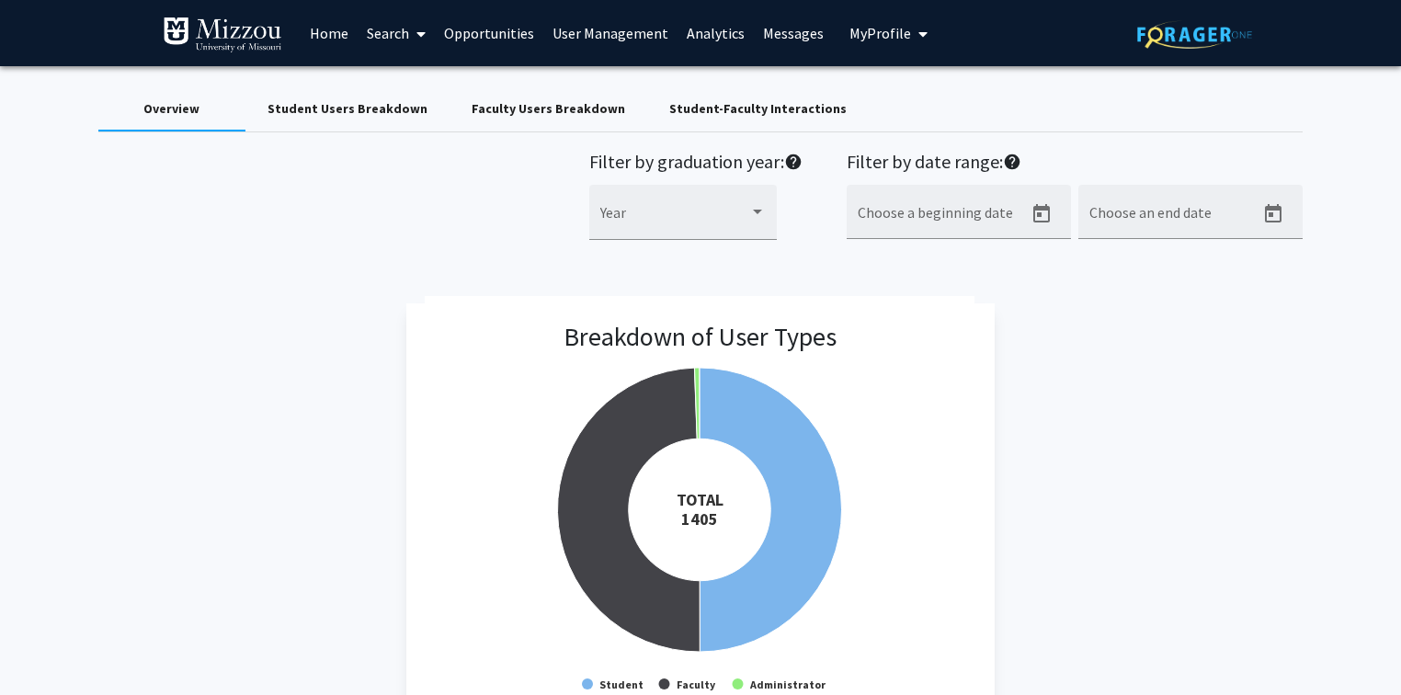
click at [878, 33] on span "My Profile" at bounding box center [880, 33] width 62 height 18
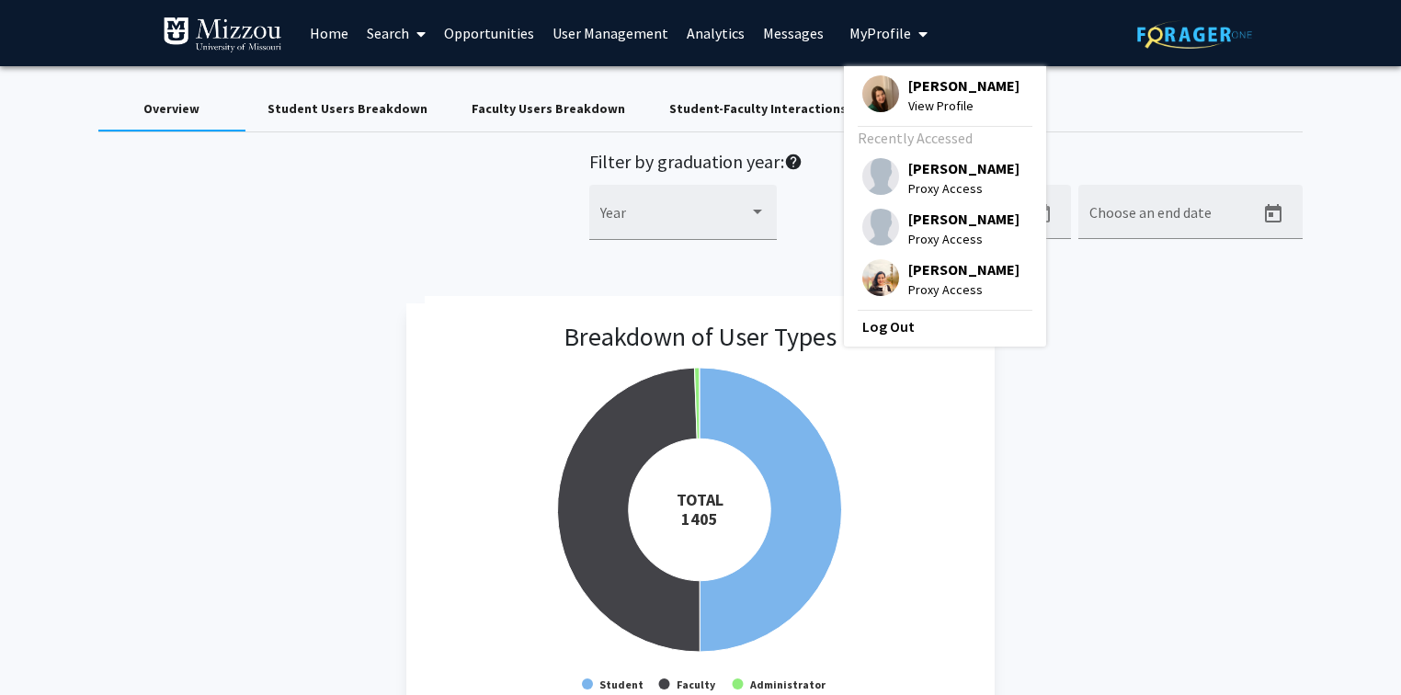
click at [567, 33] on link "User Management" at bounding box center [610, 33] width 134 height 64
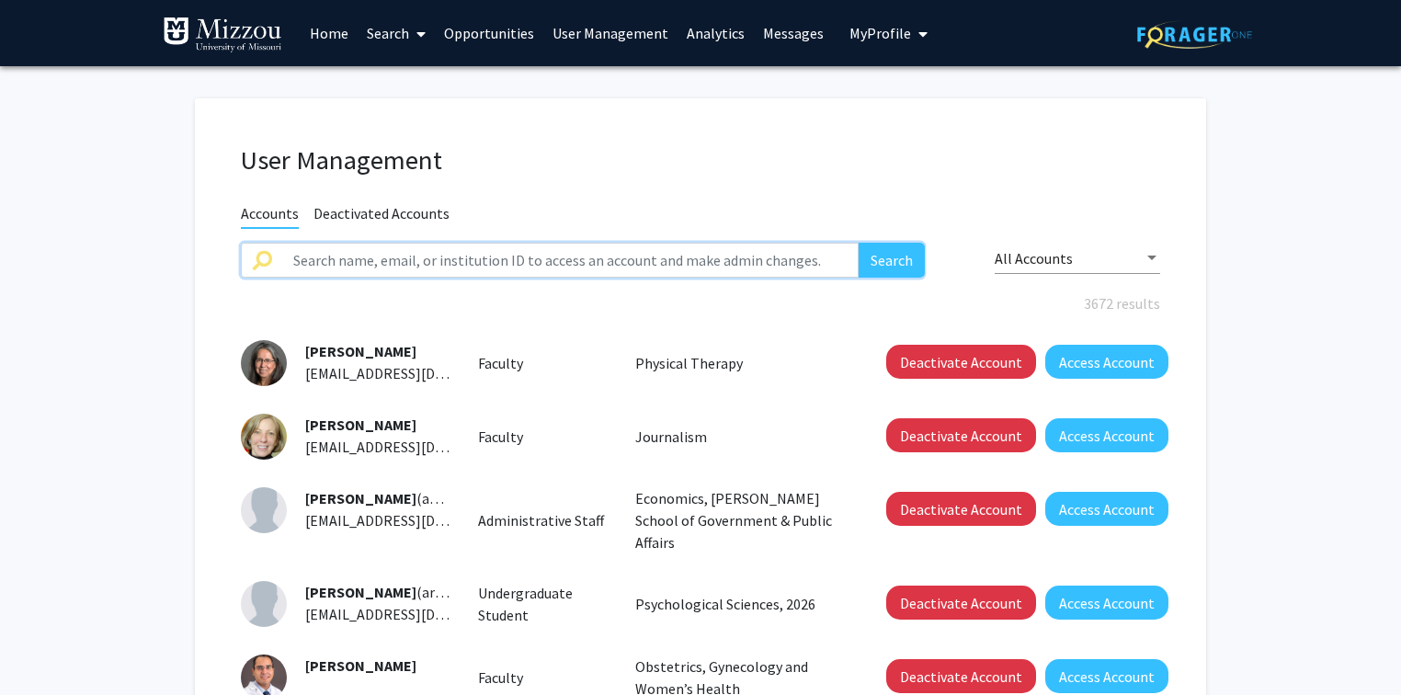
drag, startPoint x: 529, startPoint y: 268, endPoint x: 511, endPoint y: 268, distance: 18.4
click at [529, 268] on input "text" at bounding box center [570, 260] width 576 height 35
type input "mlh27"
click at [858, 243] on button "Search" at bounding box center [891, 260] width 66 height 35
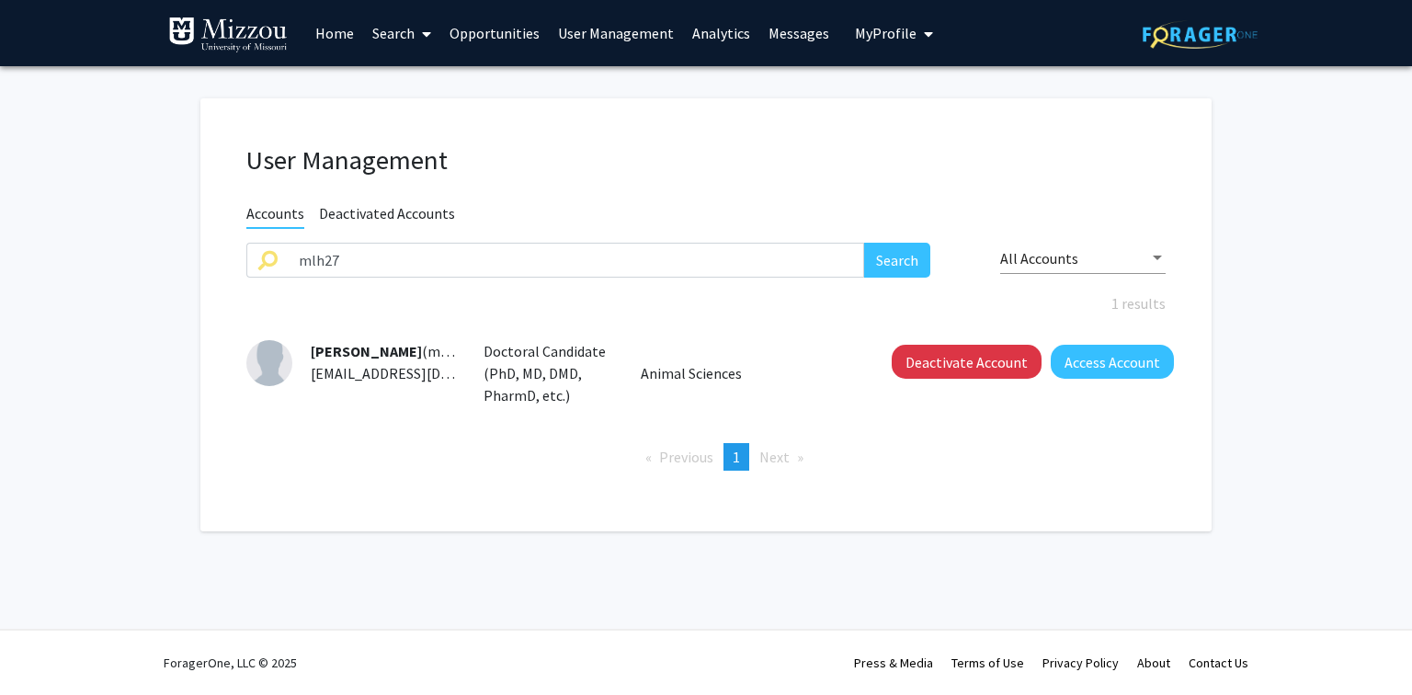
click at [397, 36] on link "Search" at bounding box center [401, 33] width 77 height 64
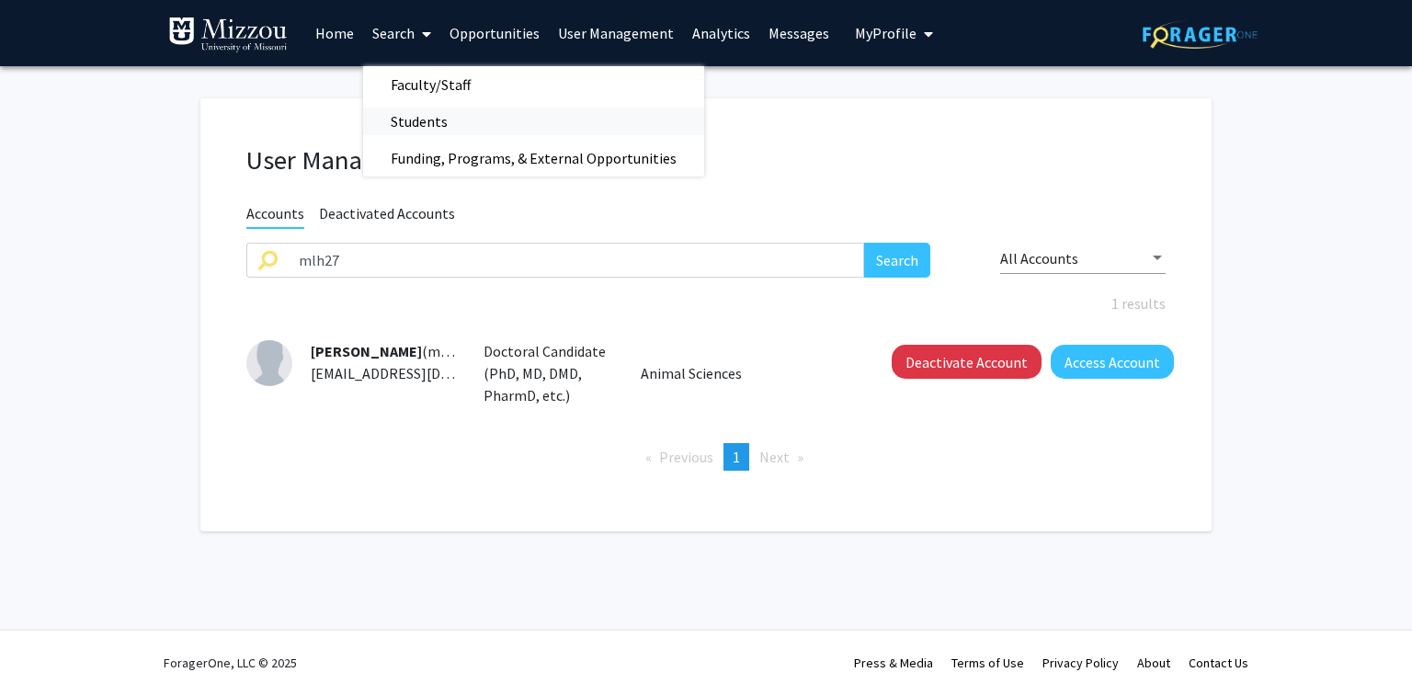
click at [401, 118] on span "Students" at bounding box center [419, 121] width 112 height 37
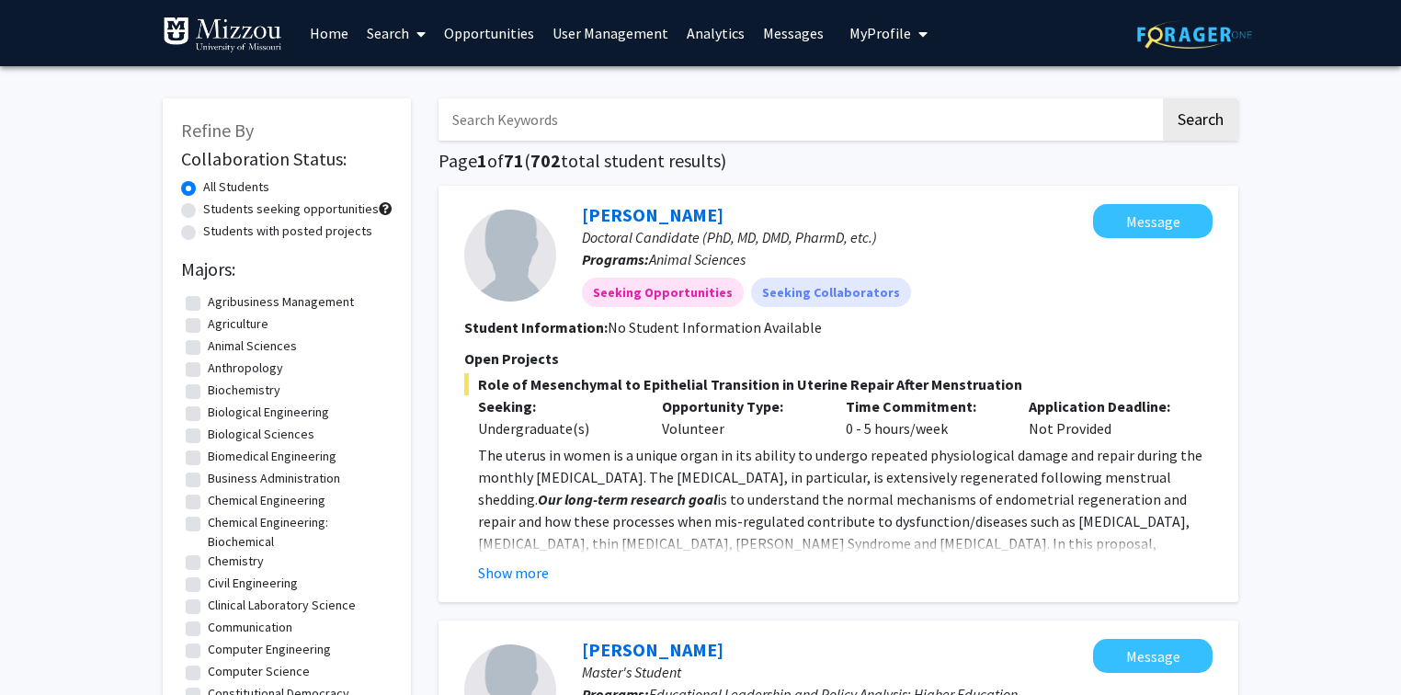
click at [312, 233] on label "Students with posted projects" at bounding box center [287, 231] width 169 height 19
click at [215, 233] on input "Students with posted projects" at bounding box center [209, 228] width 12 height 12
radio input "true"
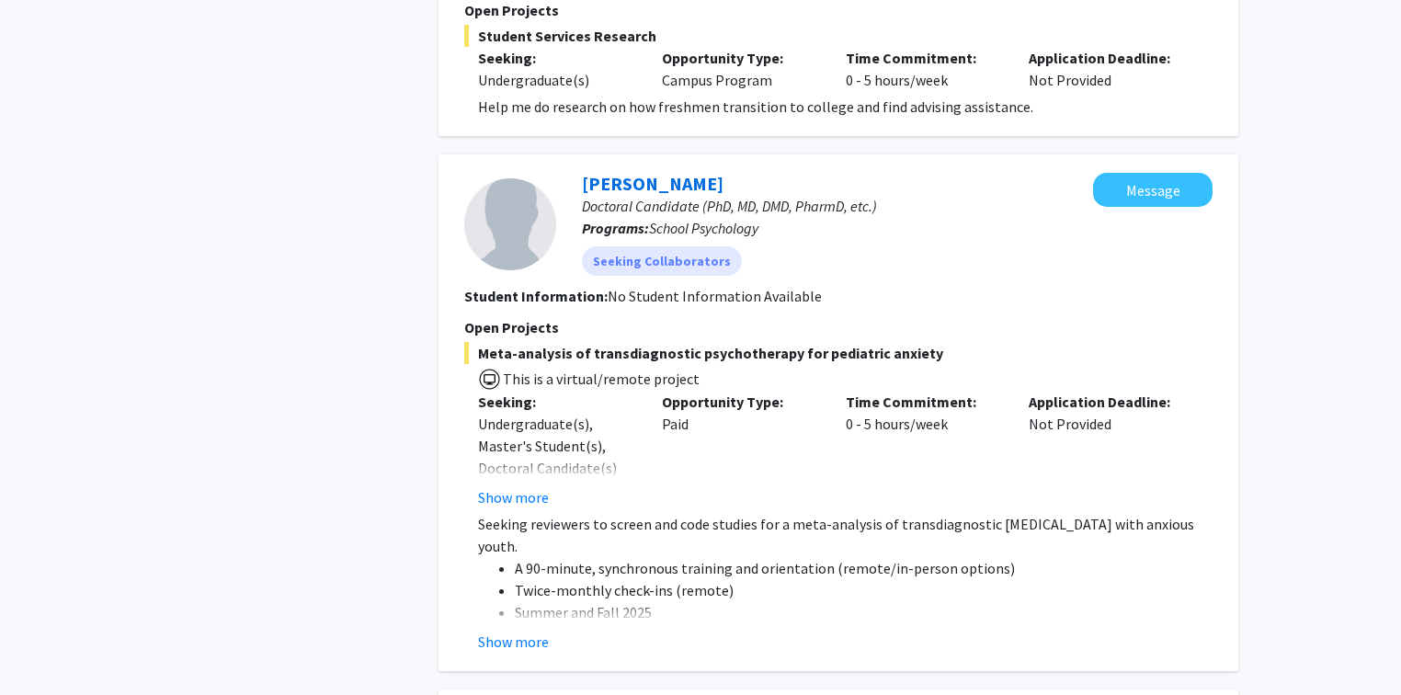
scroll to position [809, 0]
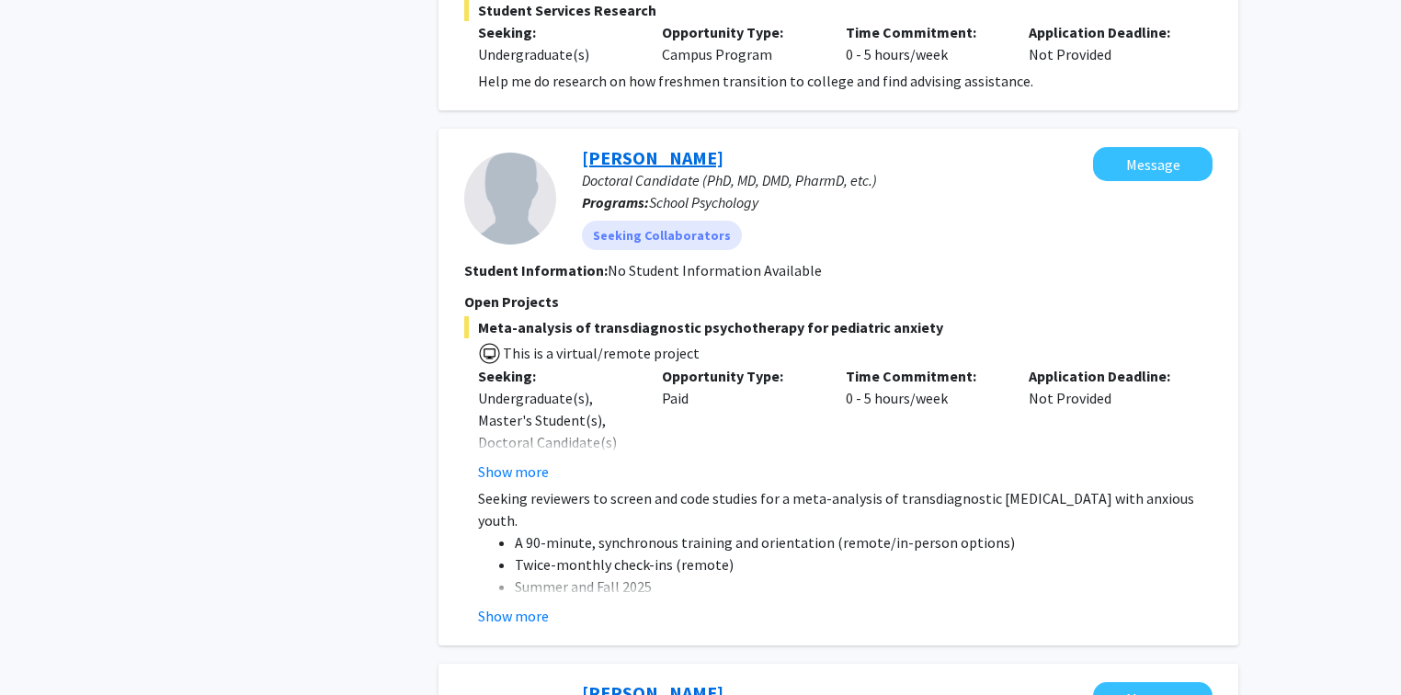
click at [650, 160] on link "[PERSON_NAME]" at bounding box center [653, 157] width 142 height 23
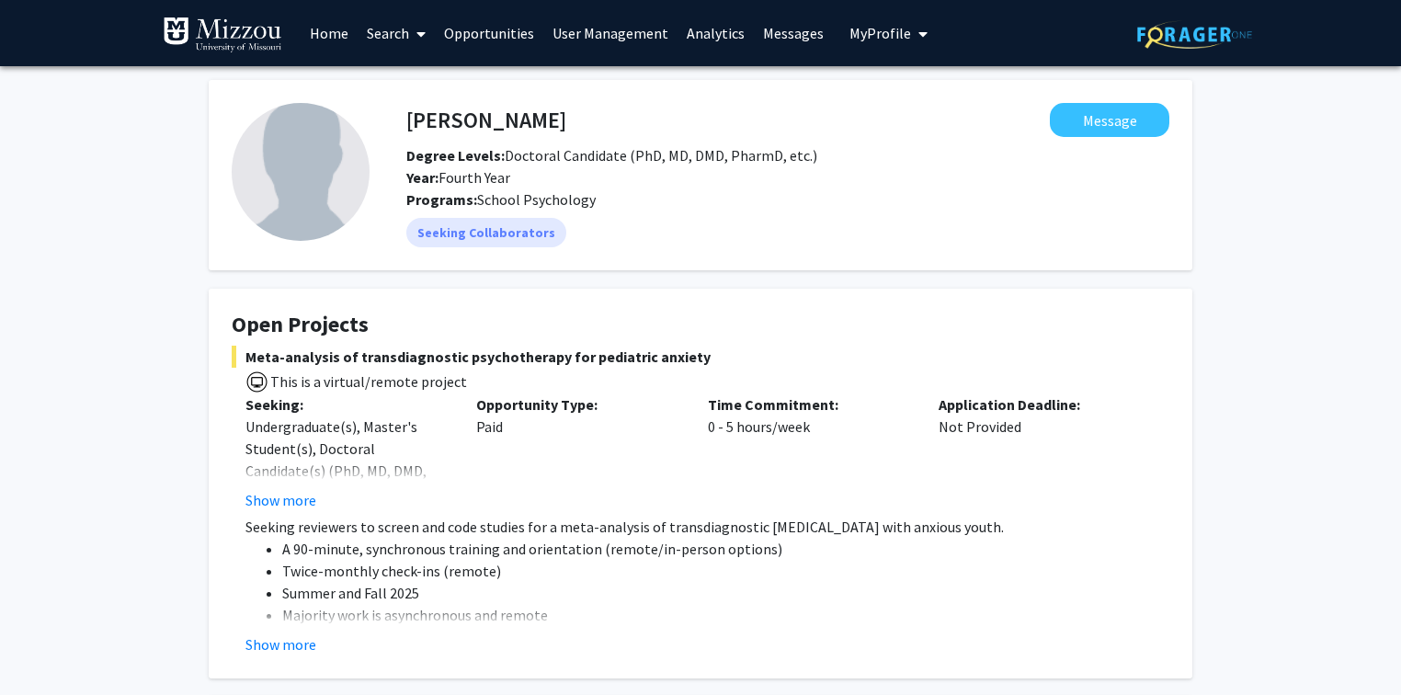
click at [640, 37] on link "User Management" at bounding box center [610, 33] width 134 height 64
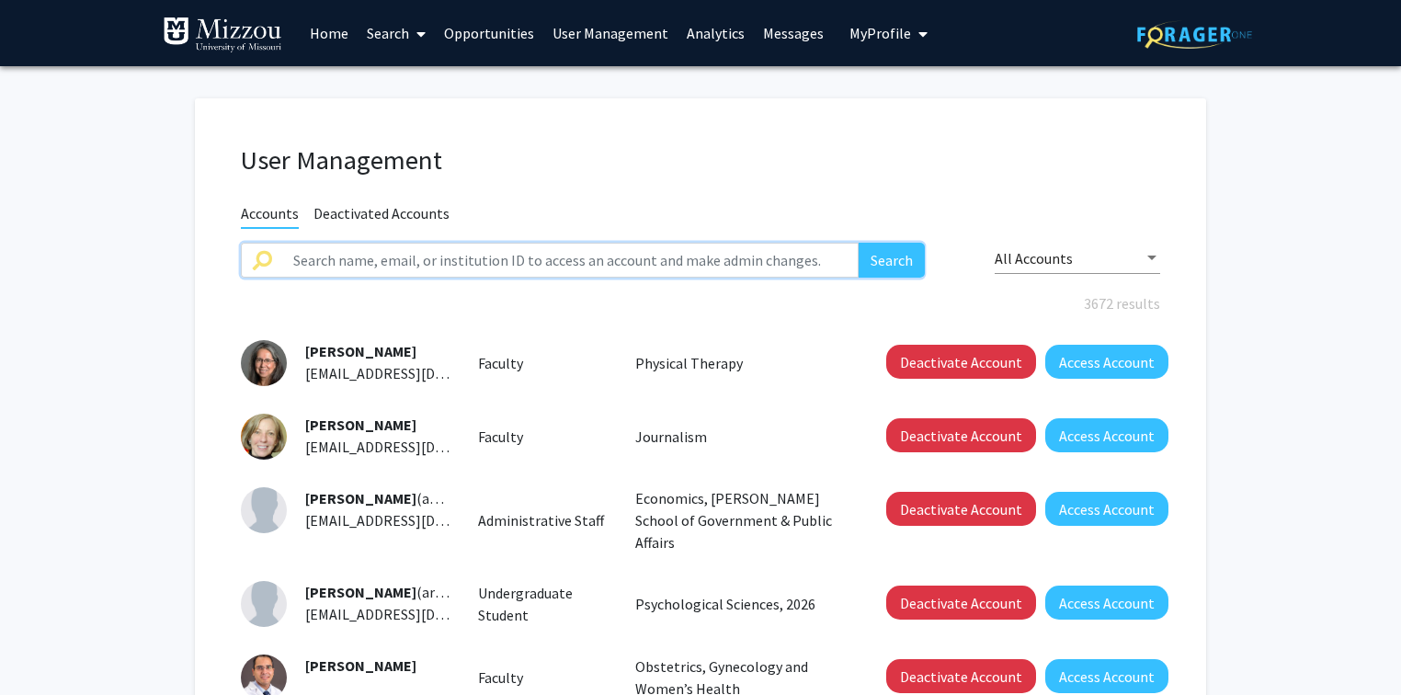
click at [599, 265] on input "text" at bounding box center [570, 260] width 576 height 35
type input "[PERSON_NAME]"
click at [858, 243] on button "Search" at bounding box center [891, 260] width 66 height 35
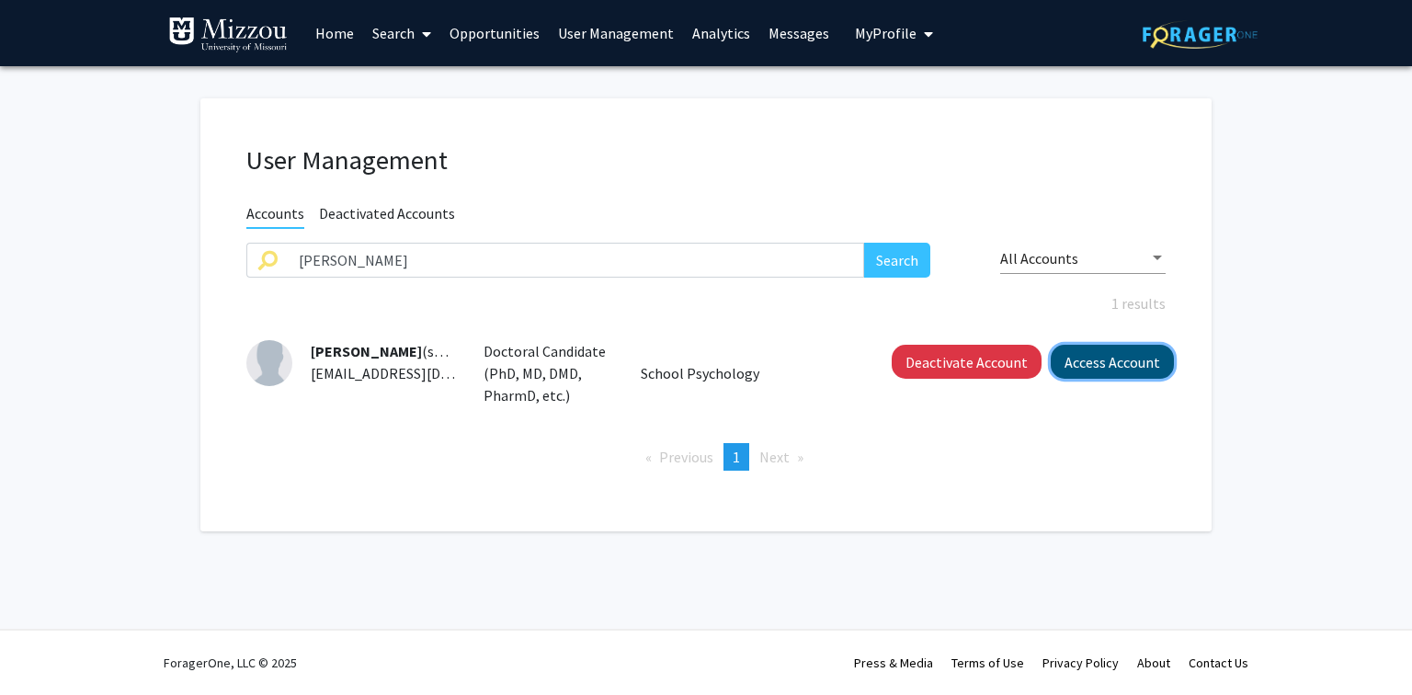
click at [1078, 364] on button "Access Account" at bounding box center [1112, 362] width 123 height 34
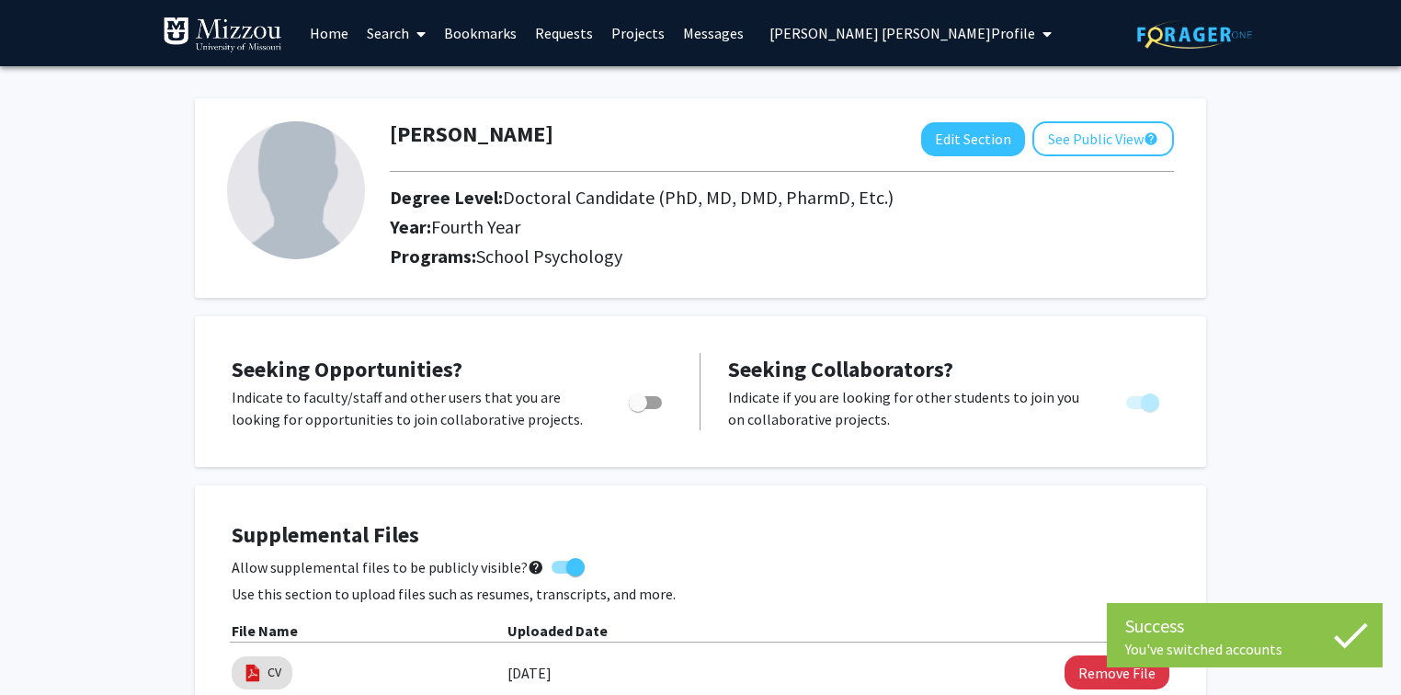
click at [865, 33] on span "[PERSON_NAME] [PERSON_NAME] Profile" at bounding box center [902, 33] width 266 height 18
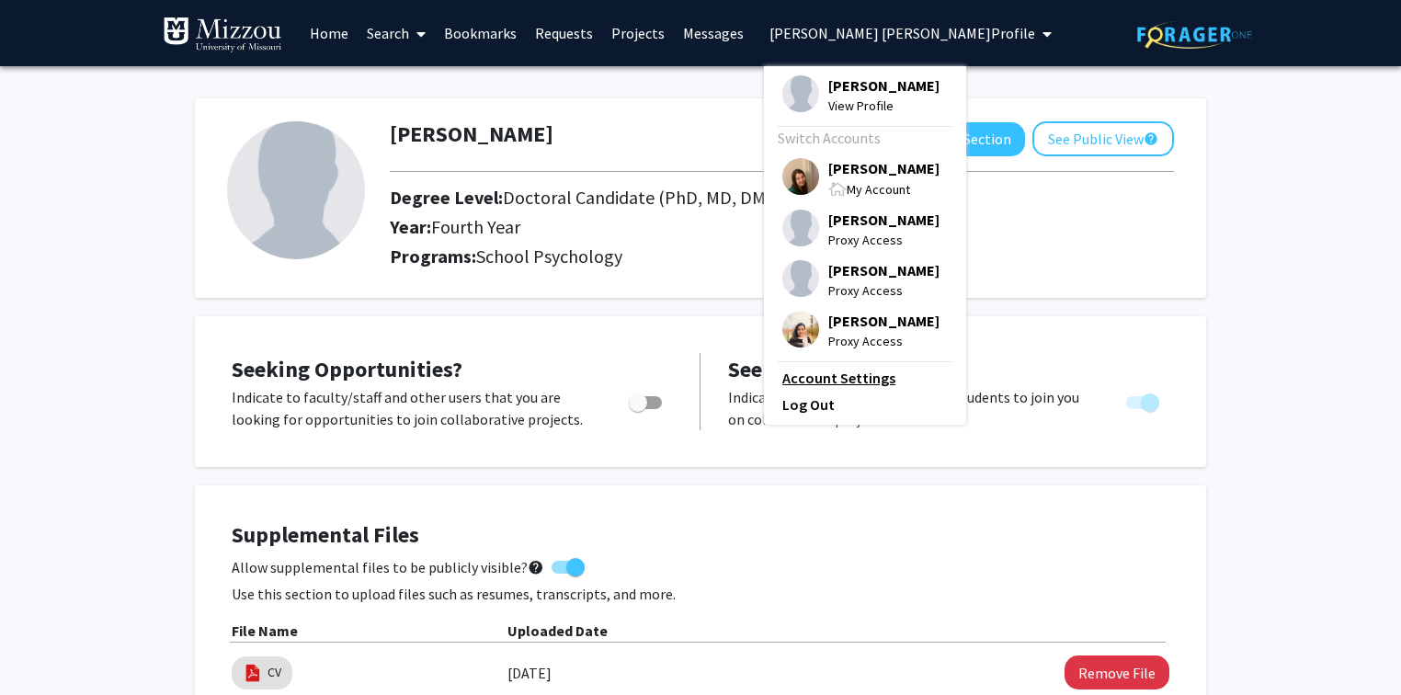
click at [842, 383] on link "Account Settings" at bounding box center [864, 378] width 165 height 22
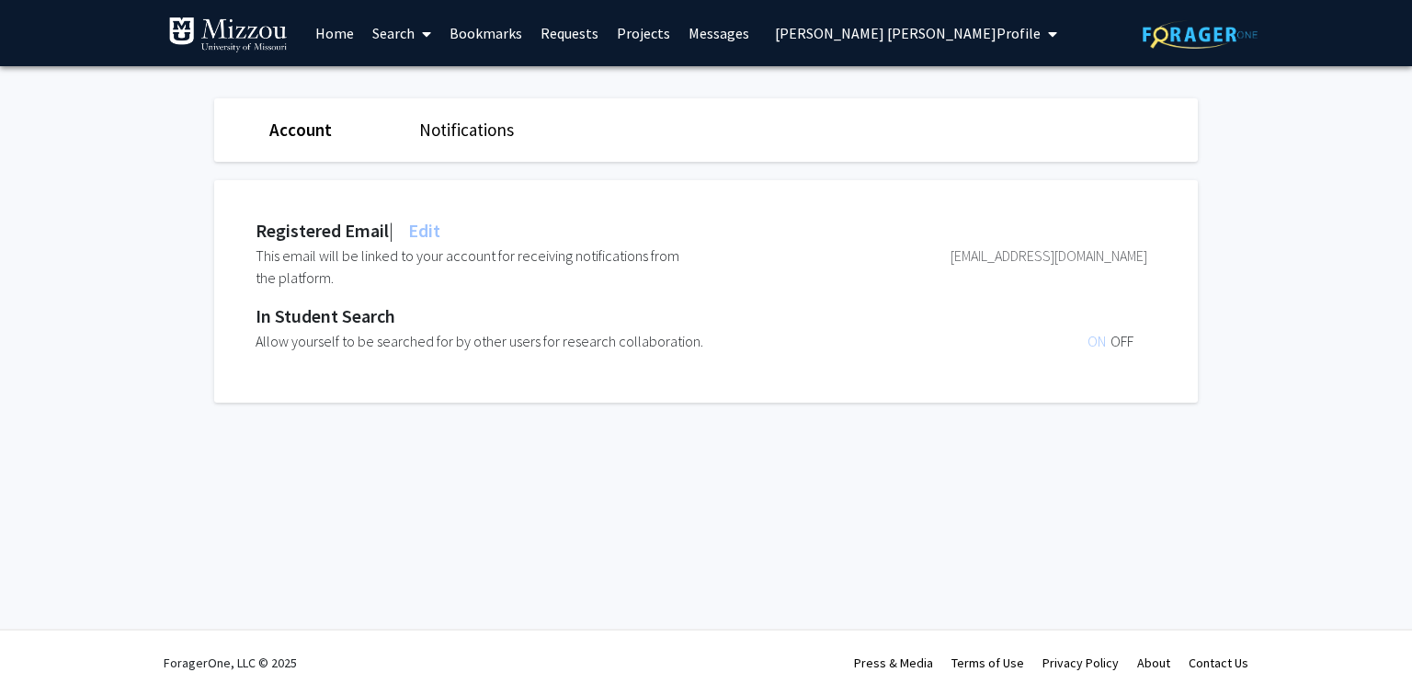
click at [47, 271] on fg-settings "Account Notifications Registered Email | Edit This email will be linked to your…" at bounding box center [706, 255] width 1412 height 378
click at [133, 207] on fg-settings "Account Notifications Registered Email | Edit This email will be linked to your…" at bounding box center [706, 255] width 1412 height 378
click at [831, 37] on span "[PERSON_NAME] [PERSON_NAME] Profile" at bounding box center [908, 33] width 266 height 18
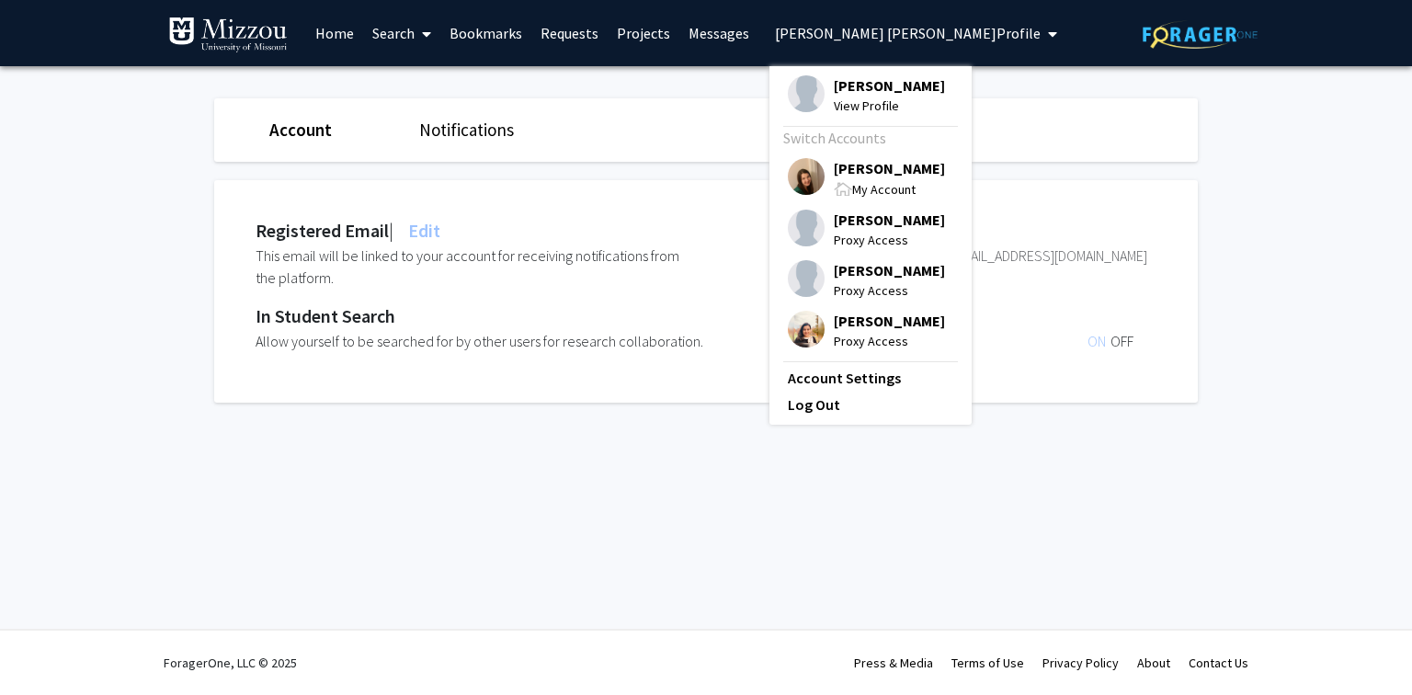
click at [842, 168] on span "[PERSON_NAME]" at bounding box center [889, 168] width 111 height 20
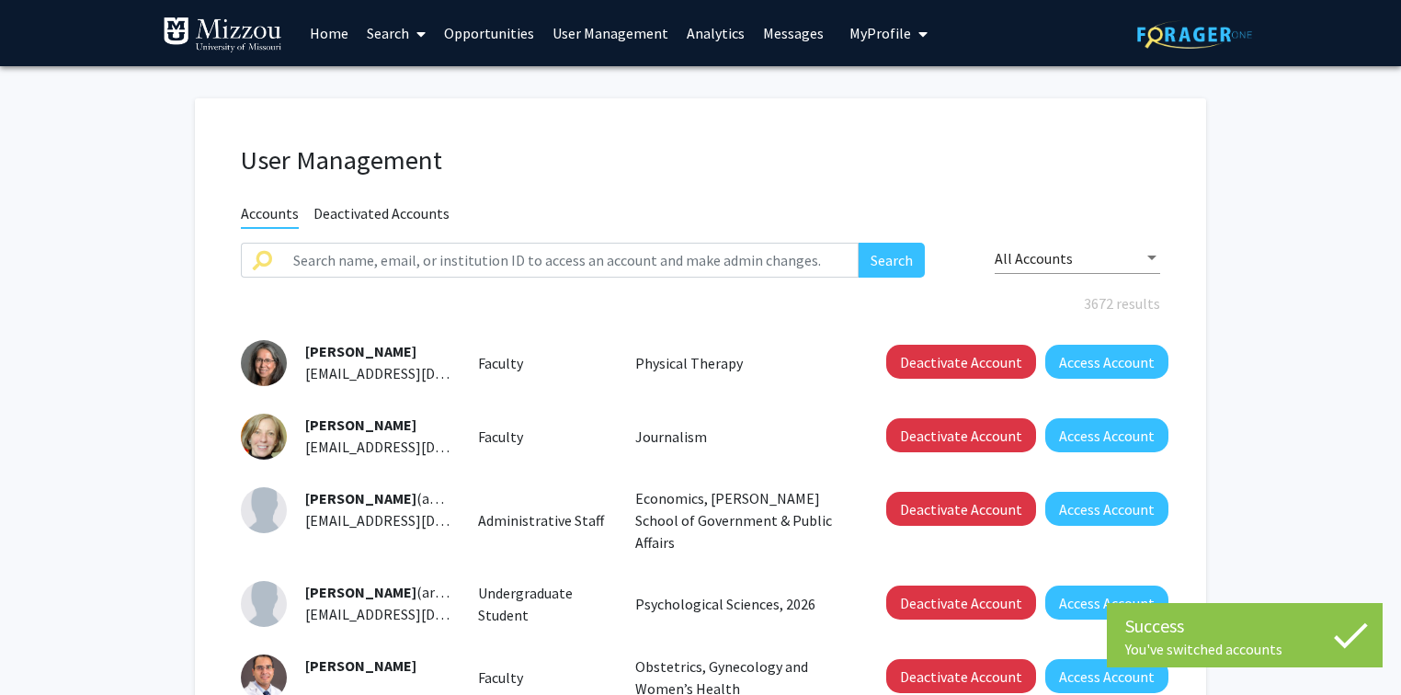
click at [705, 33] on link "Analytics" at bounding box center [715, 33] width 76 height 64
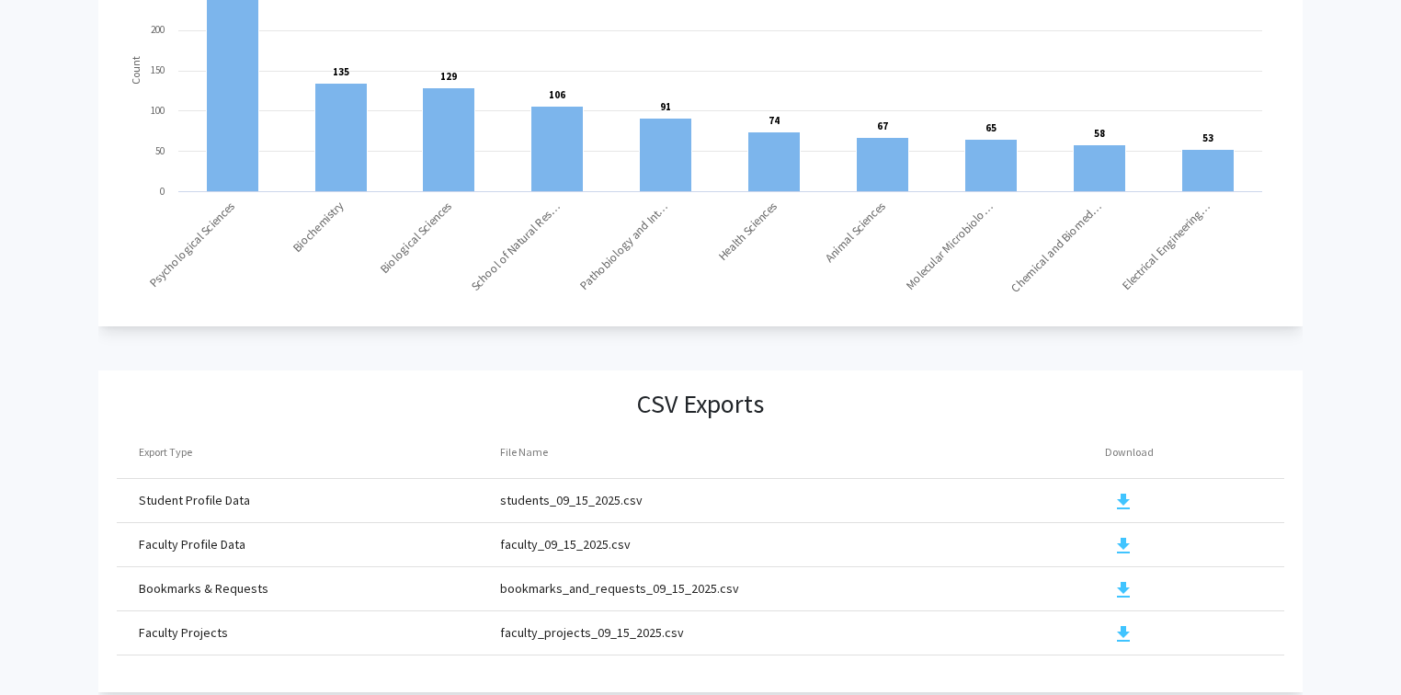
scroll to position [1972, 0]
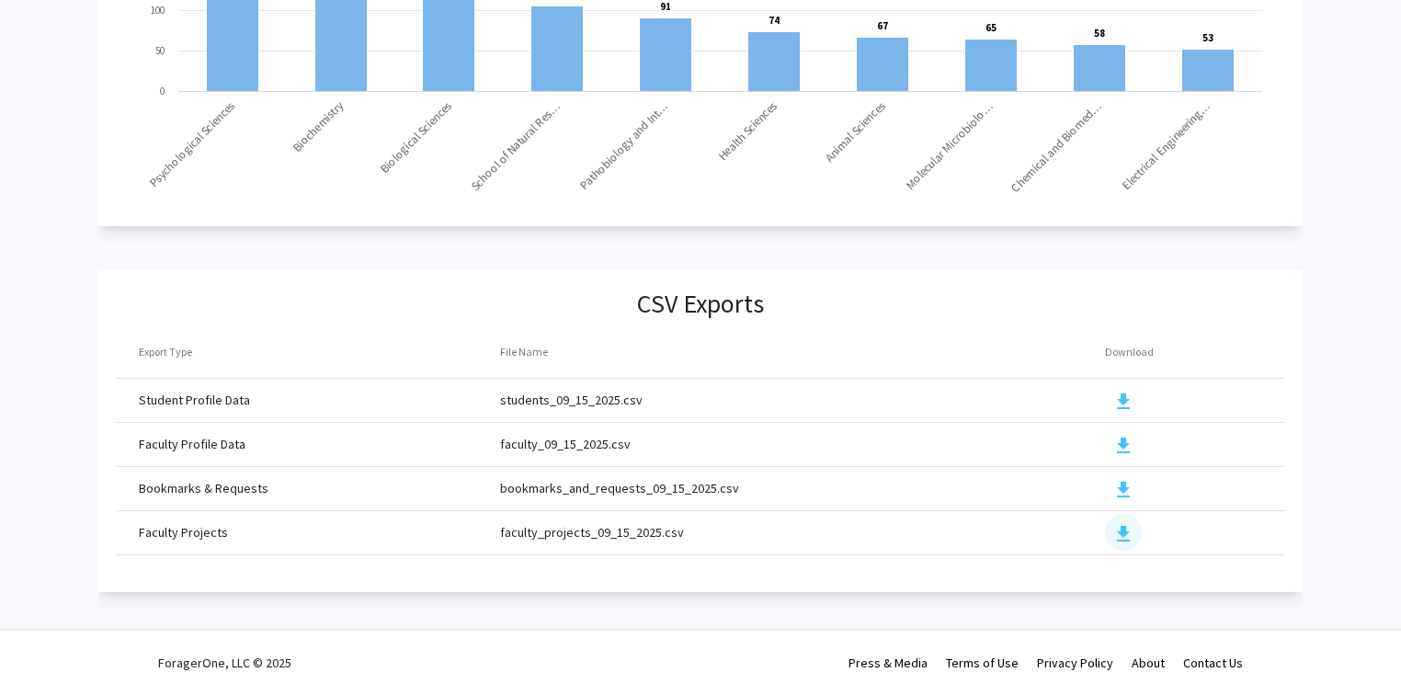
click at [1120, 523] on mat-icon "download" at bounding box center [1123, 534] width 22 height 22
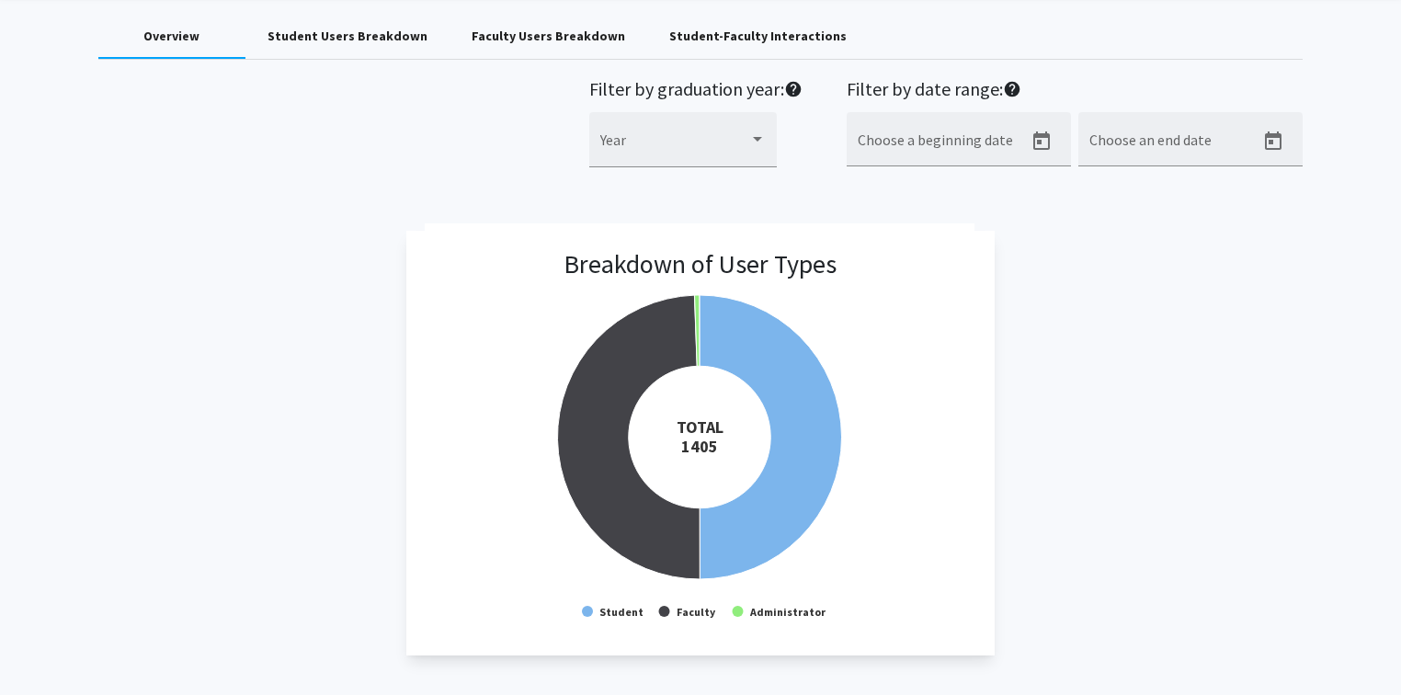
scroll to position [0, 0]
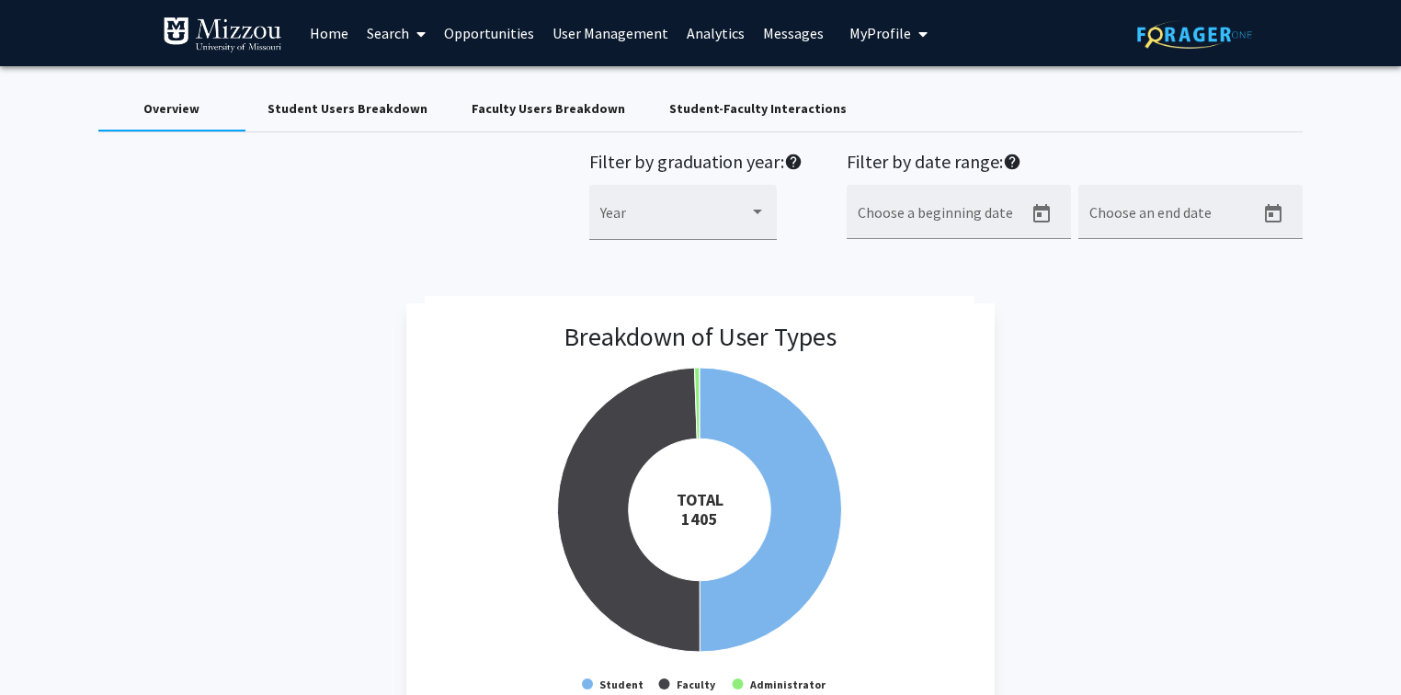
click at [401, 37] on link "Search" at bounding box center [396, 33] width 77 height 64
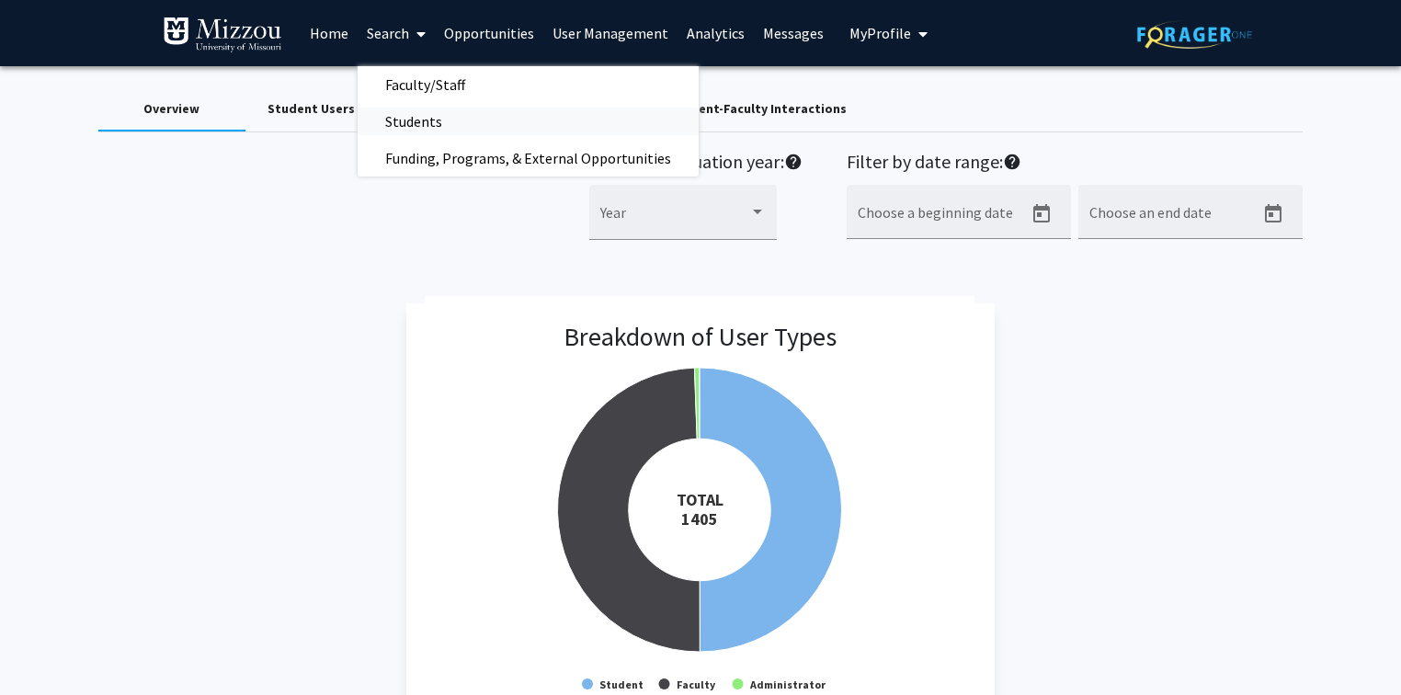
click at [408, 124] on span "Students" at bounding box center [414, 121] width 112 height 37
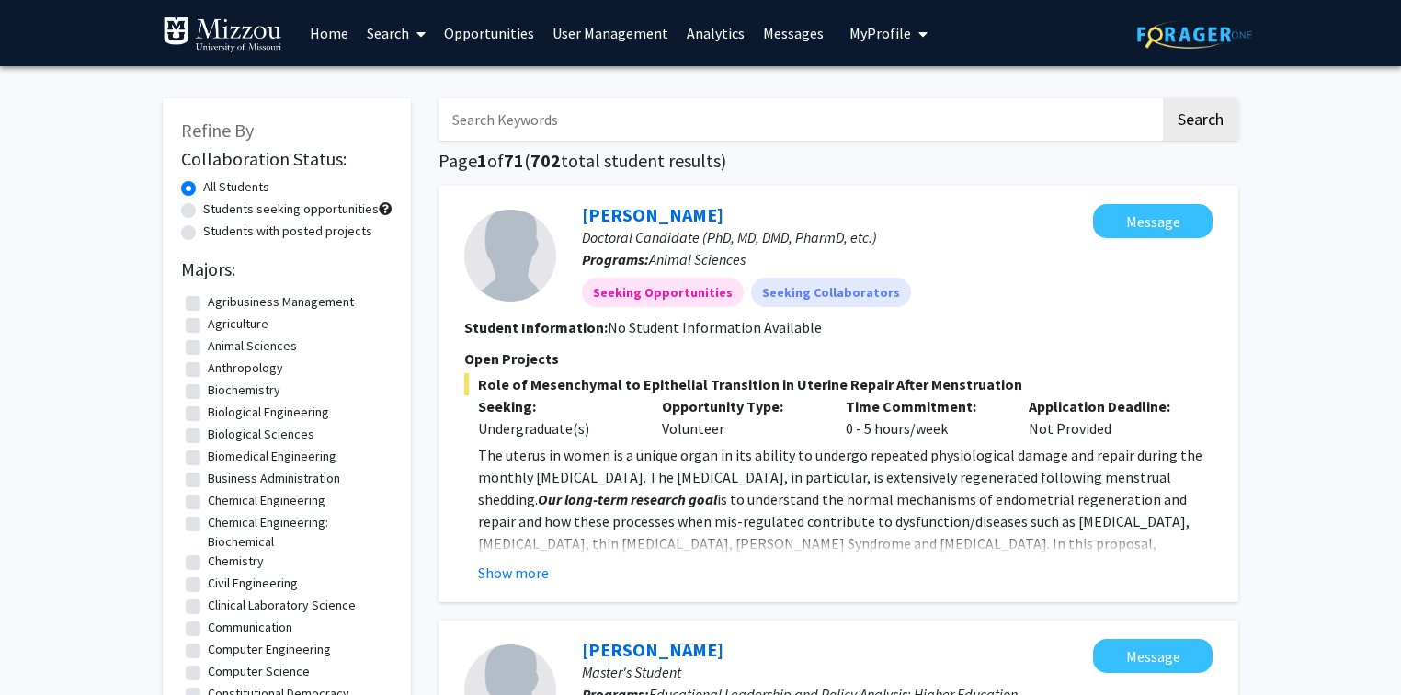
click at [577, 36] on link "User Management" at bounding box center [610, 33] width 134 height 64
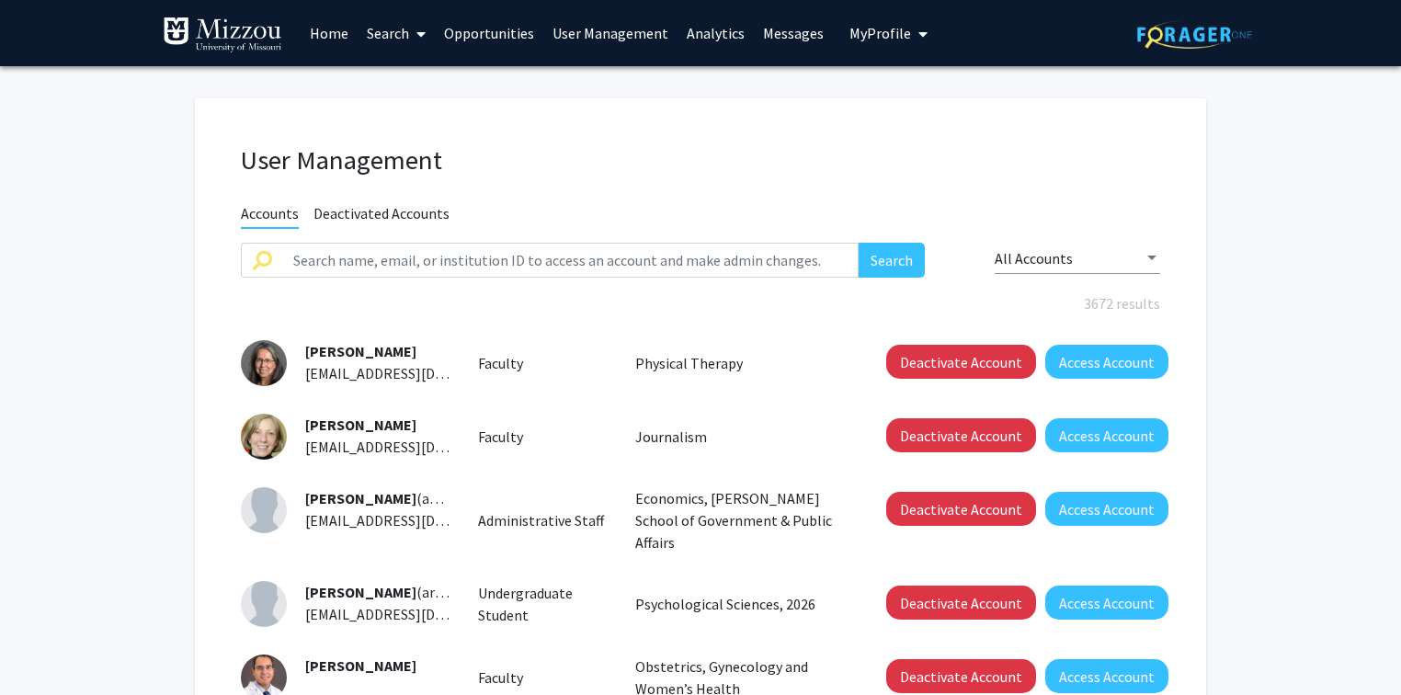
click at [721, 37] on link "Analytics" at bounding box center [715, 33] width 76 height 64
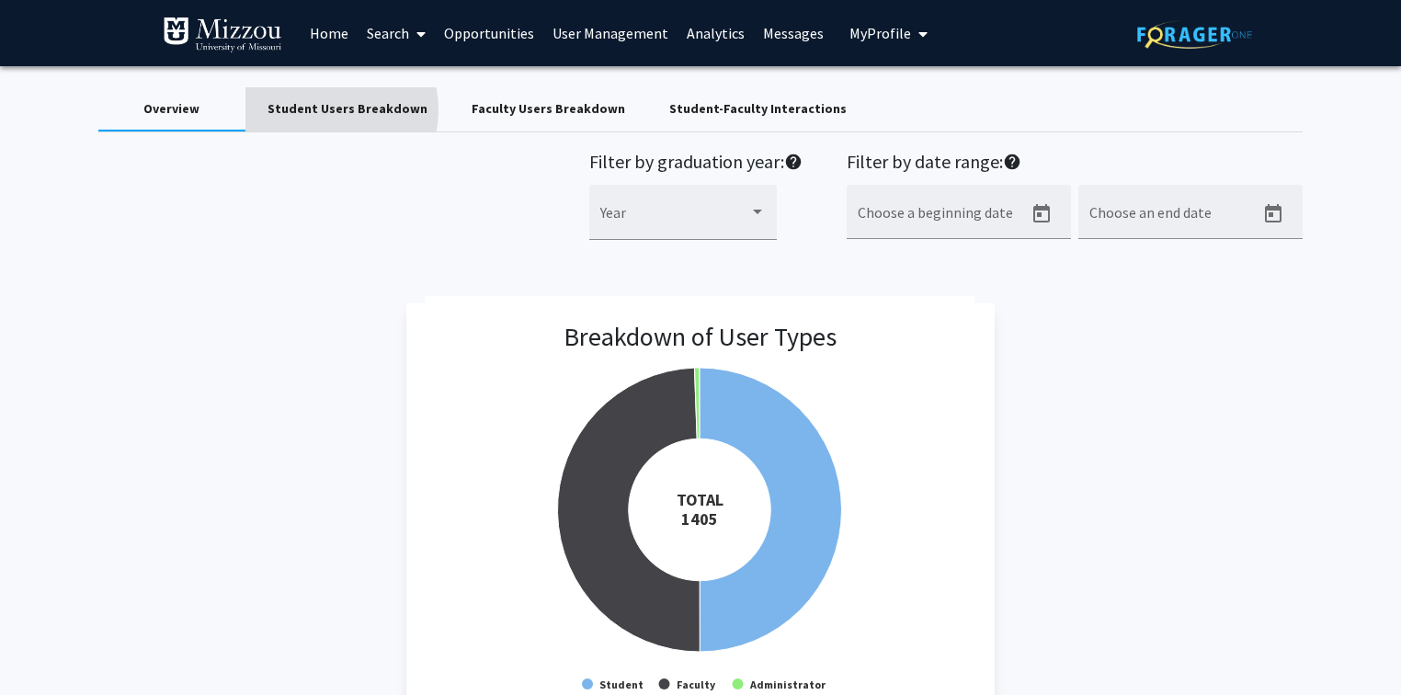
click at [313, 110] on div "Student Users Breakdown" at bounding box center [347, 108] width 160 height 19
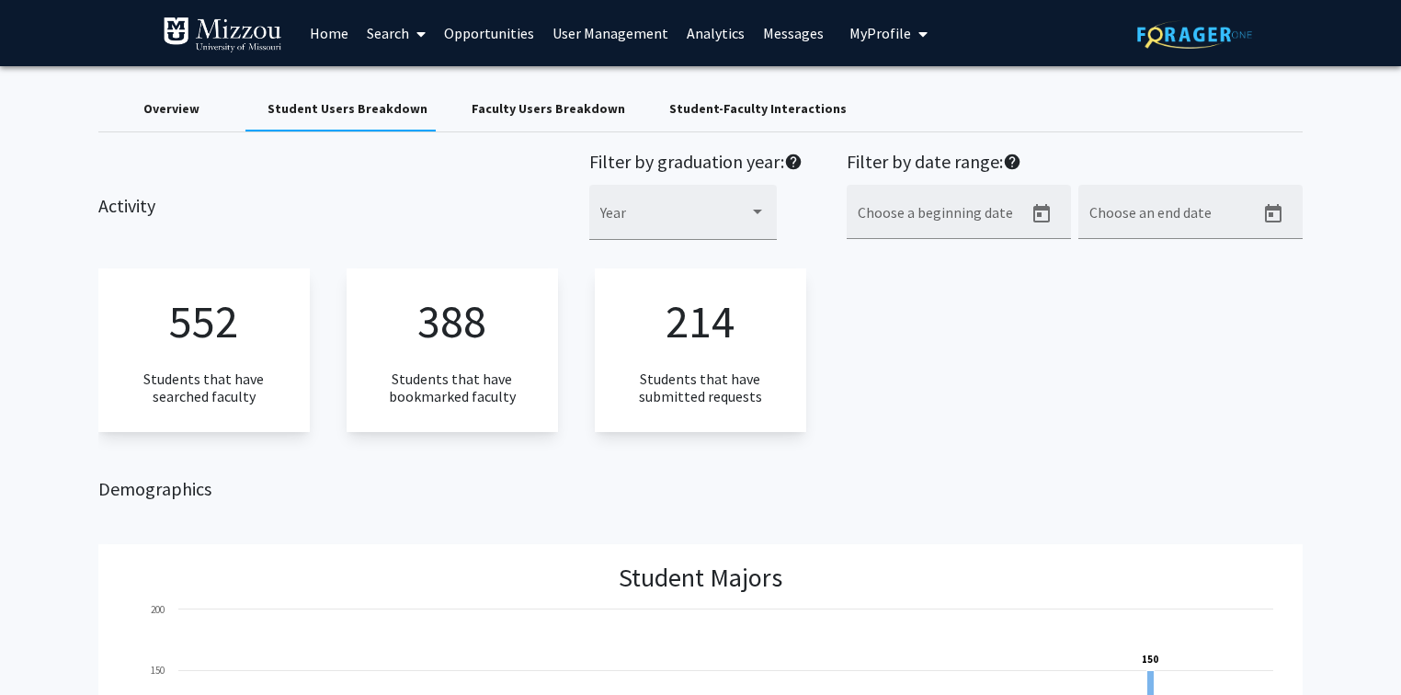
click at [162, 109] on div "Overview" at bounding box center [171, 108] width 56 height 19
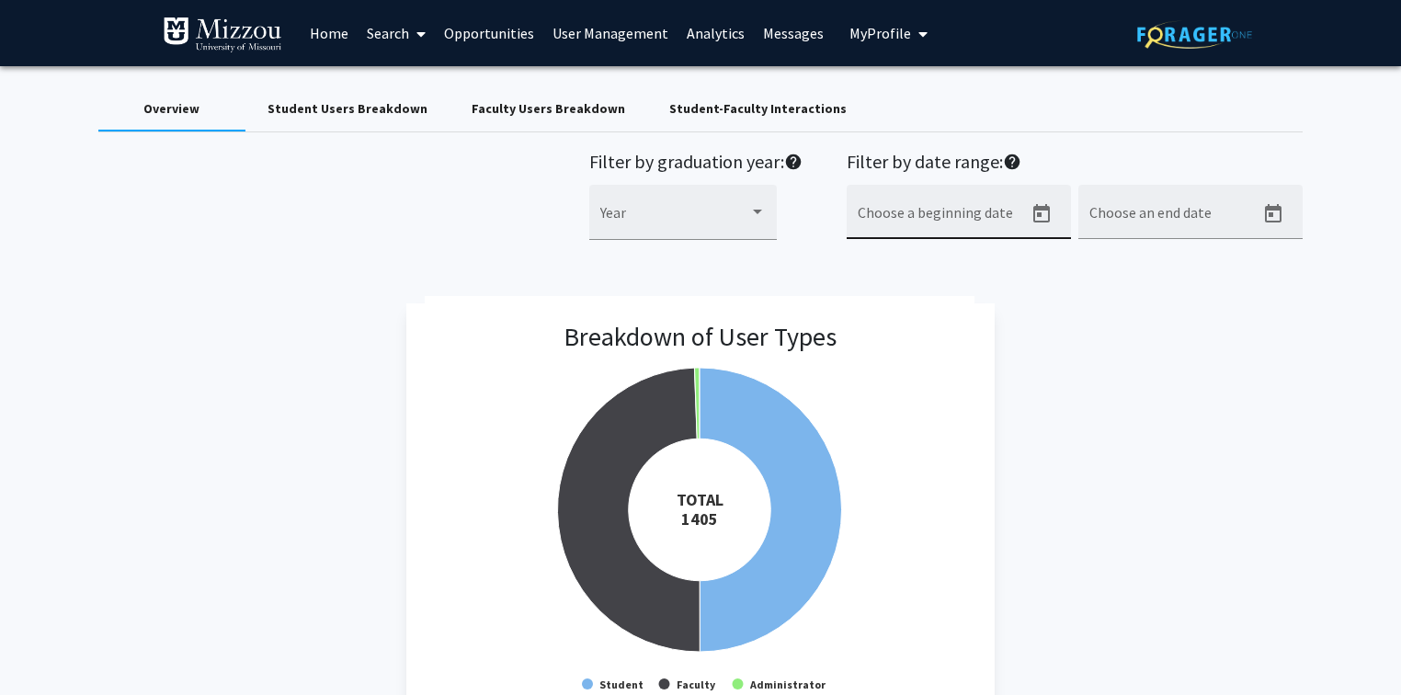
click at [903, 209] on div "Choose a beginning date" at bounding box center [940, 217] width 165 height 43
click at [1040, 211] on icon "Open calendar" at bounding box center [1041, 213] width 17 height 18
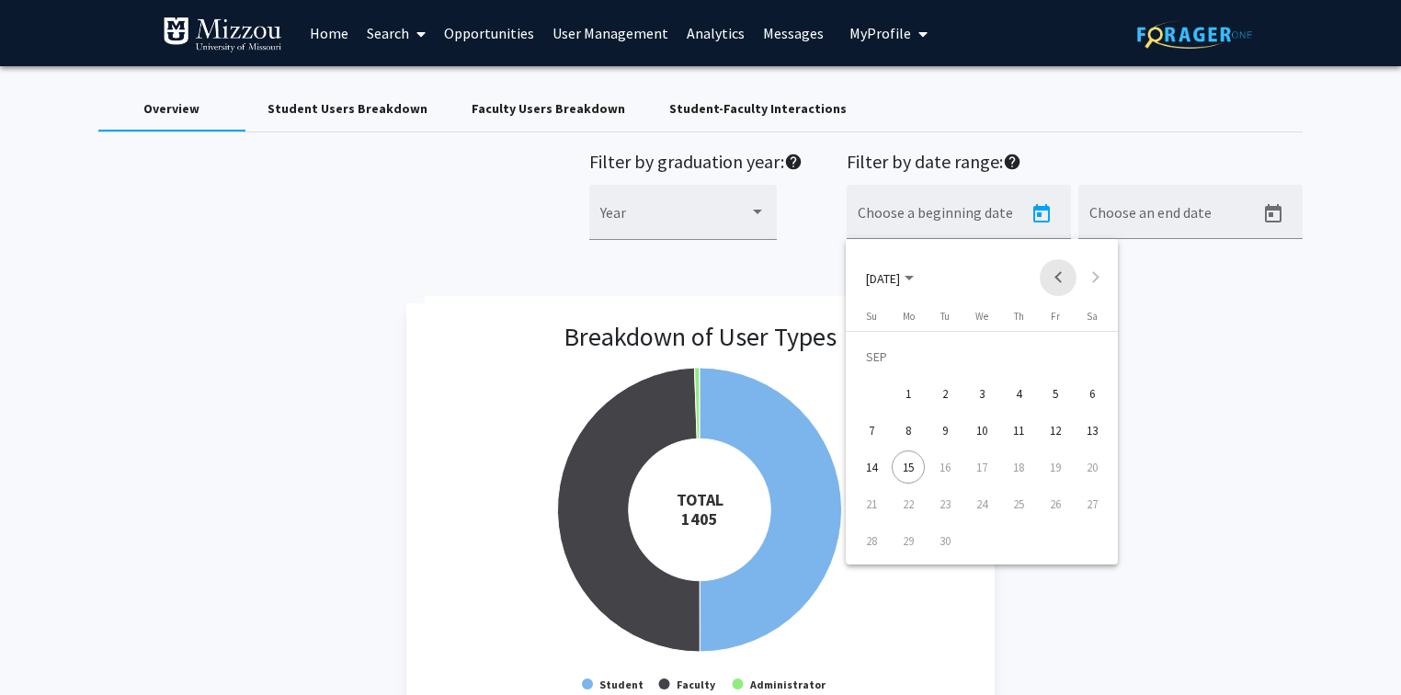
click at [1055, 277] on button "Previous month" at bounding box center [1058, 277] width 37 height 37
click at [1051, 275] on button "Previous month" at bounding box center [1058, 277] width 37 height 37
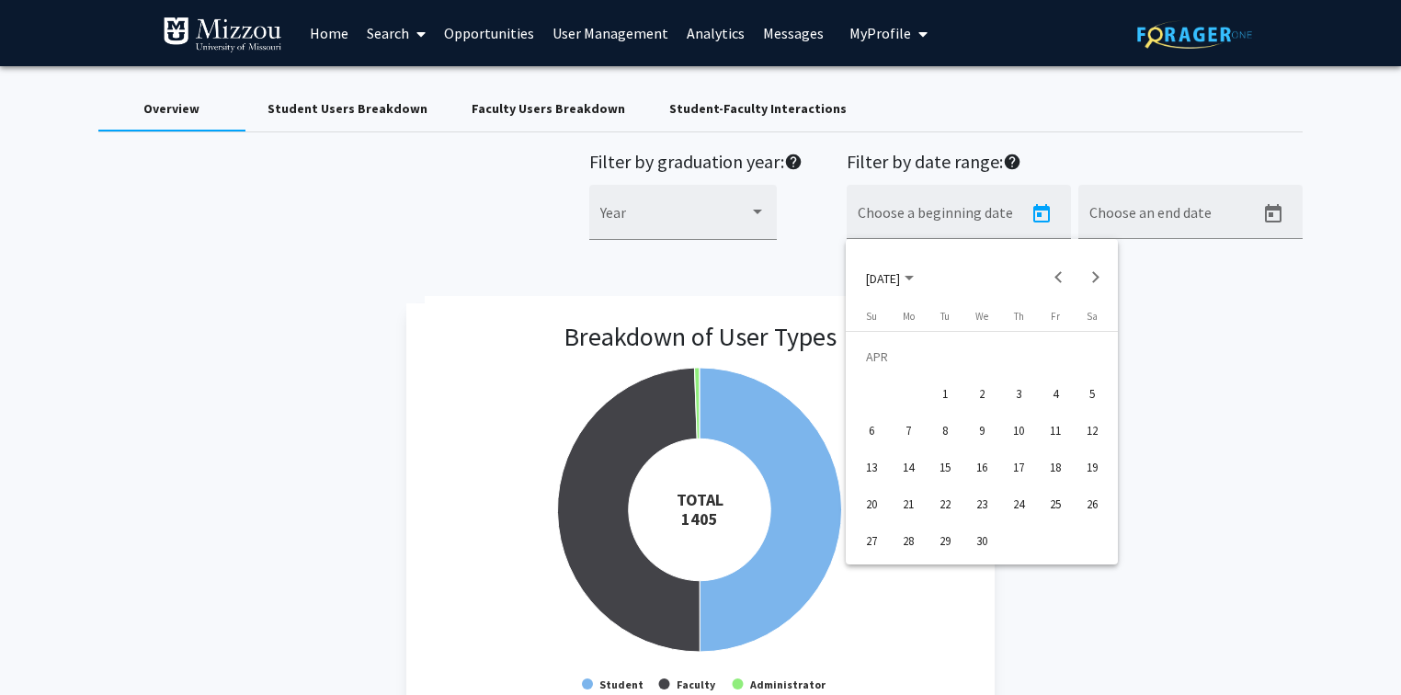
click at [943, 386] on div "1" at bounding box center [944, 393] width 33 height 33
type input "[DATE]"
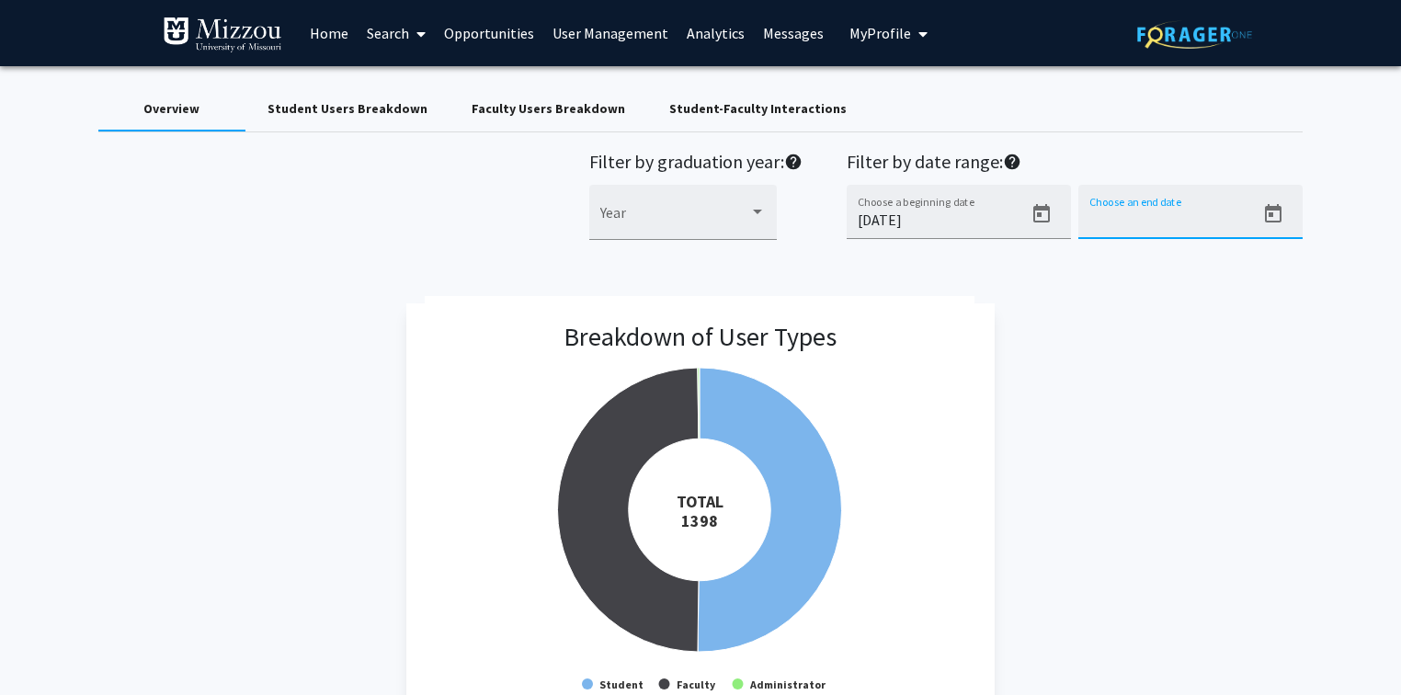
click at [1180, 219] on input "Choose an end date" at bounding box center [1171, 219] width 165 height 17
click at [1278, 205] on icon "Open calendar" at bounding box center [1273, 214] width 22 height 22
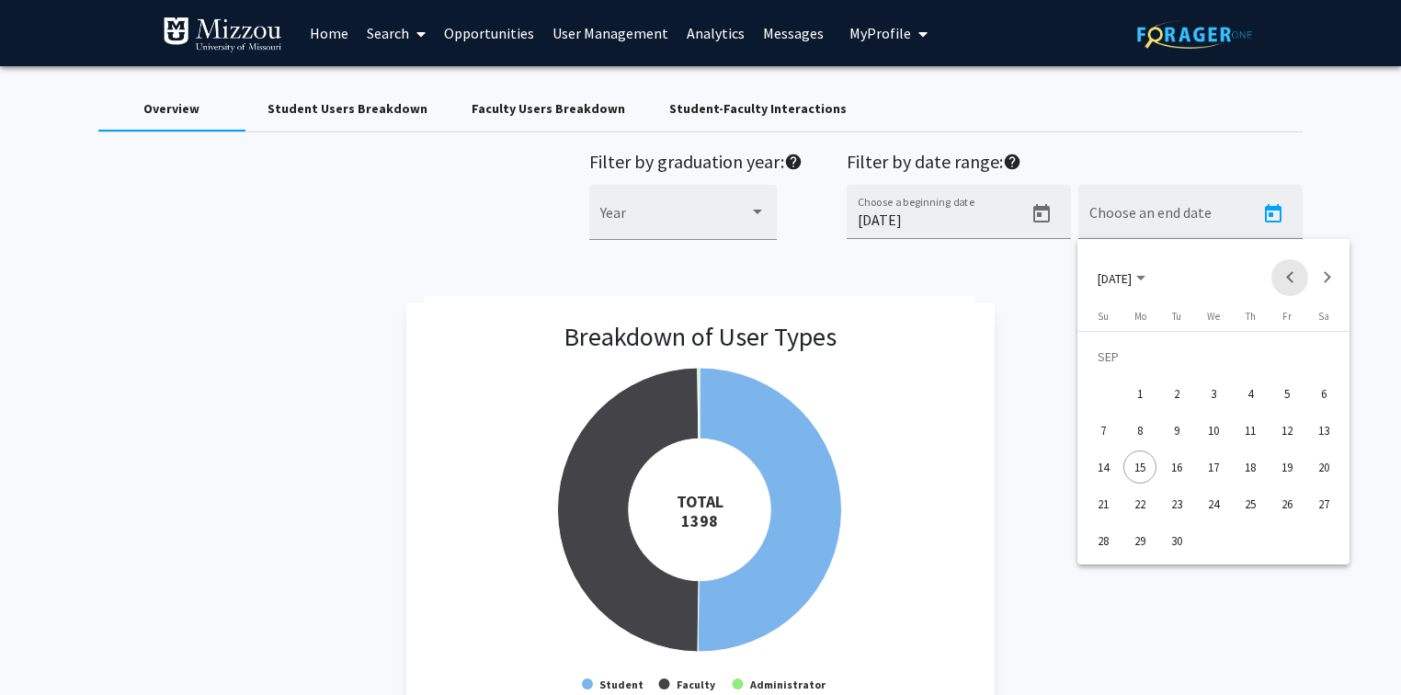
click at [1290, 279] on button "Previous month" at bounding box center [1289, 277] width 37 height 37
click at [1324, 280] on button "Next month" at bounding box center [1326, 277] width 37 height 37
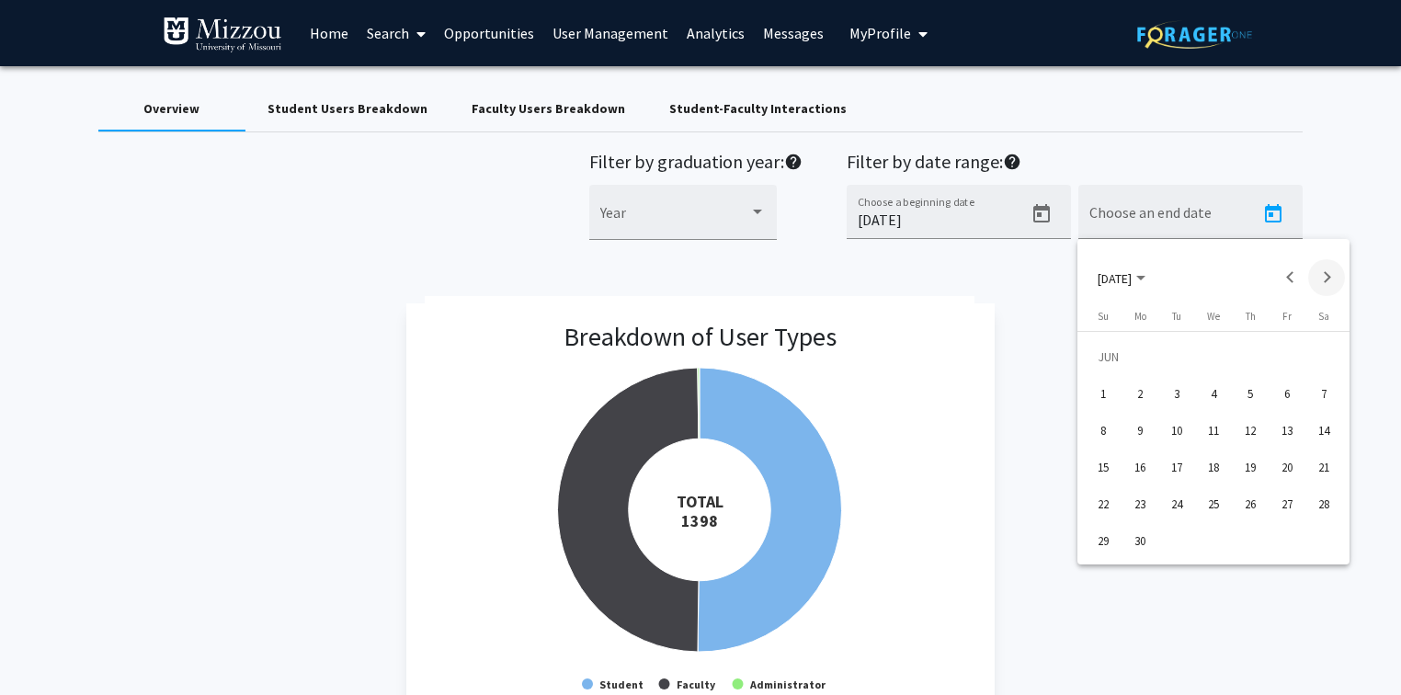
click at [1324, 278] on button "Next month" at bounding box center [1326, 277] width 37 height 37
click at [1216, 543] on div "30" at bounding box center [1213, 540] width 33 height 33
type input "[DATE]"
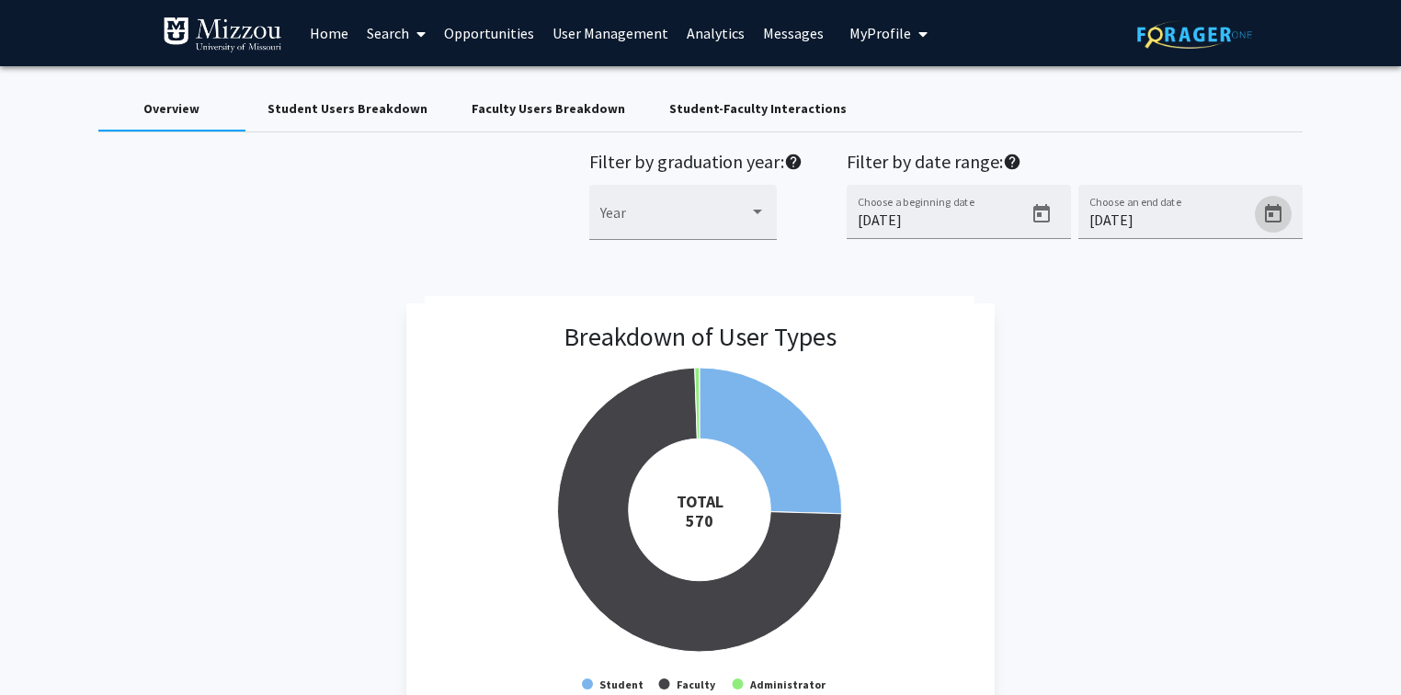
click at [400, 110] on div "Student Users Breakdown" at bounding box center [347, 108] width 160 height 19
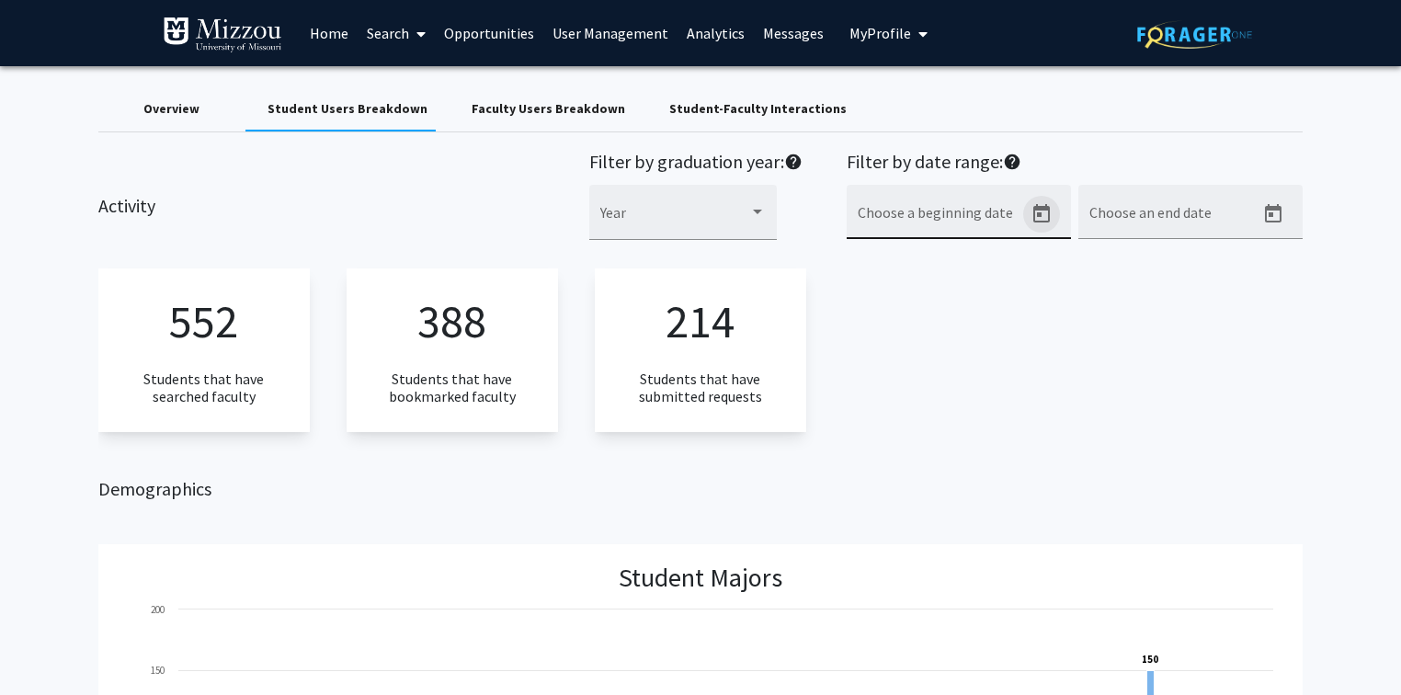
click at [1042, 209] on icon "Open calendar" at bounding box center [1041, 213] width 17 height 18
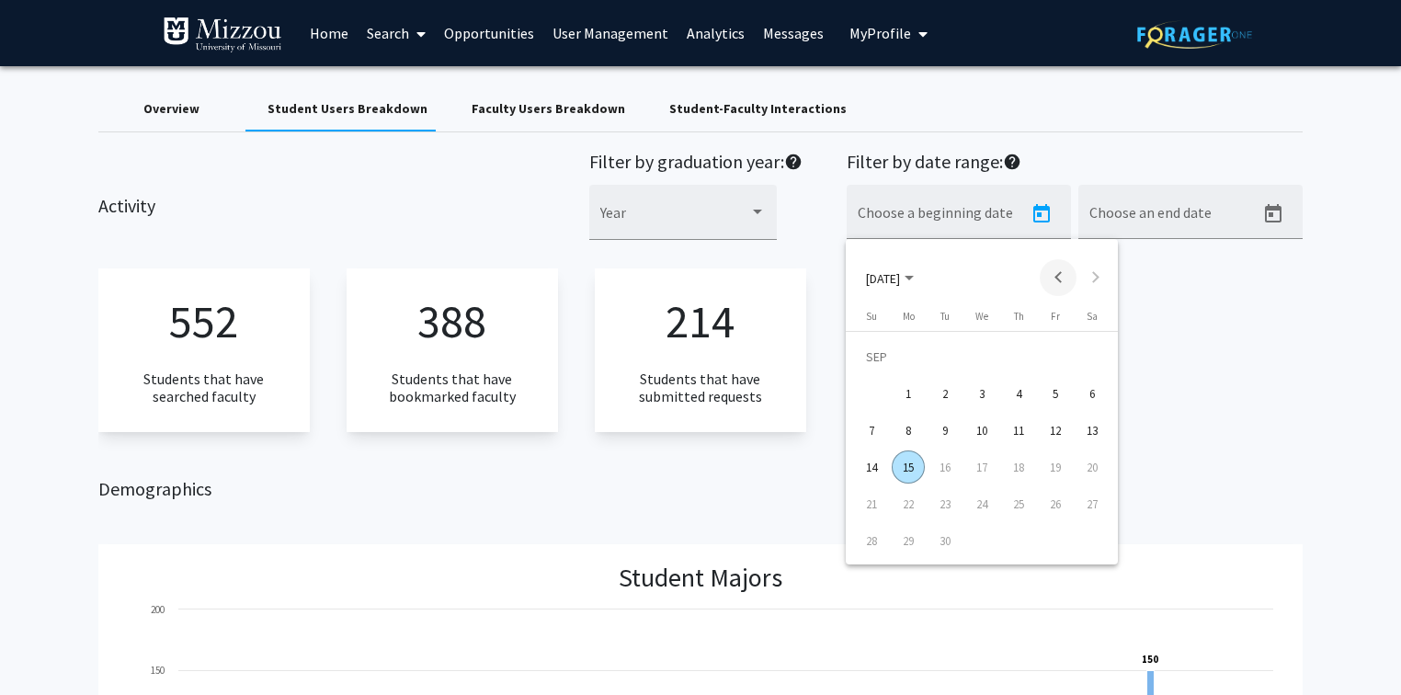
click at [1064, 278] on button "Previous month" at bounding box center [1058, 277] width 37 height 37
click at [1062, 276] on button "Previous month" at bounding box center [1058, 277] width 37 height 37
click at [1052, 280] on button "Previous month" at bounding box center [1058, 277] width 37 height 37
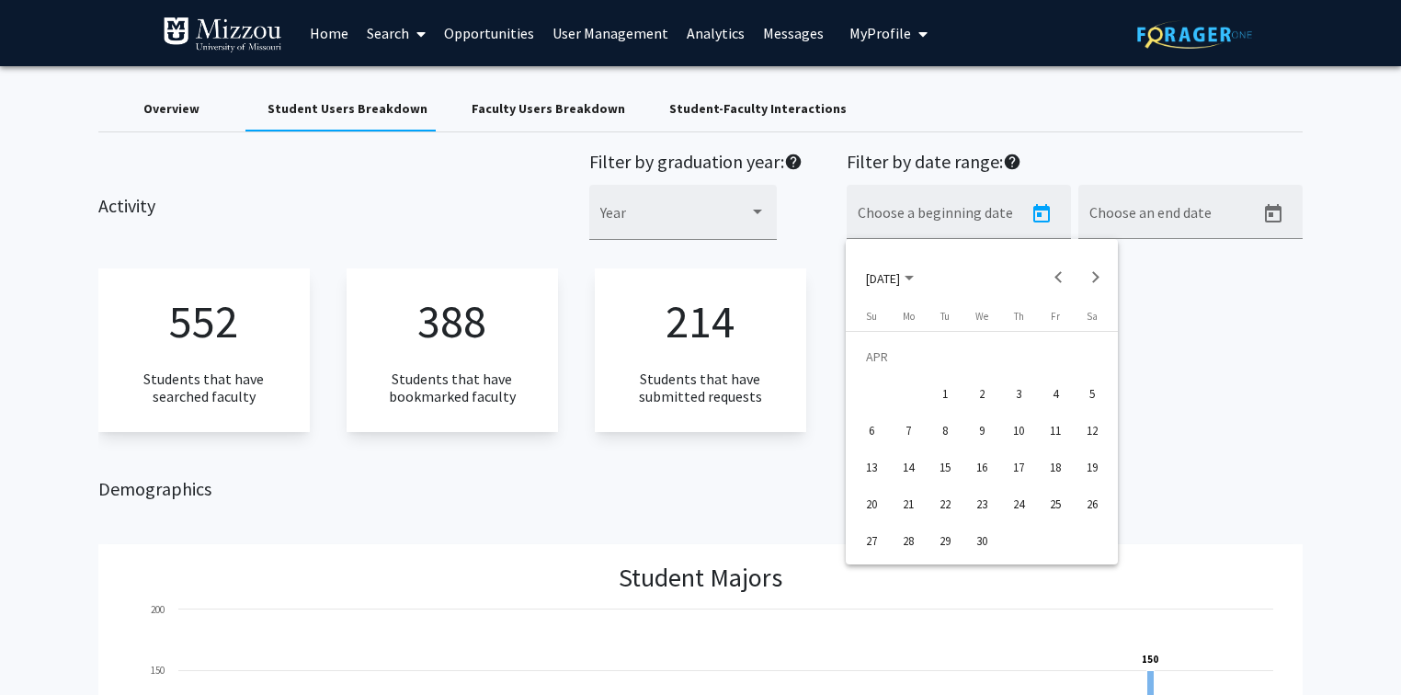
click at [939, 397] on div "1" at bounding box center [944, 393] width 33 height 33
type input "[DATE]"
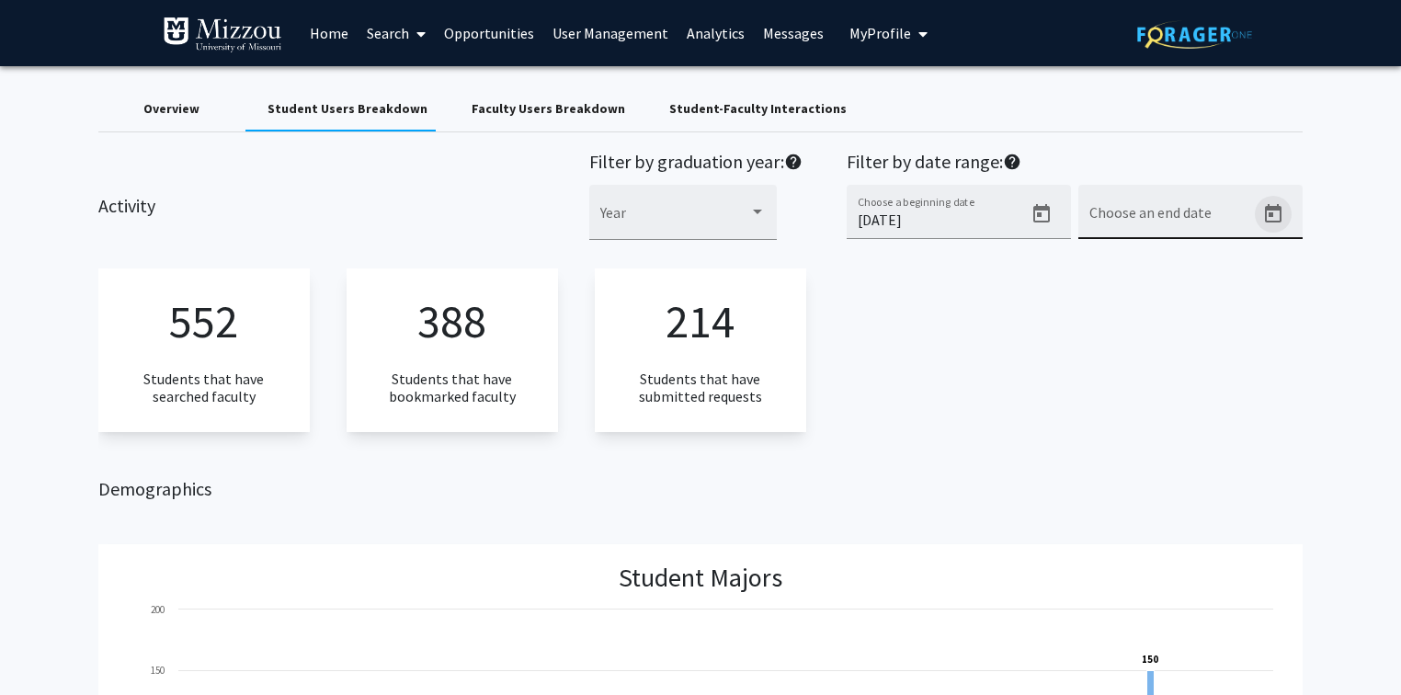
click at [1267, 213] on icon "Open calendar" at bounding box center [1273, 214] width 22 height 22
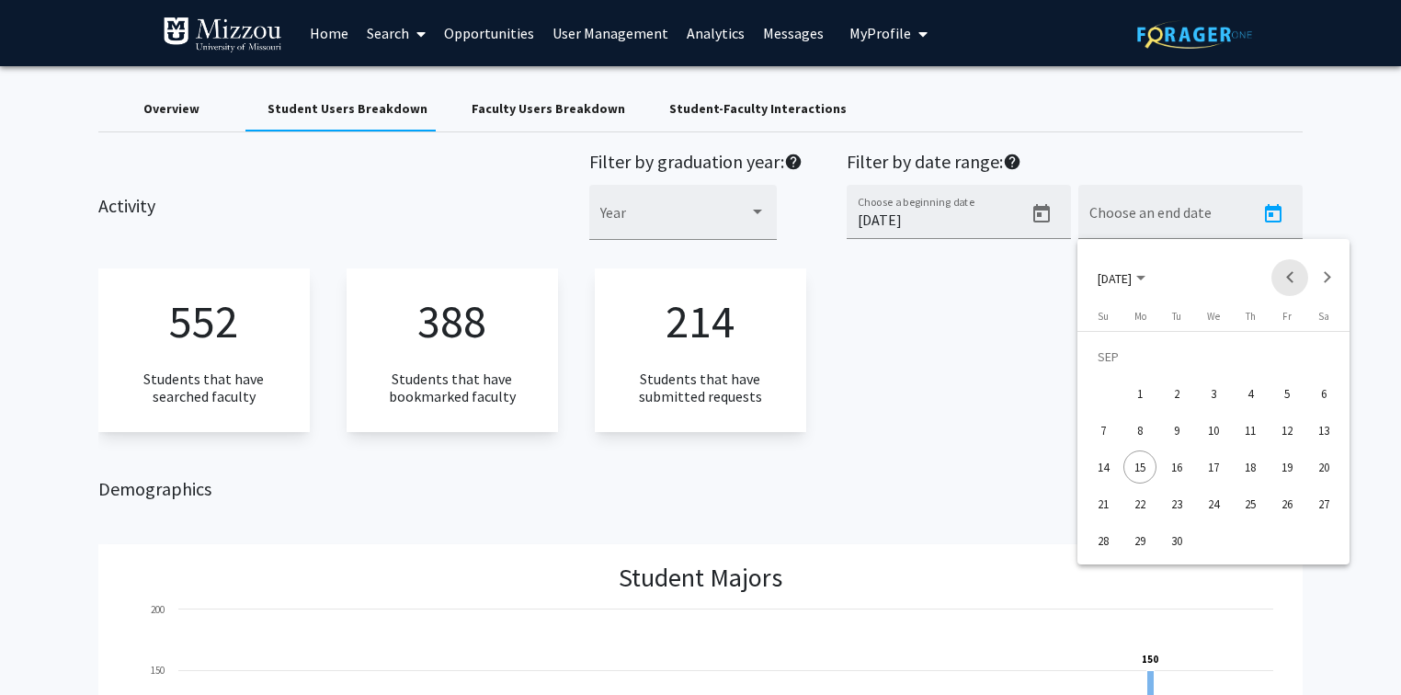
click at [1282, 275] on button "Previous month" at bounding box center [1289, 277] width 37 height 37
click at [1221, 540] on div "30" at bounding box center [1213, 540] width 33 height 33
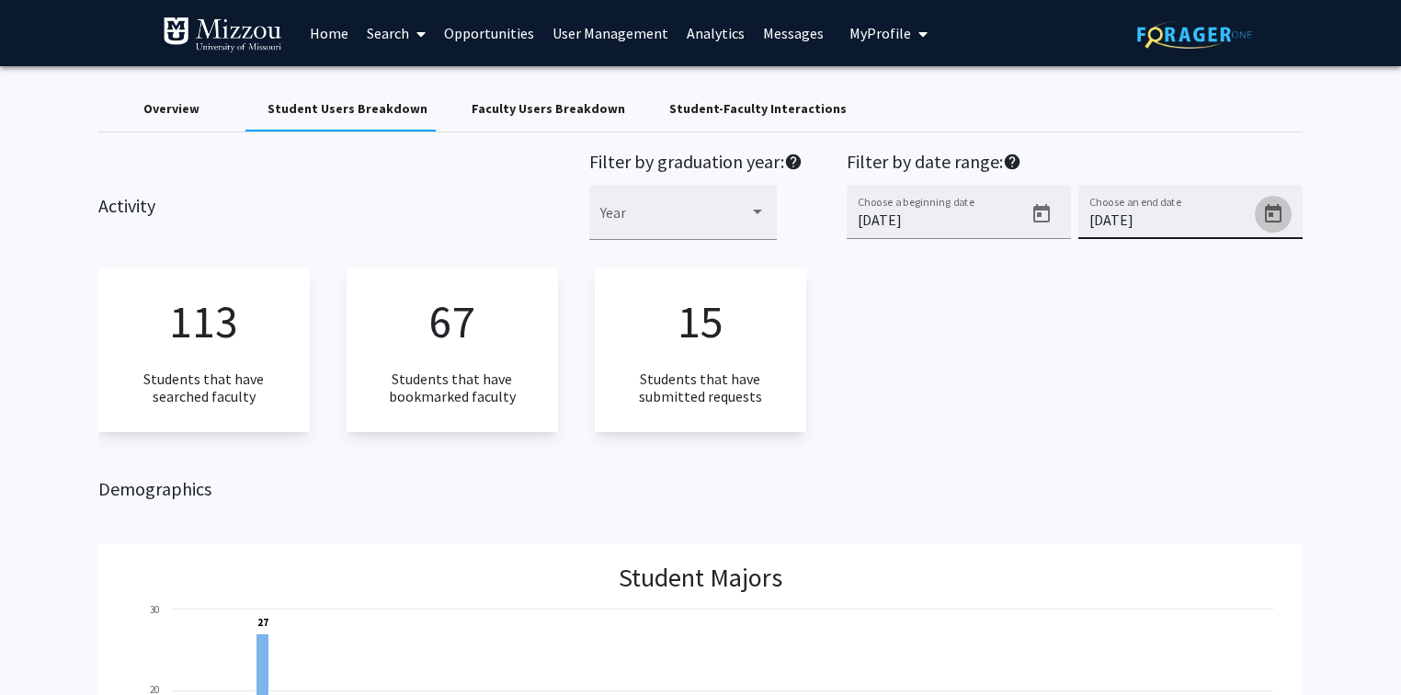
click at [1275, 213] on icon "Open calendar" at bounding box center [1273, 214] width 22 height 22
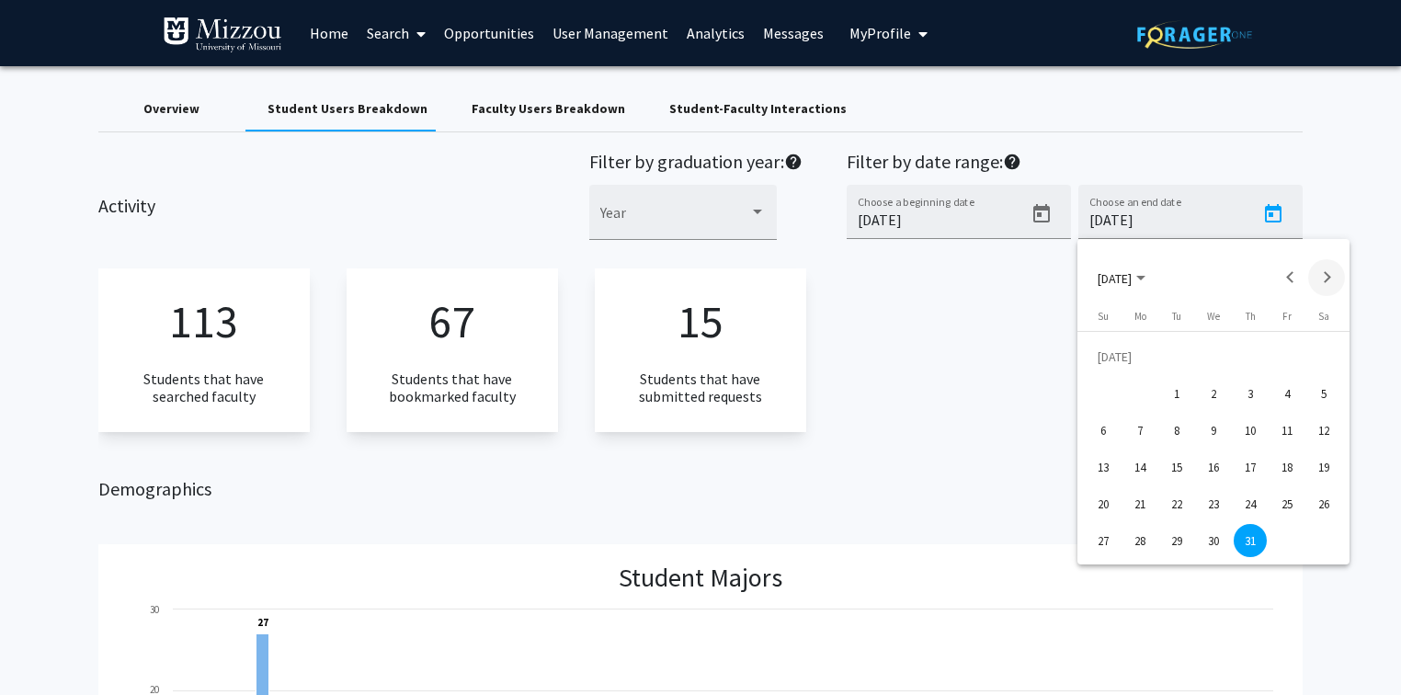
click at [1327, 272] on button "Next month" at bounding box center [1326, 277] width 37 height 37
click at [1138, 464] on div "15" at bounding box center [1139, 466] width 33 height 33
type input "[DATE]"
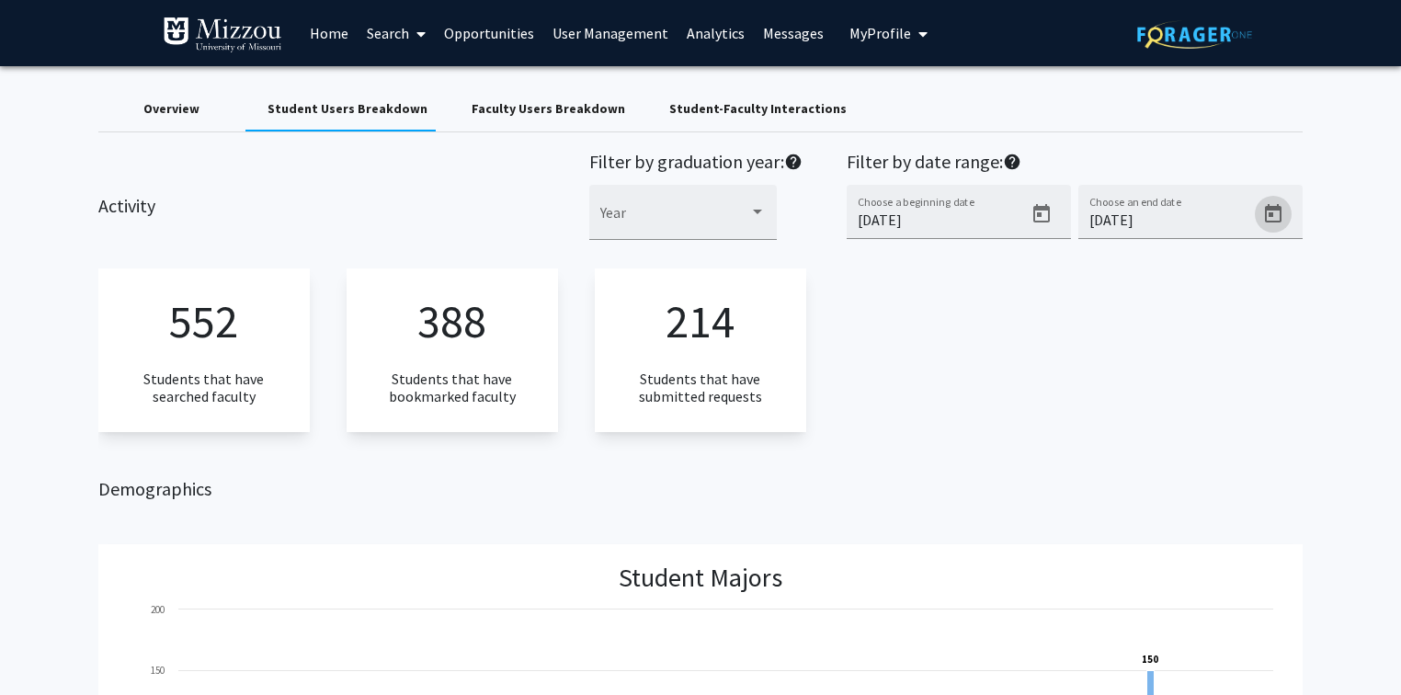
click at [191, 110] on div "Overview" at bounding box center [171, 108] width 56 height 19
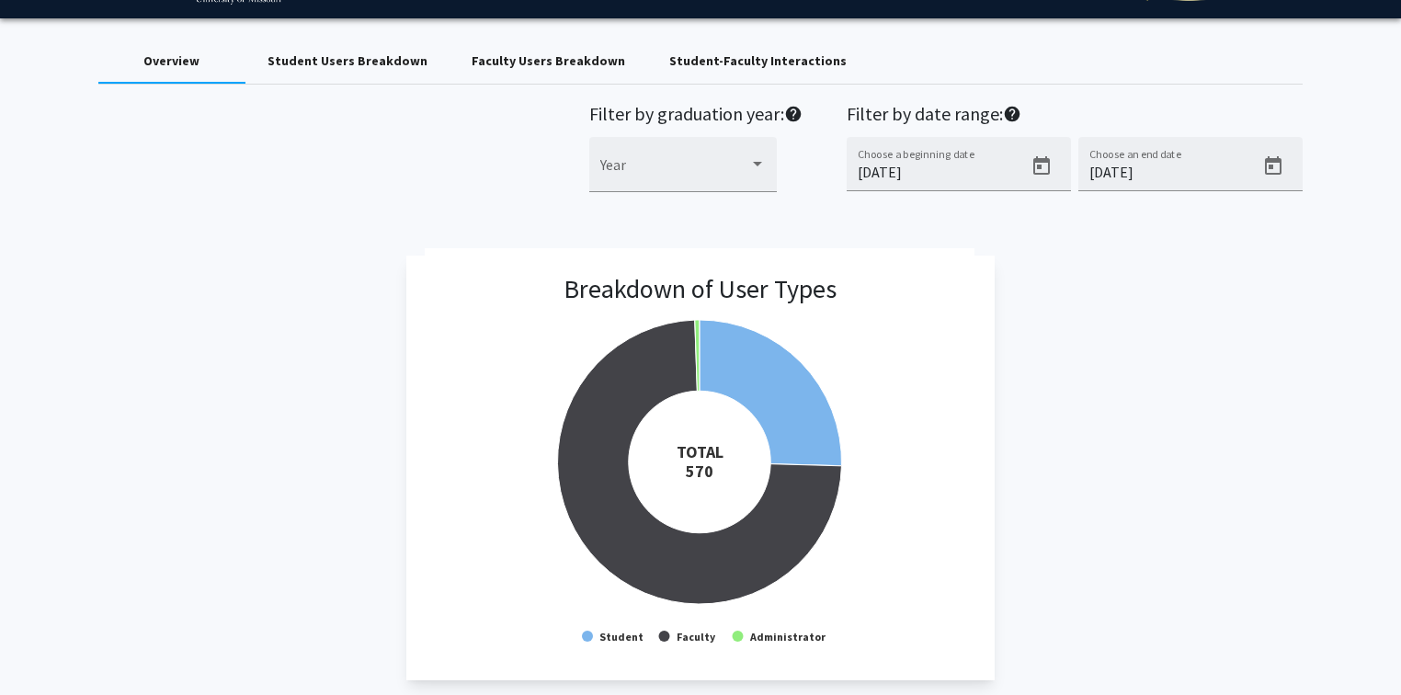
scroll to position [74, 0]
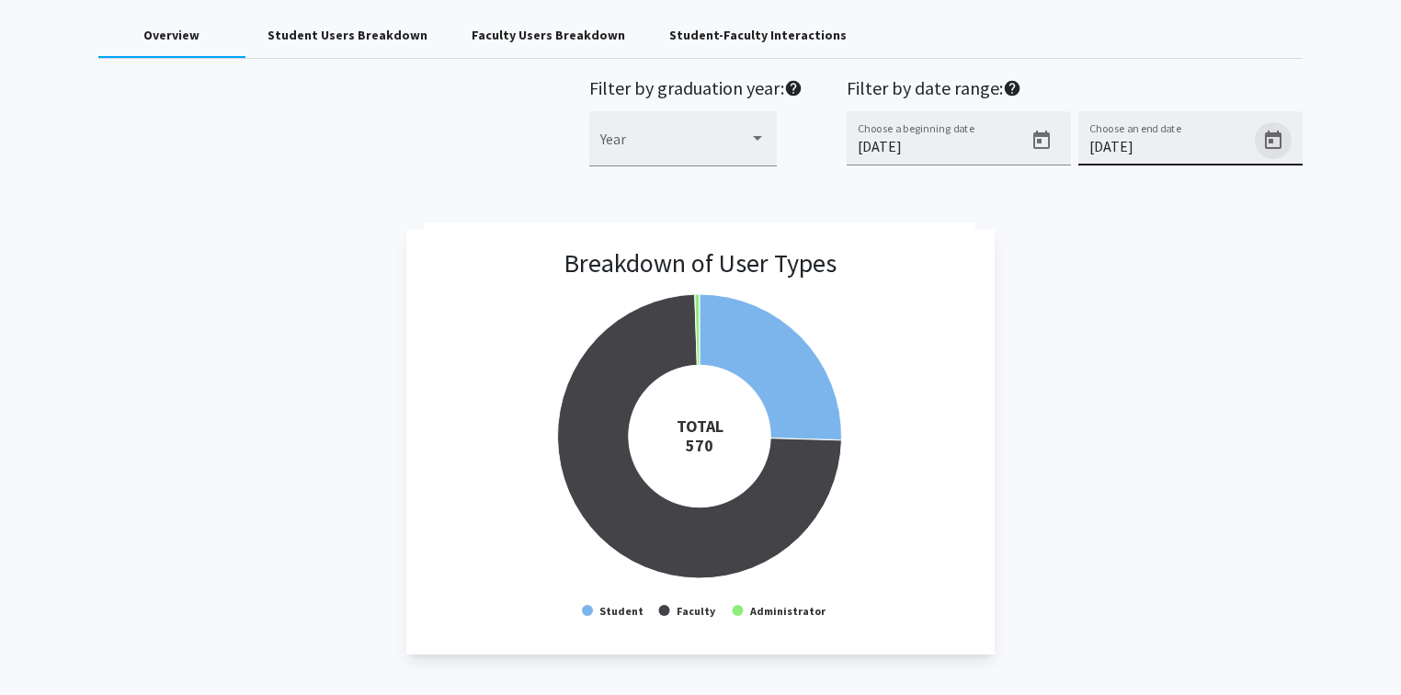
click at [1268, 140] on icon "Open calendar" at bounding box center [1273, 140] width 17 height 18
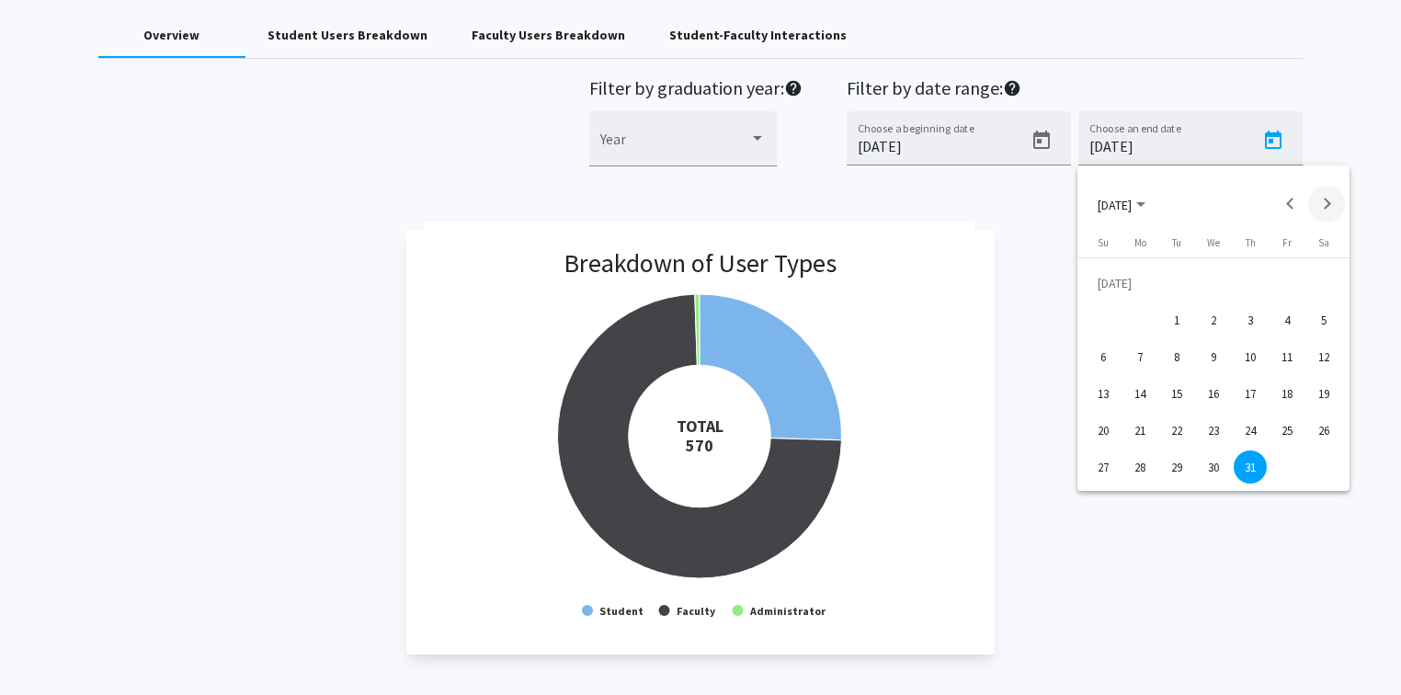
click at [1331, 202] on button "Next month" at bounding box center [1326, 204] width 37 height 37
click at [1330, 202] on button "Next month" at bounding box center [1326, 204] width 37 height 37
click at [1142, 386] on div "15" at bounding box center [1139, 393] width 33 height 33
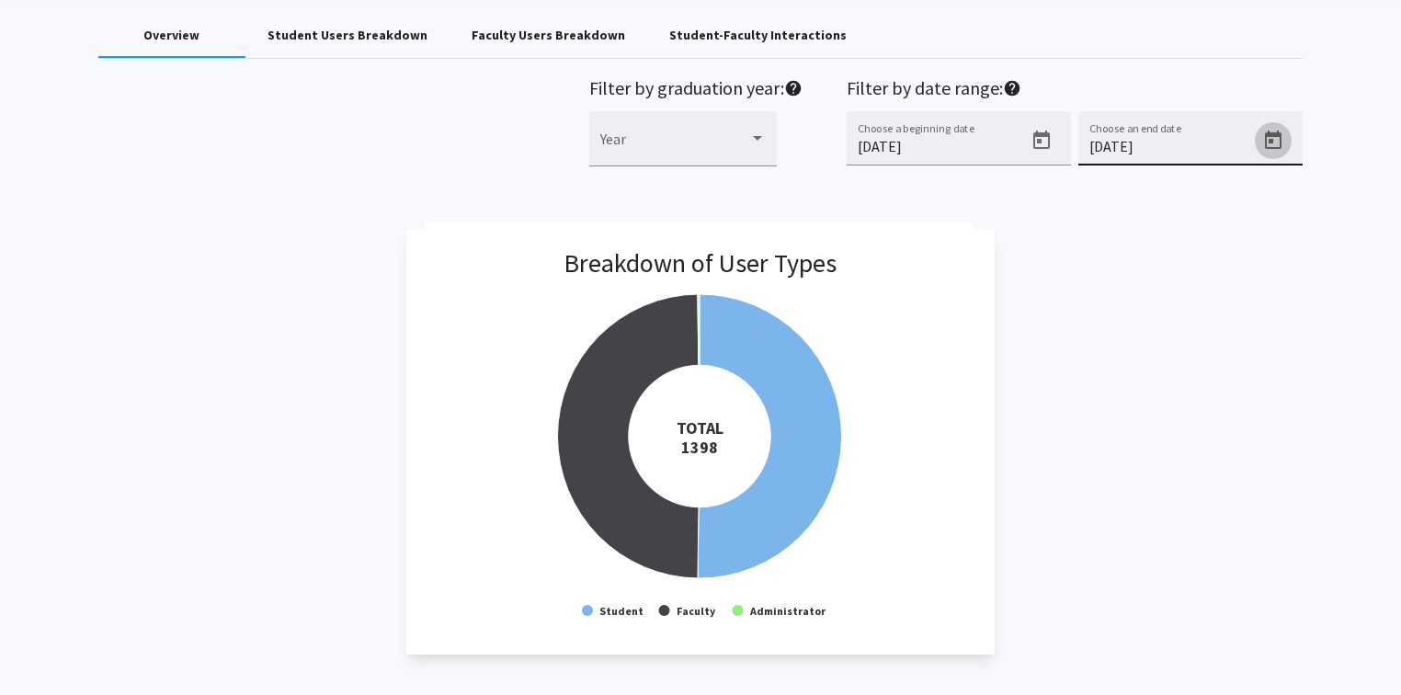
click at [1268, 139] on icon "Open calendar" at bounding box center [1273, 140] width 17 height 18
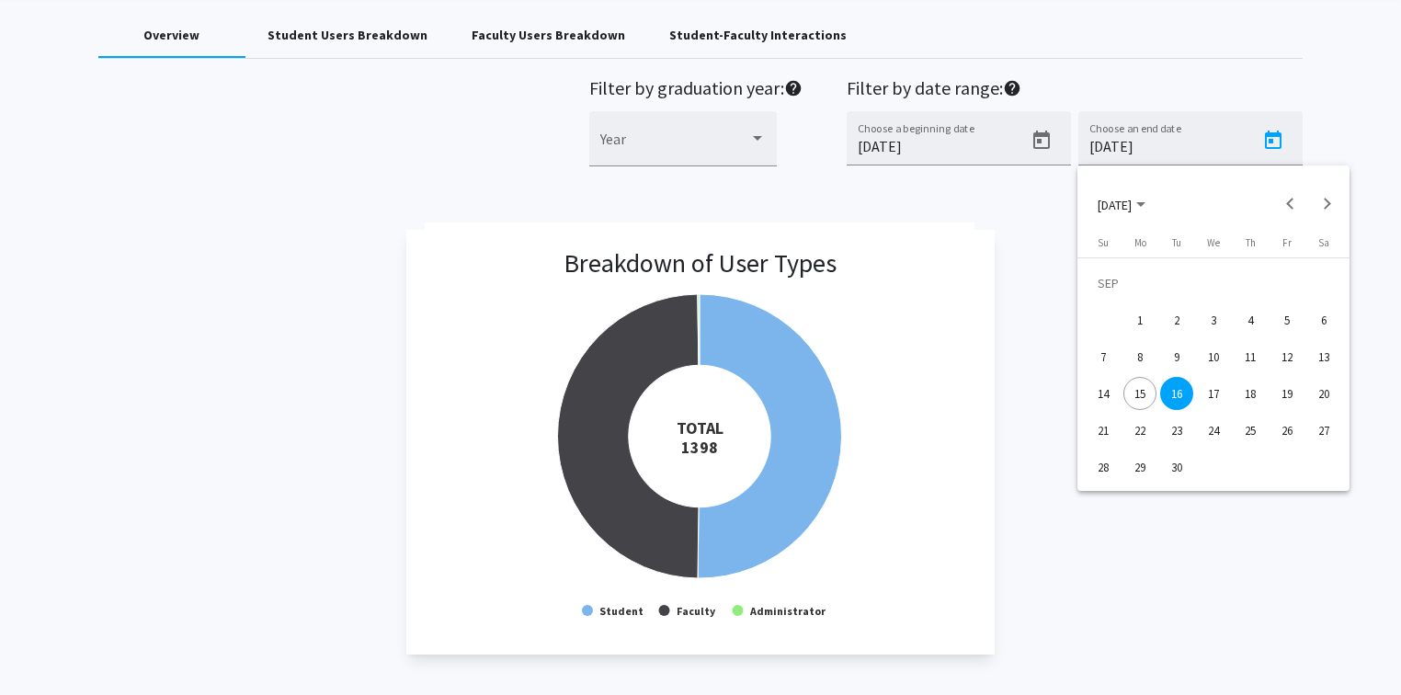
click at [1144, 399] on div "15" at bounding box center [1139, 393] width 33 height 33
type input "[DATE]"
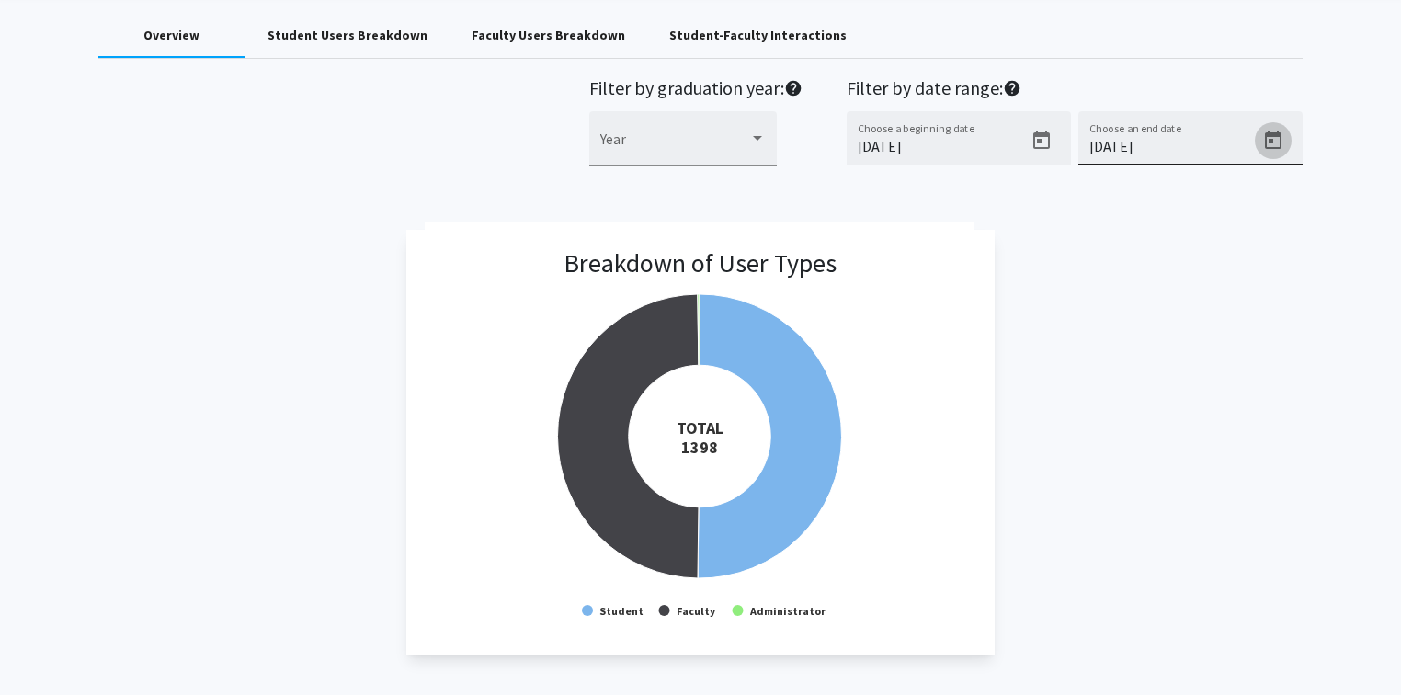
click at [1272, 136] on icon "Open calendar" at bounding box center [1273, 141] width 22 height 22
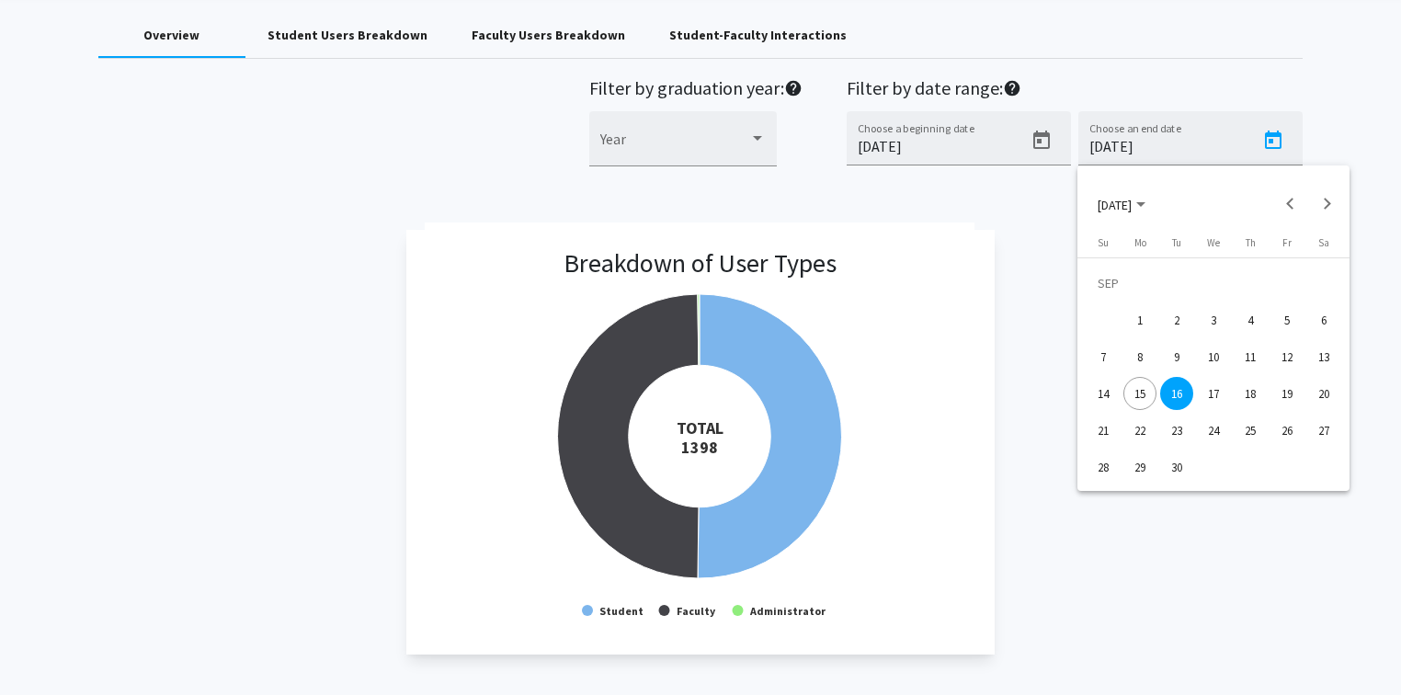
click at [1174, 399] on div "16" at bounding box center [1176, 393] width 33 height 33
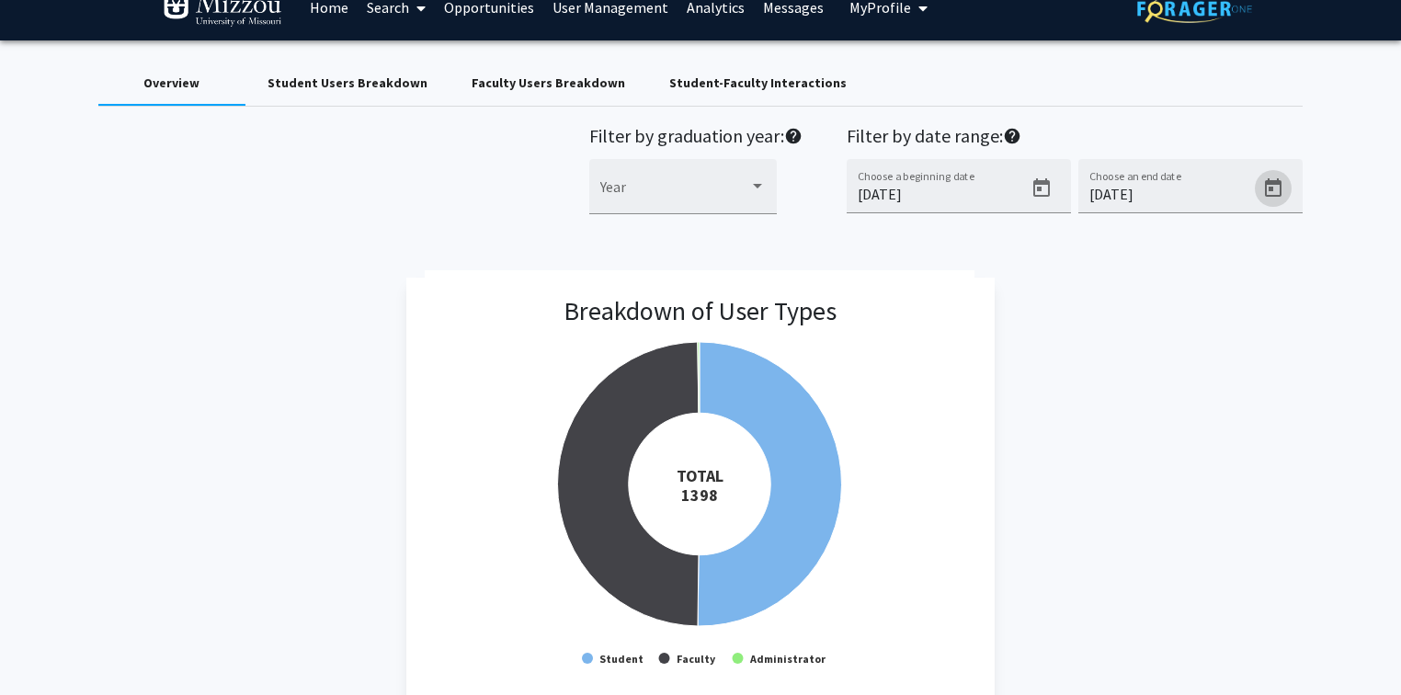
scroll to position [0, 0]
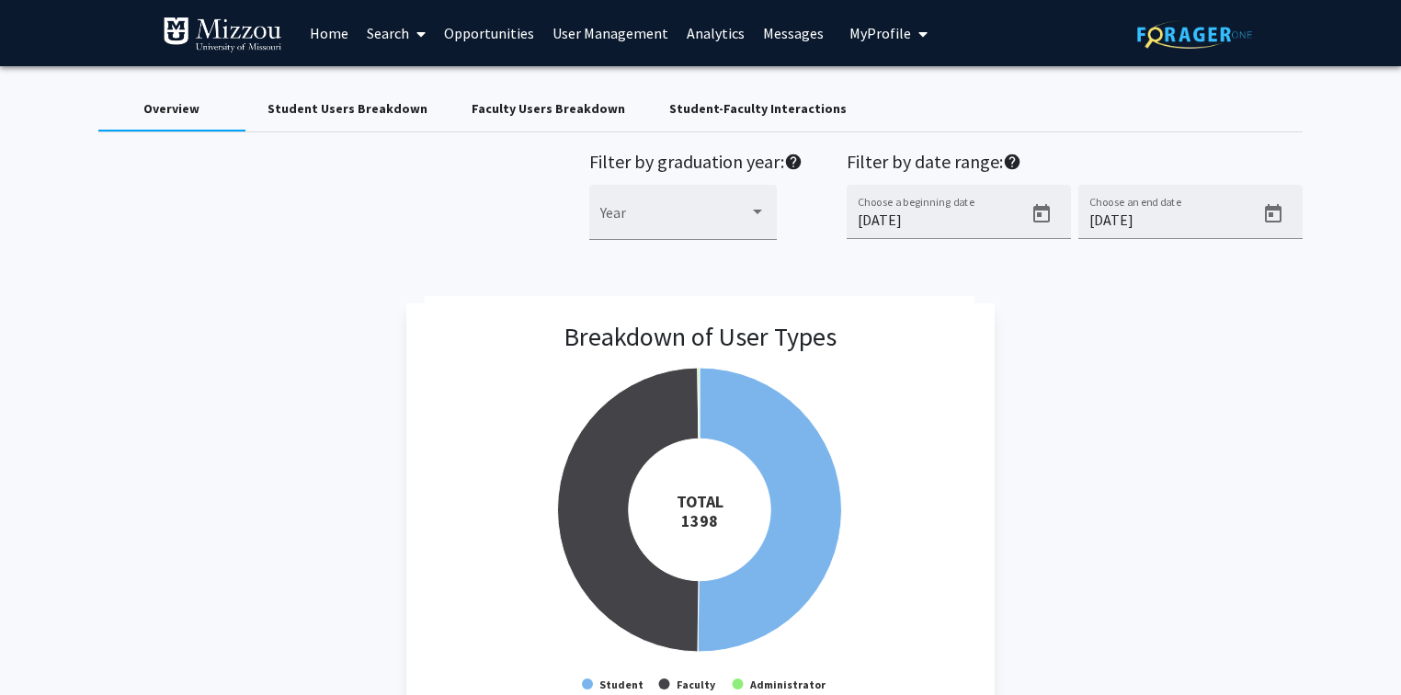
click at [1132, 463] on div "Breakdown of User Types Created with Highcharts 9.3.3 TOTAL ​ 1398 Student Facu…" at bounding box center [700, 515] width 1205 height 425
click at [1040, 213] on icon "Open calendar" at bounding box center [1041, 214] width 22 height 22
click at [1040, 210] on div at bounding box center [700, 347] width 1401 height 695
click at [1040, 210] on icon "Open calendar" at bounding box center [1041, 213] width 17 height 18
click at [1058, 276] on button "Previous month" at bounding box center [1058, 277] width 37 height 37
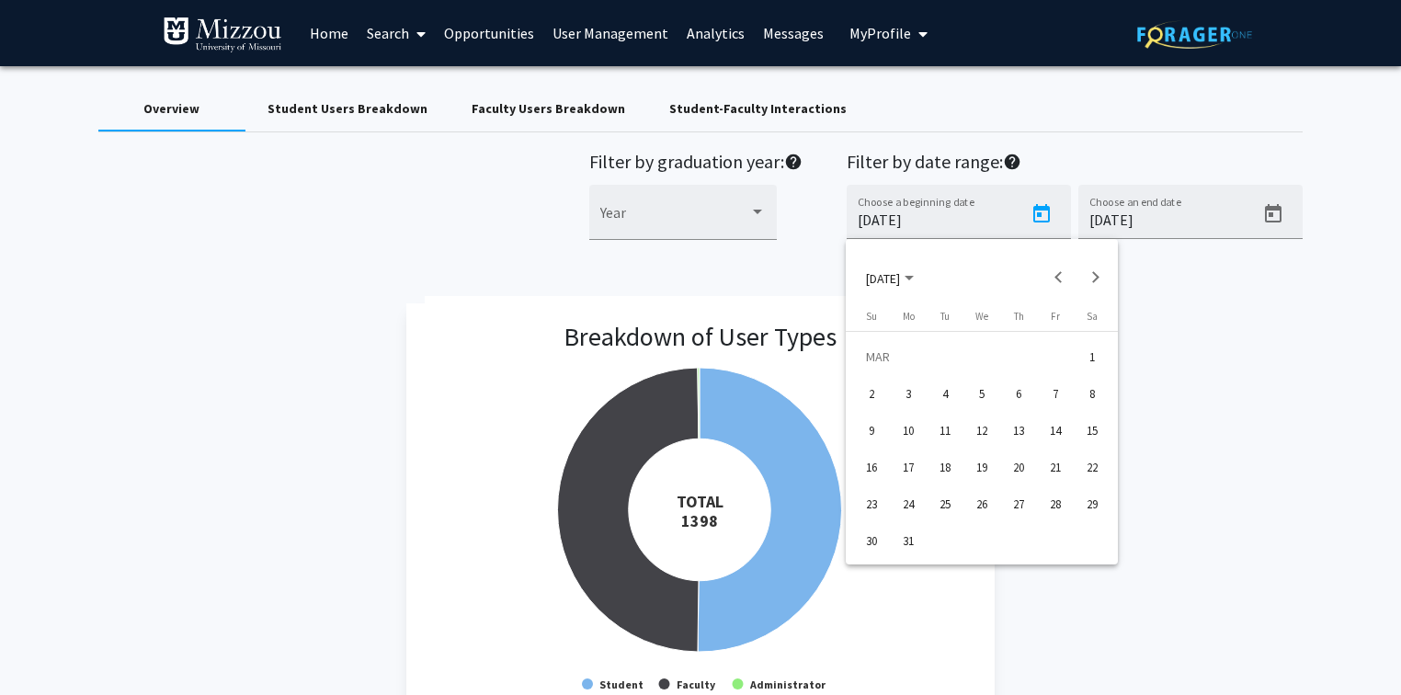
click at [1096, 358] on div "1" at bounding box center [1091, 356] width 33 height 33
type input "[DATE]"
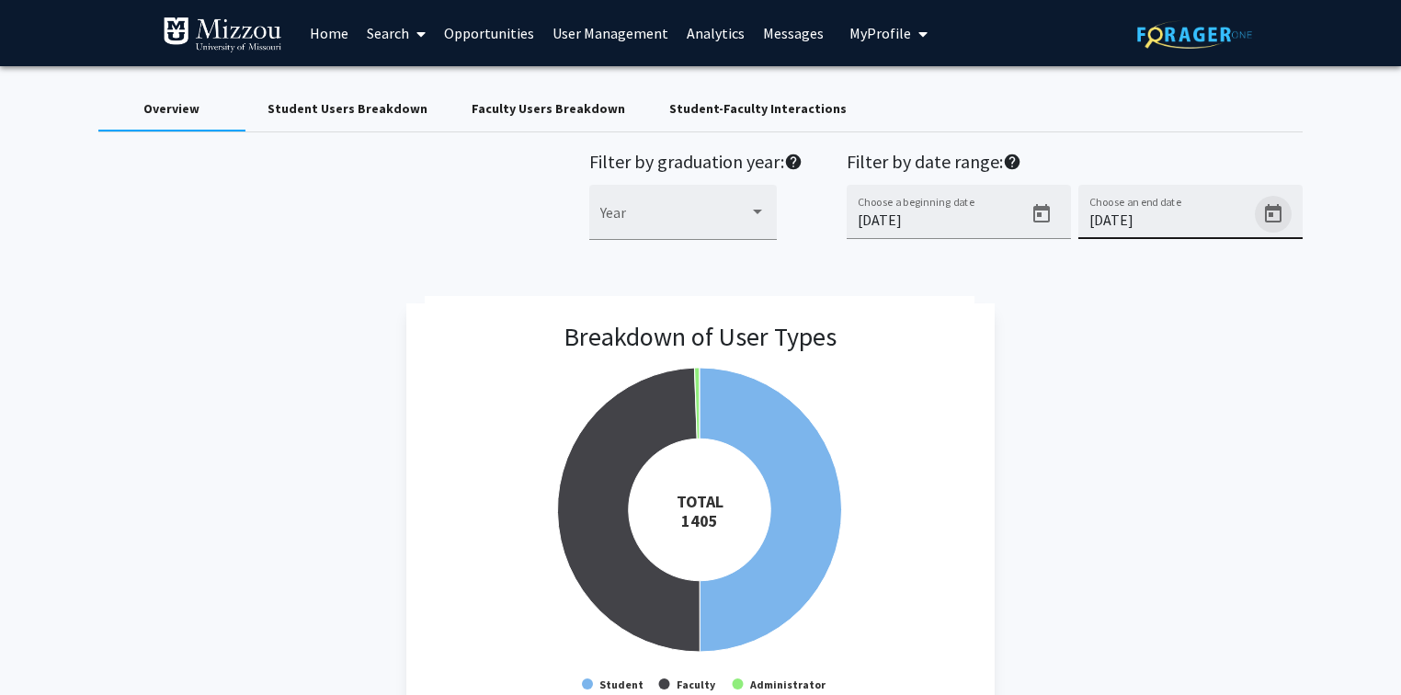
click at [1275, 213] on icon "Open calendar" at bounding box center [1273, 214] width 22 height 22
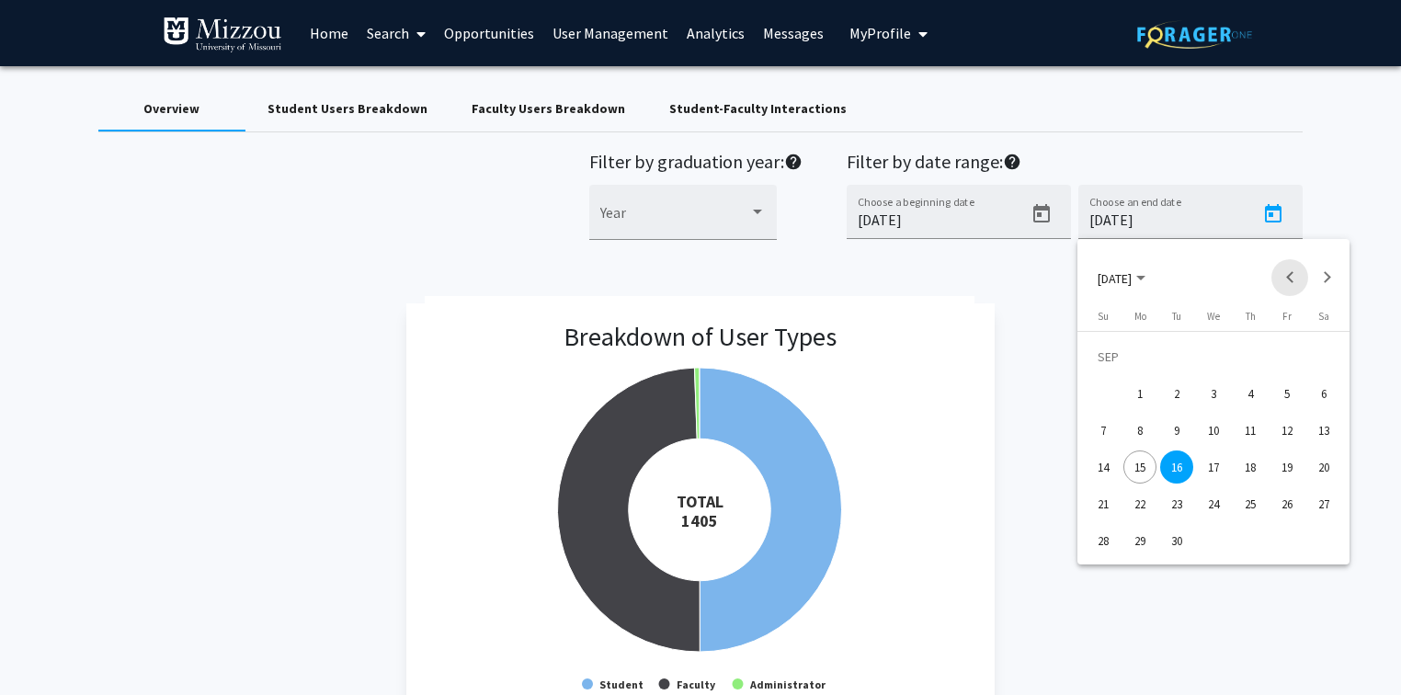
click at [1287, 271] on button "Previous month" at bounding box center [1289, 277] width 37 height 37
click at [1215, 540] on div "30" at bounding box center [1213, 540] width 33 height 33
type input "[DATE]"
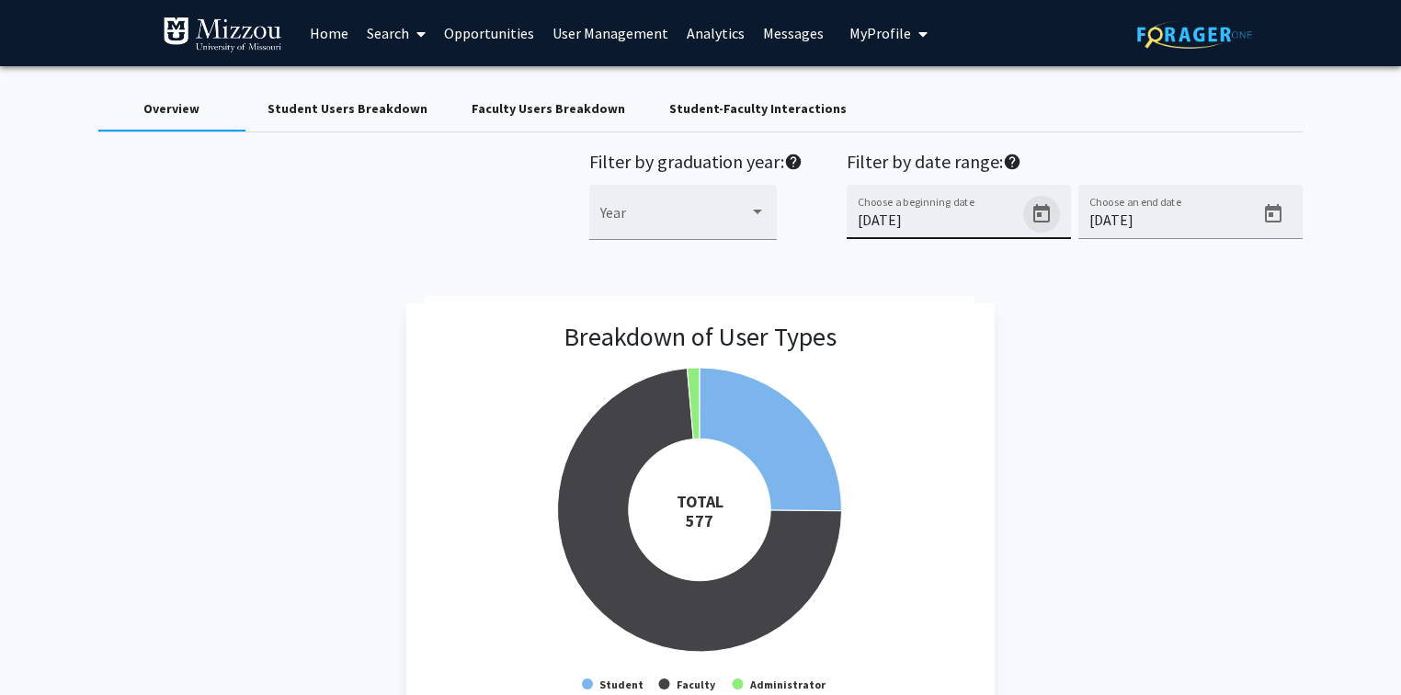
click at [1038, 210] on icon "Open calendar" at bounding box center [1041, 214] width 22 height 22
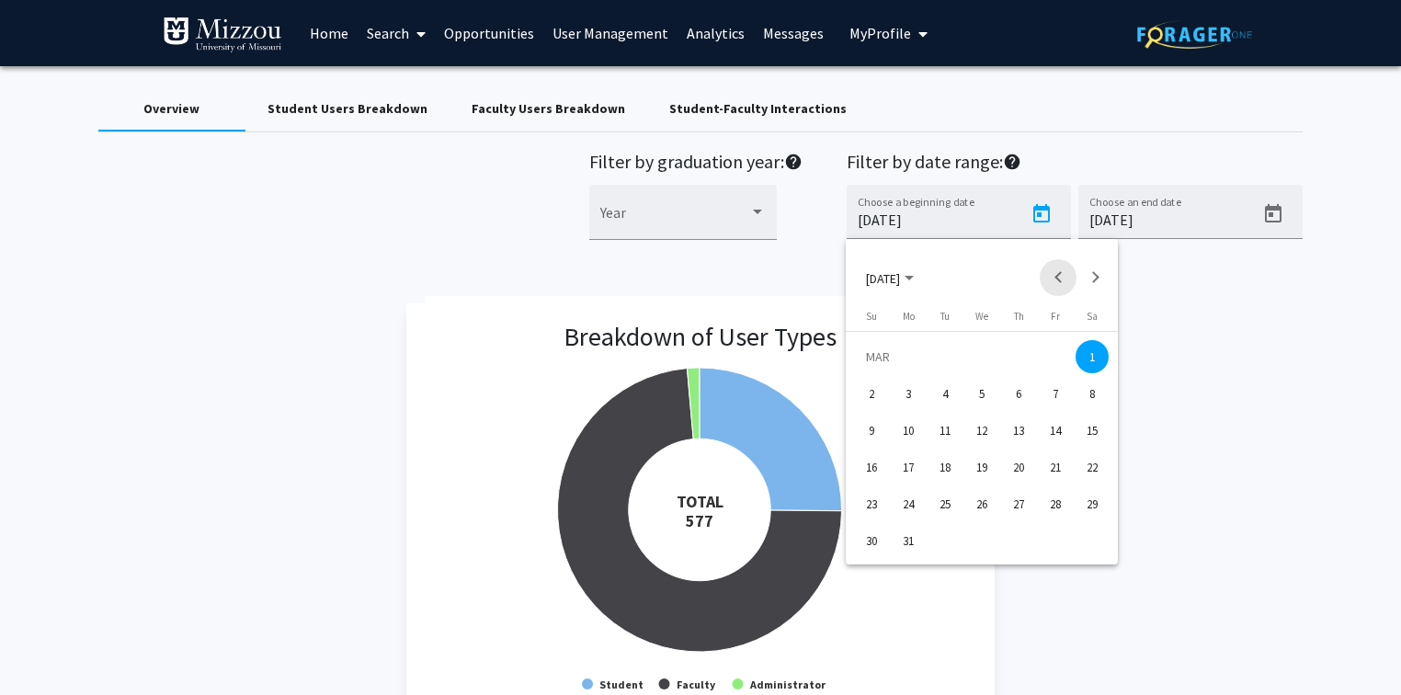
click at [1054, 272] on button "Previous month" at bounding box center [1058, 277] width 37 height 37
click at [981, 355] on div "1" at bounding box center [981, 356] width 33 height 33
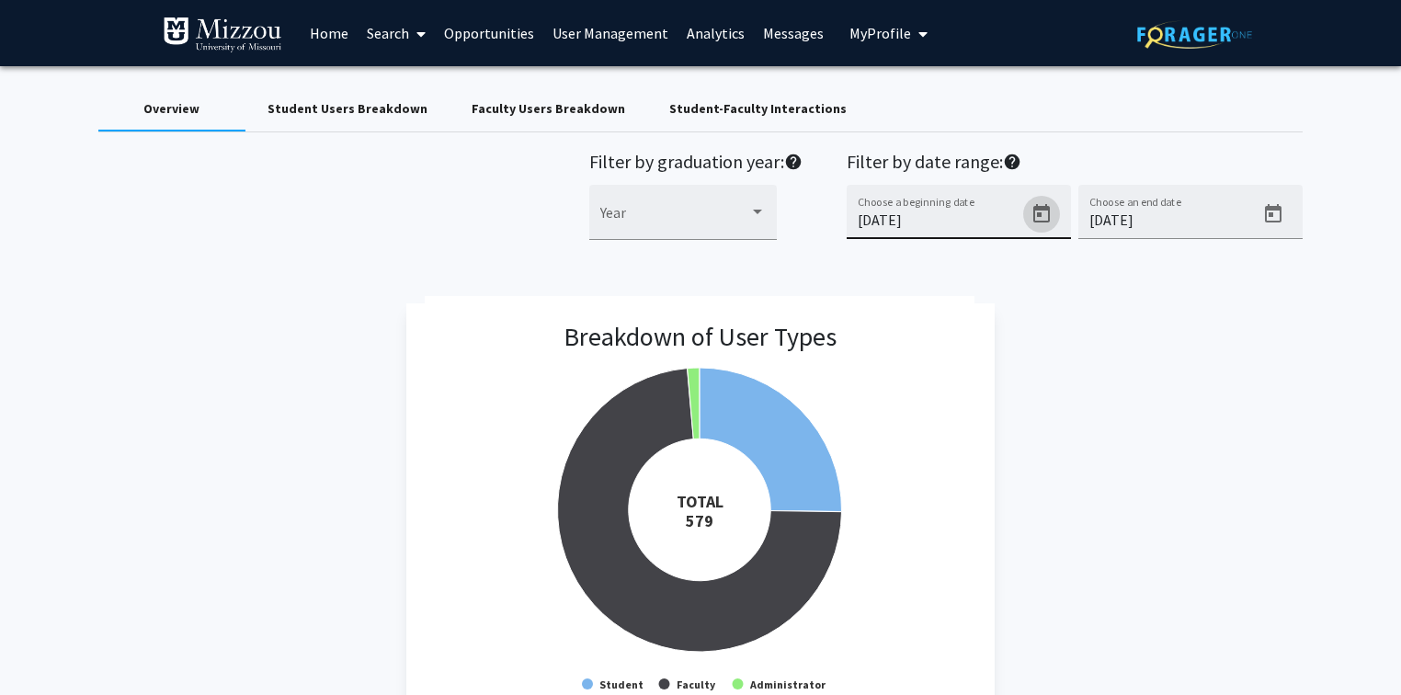
click at [1037, 215] on icon "Open calendar" at bounding box center [1041, 213] width 17 height 18
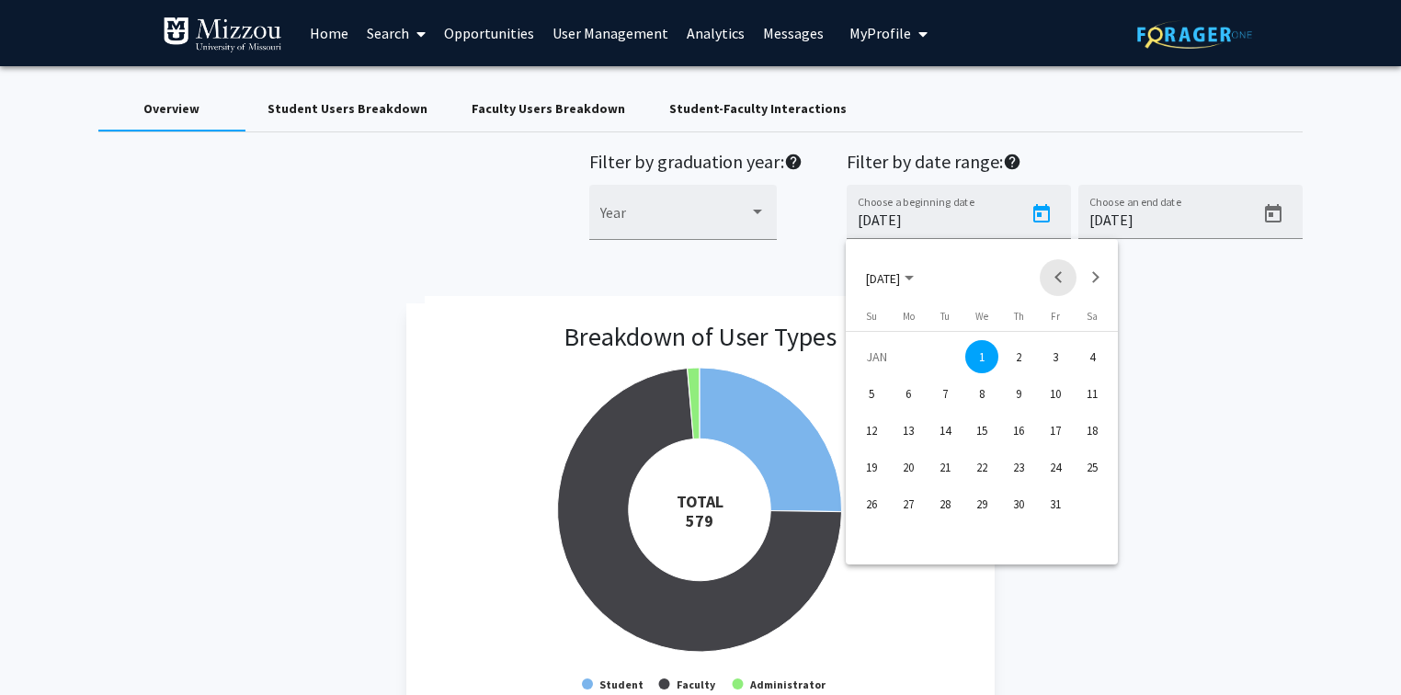
click at [1058, 272] on button "Previous month" at bounding box center [1058, 277] width 37 height 37
click at [868, 389] on div "1" at bounding box center [871, 393] width 33 height 33
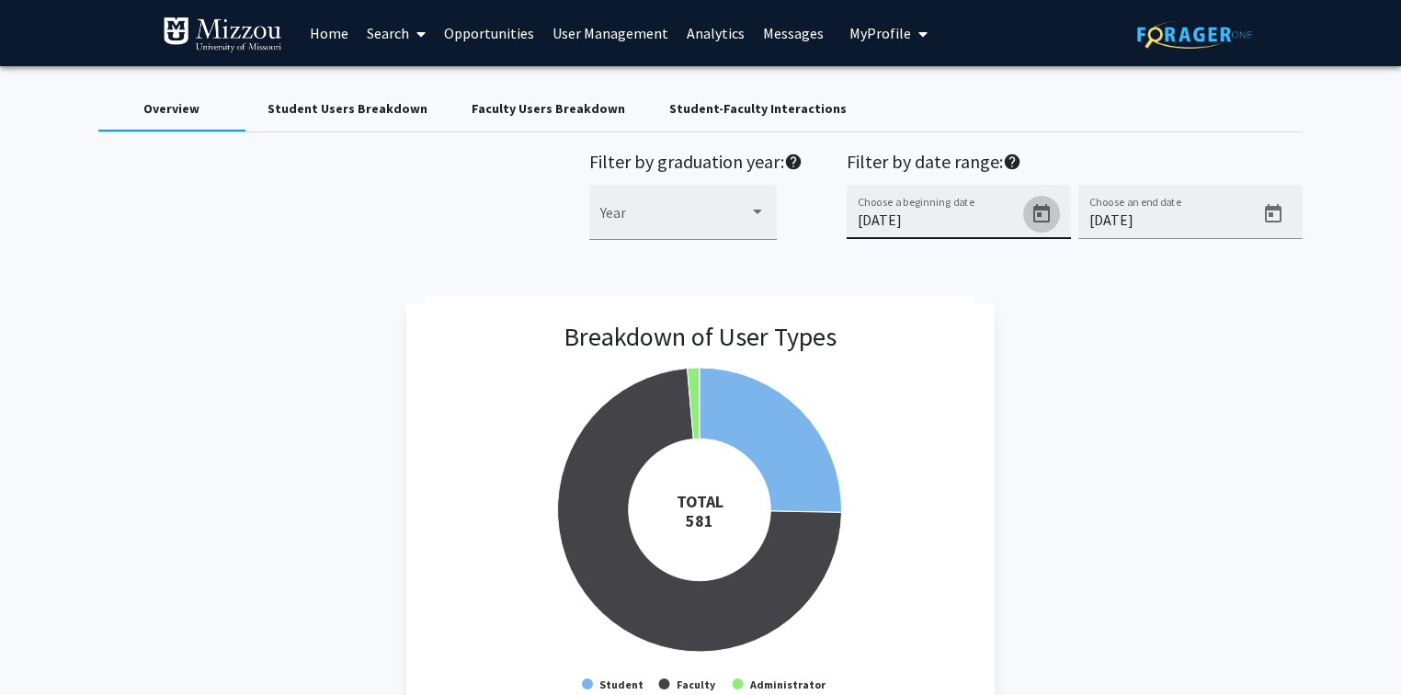
click at [1040, 216] on icon "Open calendar" at bounding box center [1041, 213] width 17 height 18
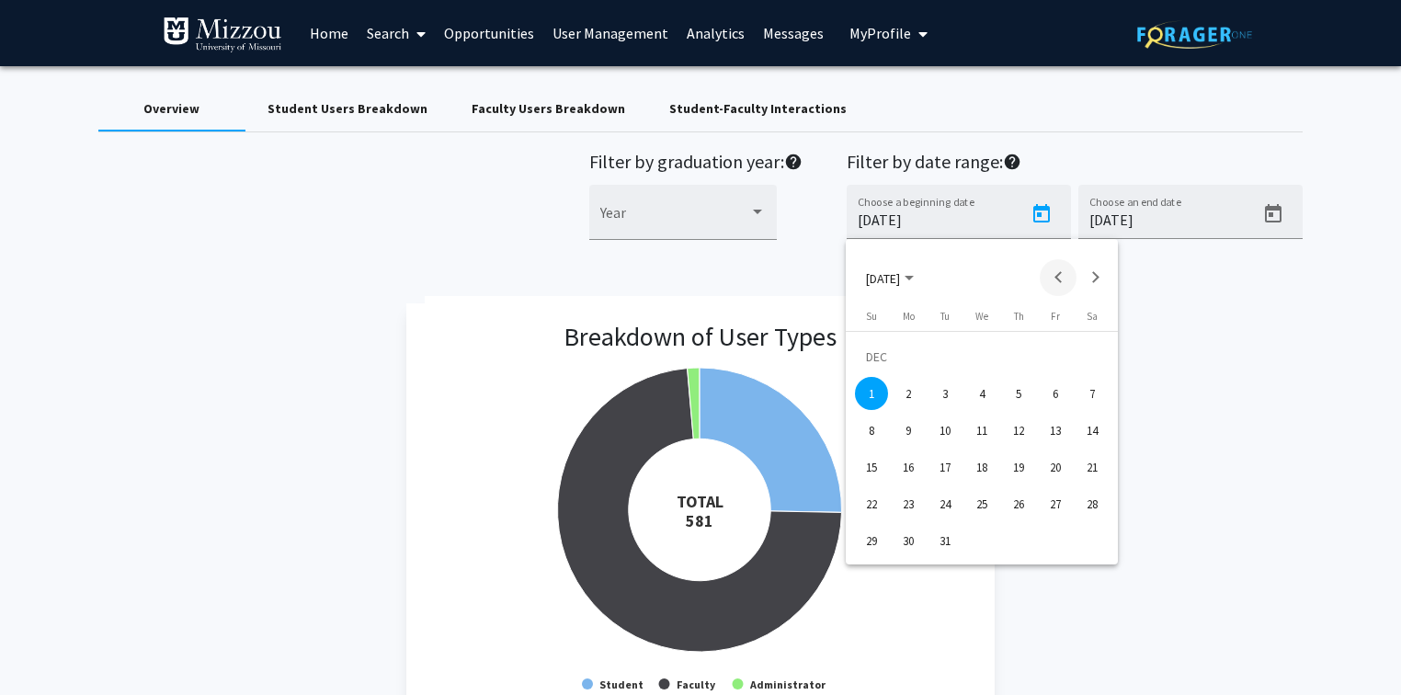
click at [1054, 273] on button "Previous month" at bounding box center [1058, 277] width 37 height 37
click at [947, 396] on div "1" at bounding box center [944, 393] width 33 height 33
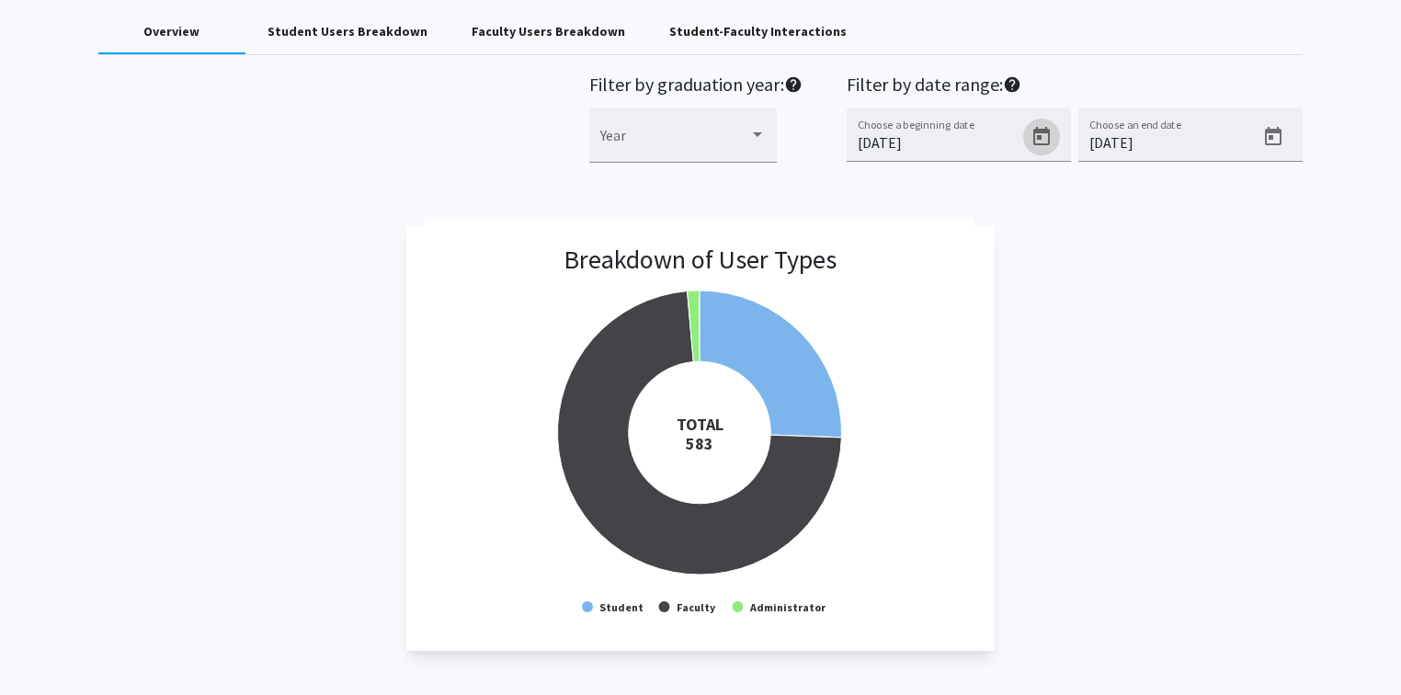
scroll to position [74, 0]
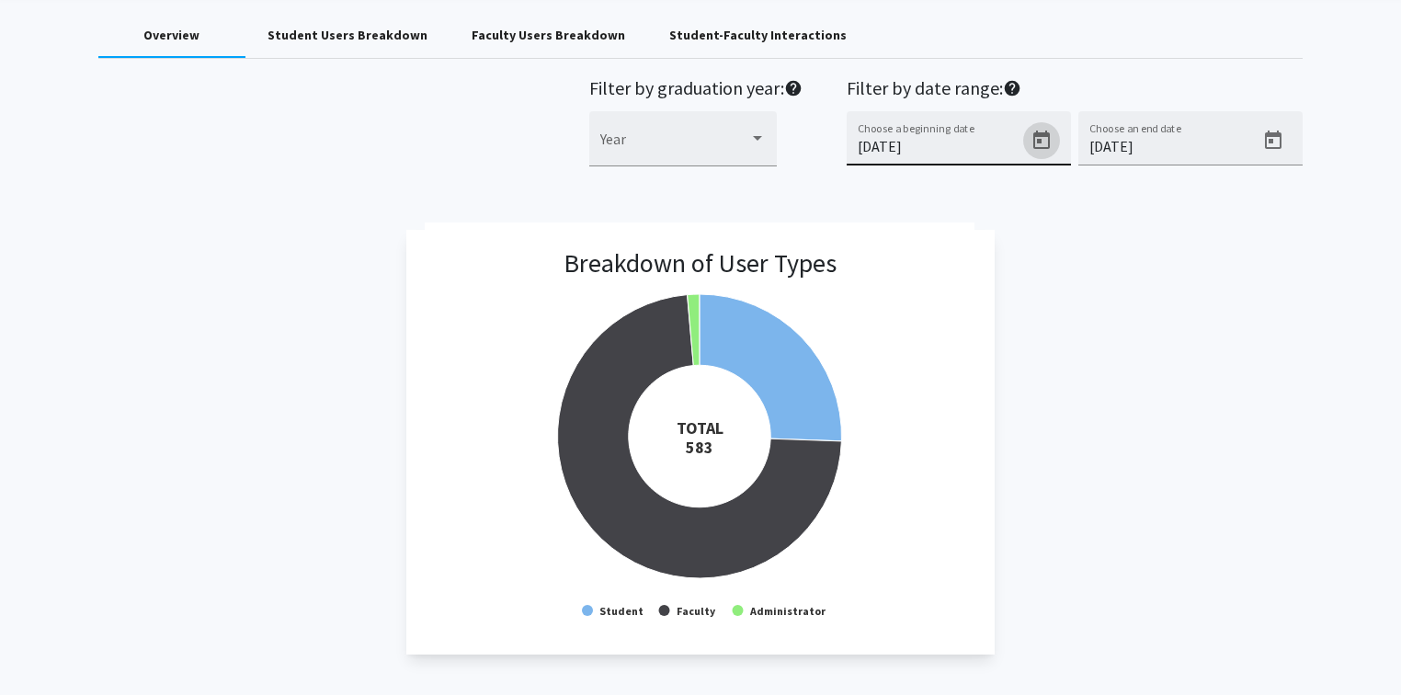
click at [1038, 146] on icon "Open calendar" at bounding box center [1041, 141] width 22 height 22
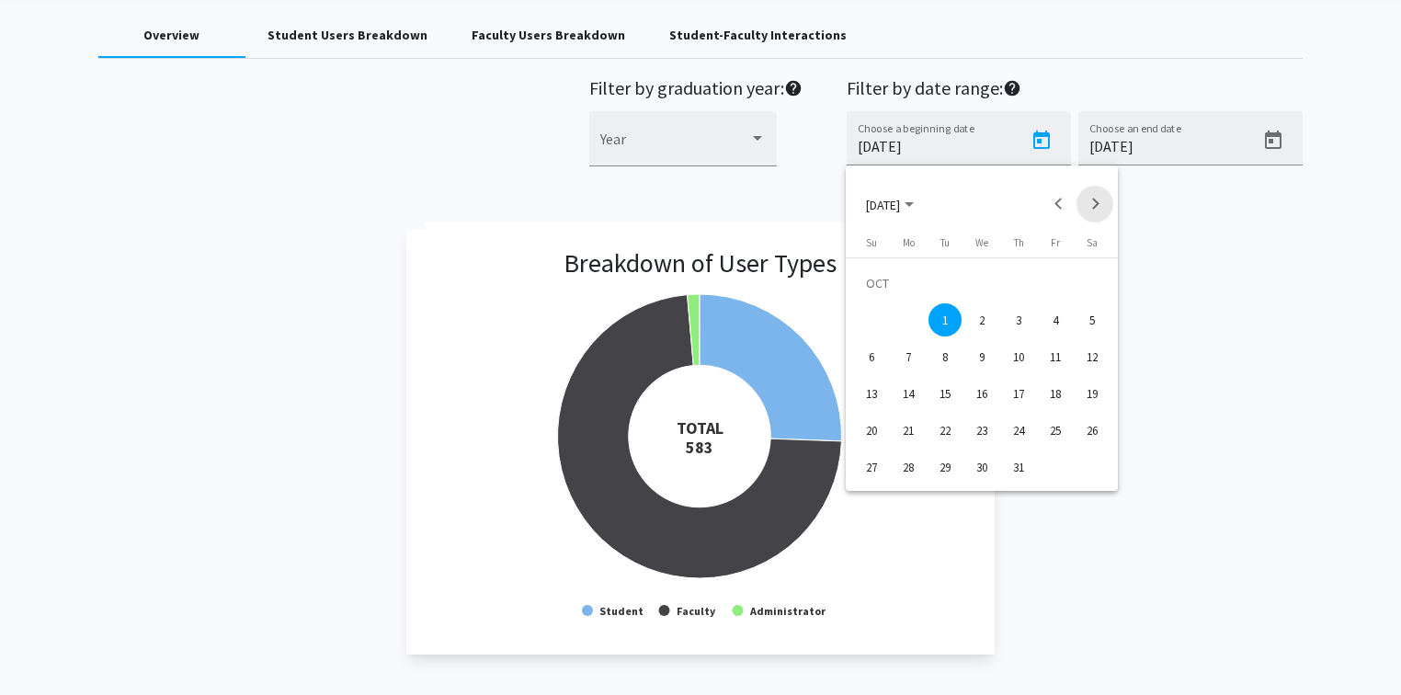
click at [1096, 206] on button "Next month" at bounding box center [1094, 204] width 37 height 37
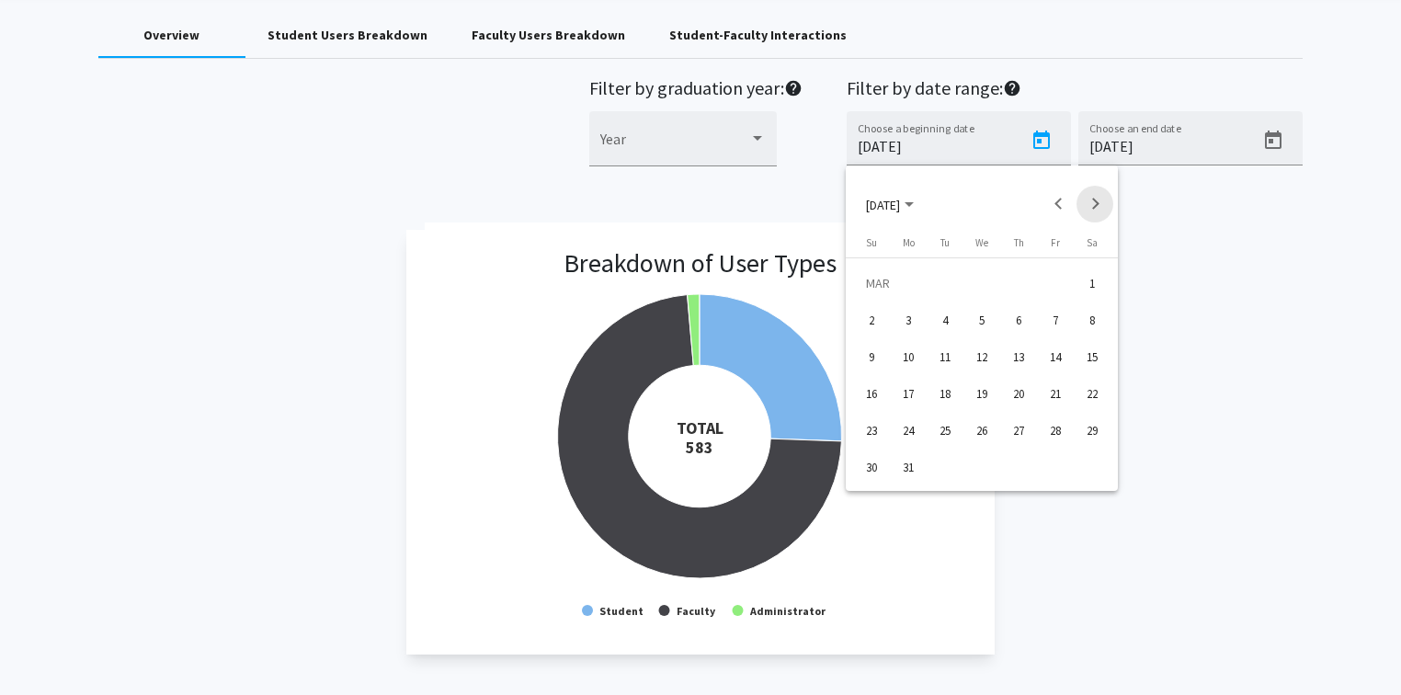
click at [1096, 206] on button "Next month" at bounding box center [1094, 204] width 37 height 37
click at [944, 318] on div "1" at bounding box center [944, 319] width 33 height 33
type input "[DATE]"
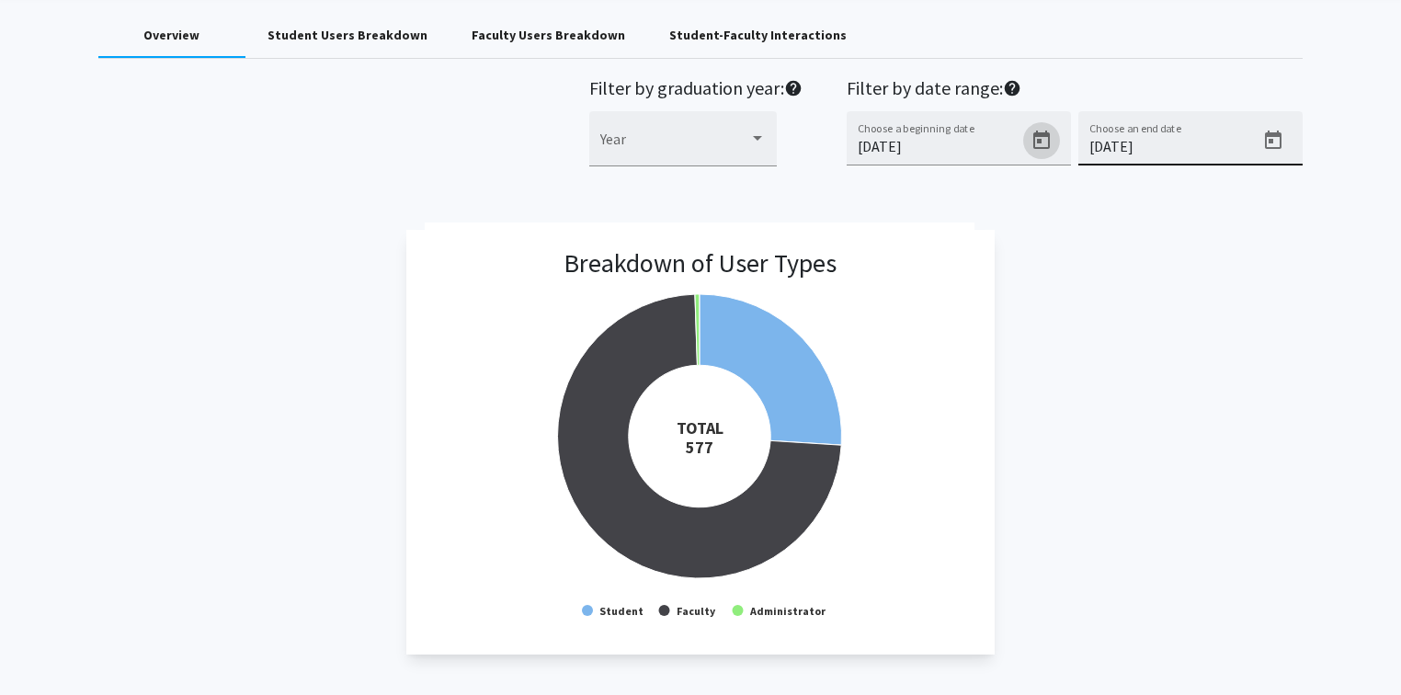
click at [1279, 139] on icon "Open calendar" at bounding box center [1273, 140] width 17 height 18
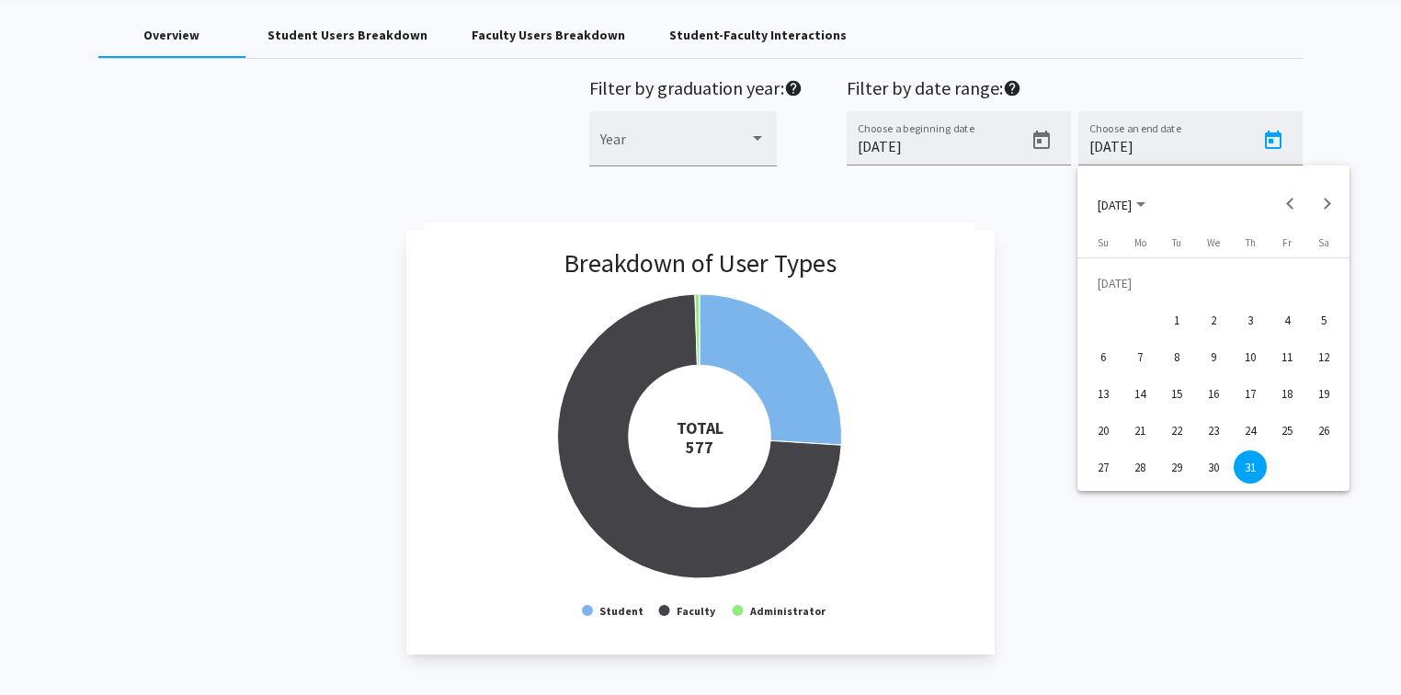
click at [1210, 461] on div "30" at bounding box center [1213, 466] width 33 height 33
type input "[DATE]"
click at [1187, 411] on div "Breakdown of User Types Created with Highcharts 9.3.3 TOTAL ​ 570 Student Facul…" at bounding box center [700, 442] width 1205 height 425
drag, startPoint x: 984, startPoint y: 329, endPoint x: 996, endPoint y: 327, distance: 12.1
click at [984, 329] on app-breakdown-user-types "Breakdown of User Types Created with Highcharts 9.3.3 TOTAL ​ 570 Student Facul…" at bounding box center [699, 442] width 587 height 425
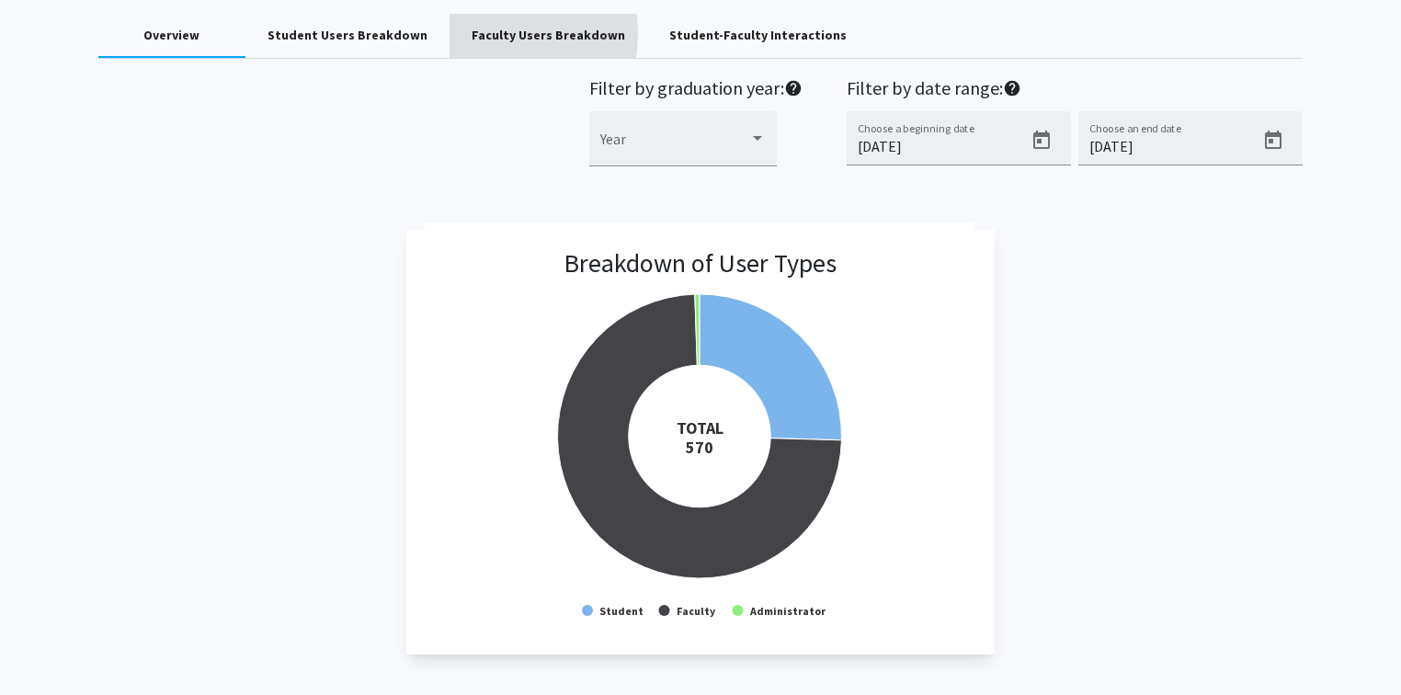
click at [471, 34] on div "Faculty Users Breakdown" at bounding box center [547, 35] width 153 height 19
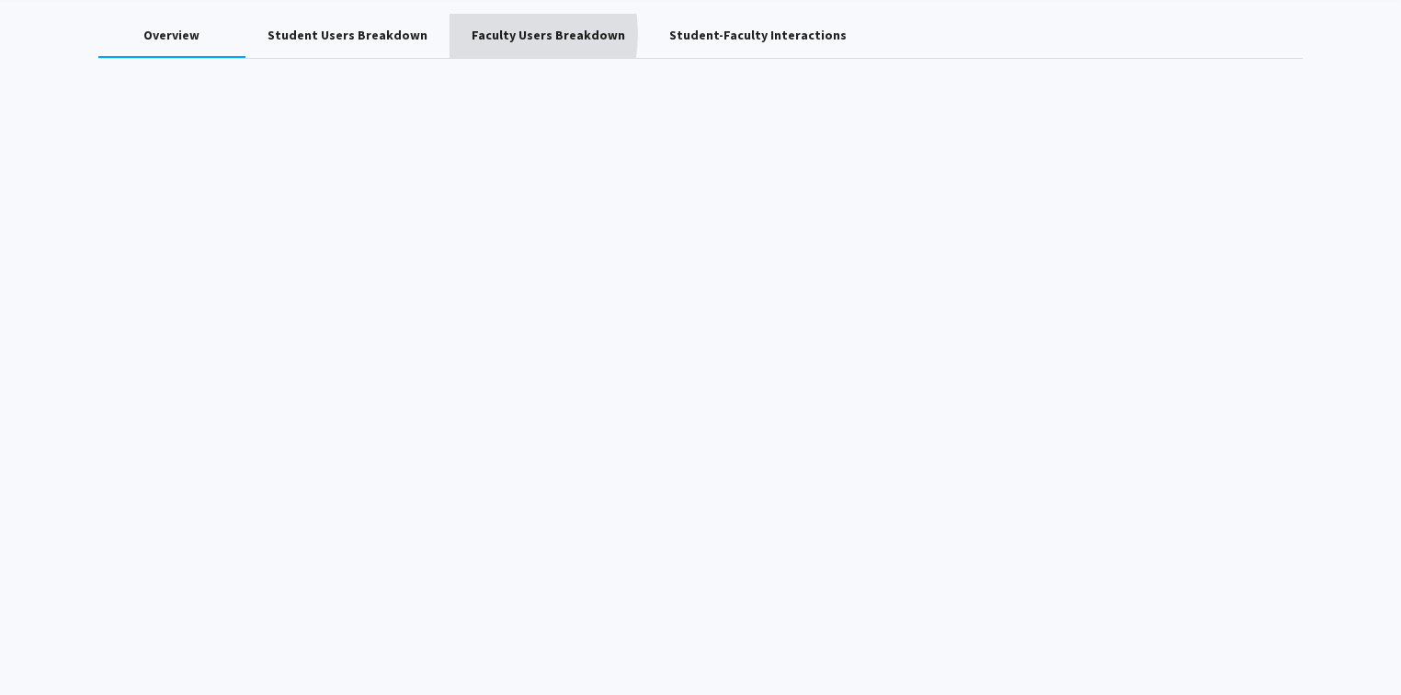
scroll to position [0, 0]
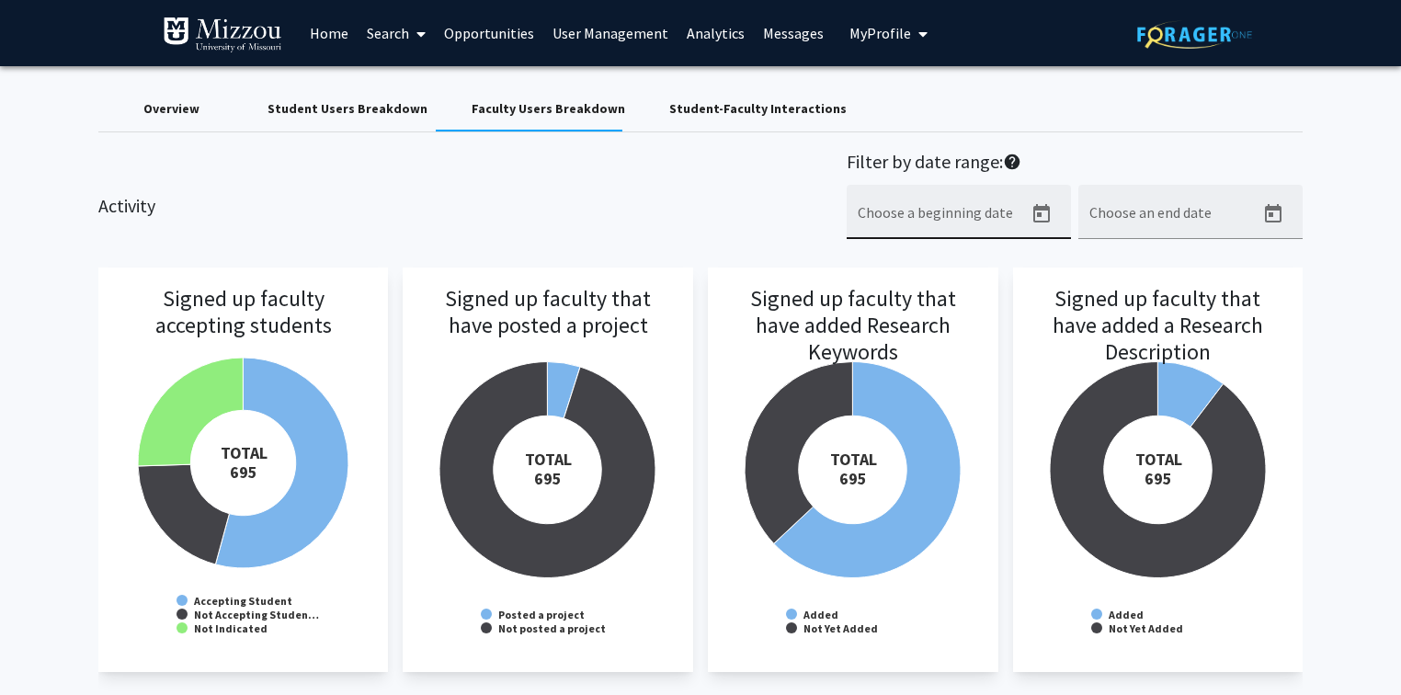
click at [1037, 217] on icon "Open calendar" at bounding box center [1041, 214] width 22 height 22
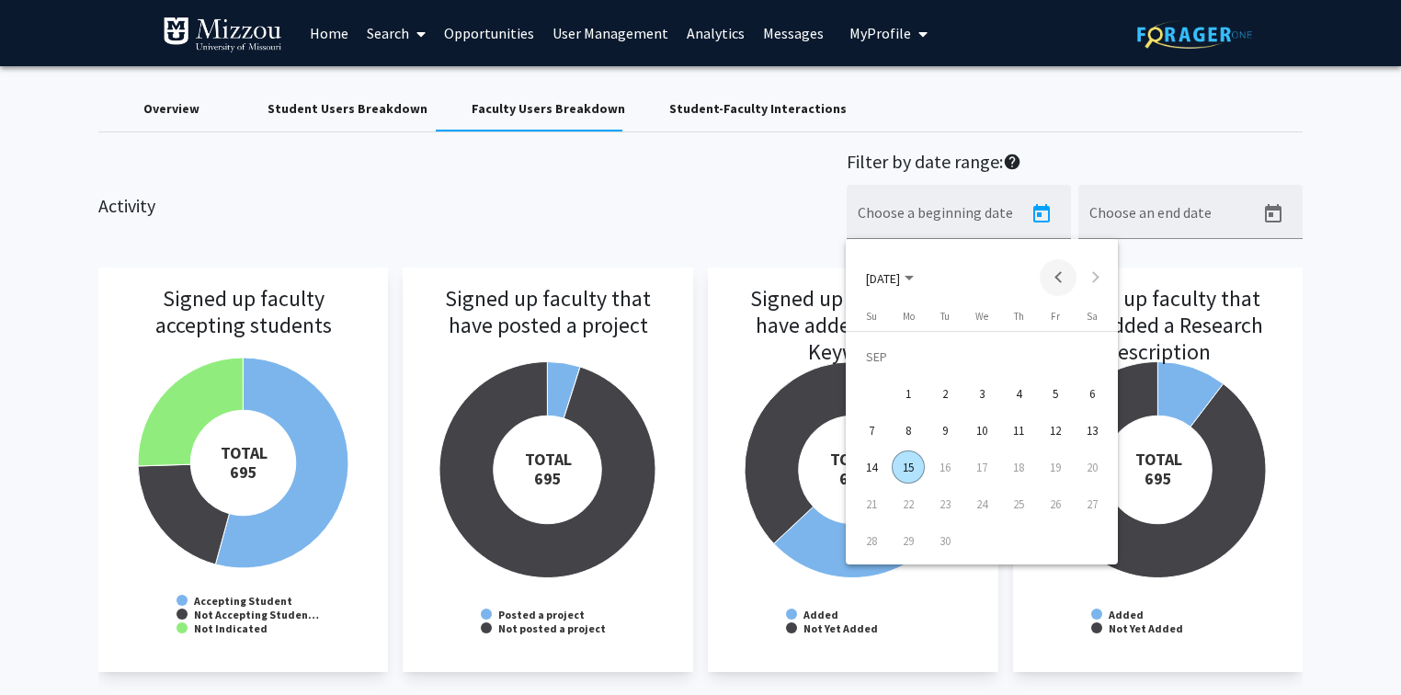
click at [1051, 277] on button "Previous month" at bounding box center [1058, 277] width 37 height 37
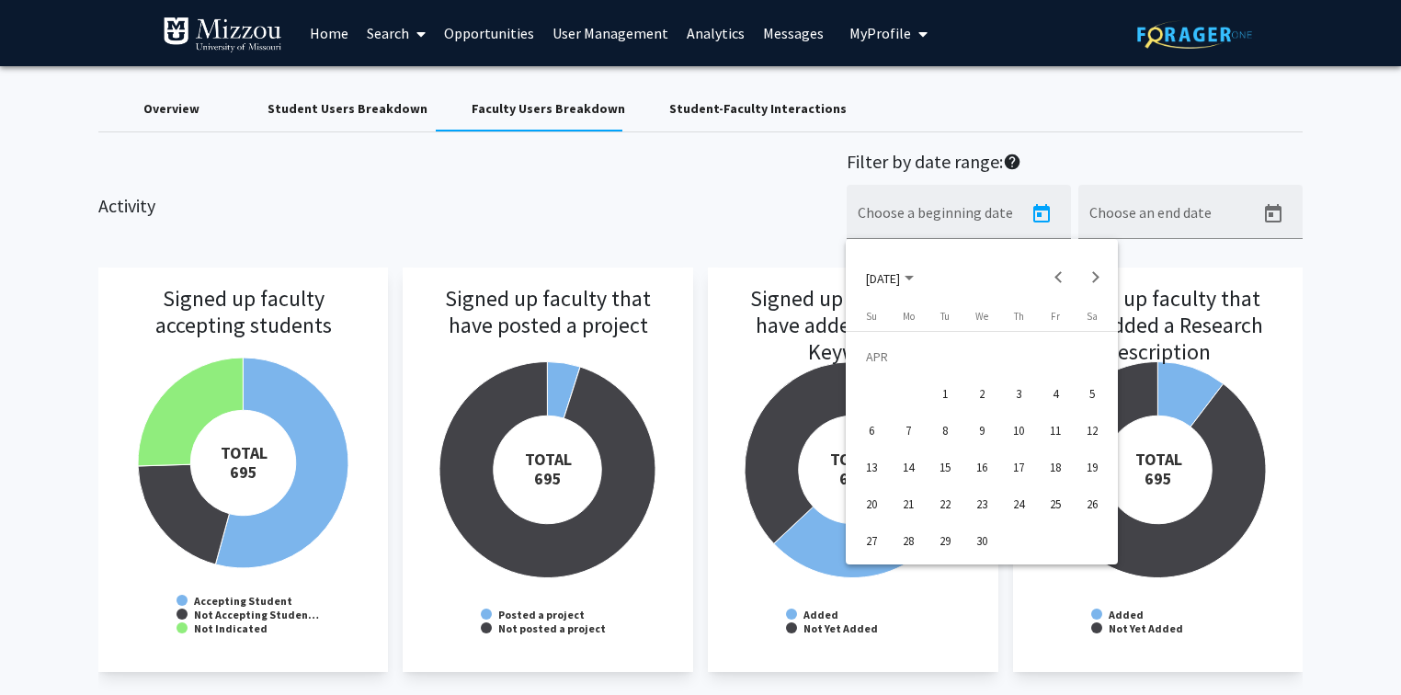
click at [948, 394] on div "1" at bounding box center [944, 393] width 33 height 33
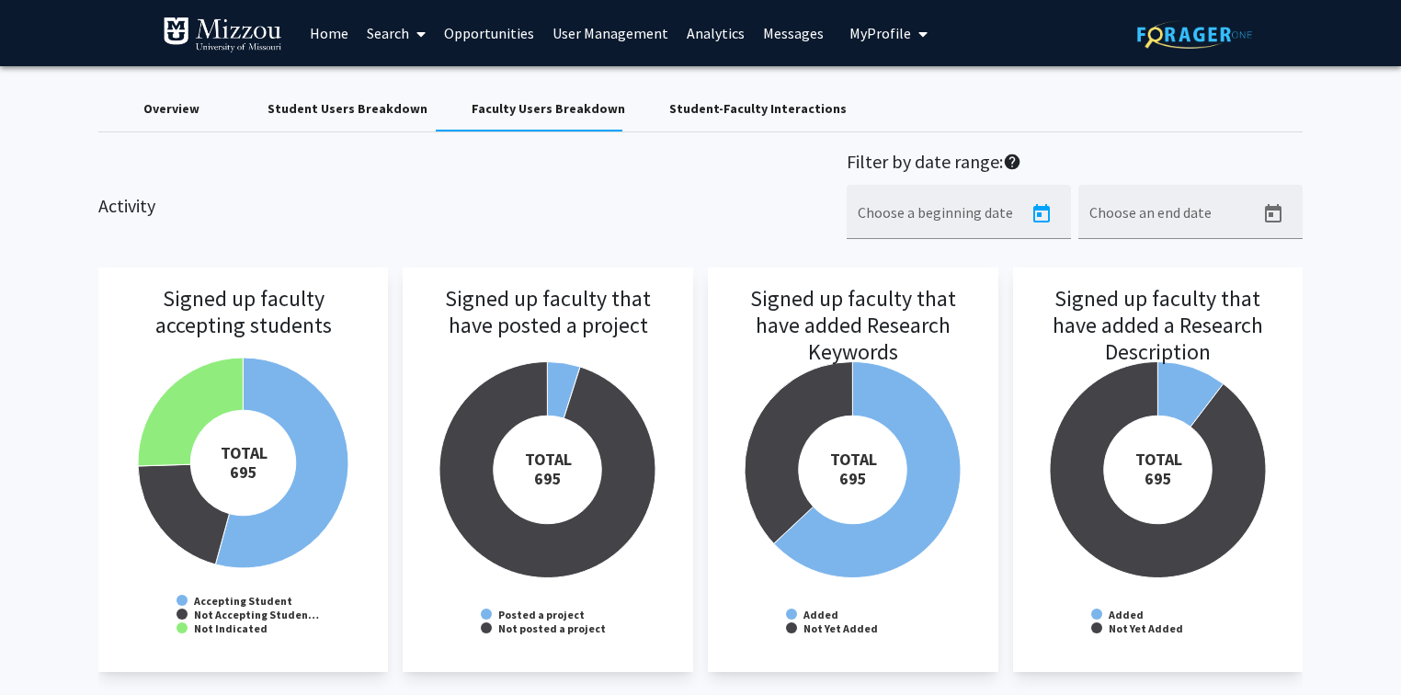
type input "[DATE]"
click at [1253, 206] on div "Choose an end date" at bounding box center [1190, 212] width 224 height 54
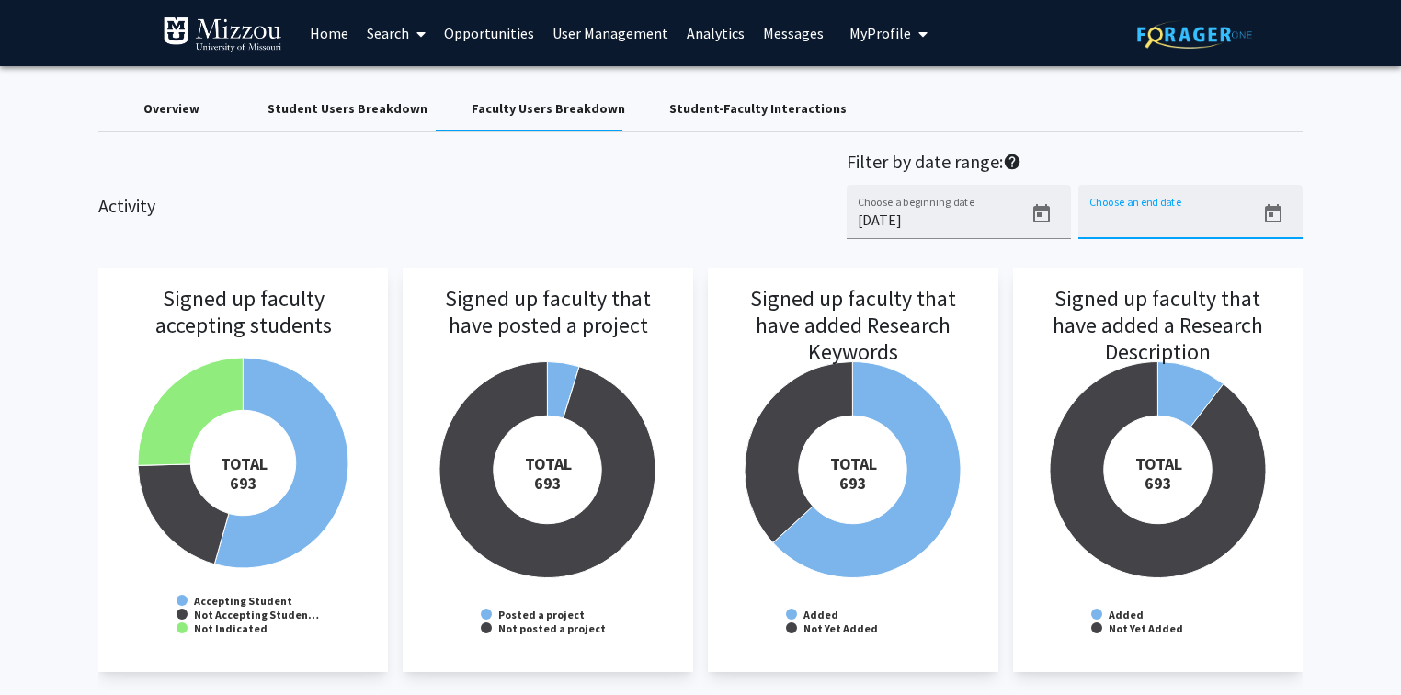
click at [1277, 216] on icon "Open calendar" at bounding box center [1273, 214] width 22 height 22
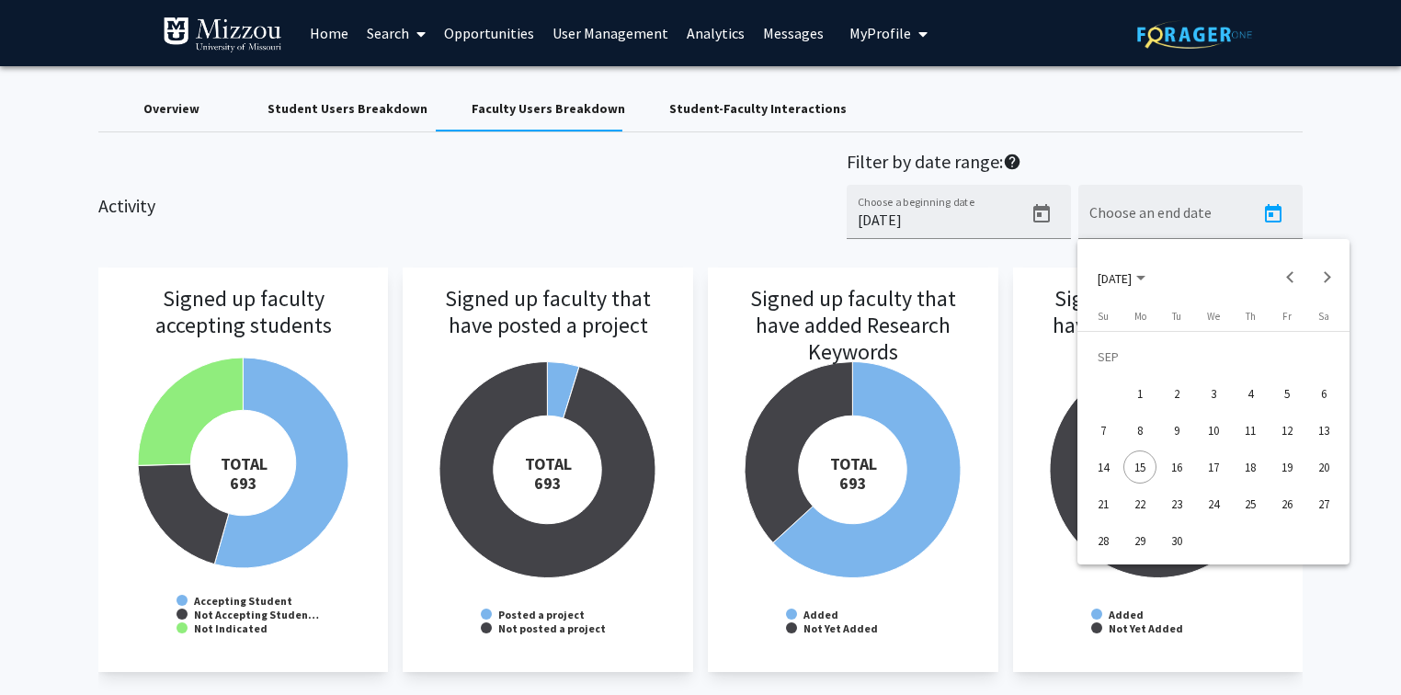
click at [1231, 132] on div at bounding box center [700, 347] width 1401 height 695
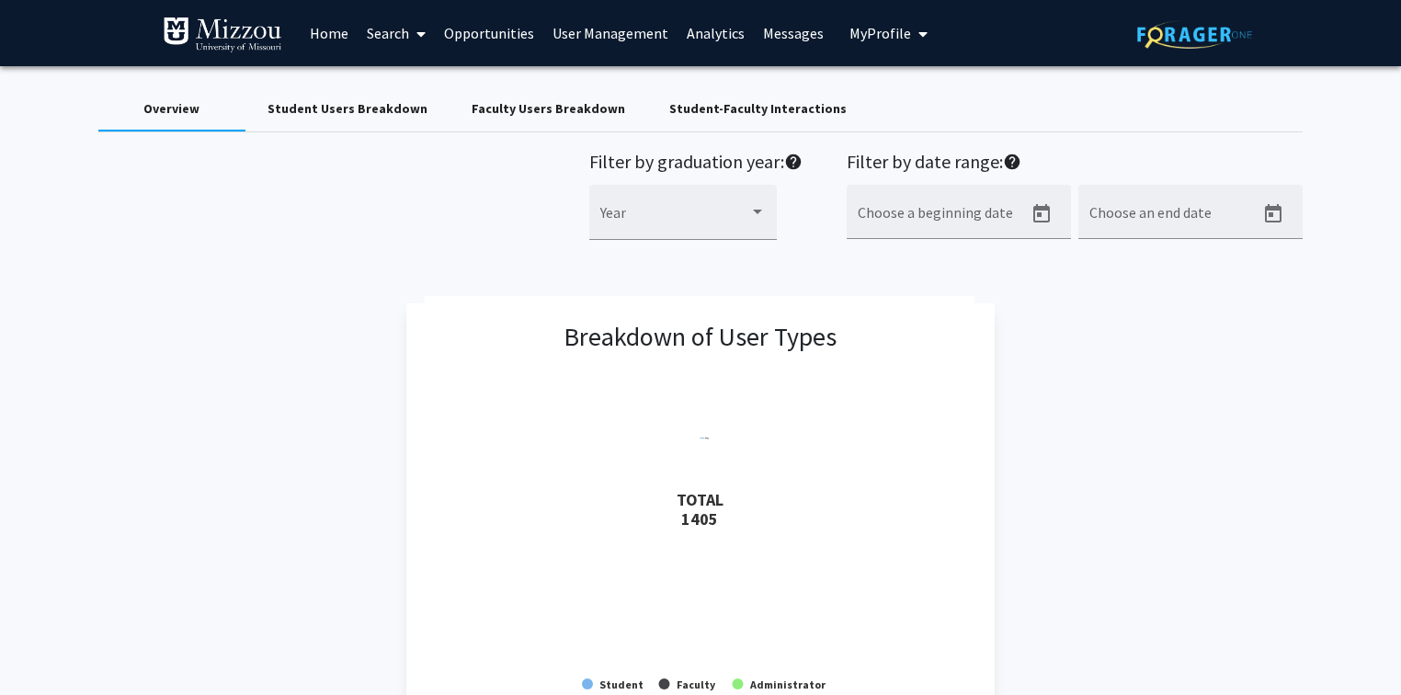
click at [176, 108] on div "Overview" at bounding box center [171, 108] width 56 height 19
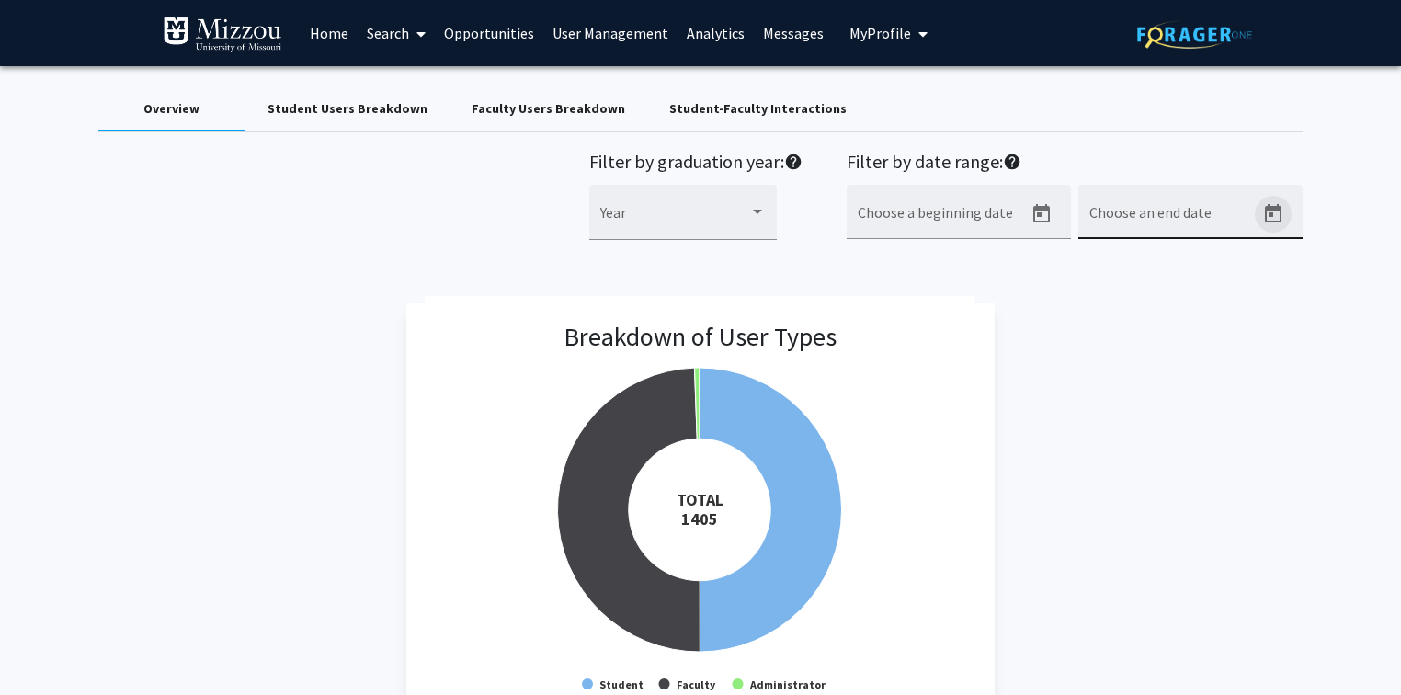
click at [1275, 221] on icon "Open calendar" at bounding box center [1273, 213] width 17 height 18
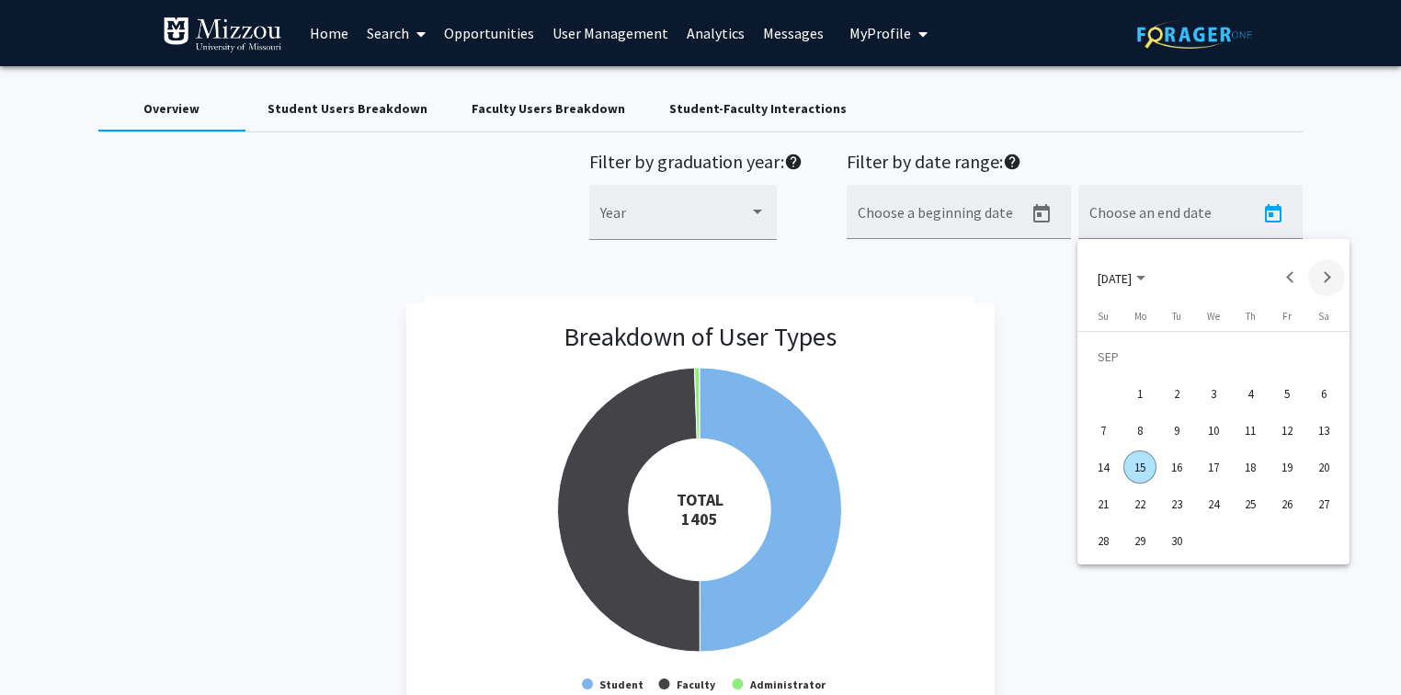
click at [1324, 276] on button "Next month" at bounding box center [1326, 277] width 37 height 37
click at [1284, 278] on button "Previous month" at bounding box center [1289, 277] width 37 height 37
click at [1253, 538] on div "31" at bounding box center [1249, 540] width 33 height 33
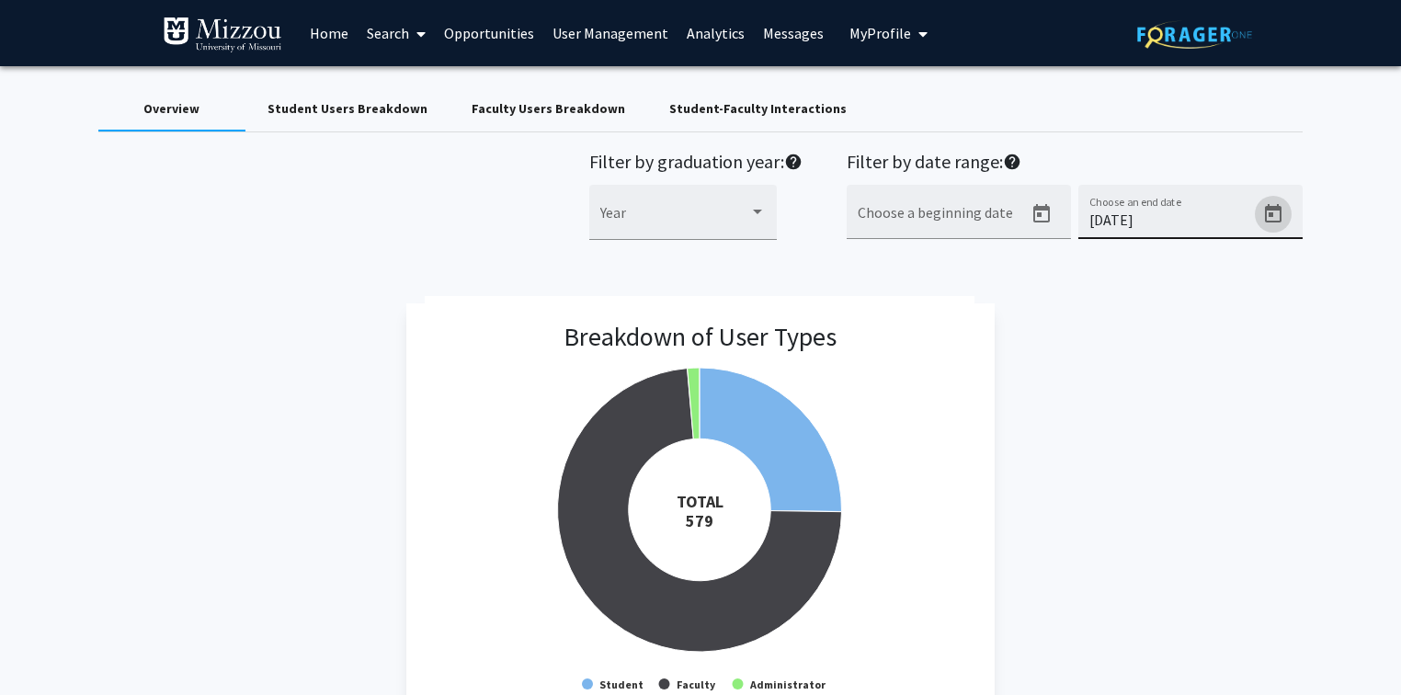
click at [1276, 213] on icon "Open calendar" at bounding box center [1273, 214] width 22 height 22
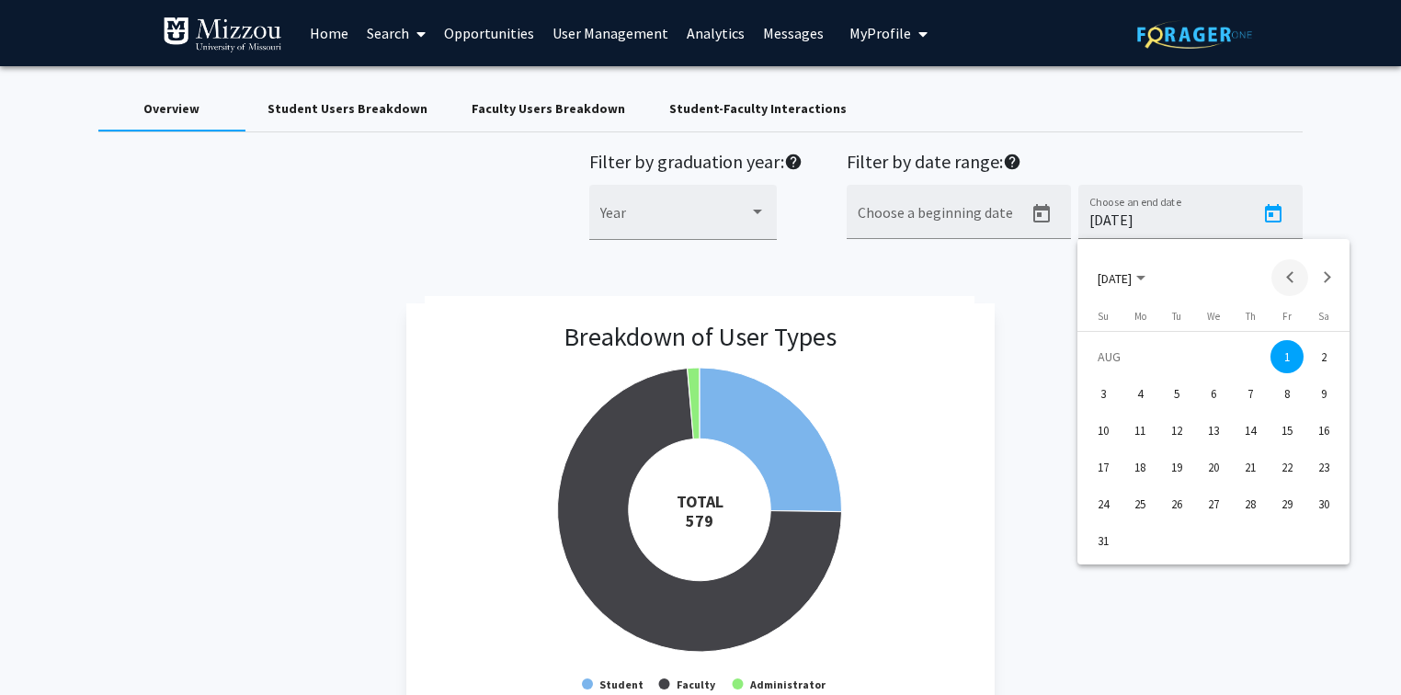
click at [1282, 278] on button "Previous month" at bounding box center [1289, 277] width 37 height 37
click at [1210, 542] on div "30" at bounding box center [1213, 540] width 33 height 33
type input "[DATE]"
click at [1154, 421] on div "Breakdown of User Types Created with Highcharts 9.3.3 TOTAL ​ 577 Student Facul…" at bounding box center [700, 515] width 1205 height 425
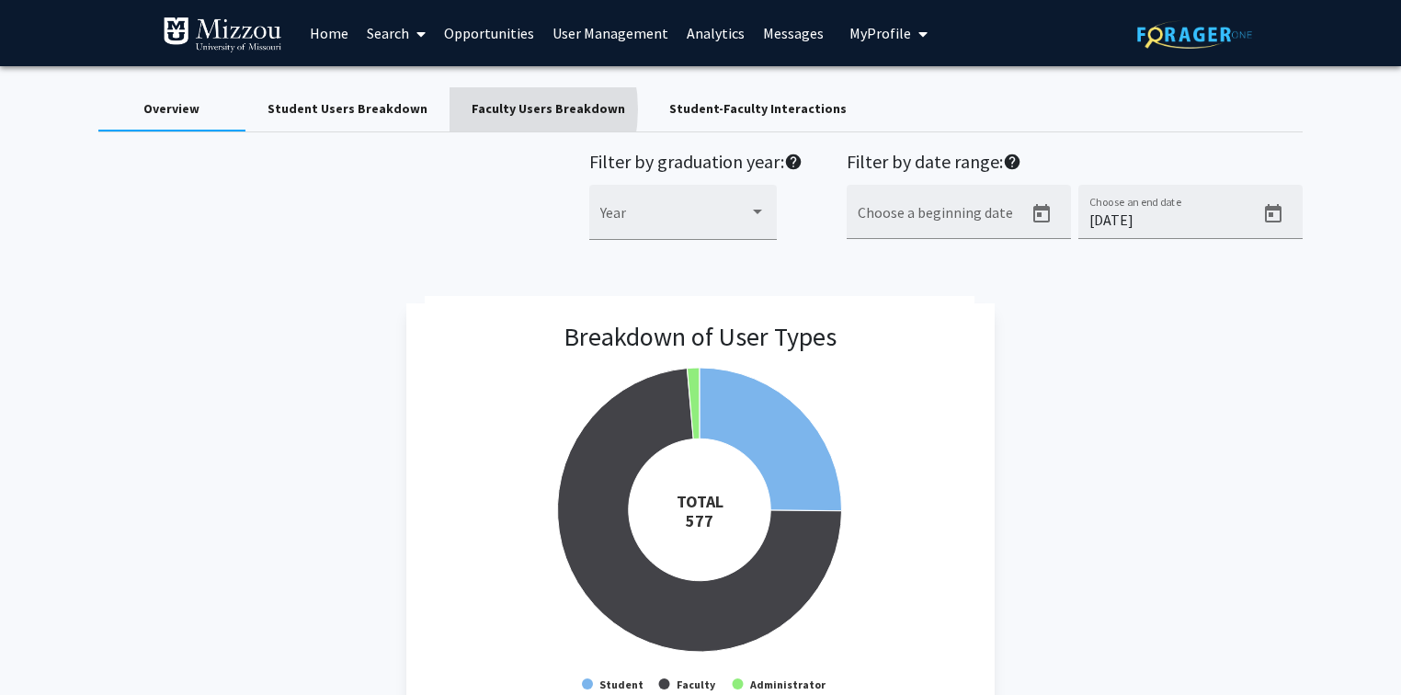
click at [471, 109] on div "Faculty Users Breakdown" at bounding box center [547, 108] width 153 height 19
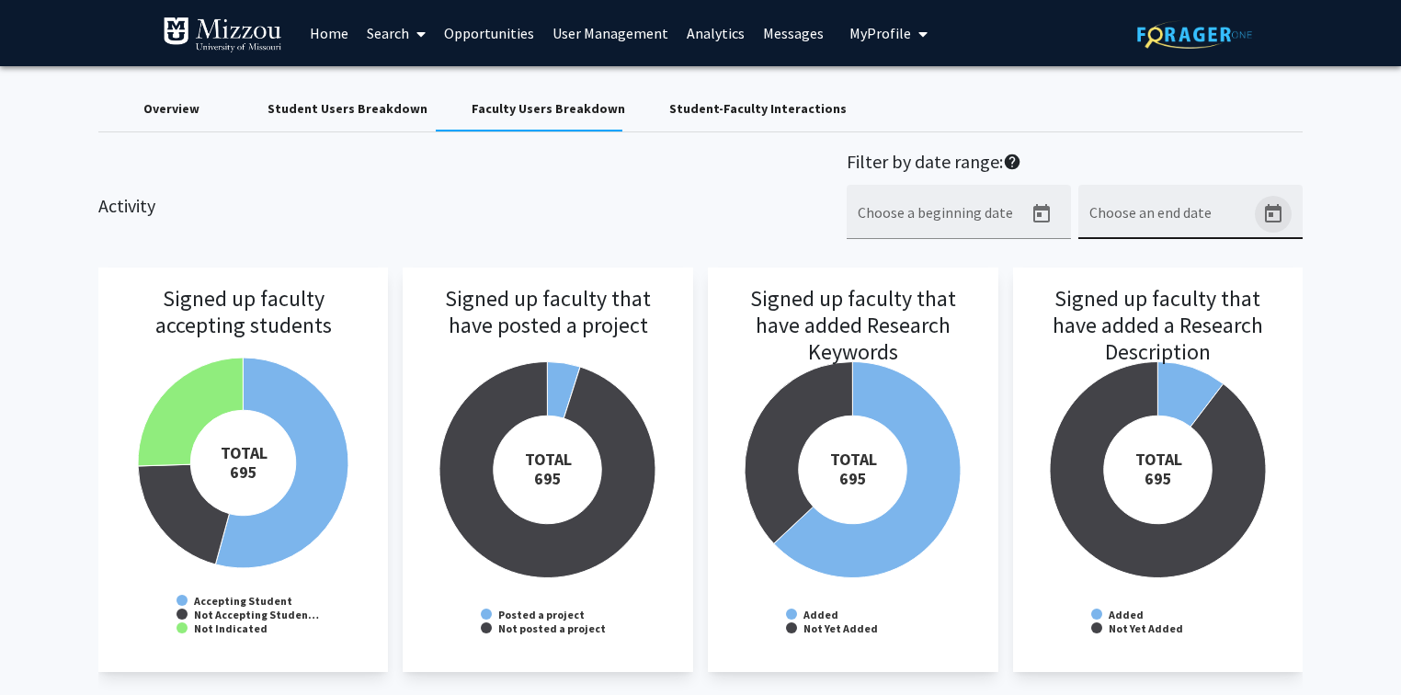
click at [1262, 217] on icon "Open calendar" at bounding box center [1273, 214] width 22 height 22
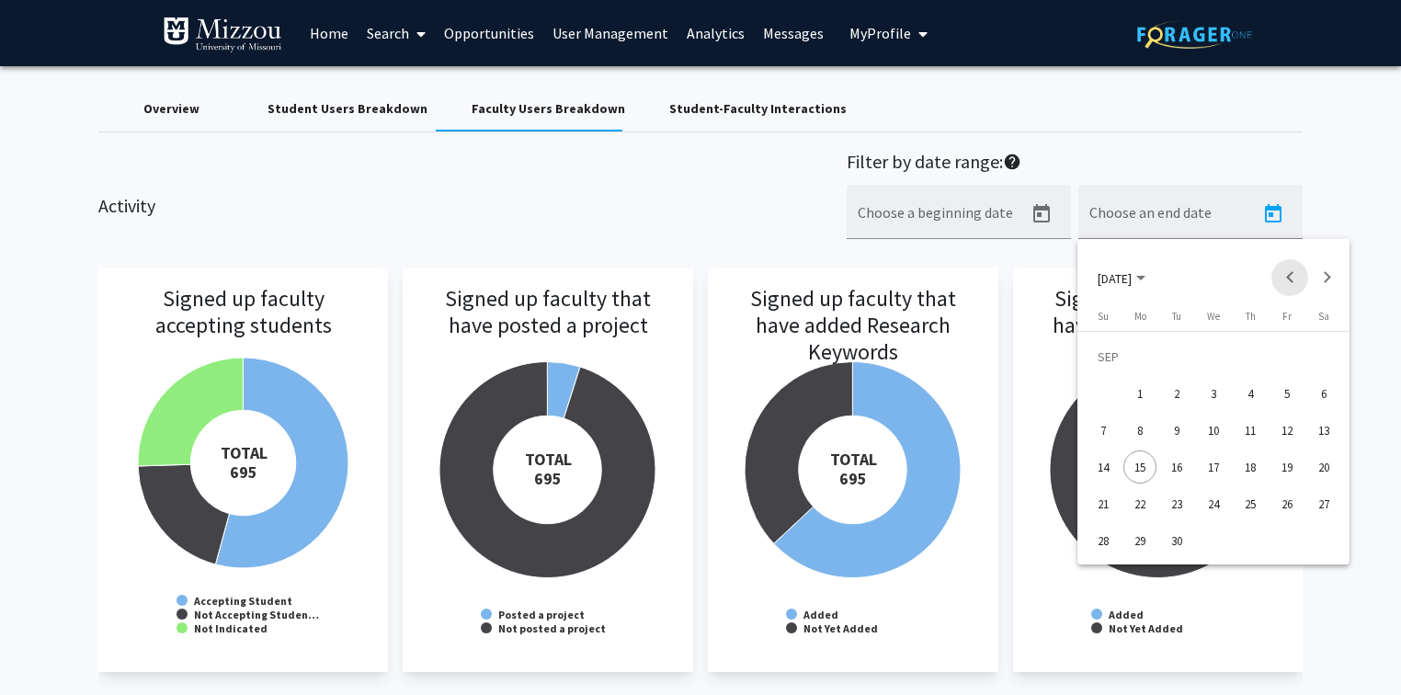
click at [1287, 275] on button "Previous month" at bounding box center [1289, 277] width 37 height 37
click at [1217, 538] on div "30" at bounding box center [1213, 540] width 33 height 33
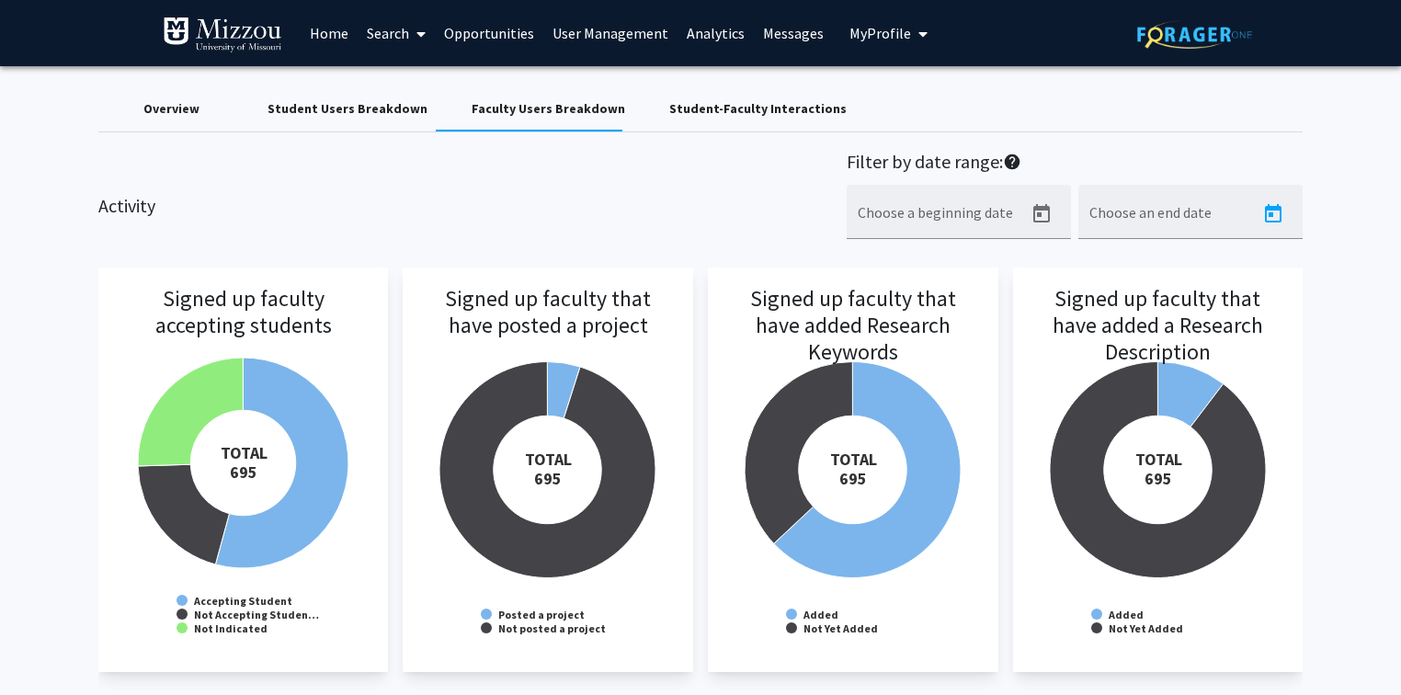
type input "[DATE]"
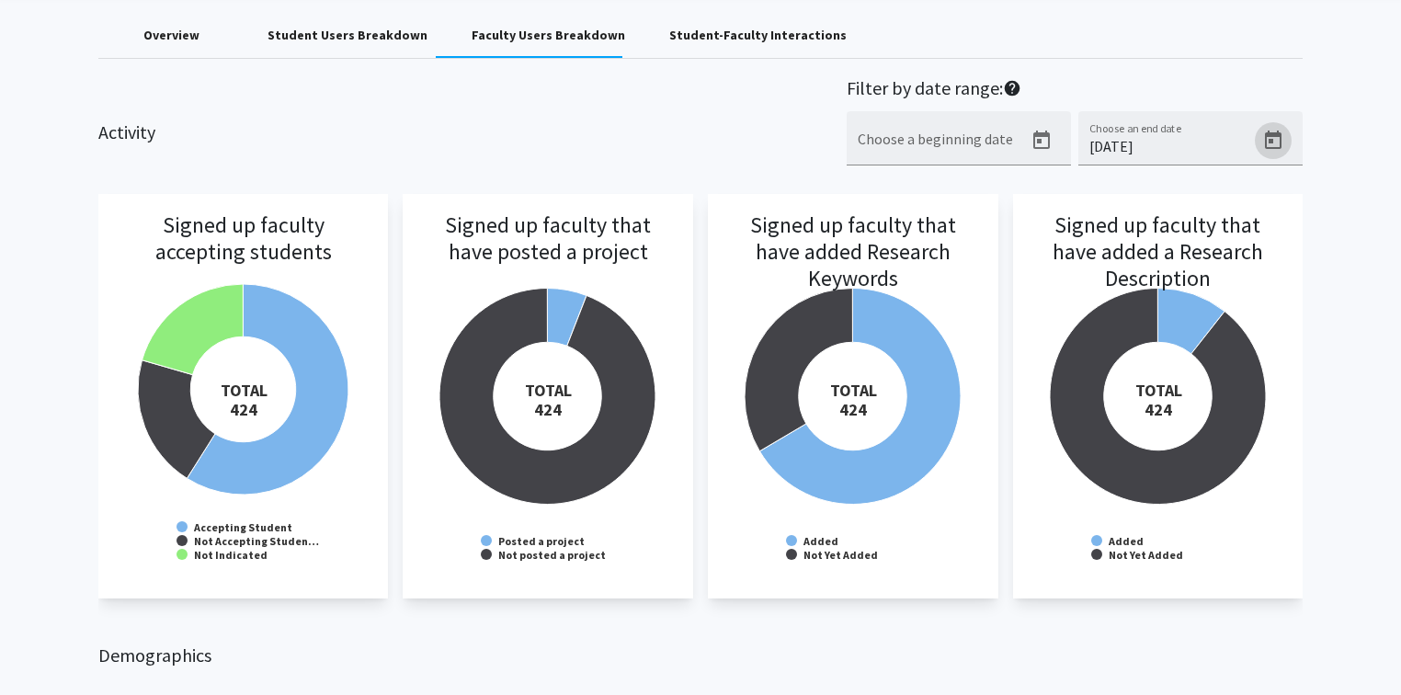
scroll to position [147, 0]
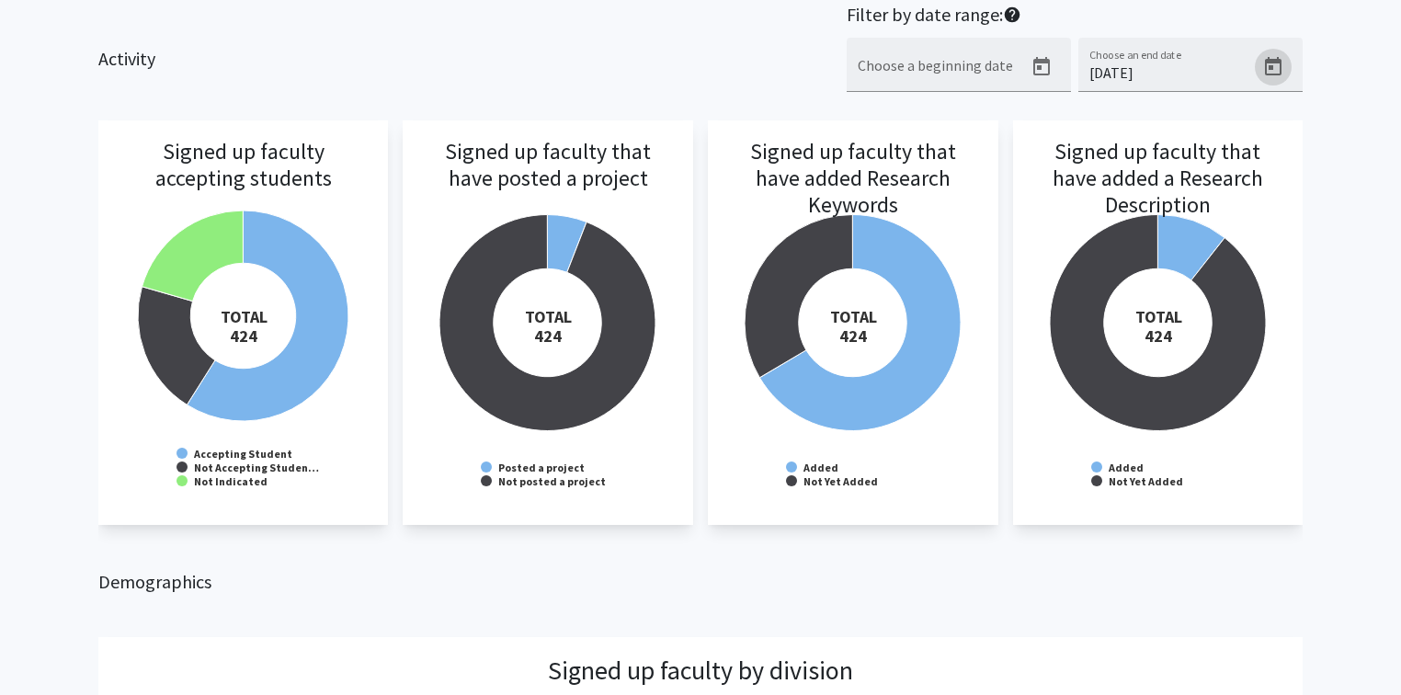
click at [566, 239] on h3 "Signed up faculty that have posted a project" at bounding box center [548, 190] width 254 height 103
click at [791, 73] on div "Activity Filter by date range: help Choose a beginning date 7/31/2025 Choose an…" at bounding box center [701, 58] width 1233 height 108
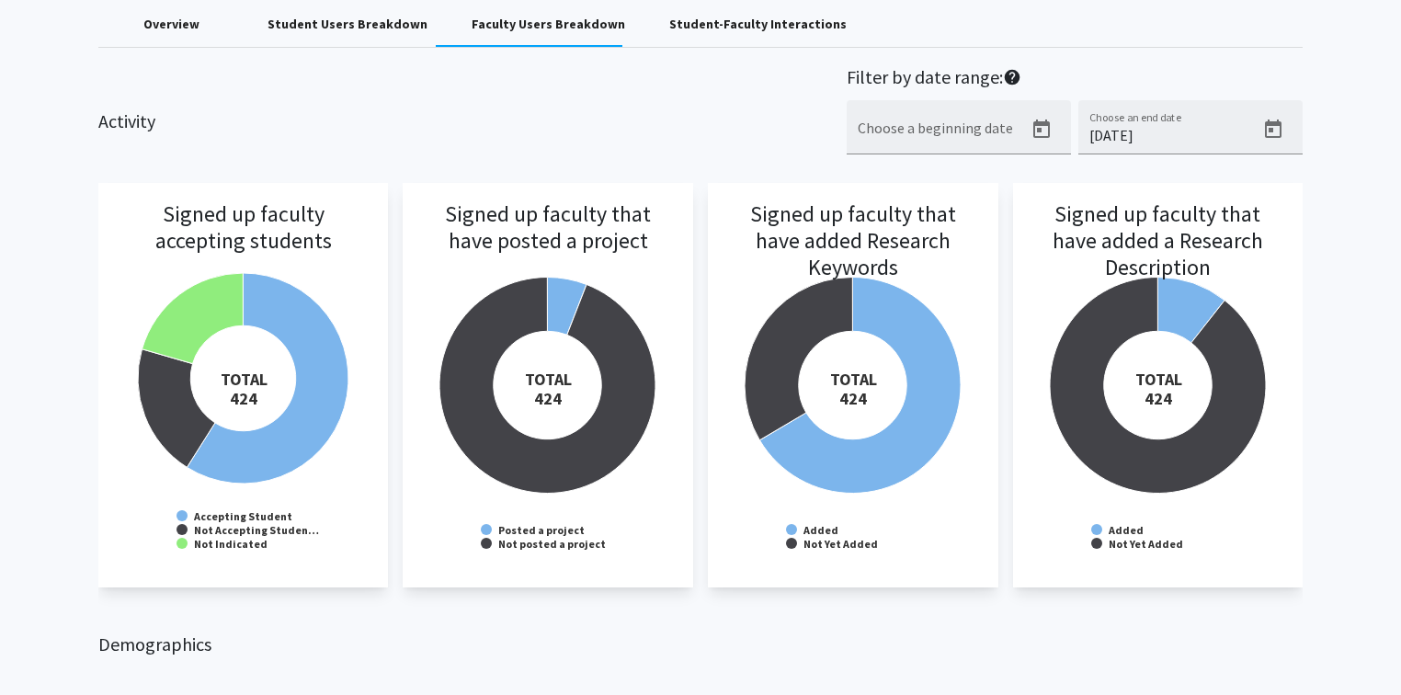
scroll to position [0, 0]
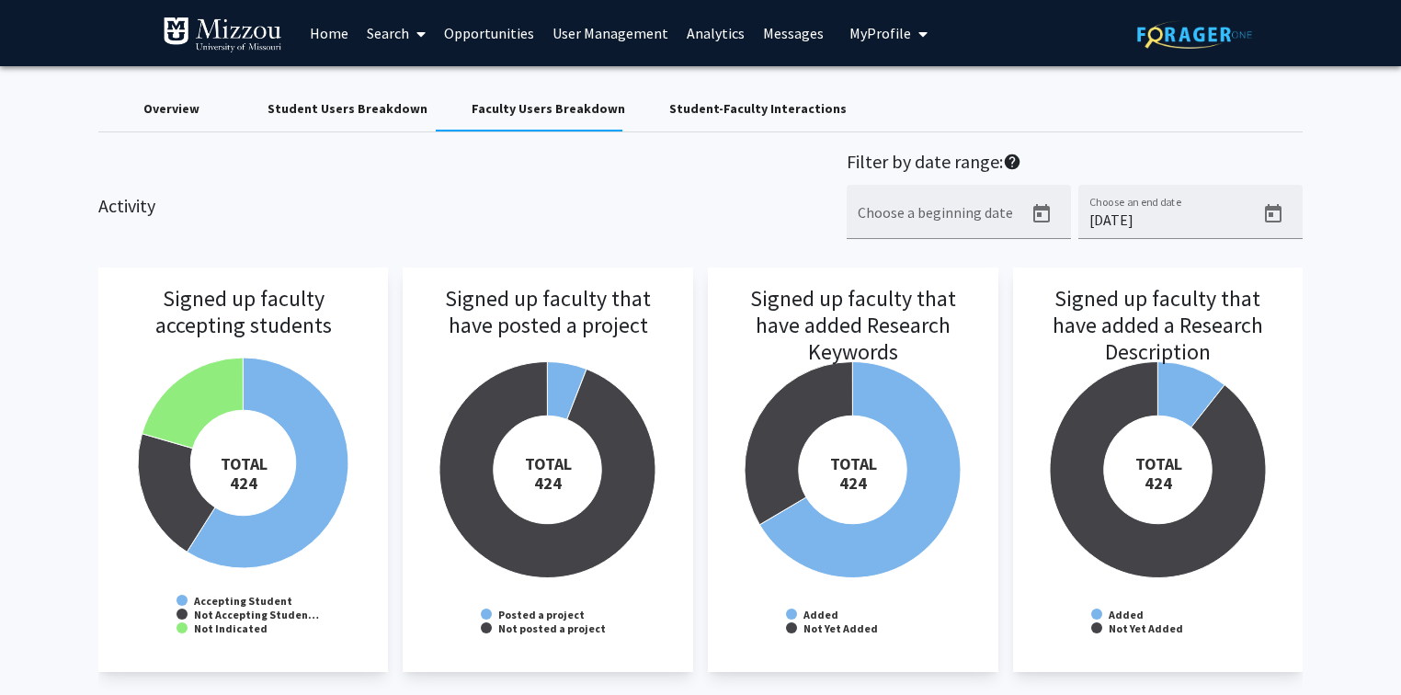
click at [168, 110] on div "Overview" at bounding box center [171, 108] width 56 height 19
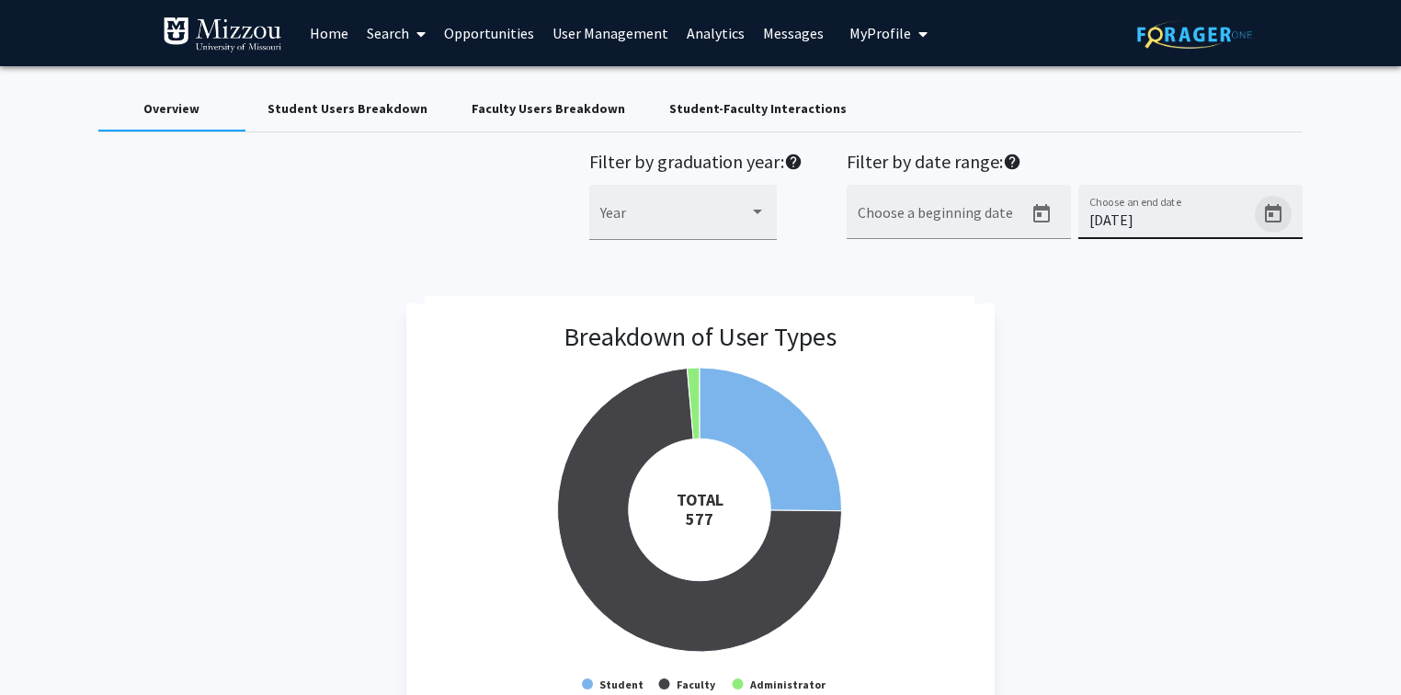
click at [1276, 208] on icon "Open calendar" at bounding box center [1273, 213] width 17 height 18
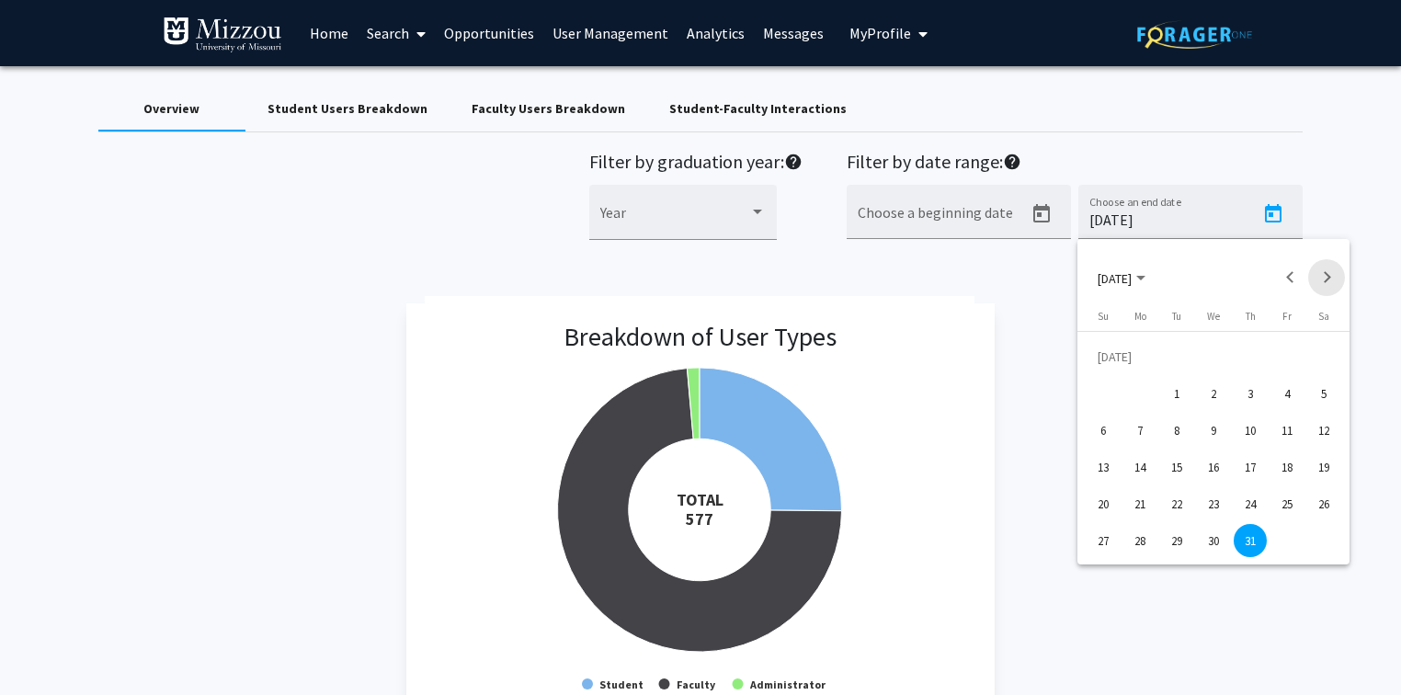
click at [1332, 282] on button "Next month" at bounding box center [1326, 277] width 37 height 37
click at [1138, 465] on div "15" at bounding box center [1139, 466] width 33 height 33
type input "[DATE]"
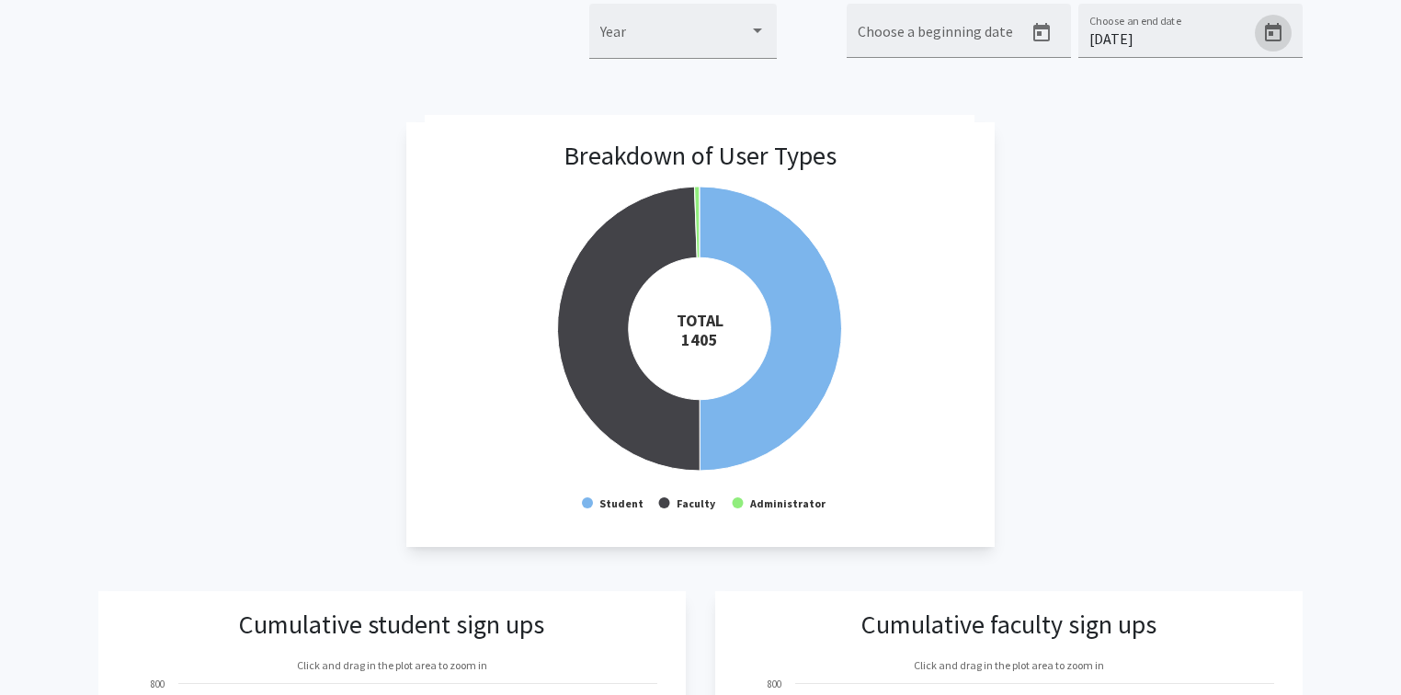
scroll to position [221, 0]
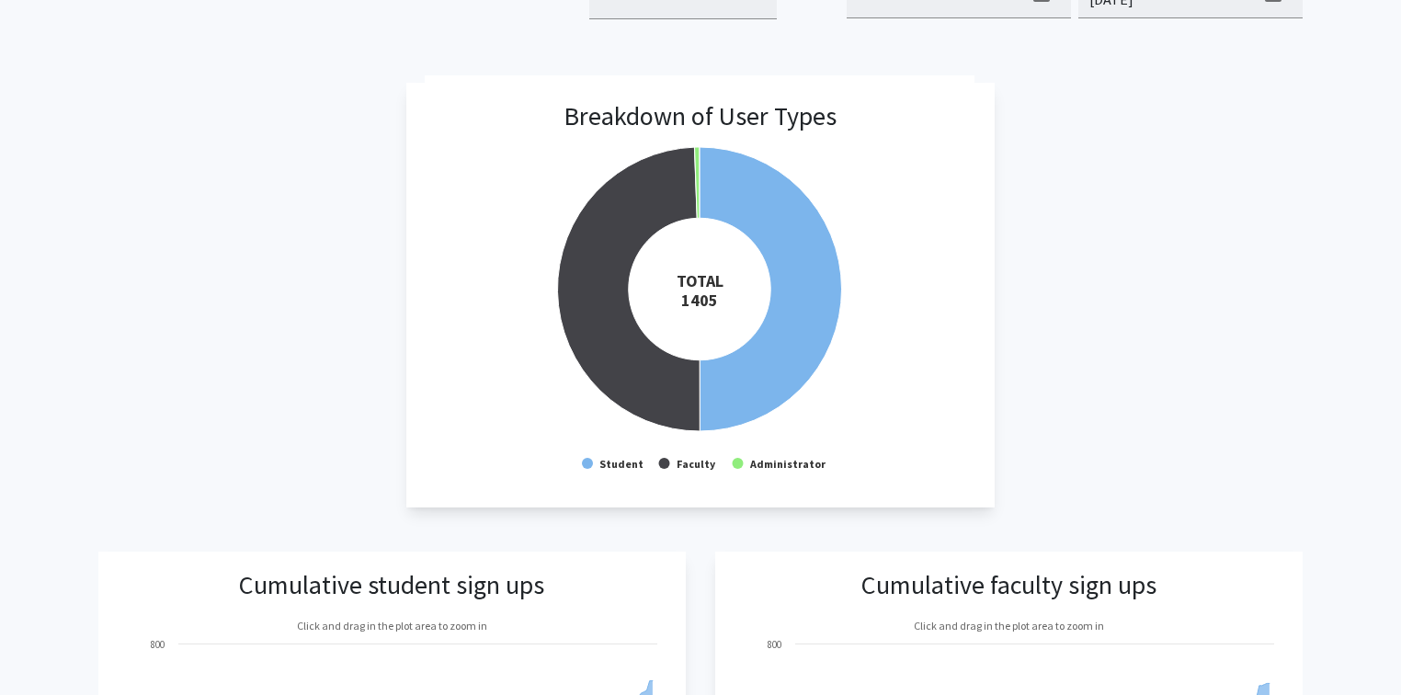
click at [1151, 218] on div "Breakdown of User Types Created with Highcharts 9.3.3 TOTAL ​ 1405 Student Facu…" at bounding box center [700, 295] width 1205 height 425
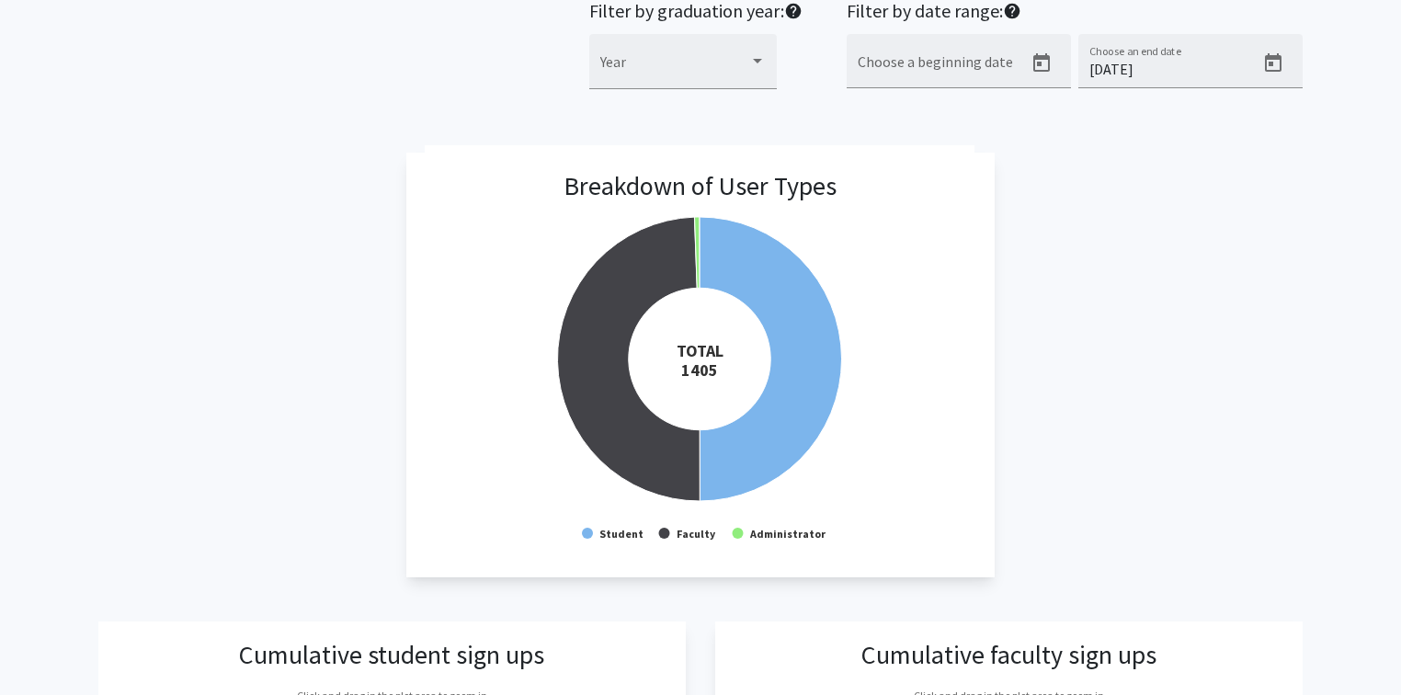
scroll to position [0, 0]
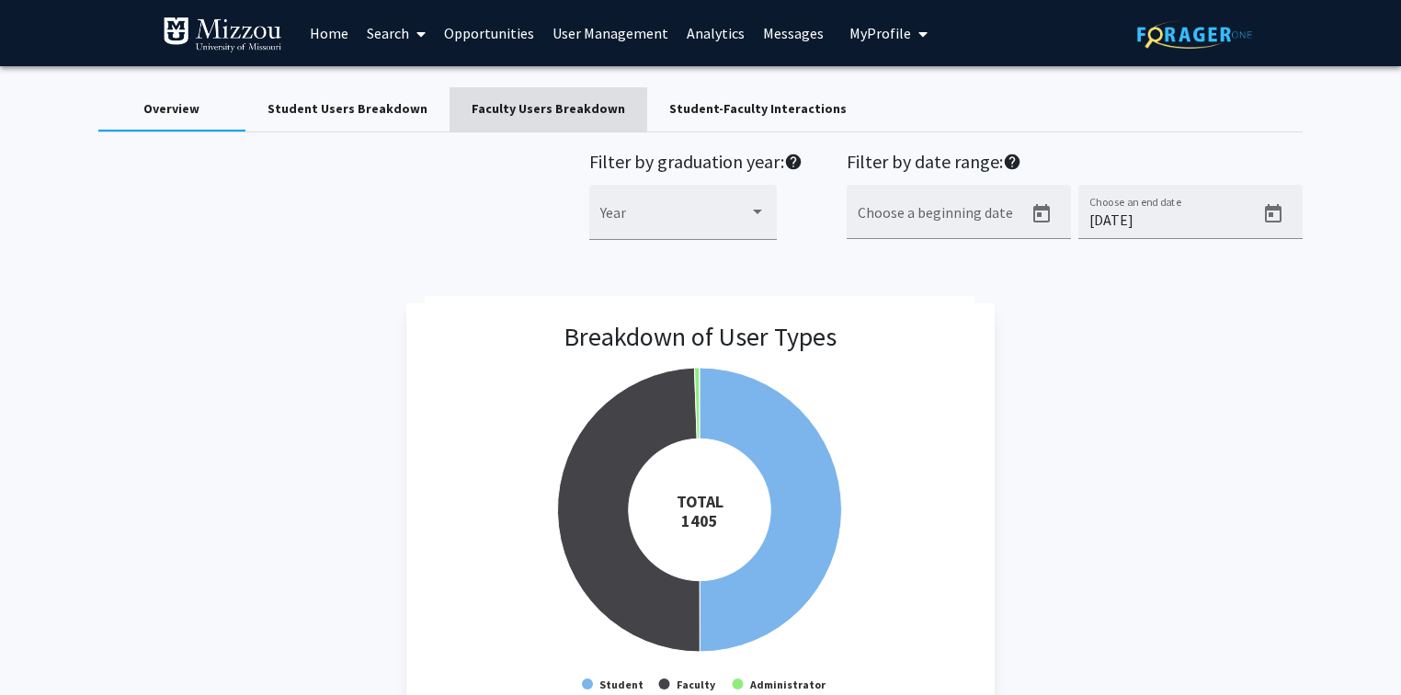
click at [576, 107] on div "Faculty Users Breakdown" at bounding box center [547, 108] width 153 height 19
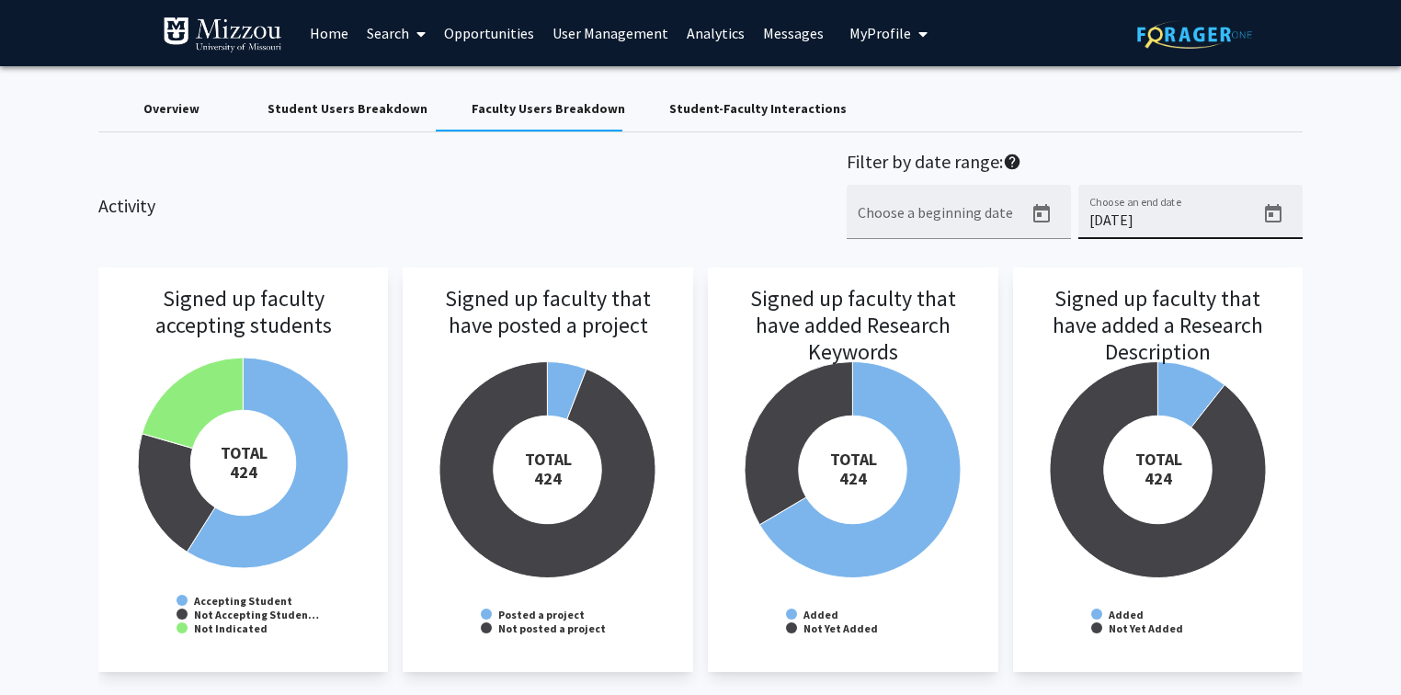
click at [1269, 210] on icon "Open calendar" at bounding box center [1273, 213] width 17 height 18
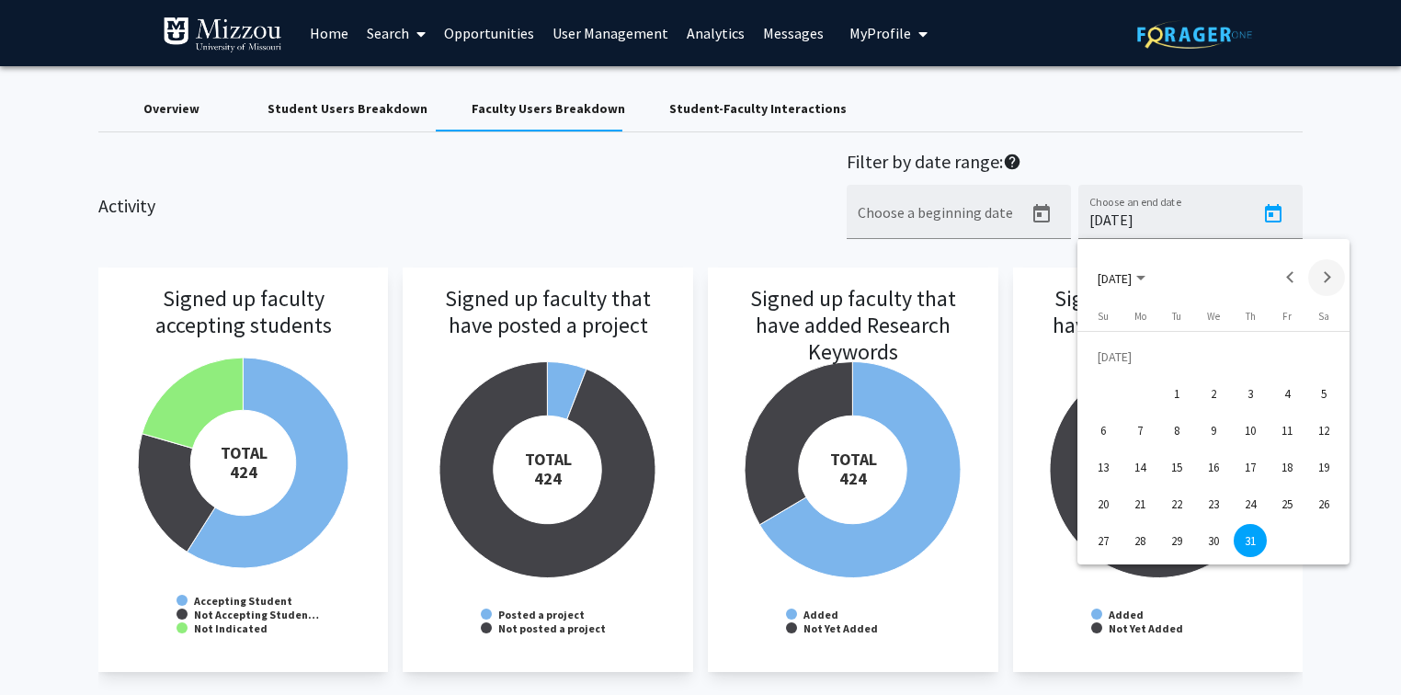
click at [1331, 278] on button "Next month" at bounding box center [1326, 277] width 37 height 37
click at [1330, 282] on button "Next month" at bounding box center [1326, 277] width 37 height 37
click at [1178, 464] on div "16" at bounding box center [1176, 466] width 33 height 33
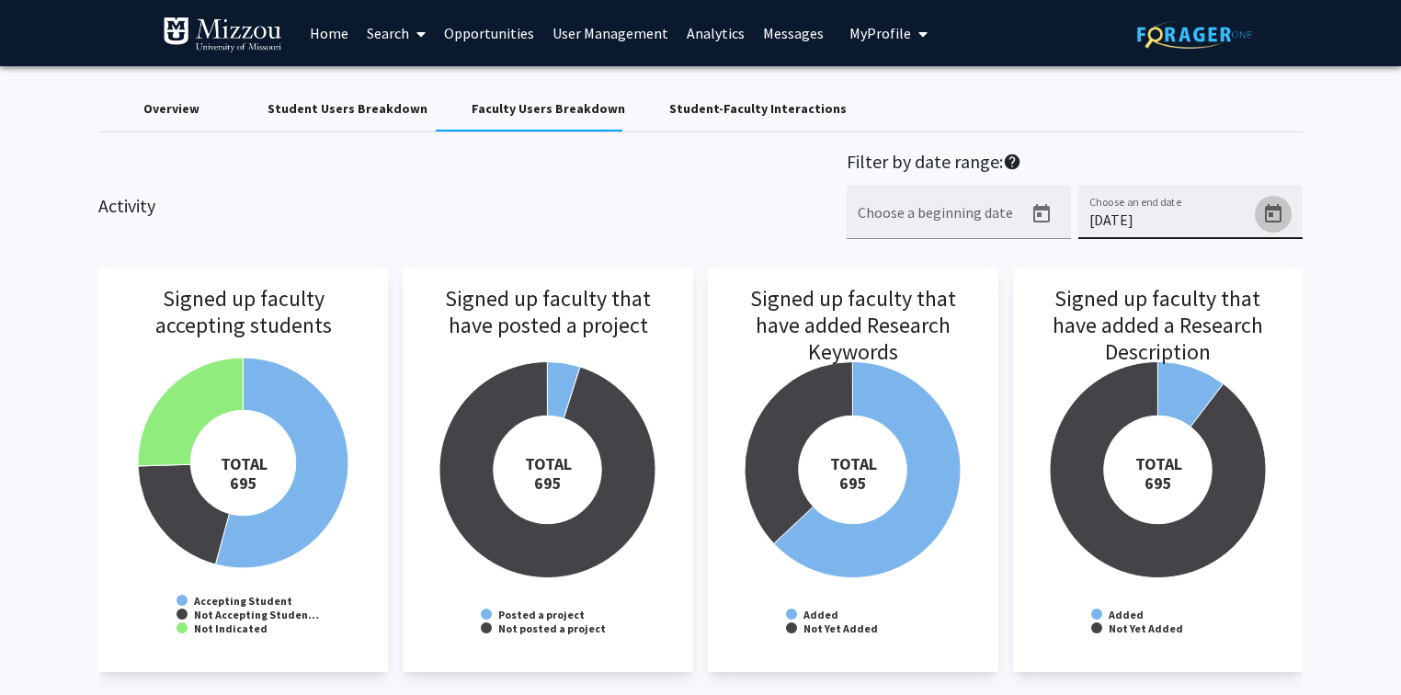
click at [1266, 215] on icon "Open calendar" at bounding box center [1273, 214] width 22 height 22
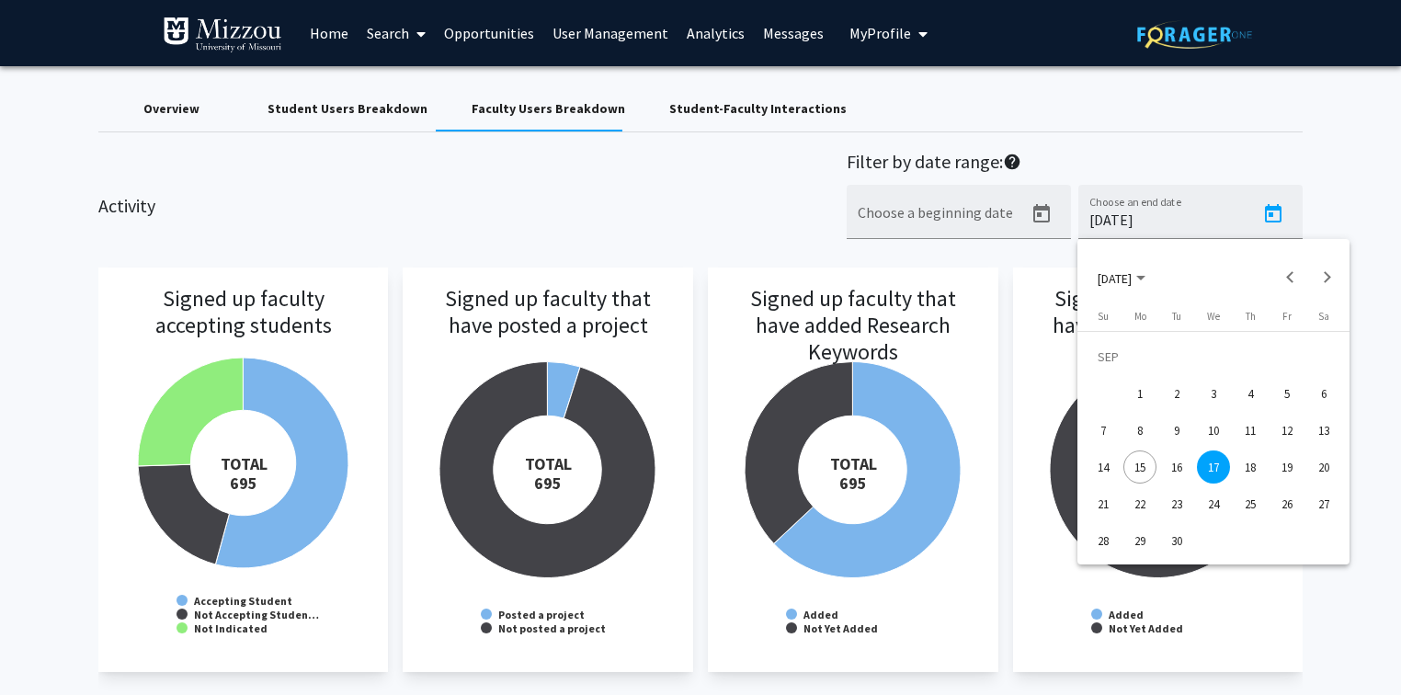
click at [1147, 463] on div "15" at bounding box center [1139, 466] width 33 height 33
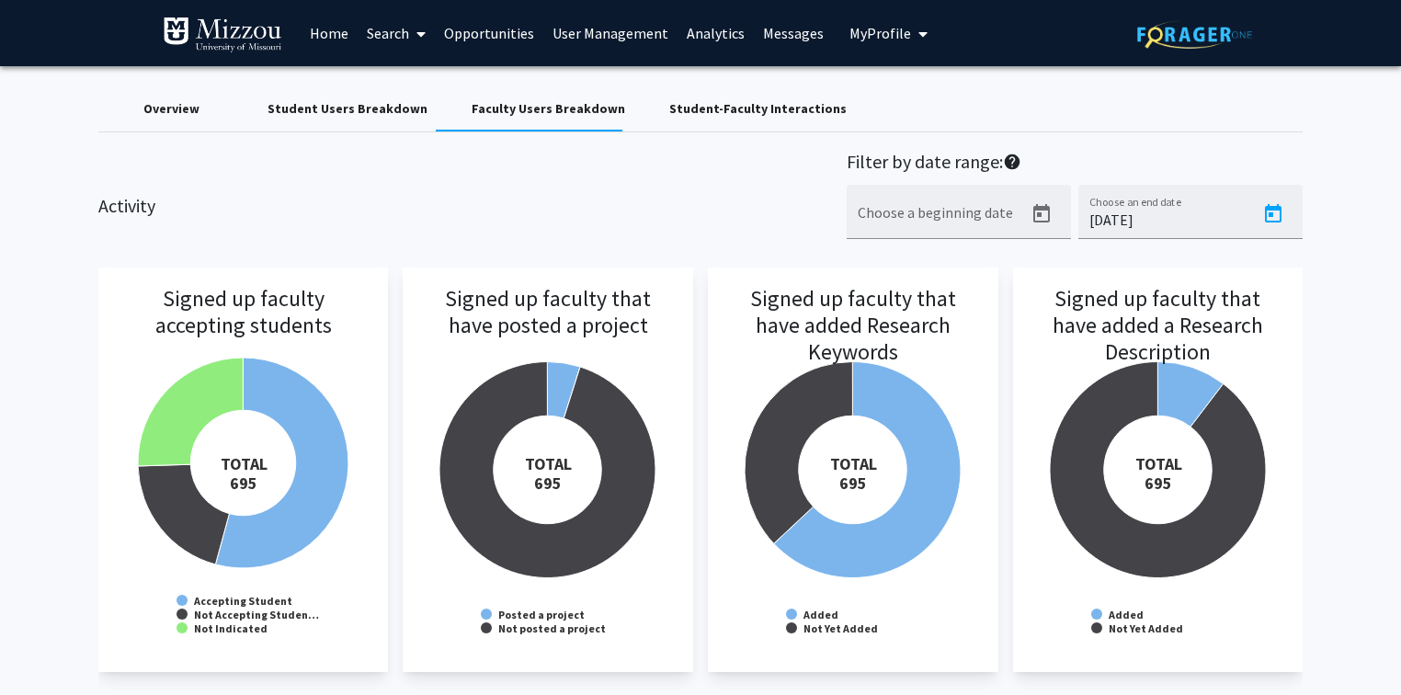
type input "[DATE]"
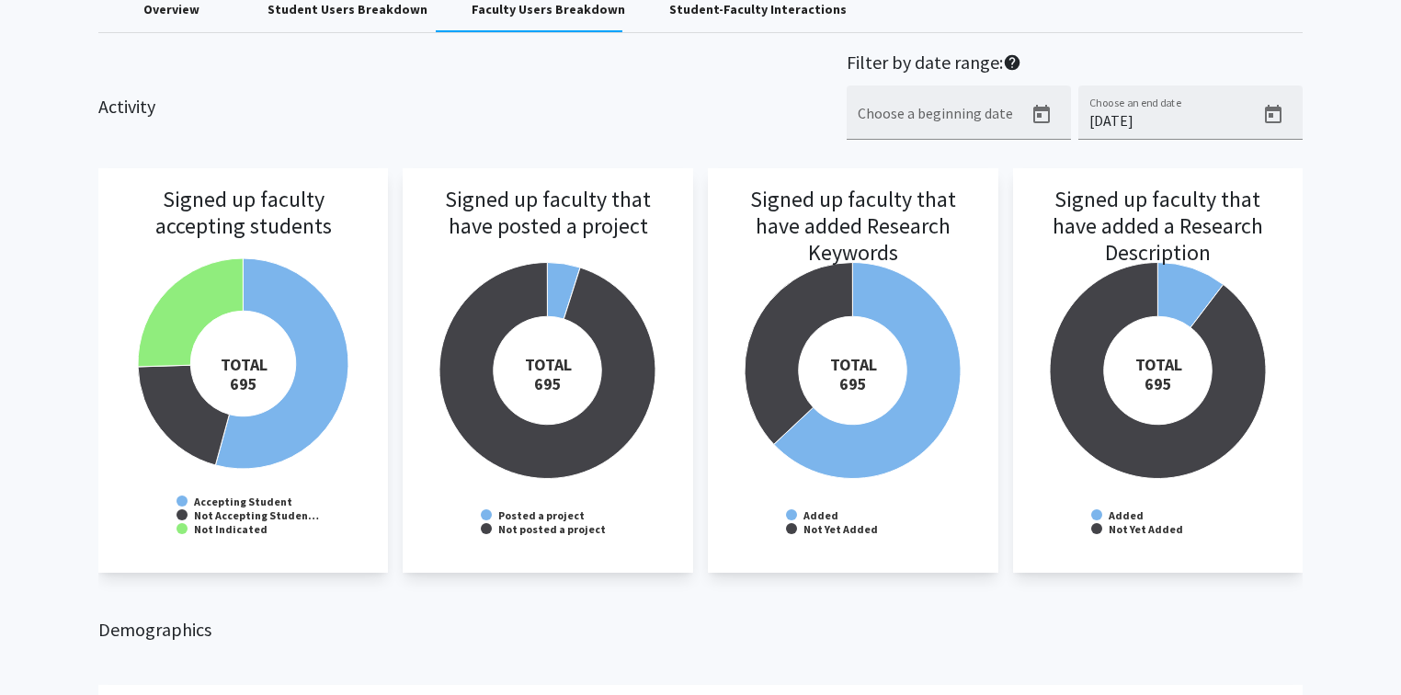
scroll to position [74, 0]
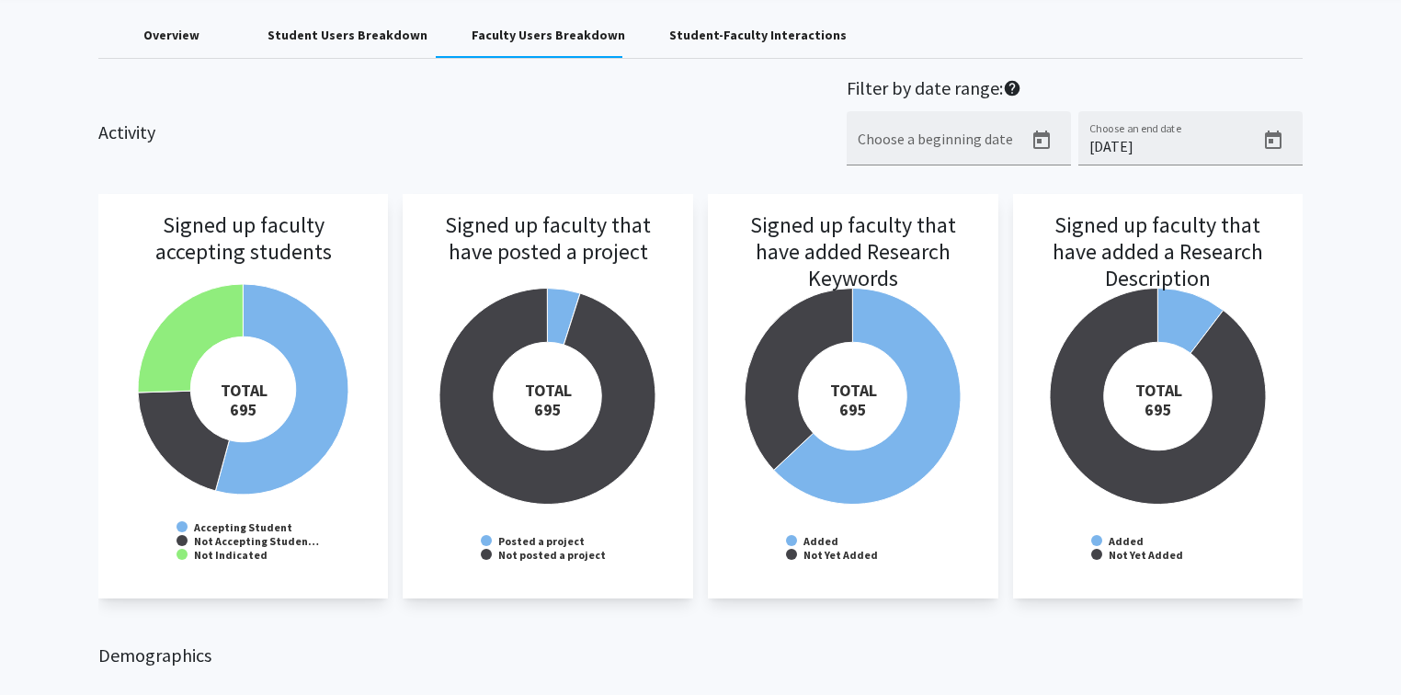
click at [778, 99] on div "Activity Filter by date range: help Choose a beginning date 9/16/2025 Choose an…" at bounding box center [701, 131] width 1233 height 108
click at [176, 35] on div "Overview" at bounding box center [171, 35] width 56 height 19
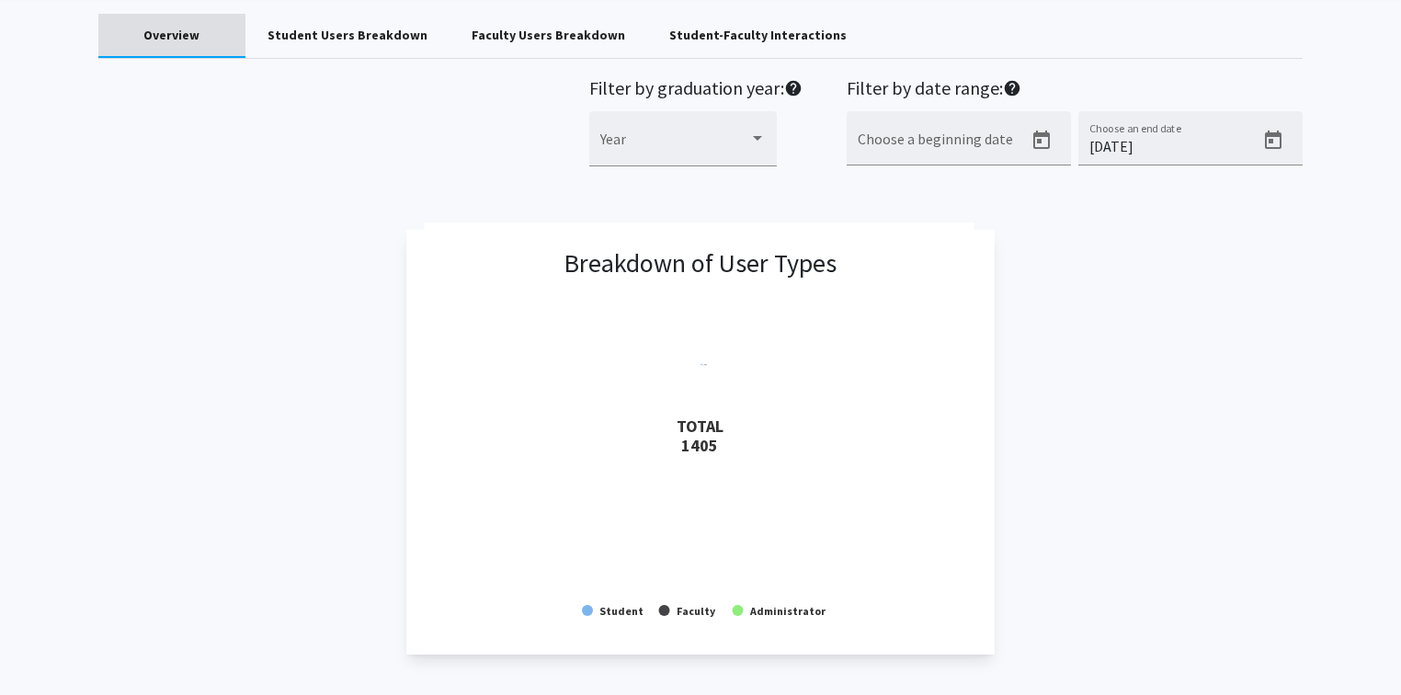
scroll to position [0, 0]
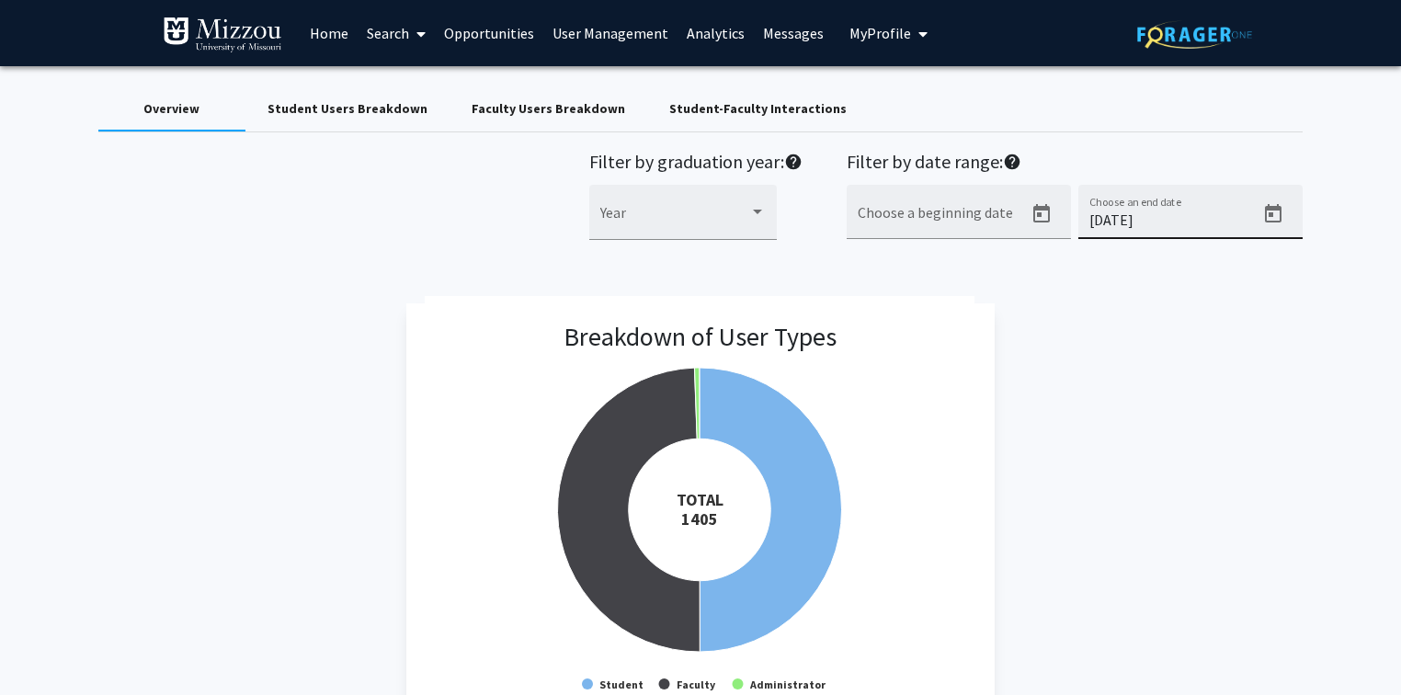
click at [1276, 216] on icon "Open calendar" at bounding box center [1273, 214] width 22 height 22
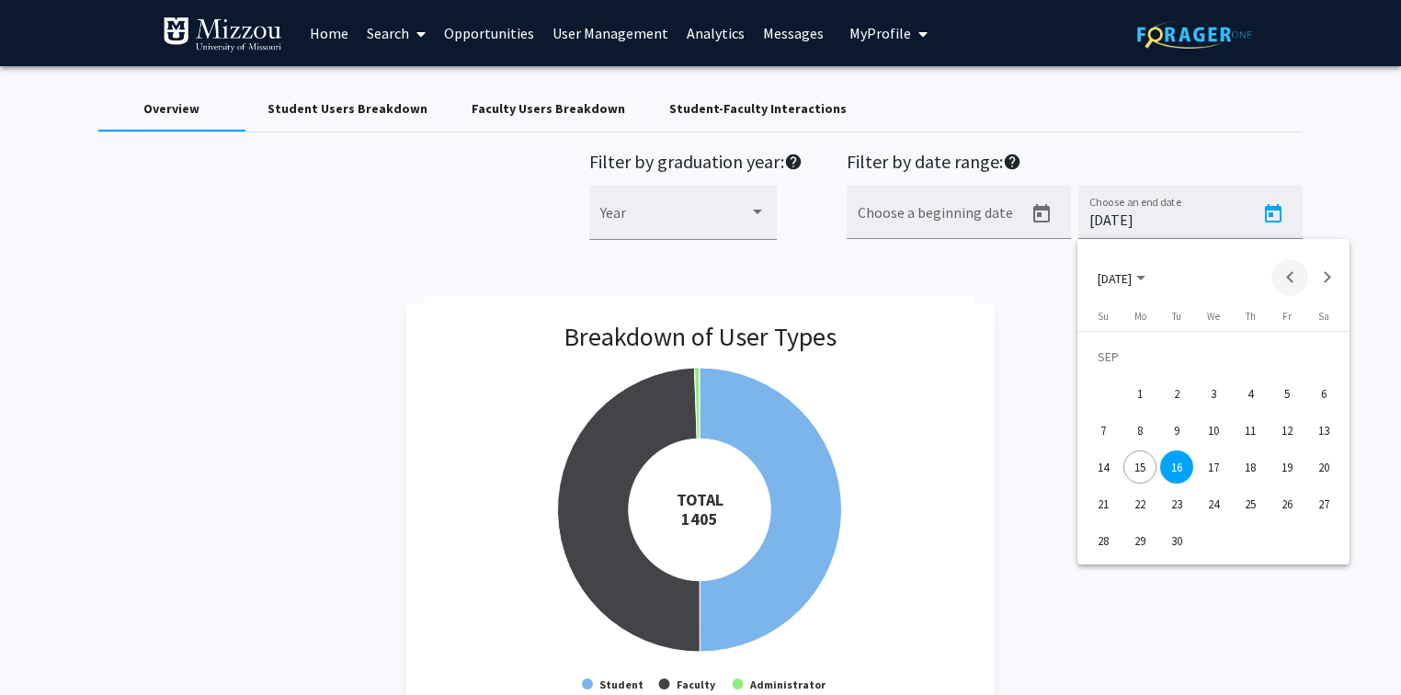
click at [1283, 275] on button "Previous month" at bounding box center [1289, 277] width 37 height 37
click at [1214, 542] on div "30" at bounding box center [1213, 540] width 33 height 33
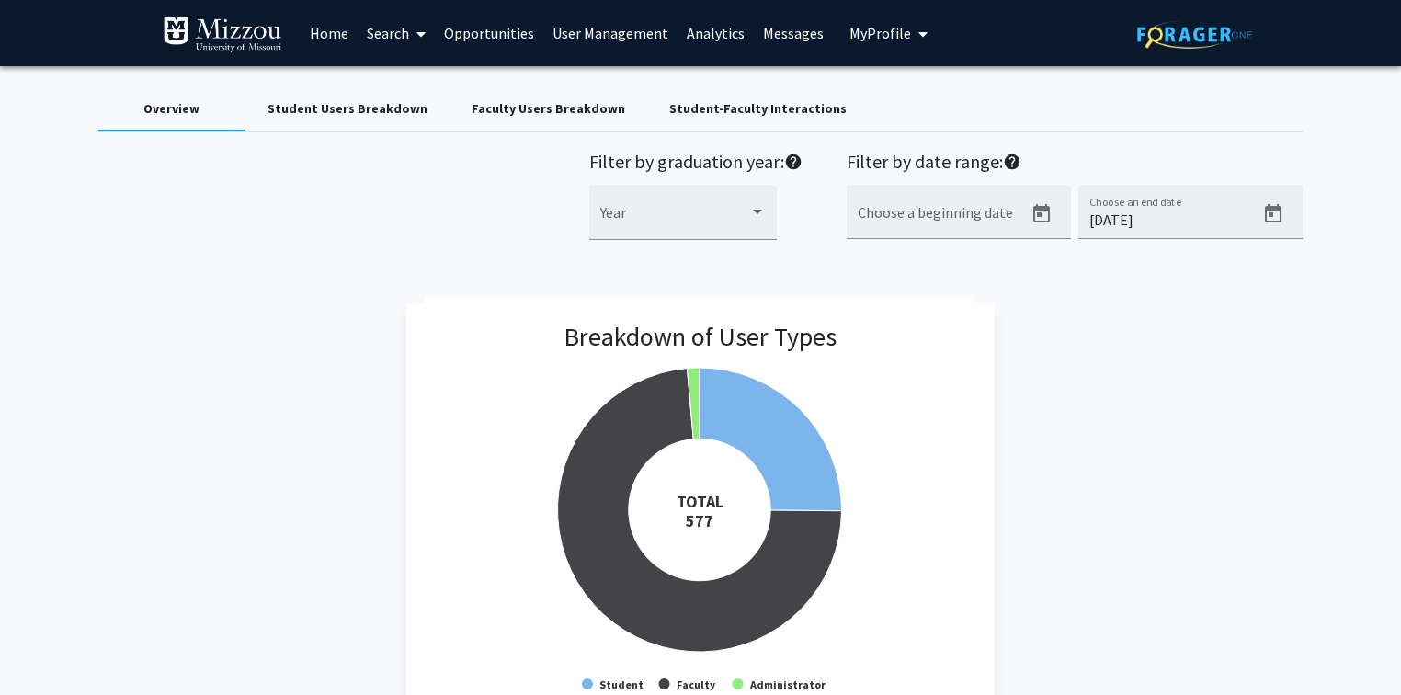
click at [1272, 209] on icon "Open calendar" at bounding box center [1273, 213] width 17 height 18
click at [1321, 272] on button "Next month" at bounding box center [1326, 277] width 37 height 37
click at [1137, 466] on div "15" at bounding box center [1139, 466] width 33 height 33
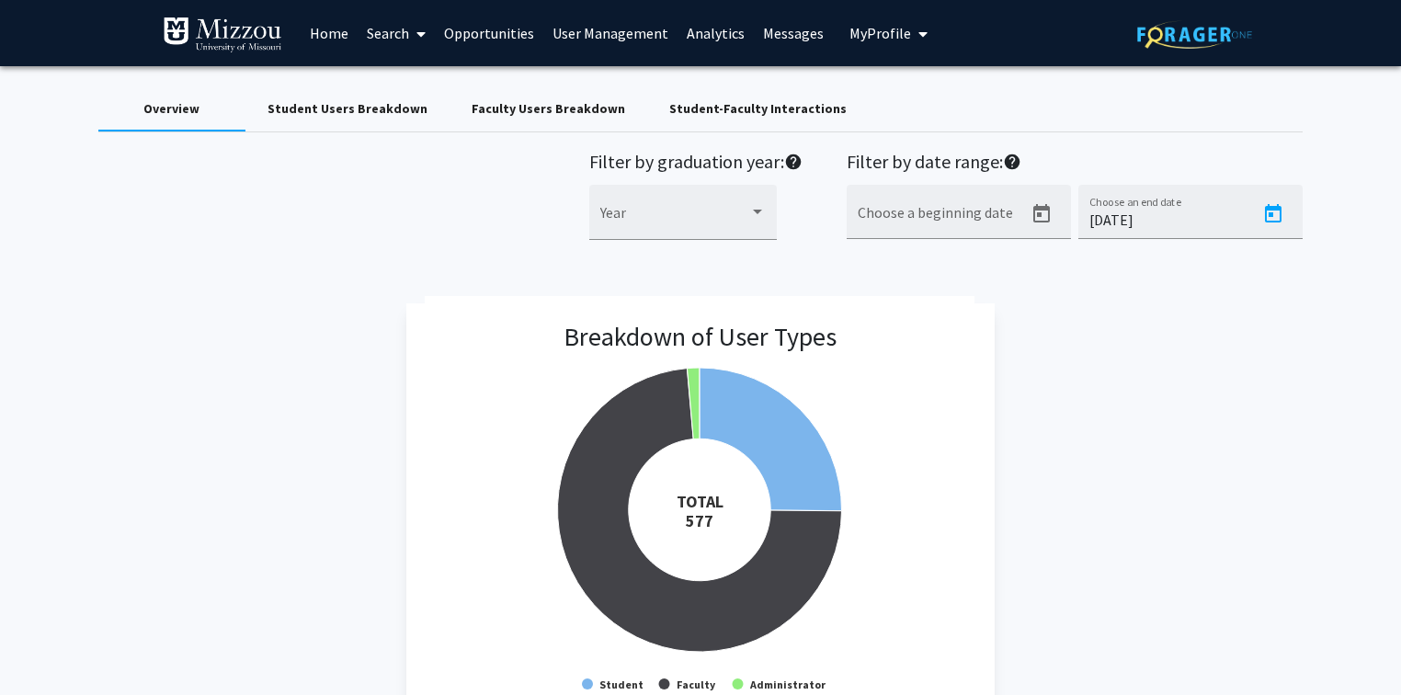
type input "[DATE]"
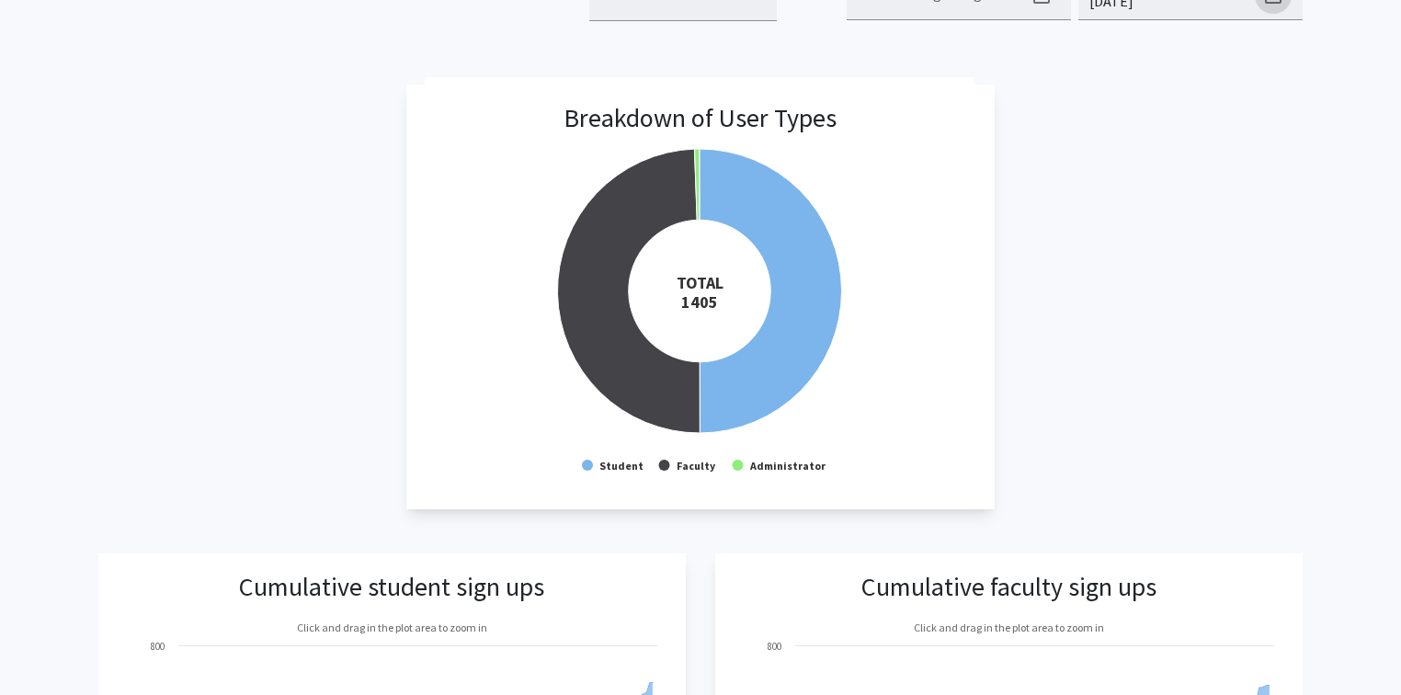
scroll to position [221, 0]
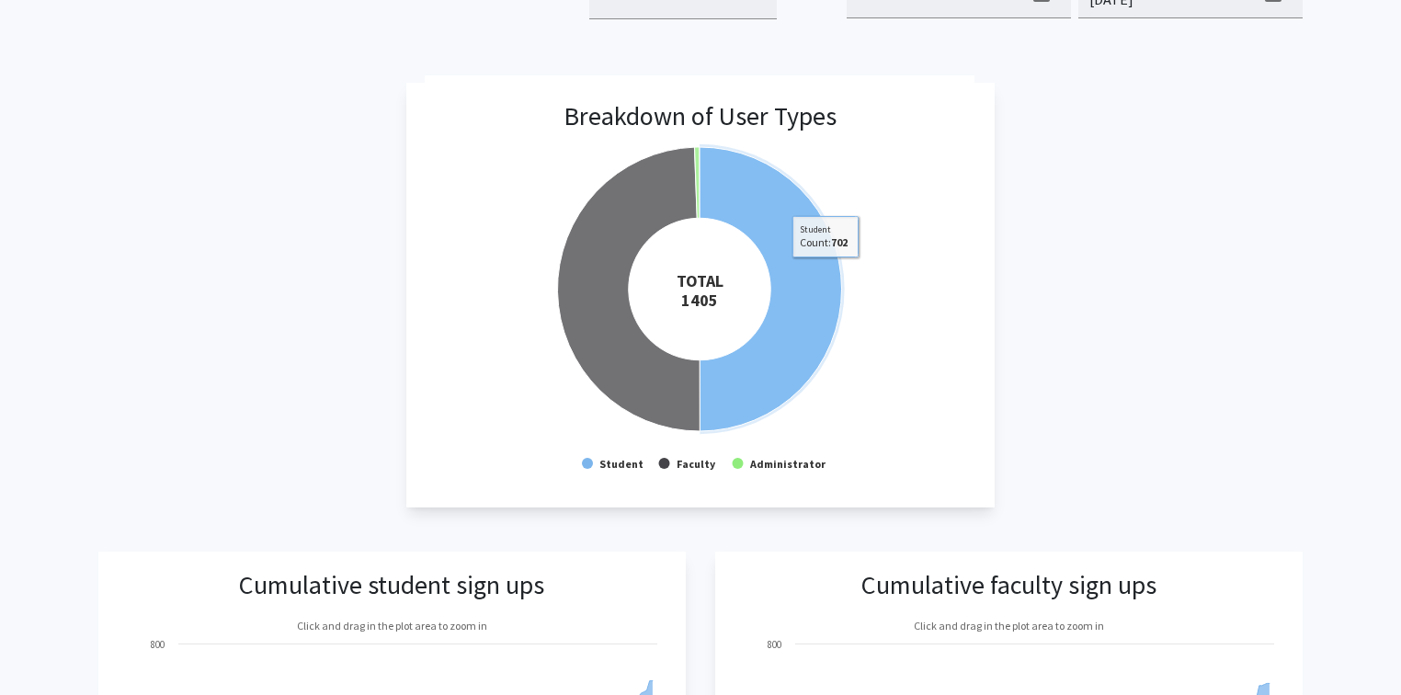
click at [1099, 152] on div "Breakdown of User Types Created with Highcharts 9.3.3 TOTAL ​ 1405 Student Facu…" at bounding box center [700, 295] width 1205 height 425
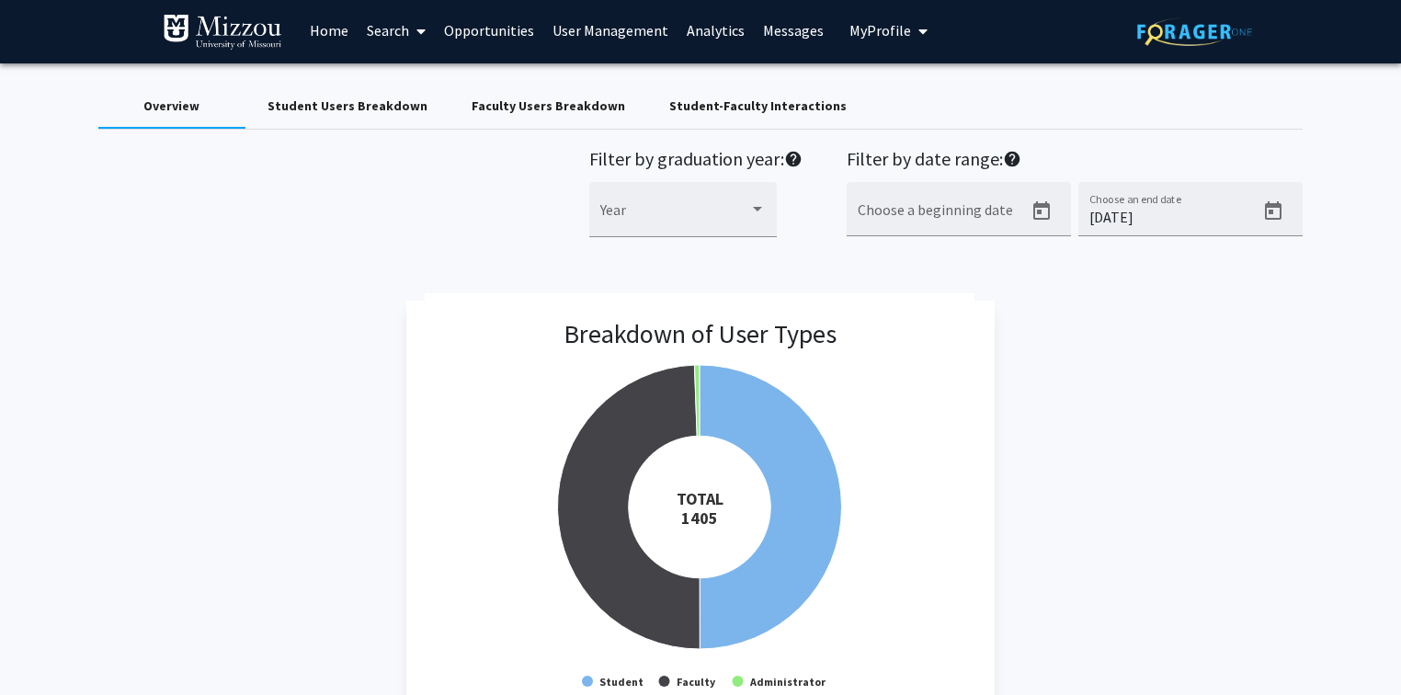
scroll to position [0, 0]
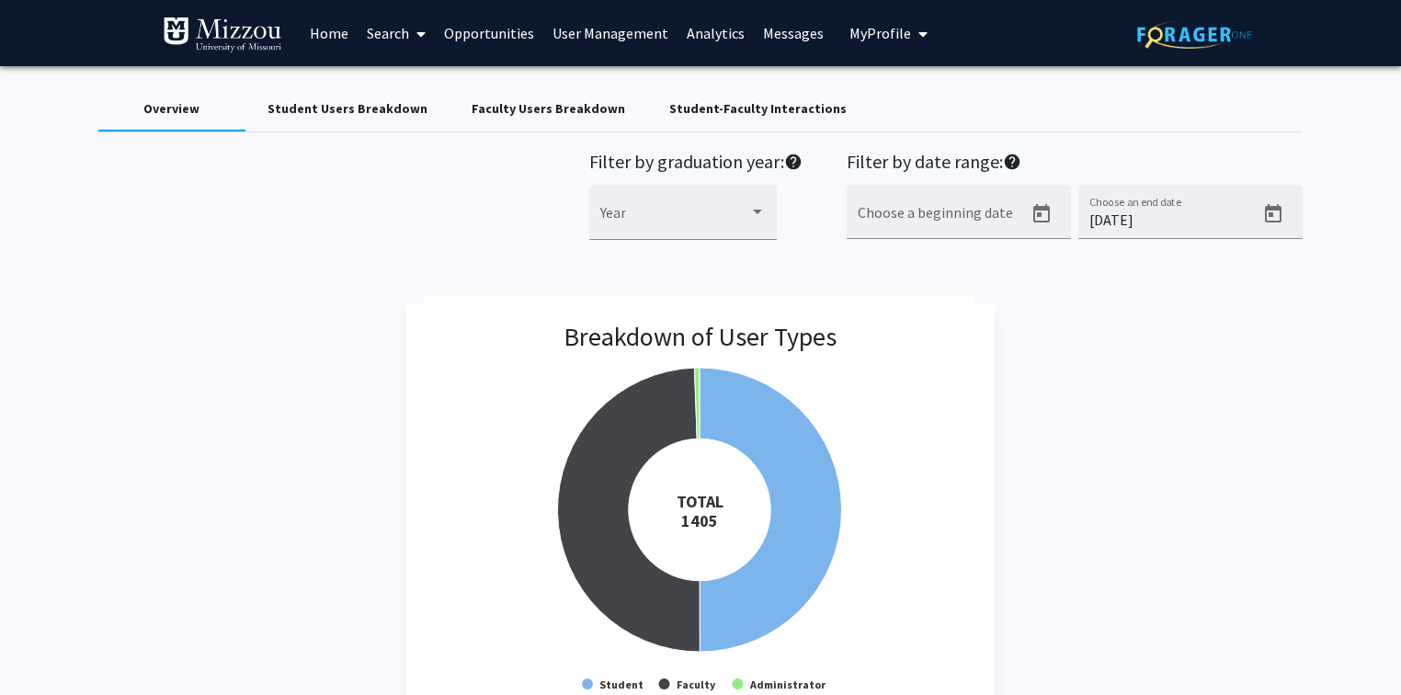
click at [381, 110] on div "Student Users Breakdown" at bounding box center [347, 108] width 160 height 19
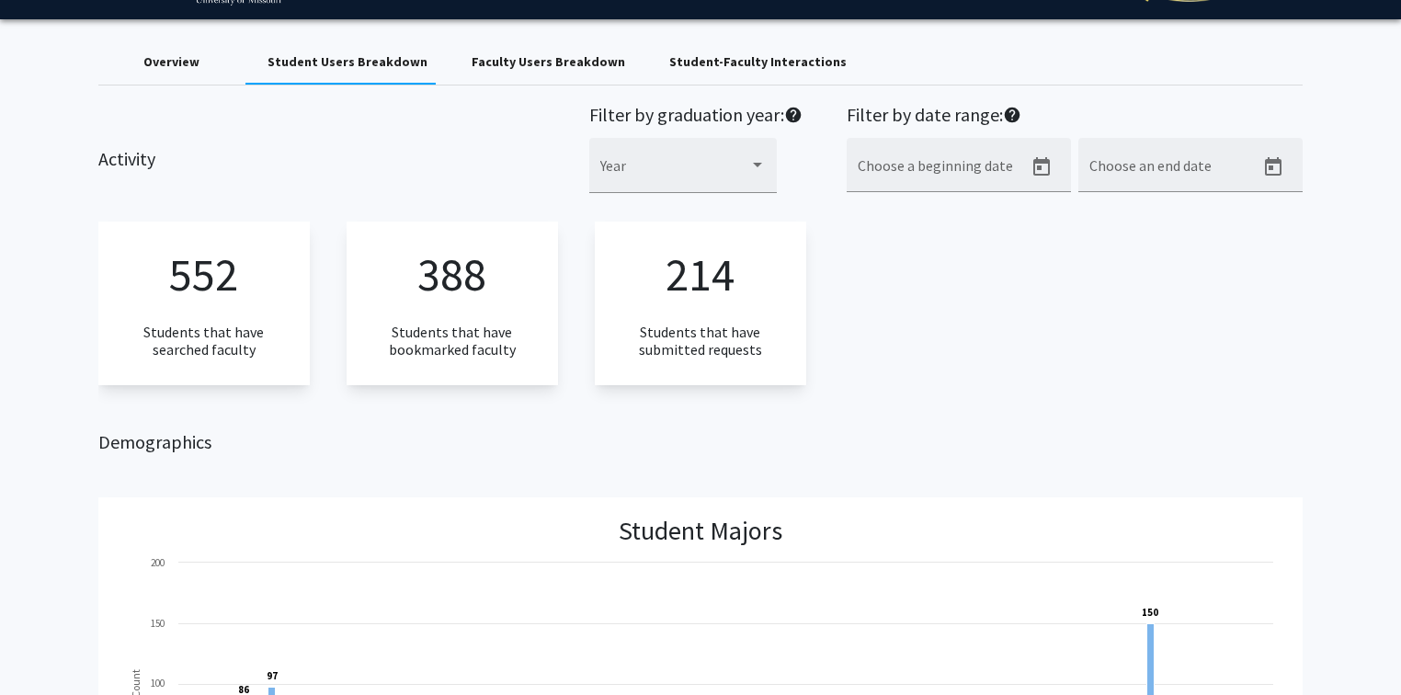
scroll to position [74, 0]
